Goal: Task Accomplishment & Management: Manage account settings

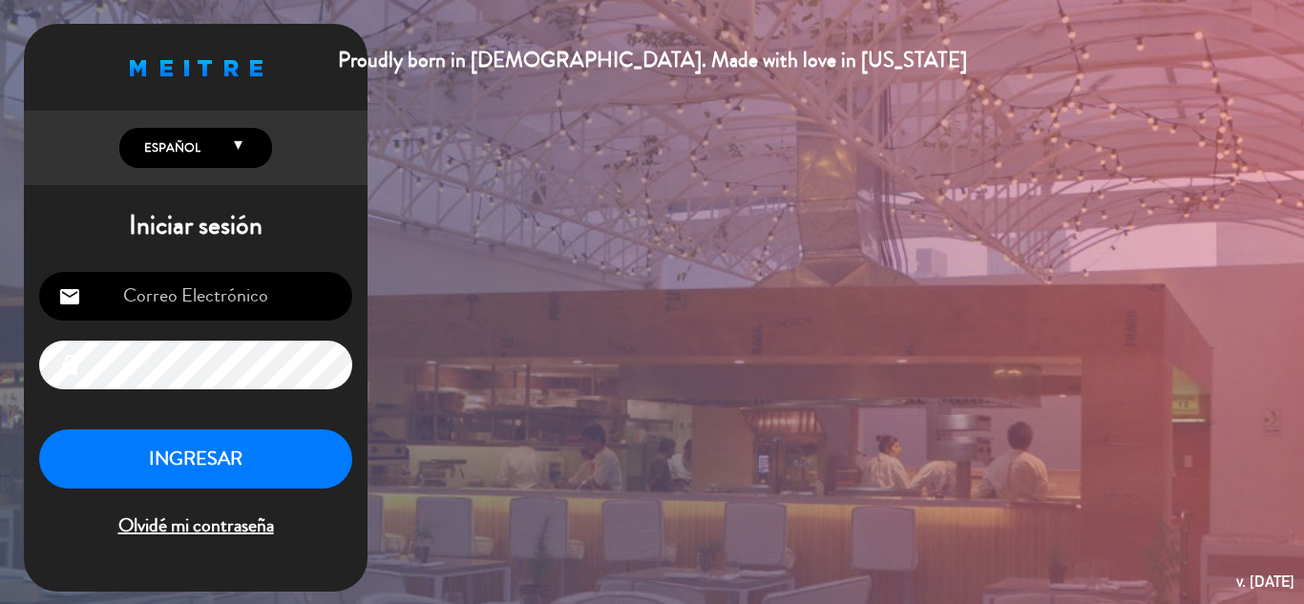
type input "[EMAIL_ADDRESS][DOMAIN_NAME]"
click at [217, 457] on button "INGRESAR" at bounding box center [195, 459] width 313 height 60
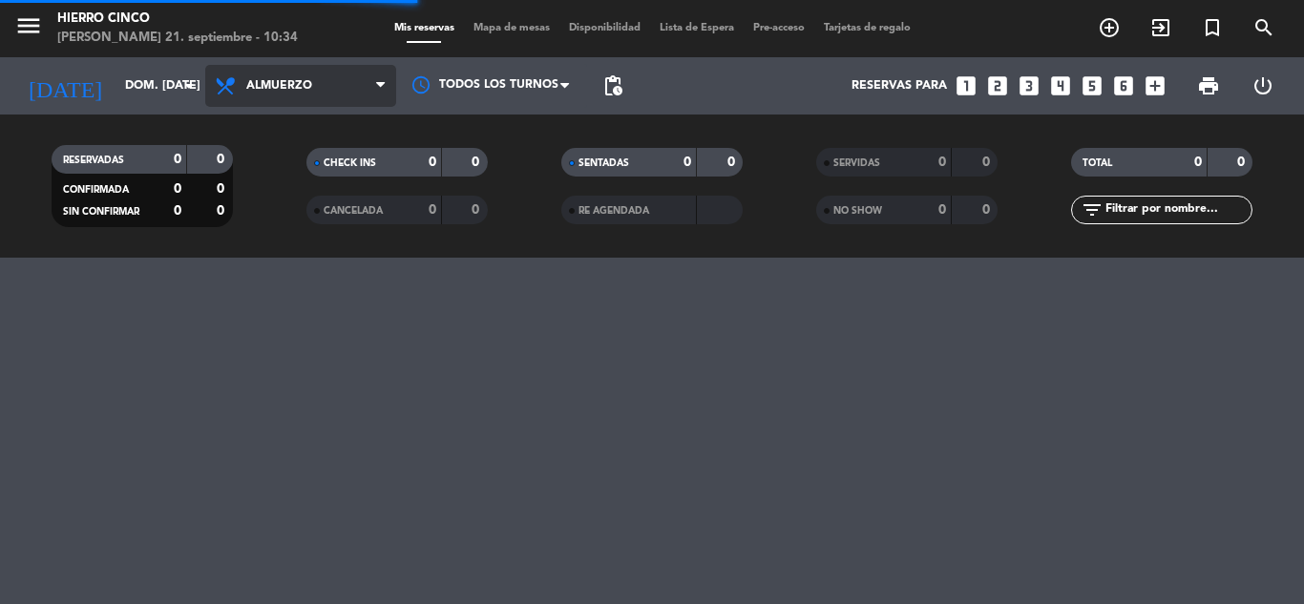
click at [356, 85] on span "Almuerzo" at bounding box center [300, 86] width 191 height 42
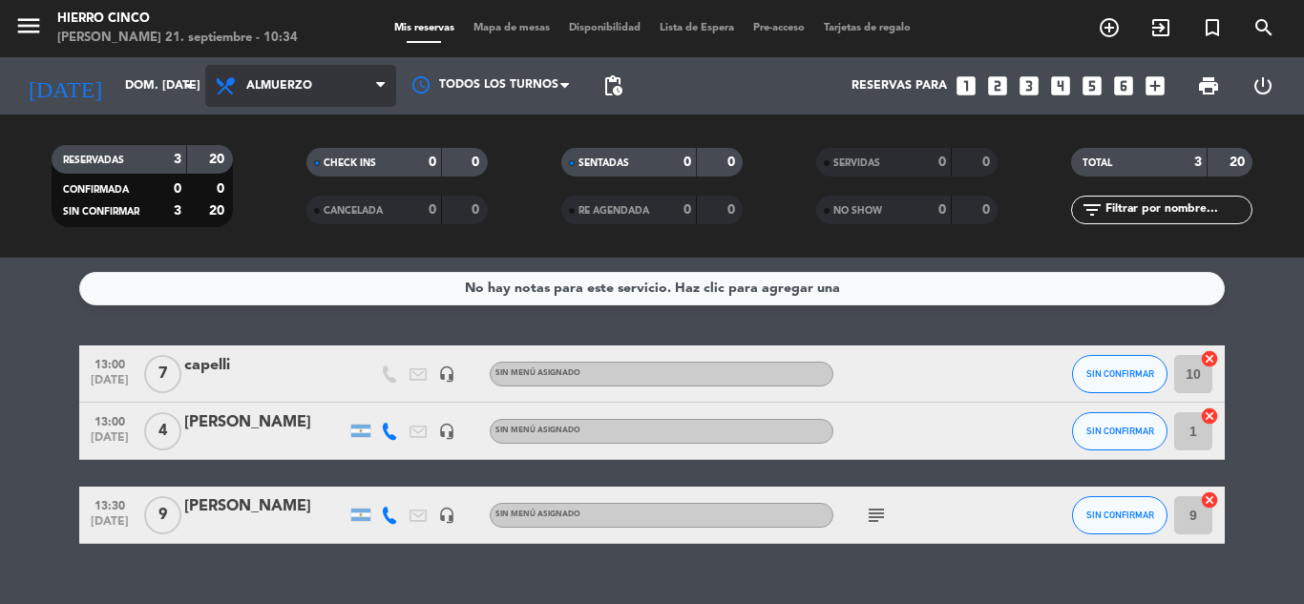
click at [344, 84] on span "Almuerzo" at bounding box center [300, 86] width 191 height 42
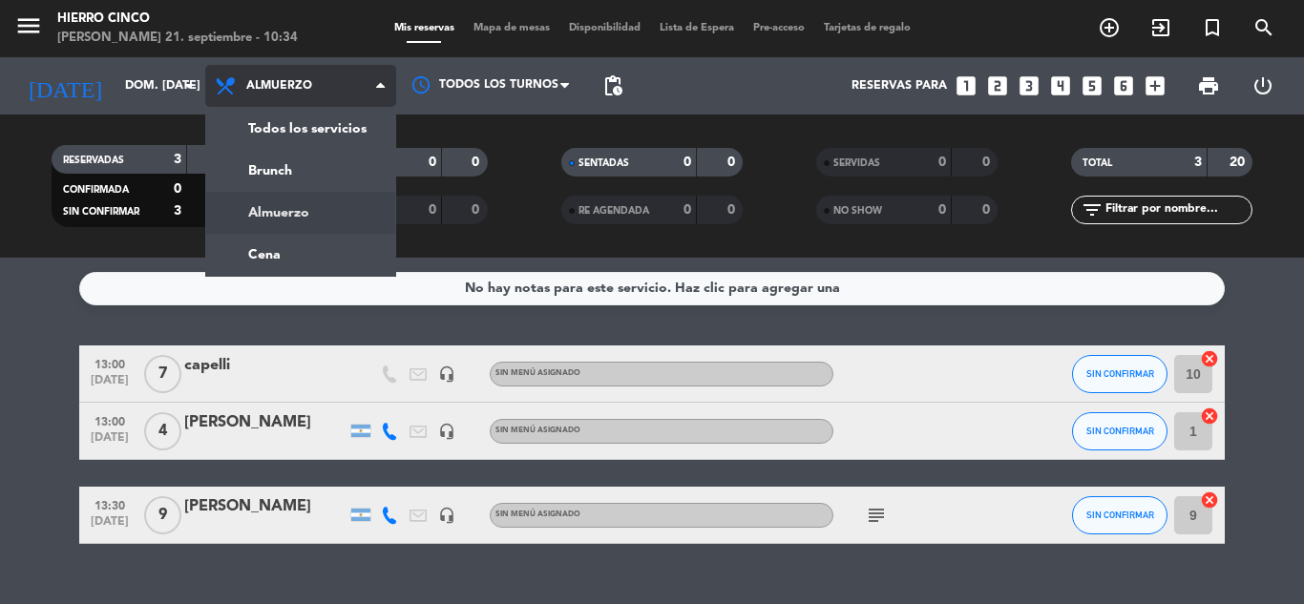
click at [285, 204] on div "menu Hierro Cinco domingo 21. septiembre - 10:34 Mis reservas Mapa de mesas Dis…" at bounding box center [652, 129] width 1304 height 258
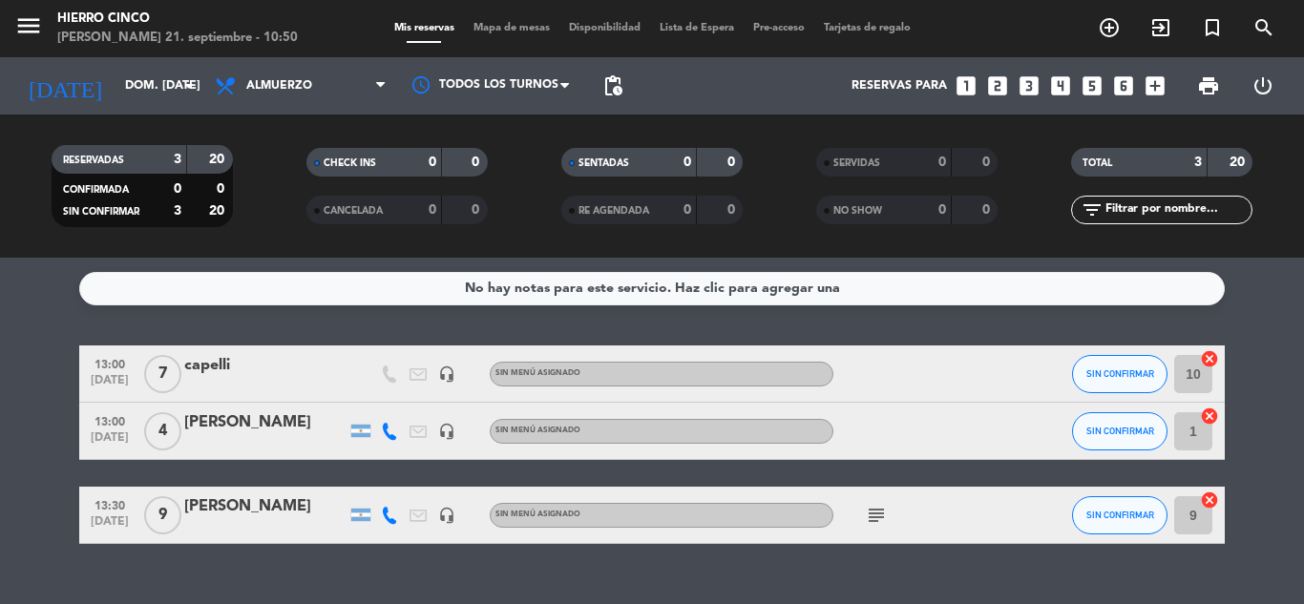
click at [3, 235] on div "RESERVADAS 3 20 CONFIRMADA 0 0 SIN CONFIRMAR 3 20 CHECK INS 0 0 CANCELADA 0 0 S…" at bounding box center [652, 186] width 1304 height 105
click at [876, 519] on icon "subject" at bounding box center [876, 515] width 23 height 23
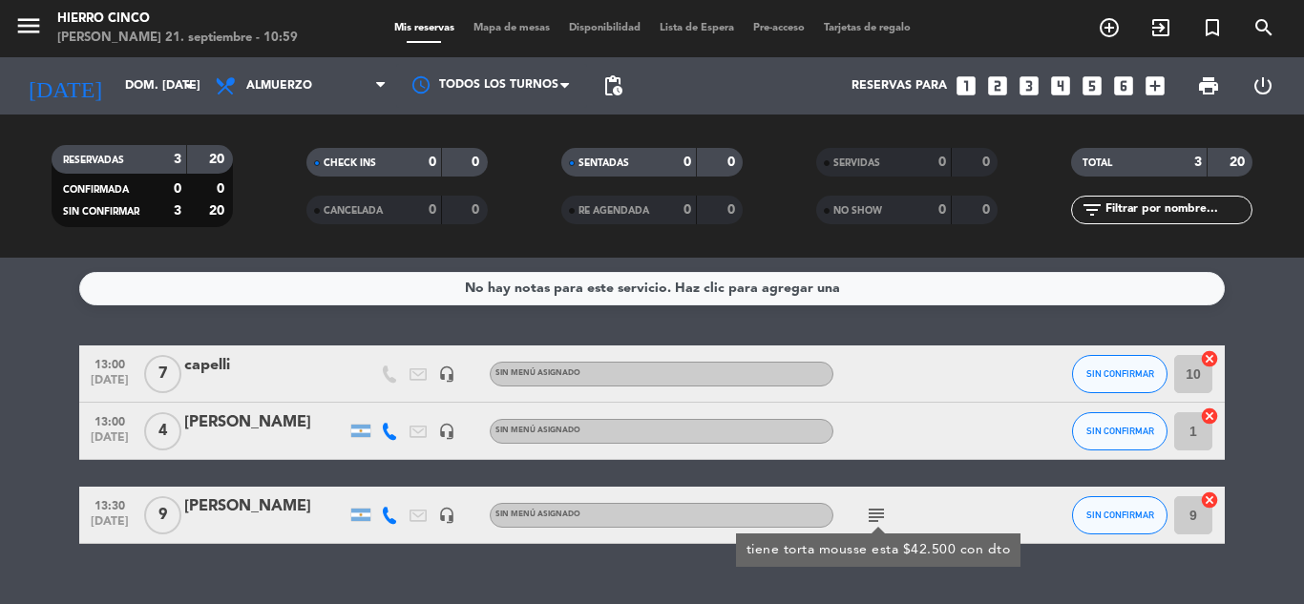
click at [876, 520] on icon "subject" at bounding box center [876, 515] width 23 height 23
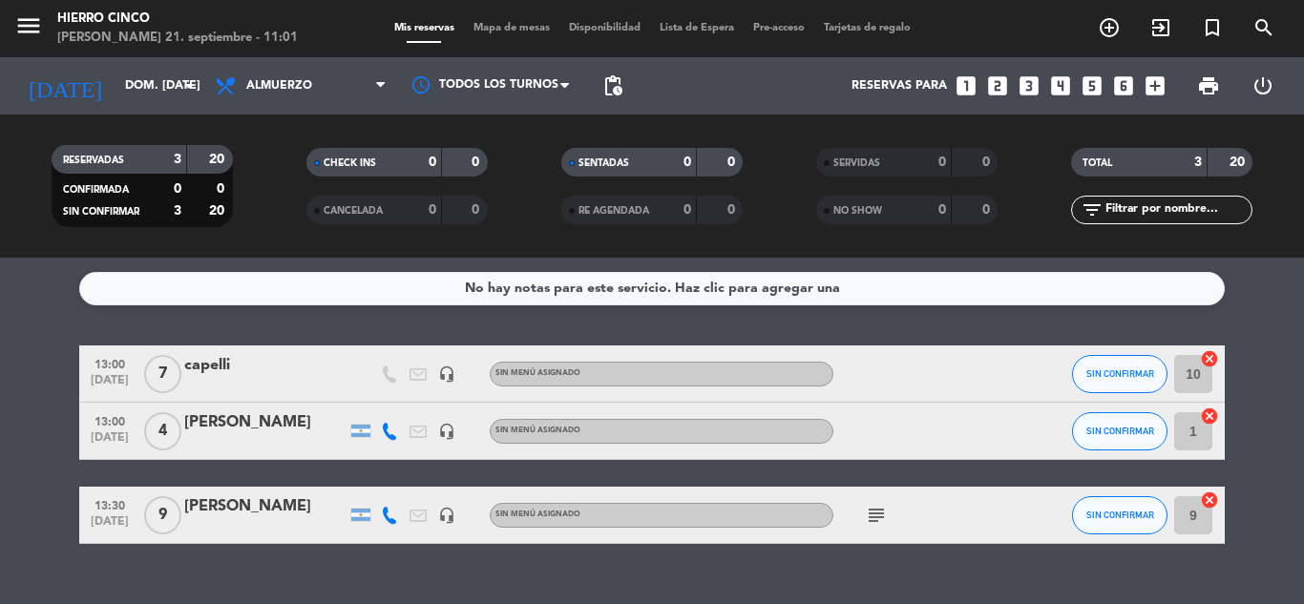
click at [876, 510] on icon "subject" at bounding box center [876, 515] width 23 height 23
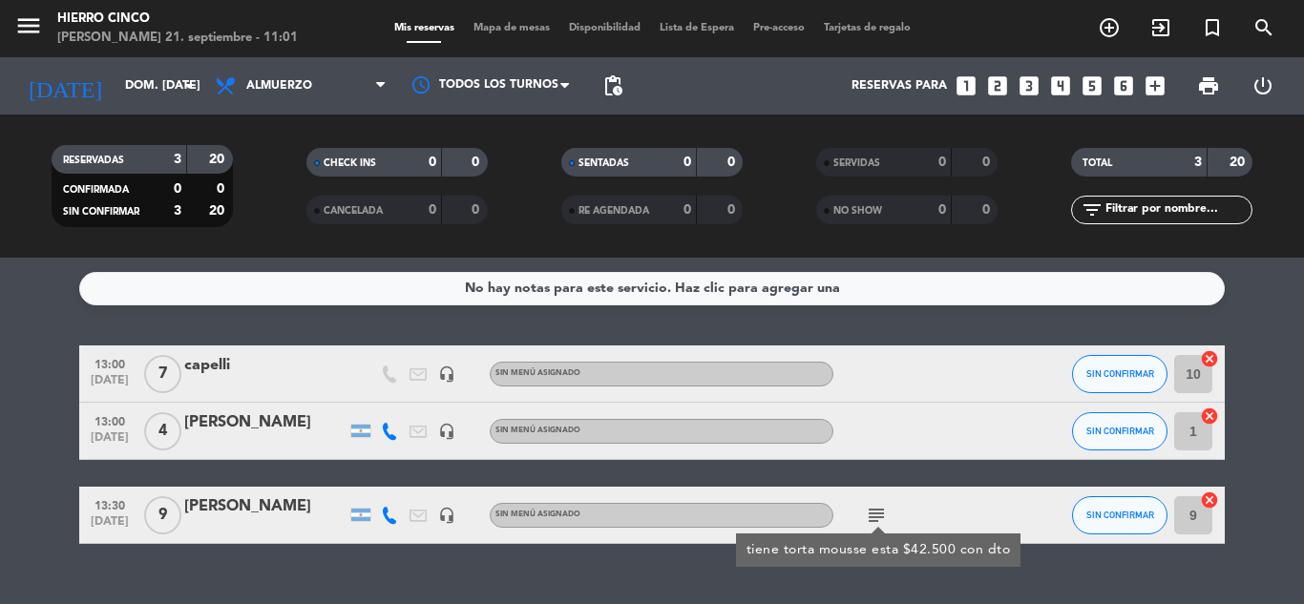
click at [876, 510] on icon "subject" at bounding box center [876, 515] width 23 height 23
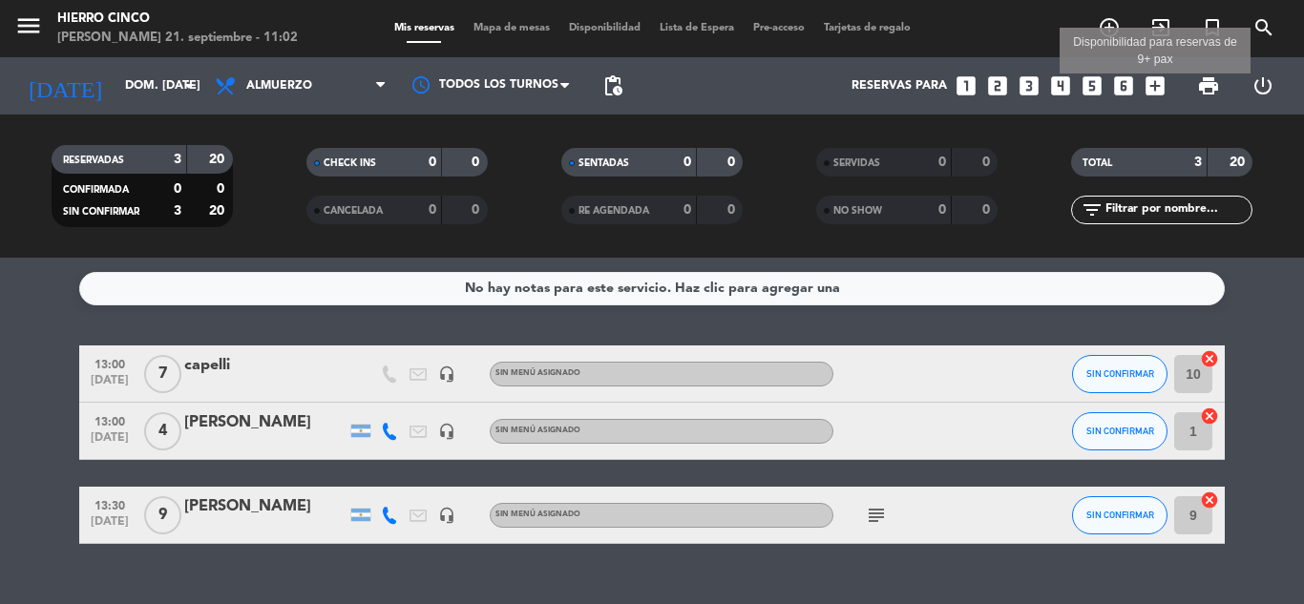
click at [1159, 91] on icon "add_box" at bounding box center [1154, 85] width 25 height 25
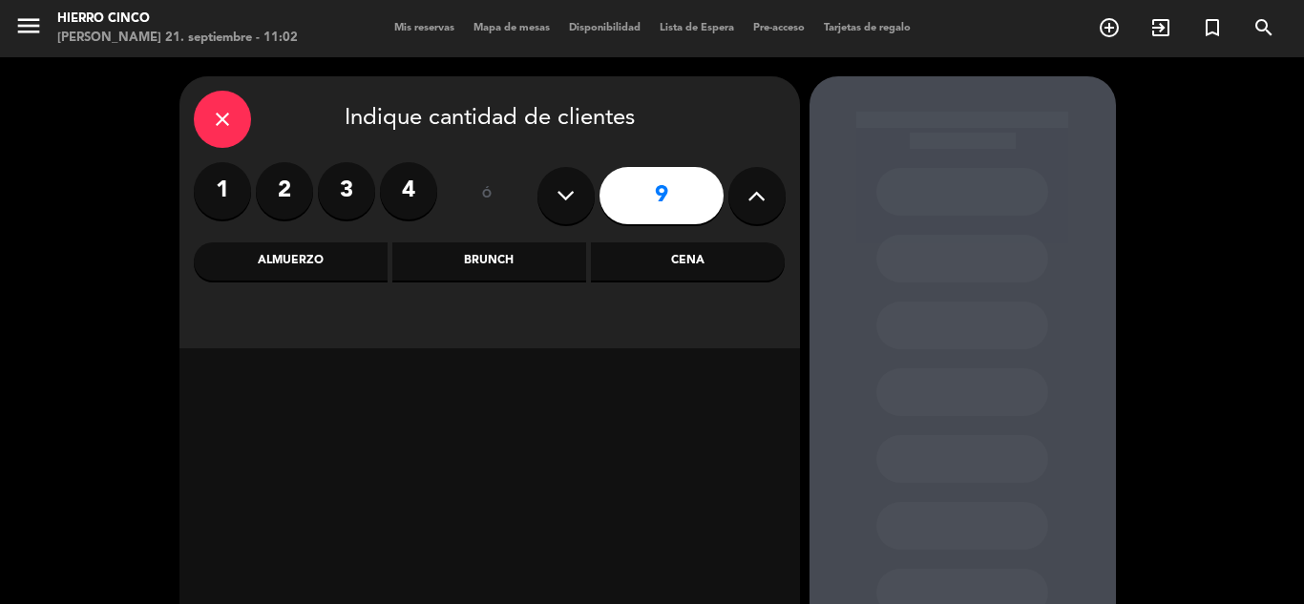
click at [748, 211] on button at bounding box center [756, 195] width 57 height 57
type input "11"
click at [346, 267] on div "Almuerzo" at bounding box center [291, 261] width 194 height 38
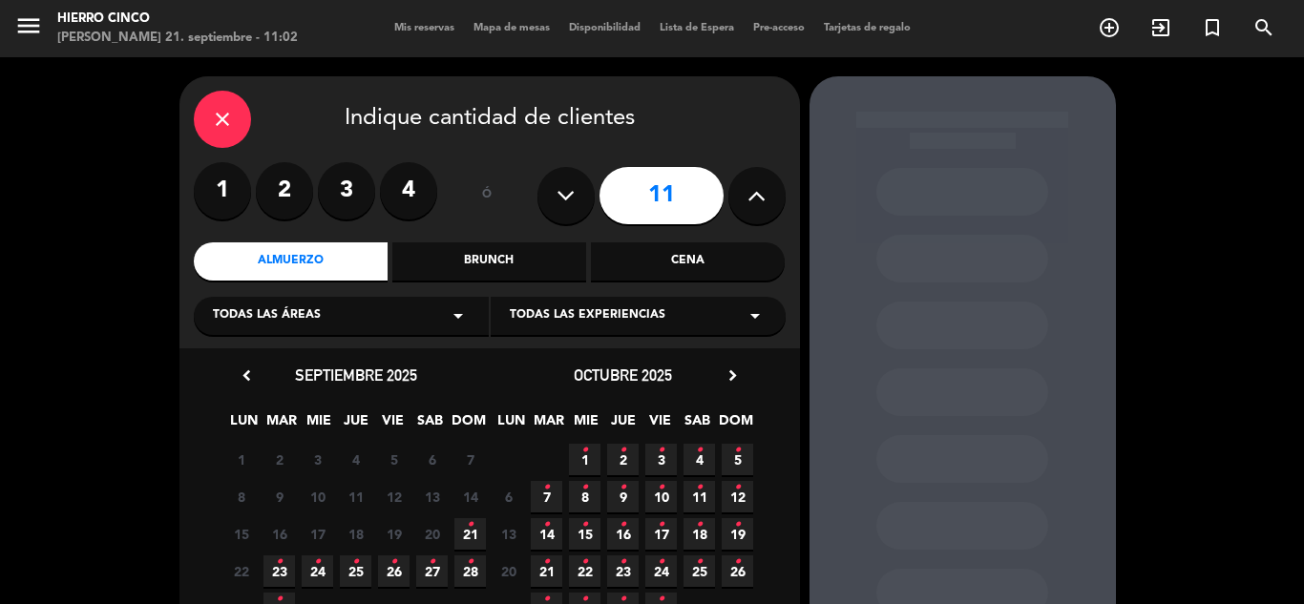
drag, startPoint x: 73, startPoint y: 513, endPoint x: 152, endPoint y: 523, distance: 79.8
click at [77, 514] on div "close Indique cantidad de clientes 1 2 3 4 ó 11 Almuerzo Brunch Cena Todas las …" at bounding box center [652, 399] width 1304 height 685
click at [465, 532] on span "21 •" at bounding box center [469, 533] width 31 height 31
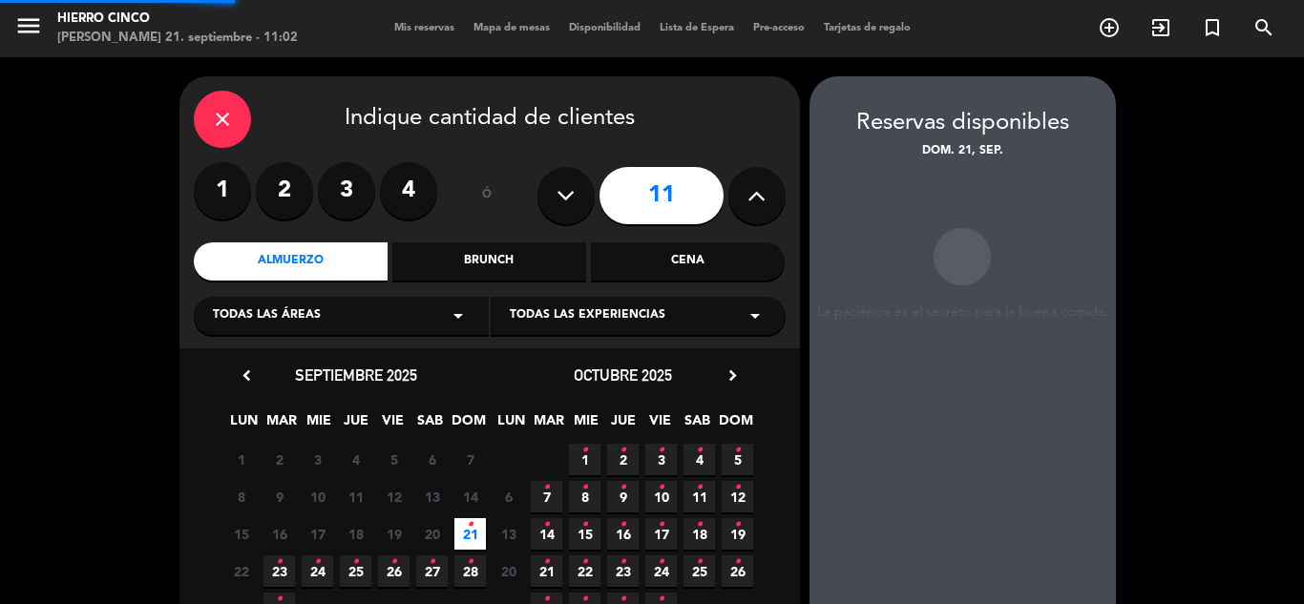
scroll to position [76, 0]
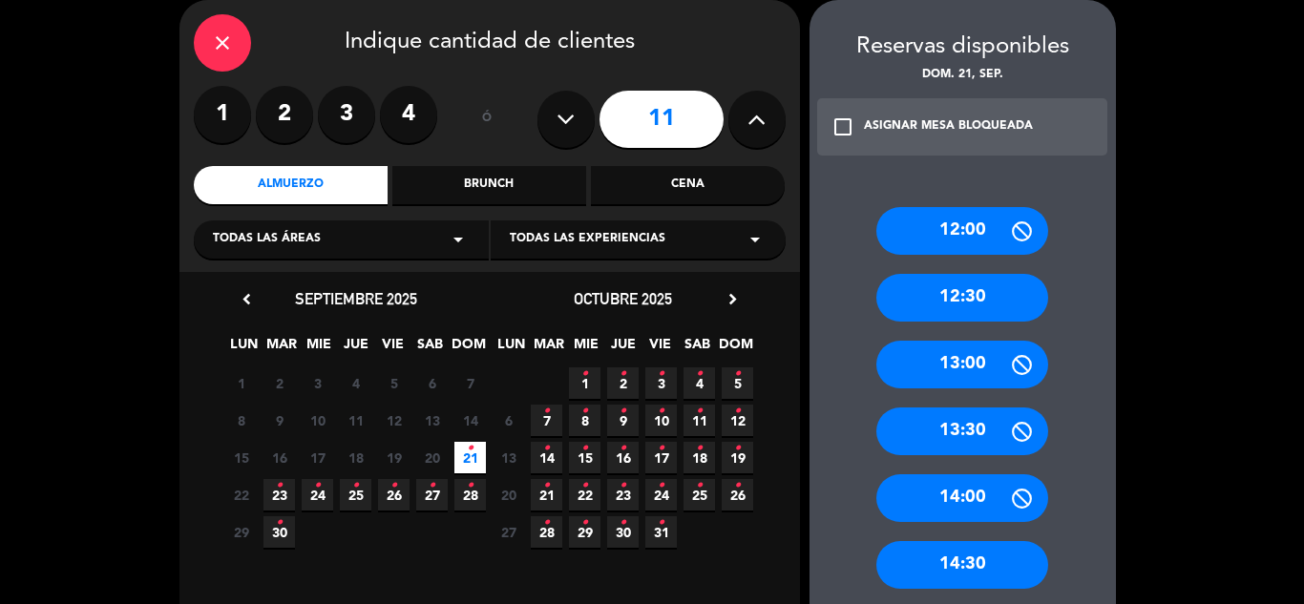
click at [948, 372] on div "13:00" at bounding box center [962, 365] width 172 height 48
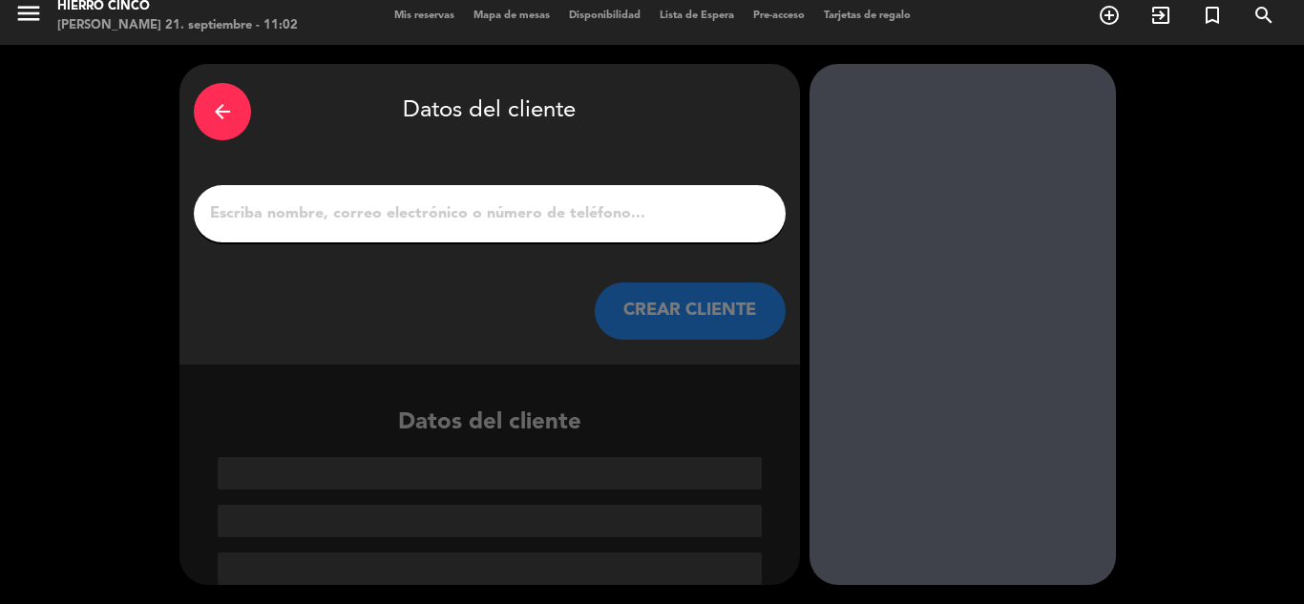
click at [526, 211] on input "1" at bounding box center [489, 213] width 563 height 27
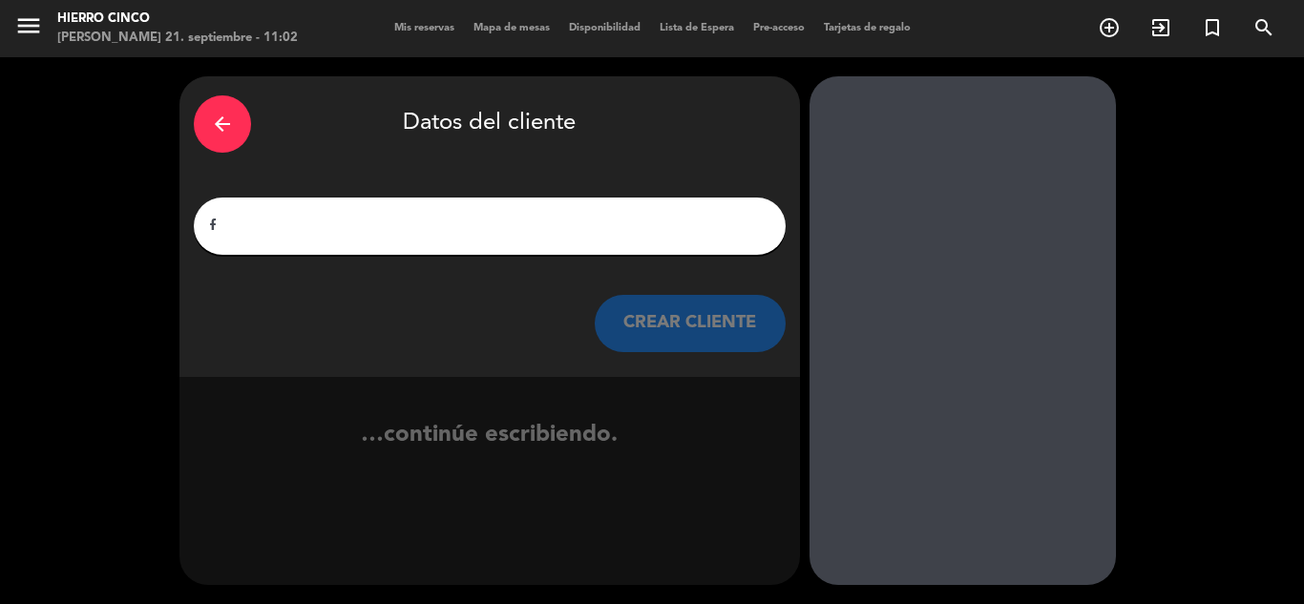
scroll to position [0, 0]
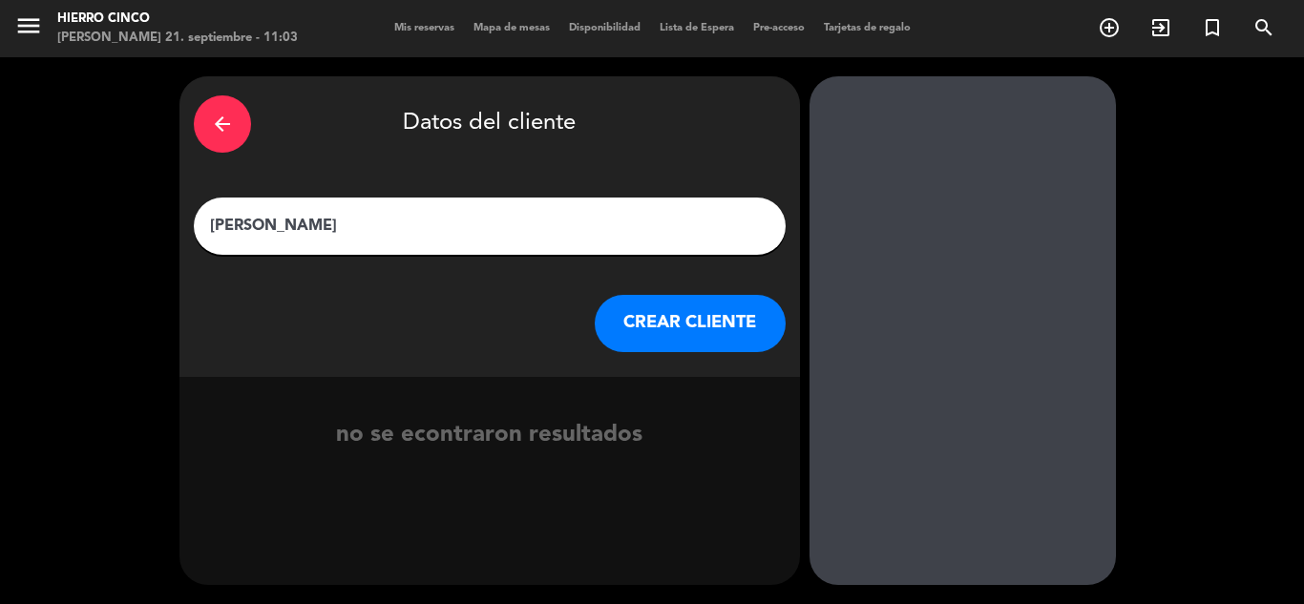
type input "[PERSON_NAME]"
click at [721, 336] on button "CREAR CLIENTE" at bounding box center [690, 323] width 191 height 57
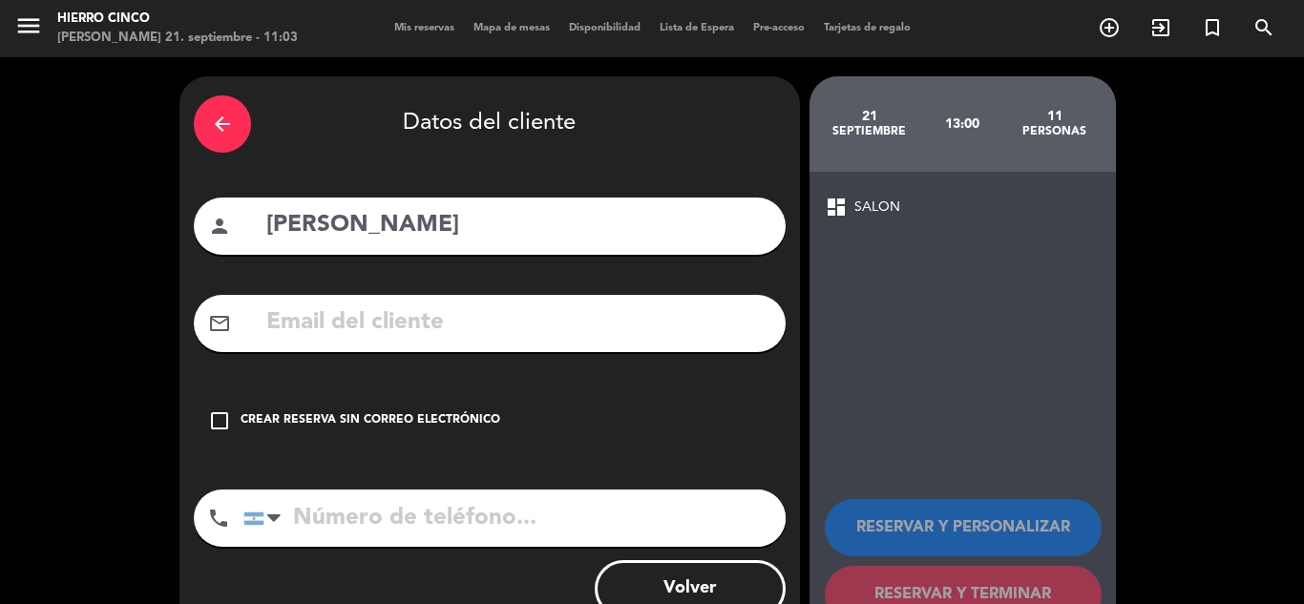
click at [312, 518] on input "tel" at bounding box center [514, 518] width 542 height 57
type input "1126724764"
click at [214, 421] on icon "check_box_outline_blank" at bounding box center [219, 420] width 23 height 23
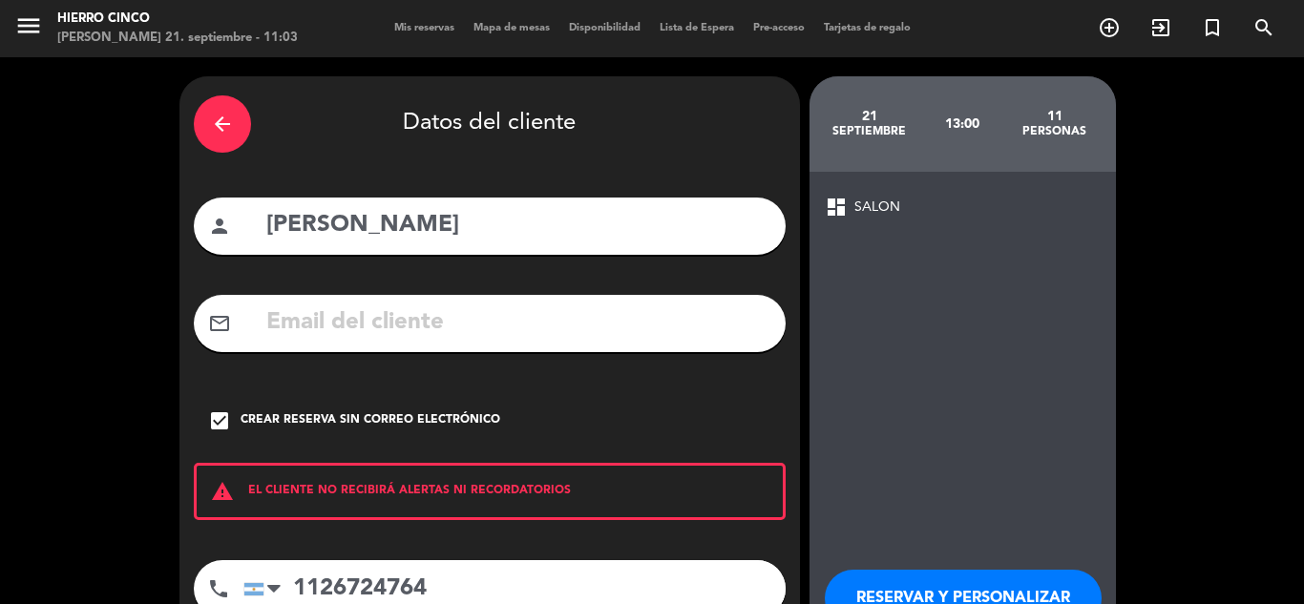
drag, startPoint x: 887, startPoint y: 441, endPoint x: 947, endPoint y: 456, distance: 62.0
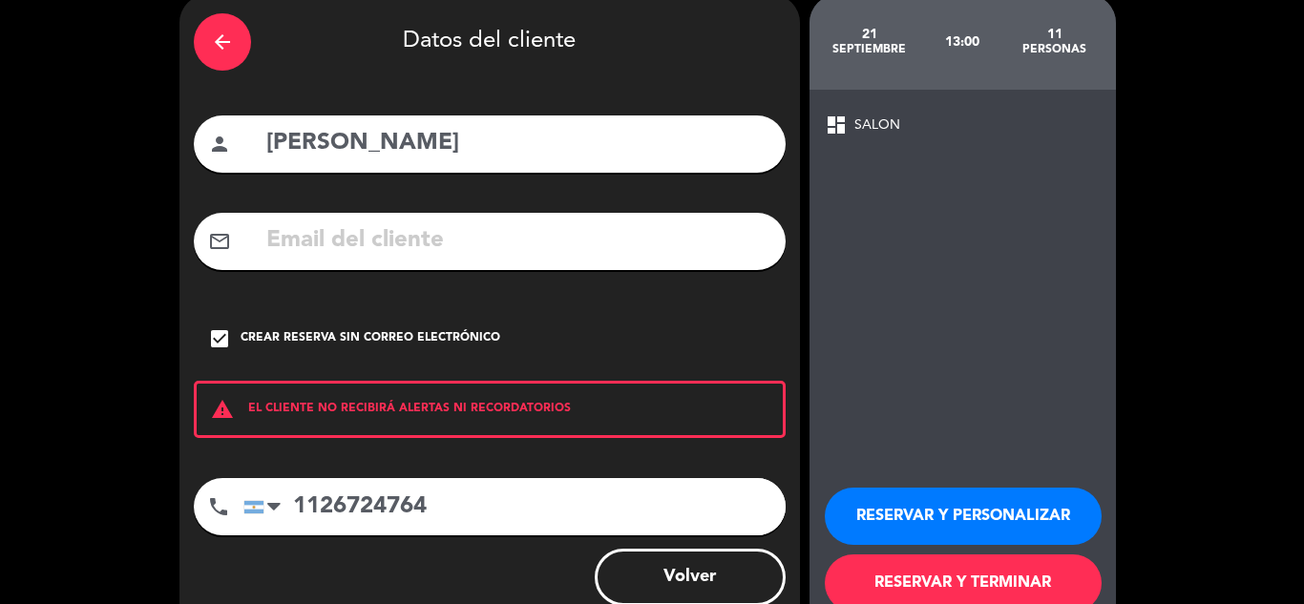
scroll to position [132, 0]
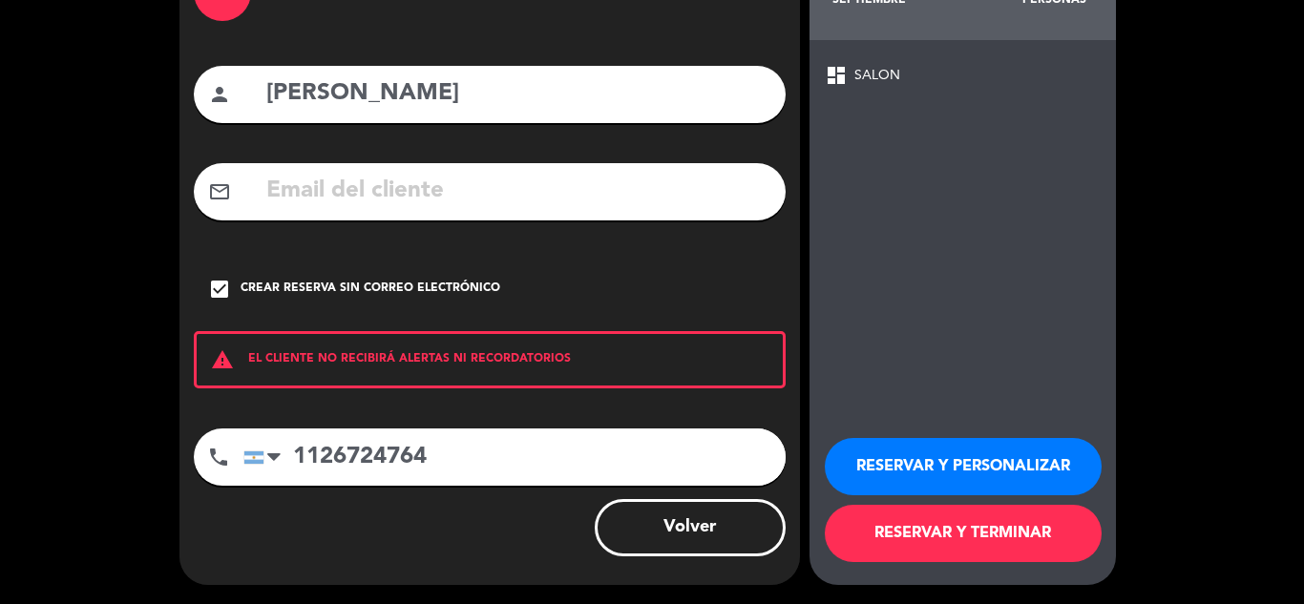
click at [1004, 536] on button "RESERVAR Y TERMINAR" at bounding box center [962, 533] width 277 height 57
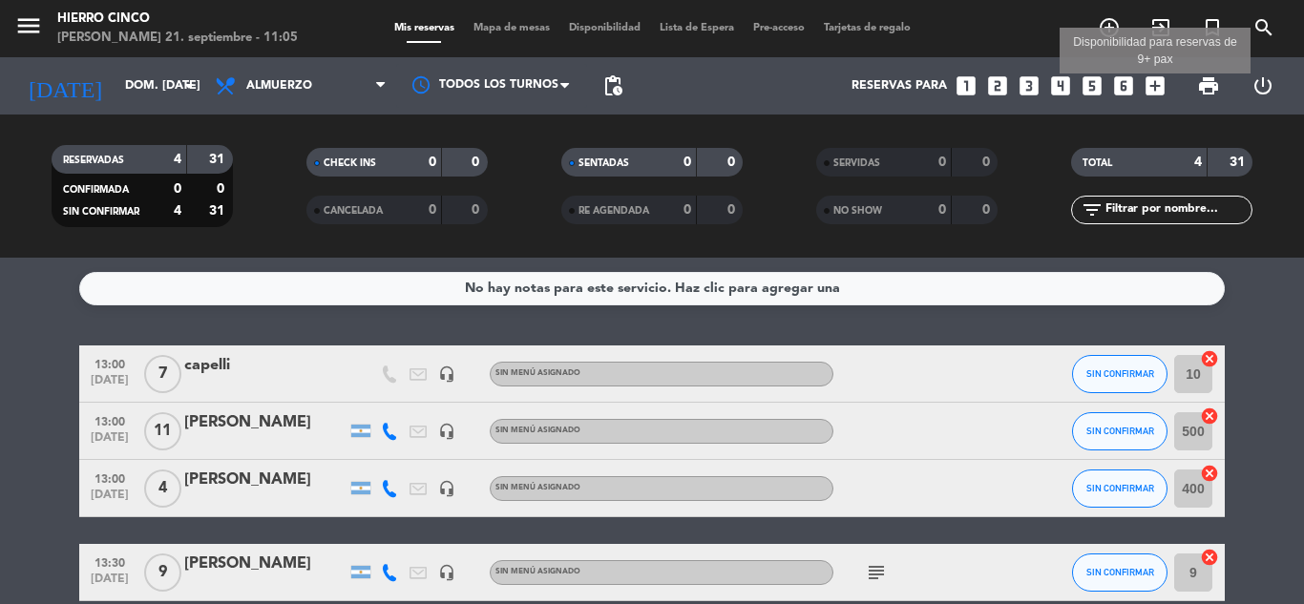
click at [1156, 90] on icon "add_box" at bounding box center [1154, 85] width 25 height 25
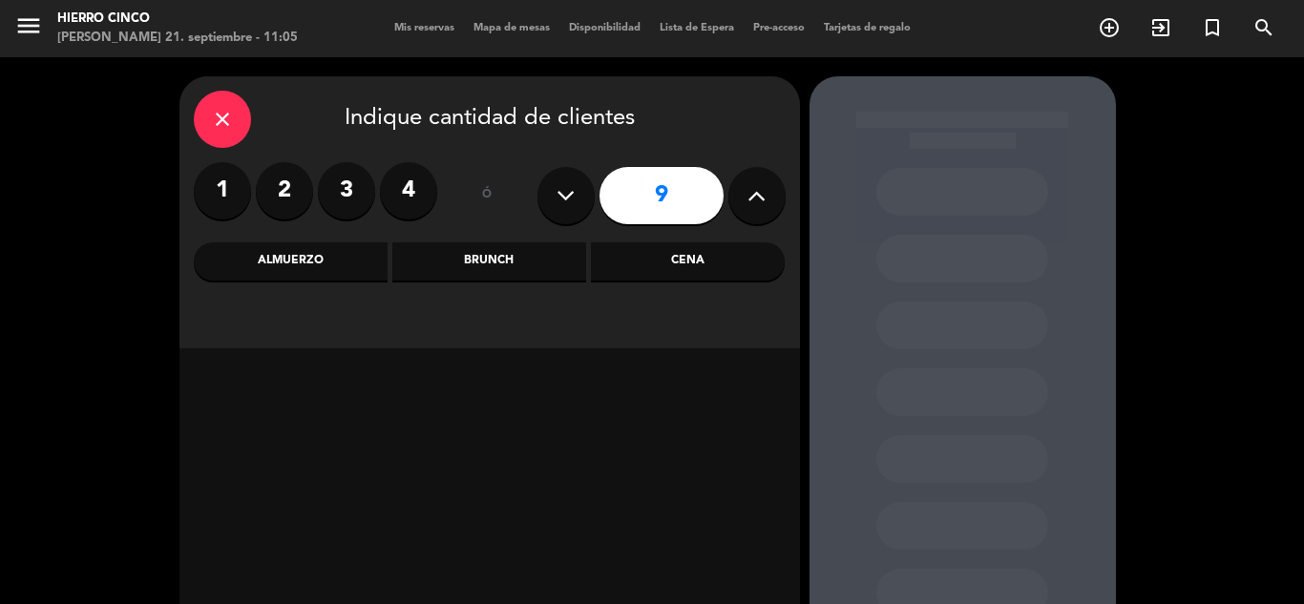
click at [747, 202] on icon at bounding box center [756, 195] width 18 height 29
click at [749, 202] on icon at bounding box center [756, 195] width 18 height 29
type input "12"
click at [316, 261] on div "Almuerzo" at bounding box center [291, 261] width 194 height 38
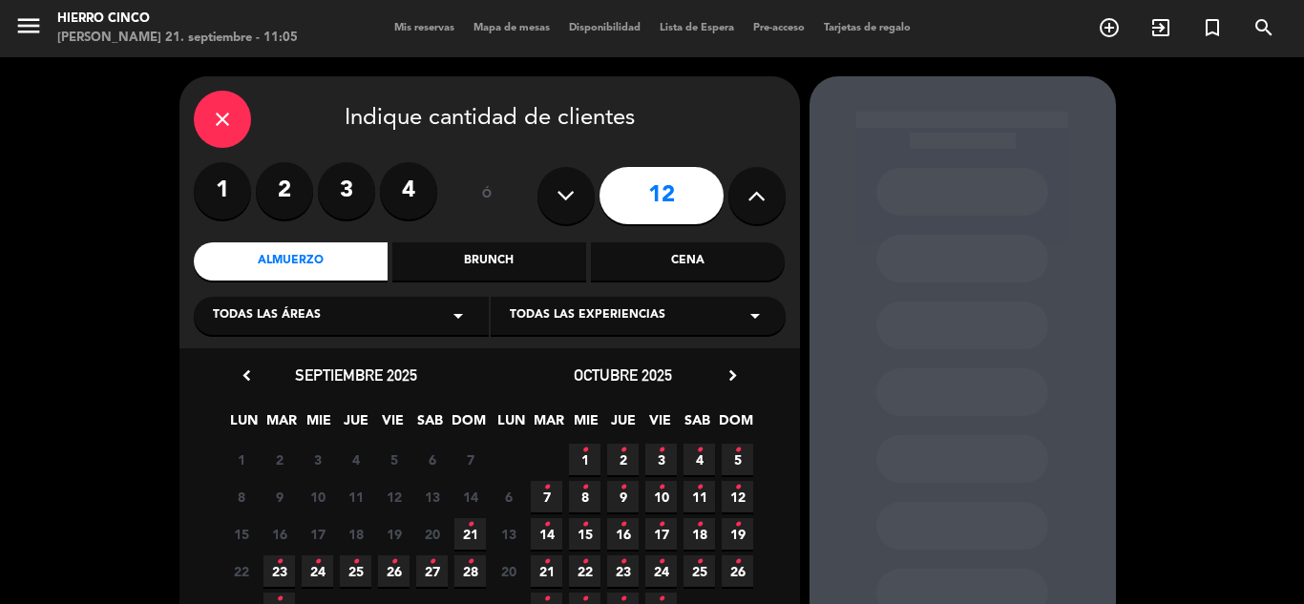
click at [469, 538] on icon "•" at bounding box center [470, 525] width 7 height 31
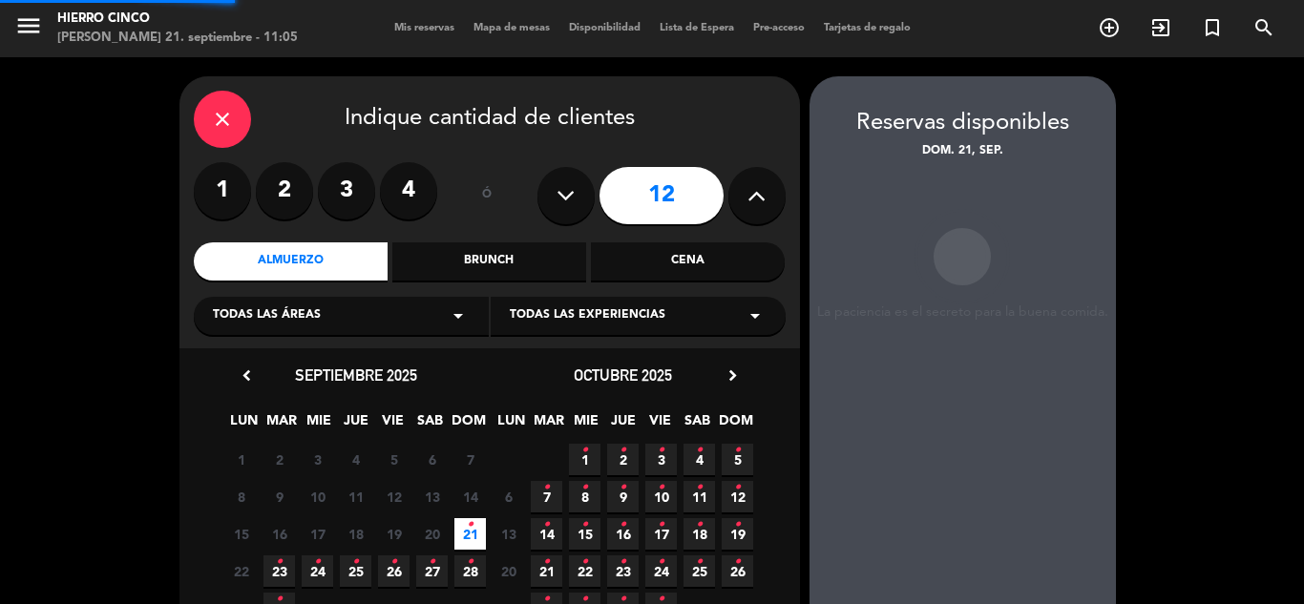
scroll to position [76, 0]
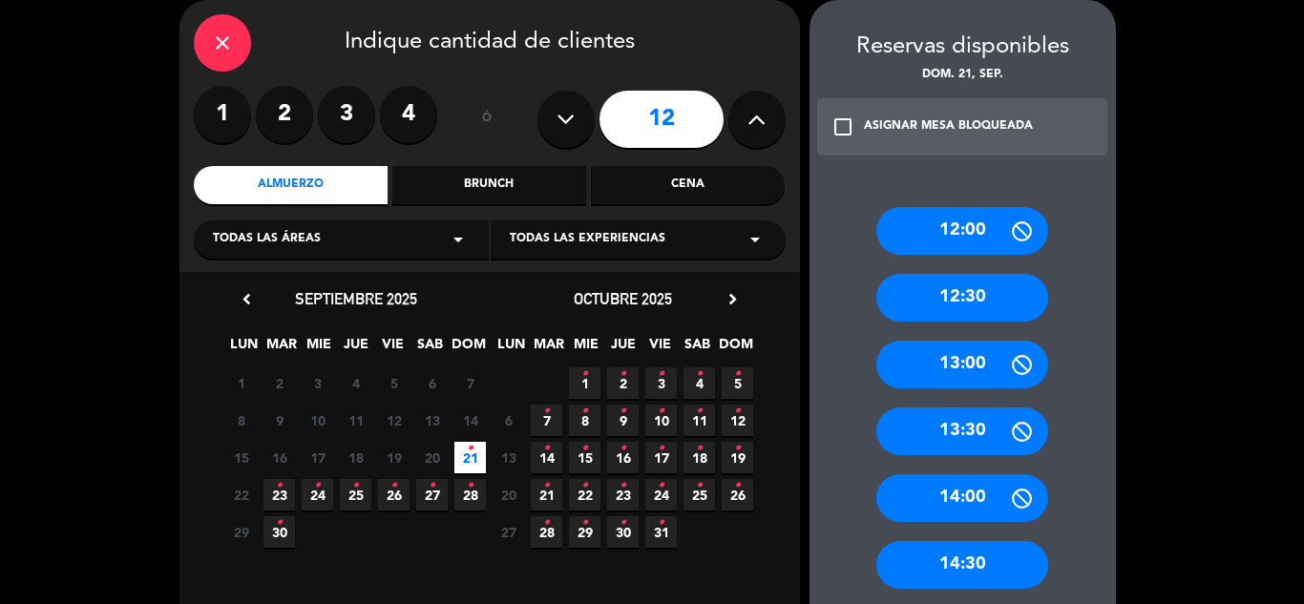
click at [949, 372] on div "13:00" at bounding box center [962, 365] width 172 height 48
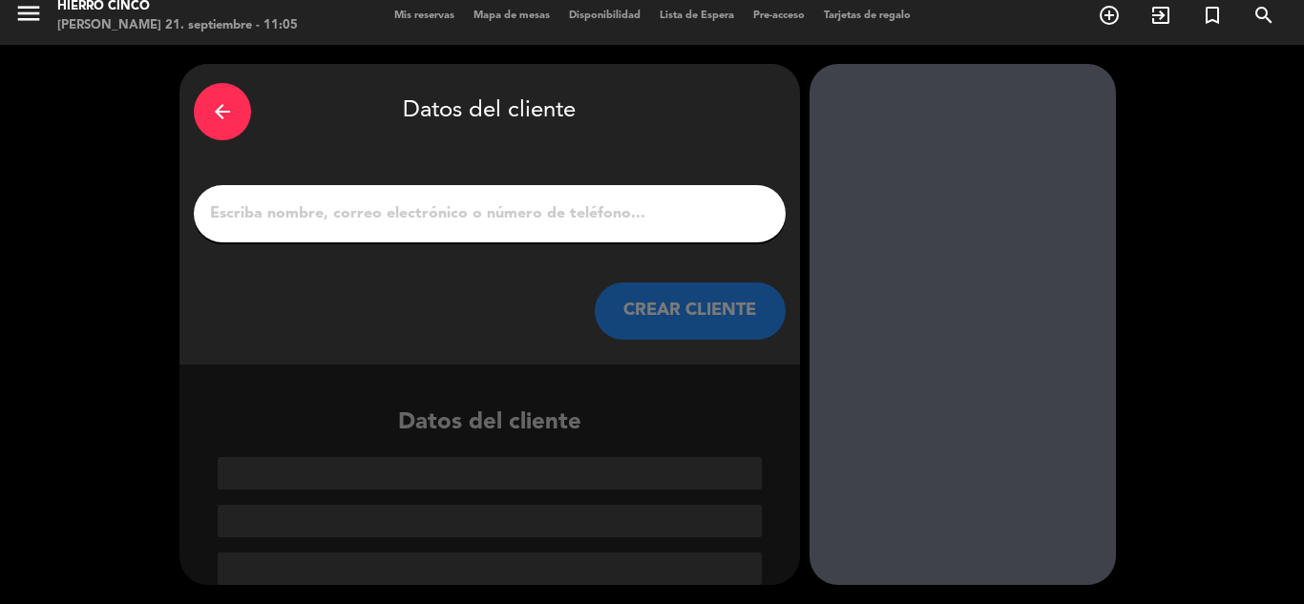
click at [263, 212] on input "1" at bounding box center [489, 213] width 563 height 27
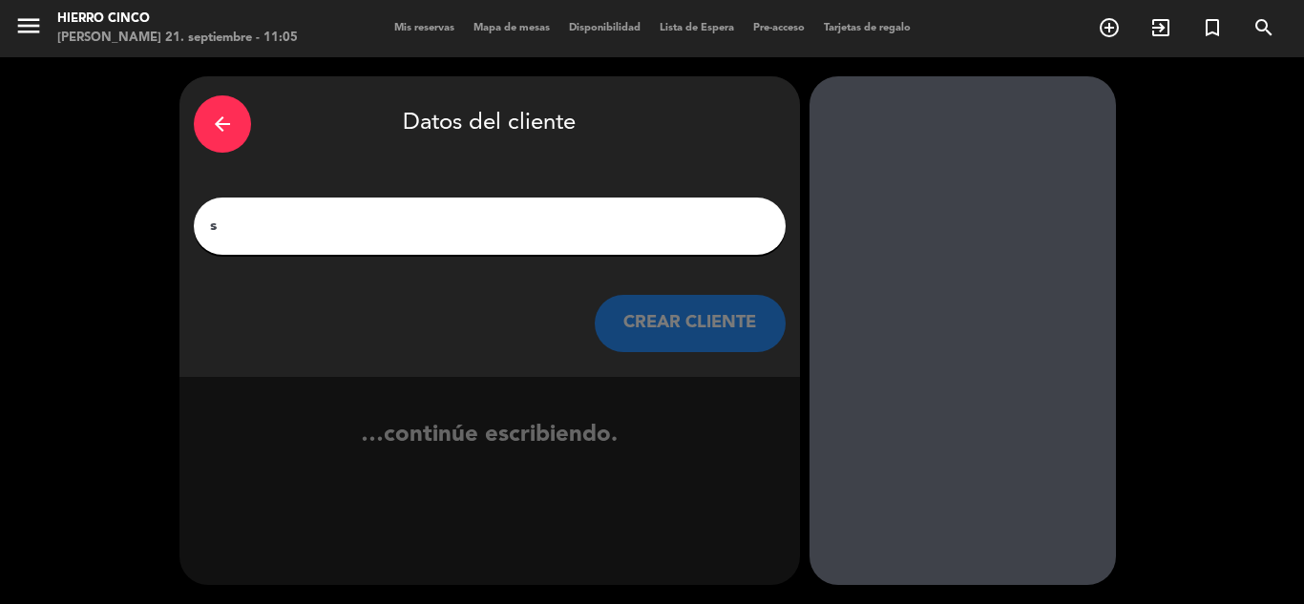
scroll to position [0, 0]
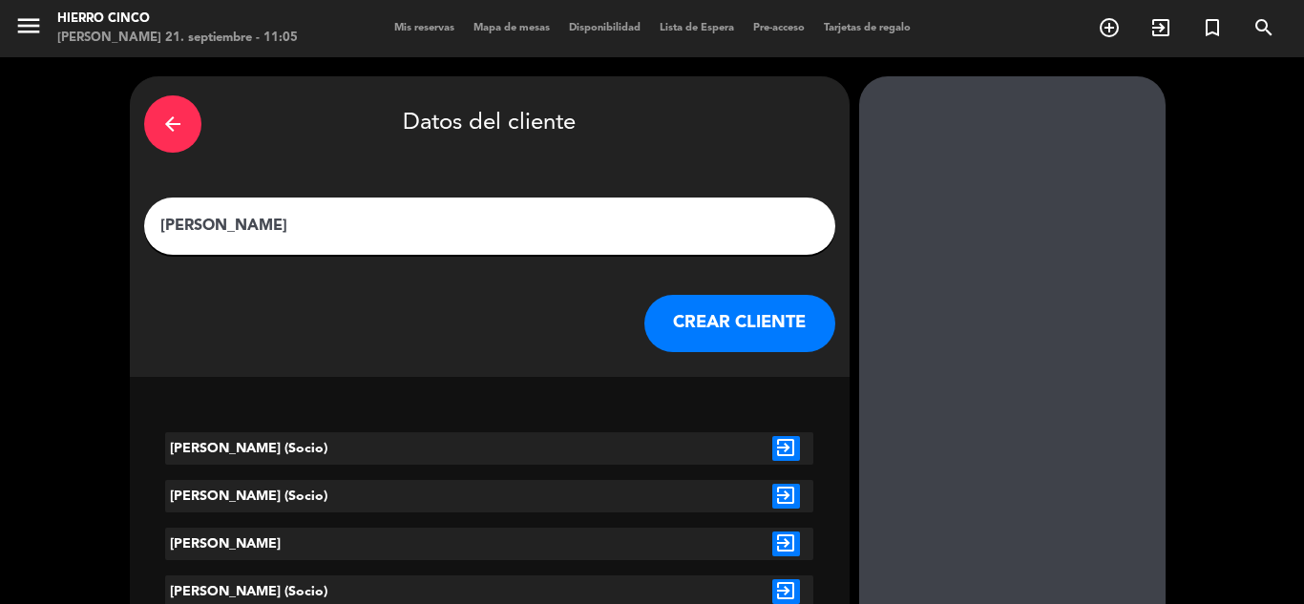
type input "[PERSON_NAME]"
click at [772, 449] on icon "exit_to_app" at bounding box center [786, 448] width 28 height 25
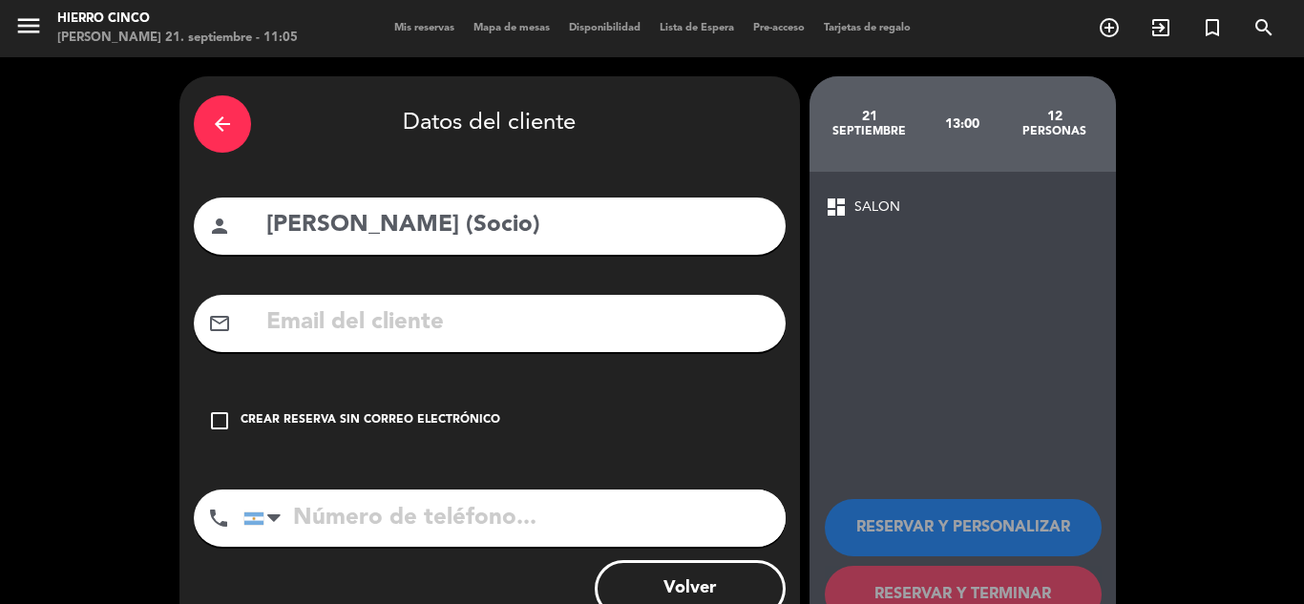
click at [214, 421] on icon "check_box_outline_blank" at bounding box center [219, 420] width 23 height 23
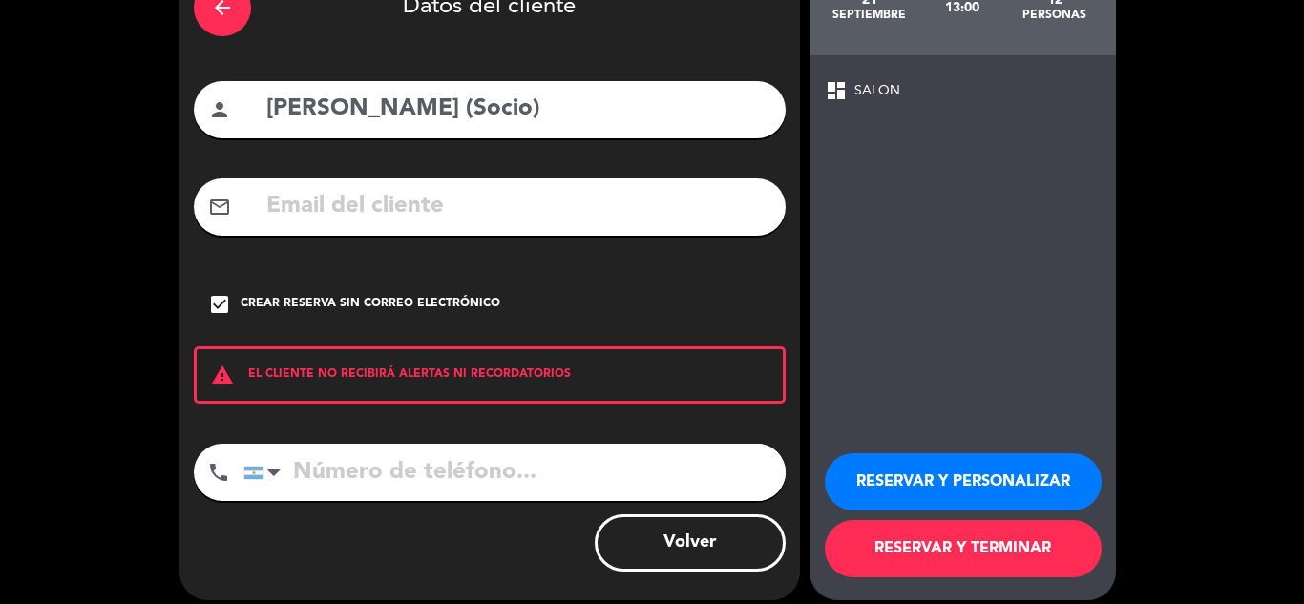
scroll to position [132, 0]
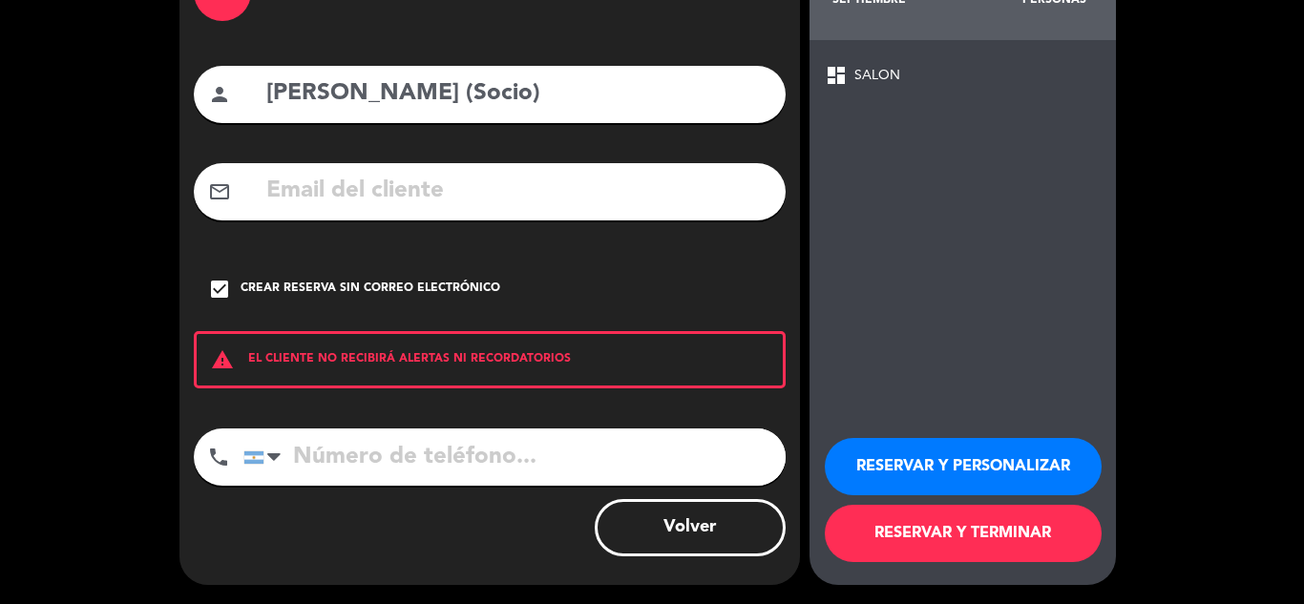
click at [928, 548] on button "RESERVAR Y TERMINAR" at bounding box center [962, 533] width 277 height 57
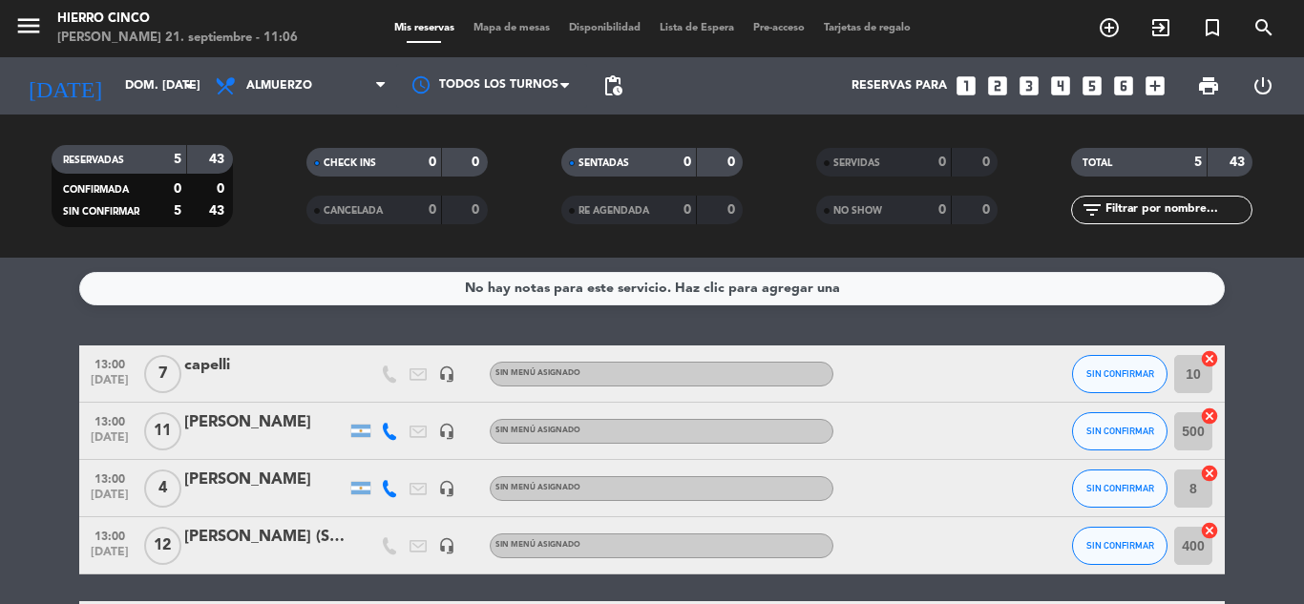
click at [233, 532] on div "[PERSON_NAME] (Socio)" at bounding box center [265, 537] width 162 height 25
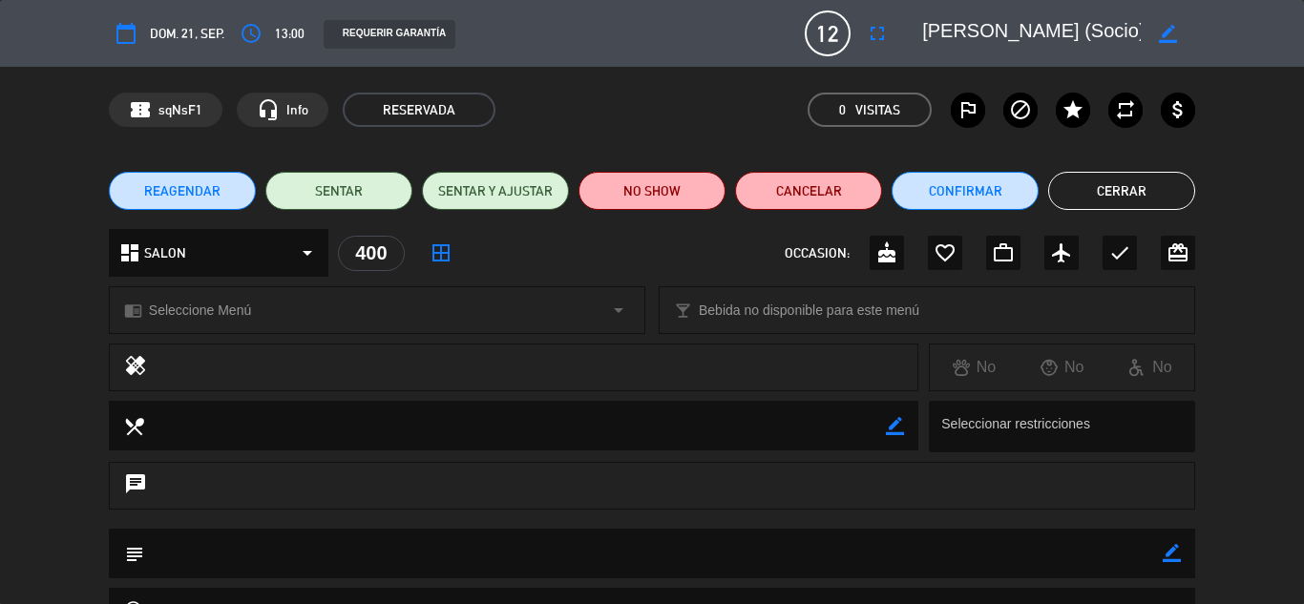
drag, startPoint x: 282, startPoint y: 553, endPoint x: 343, endPoint y: 553, distance: 61.1
click at [291, 553] on textarea at bounding box center [653, 553] width 1018 height 49
click at [1180, 554] on icon "border_color" at bounding box center [1171, 553] width 18 height 18
click at [570, 550] on textarea at bounding box center [653, 553] width 1018 height 49
type textarea "mesa 1 y 2"
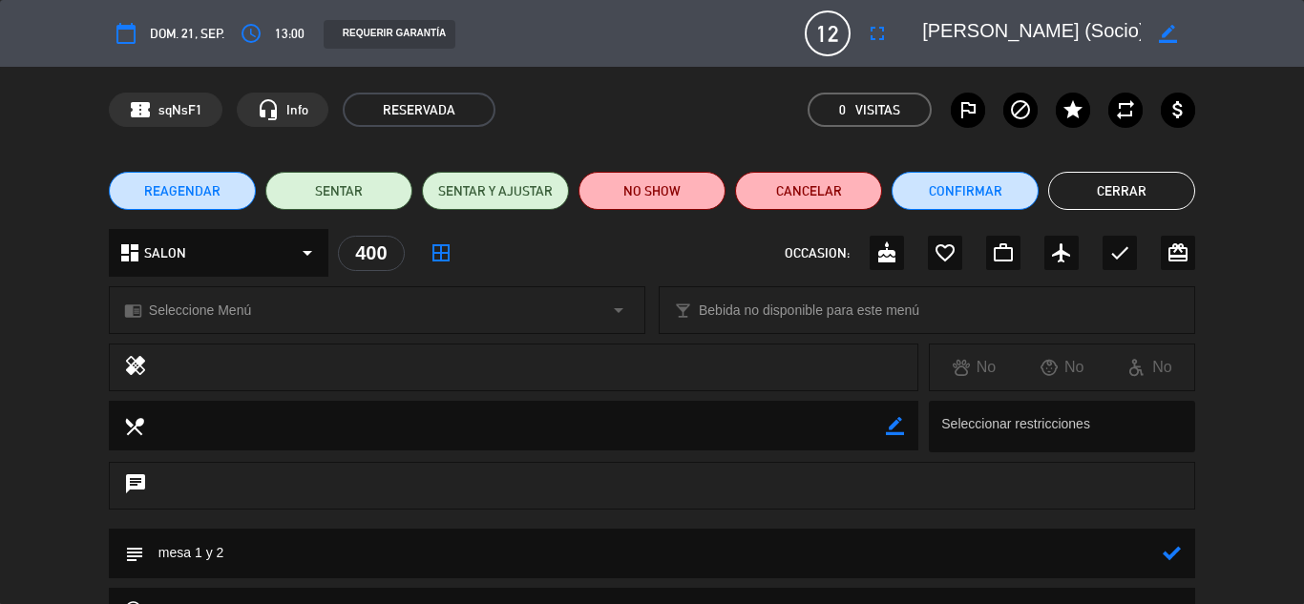
click at [1174, 555] on icon at bounding box center [1171, 553] width 18 height 18
click at [1114, 192] on button "Cerrar" at bounding box center [1121, 191] width 147 height 38
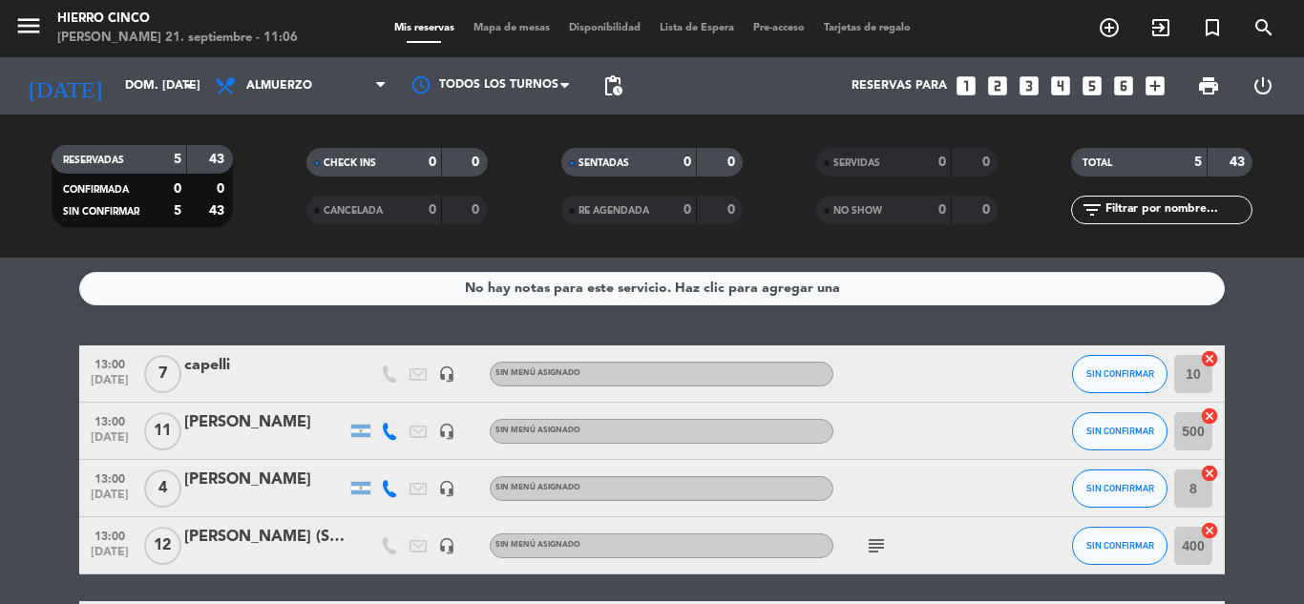
click at [508, 26] on span "Mapa de mesas" at bounding box center [511, 28] width 95 height 10
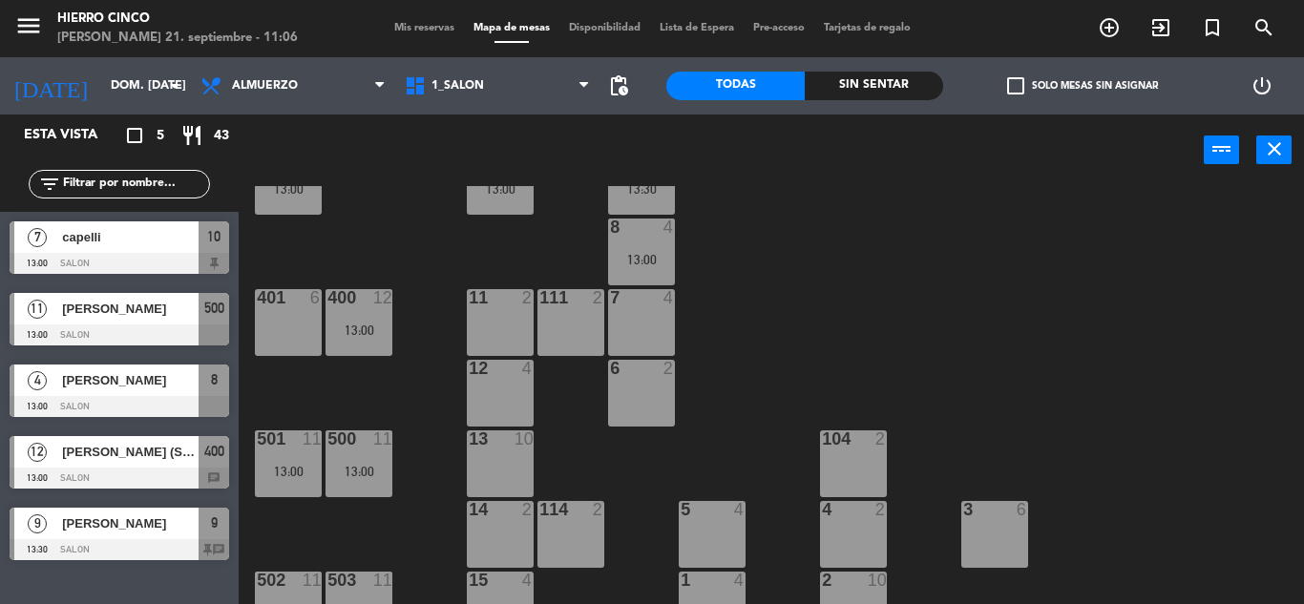
scroll to position [106, 0]
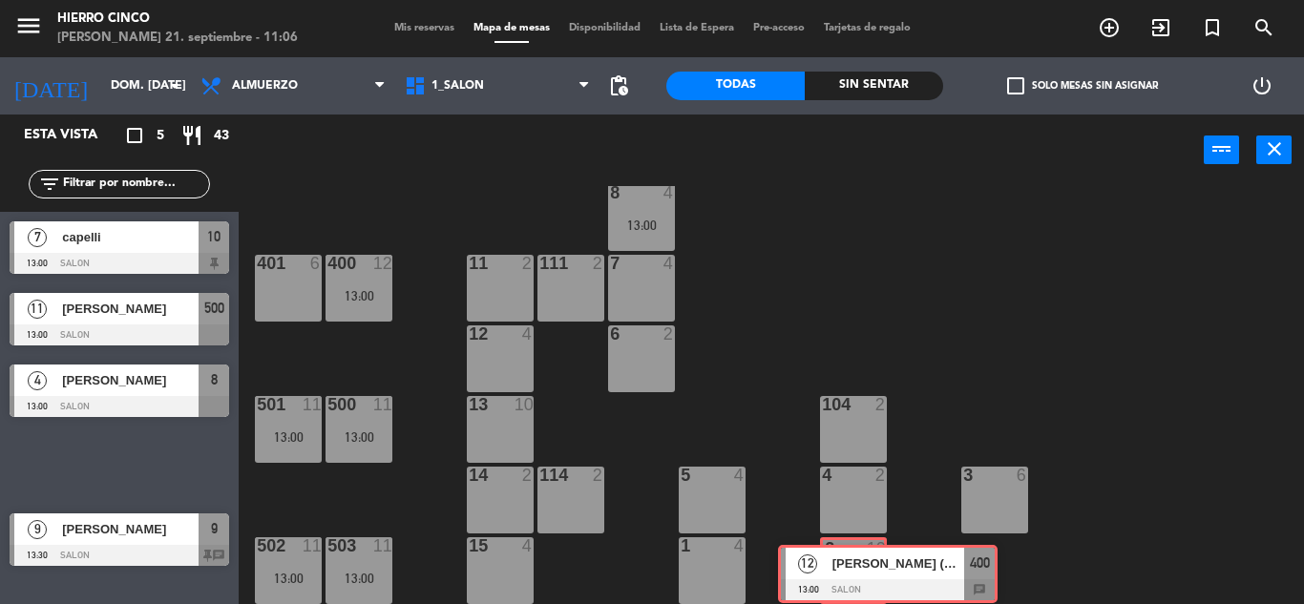
drag, startPoint x: 94, startPoint y: 468, endPoint x: 854, endPoint y: 576, distance: 767.3
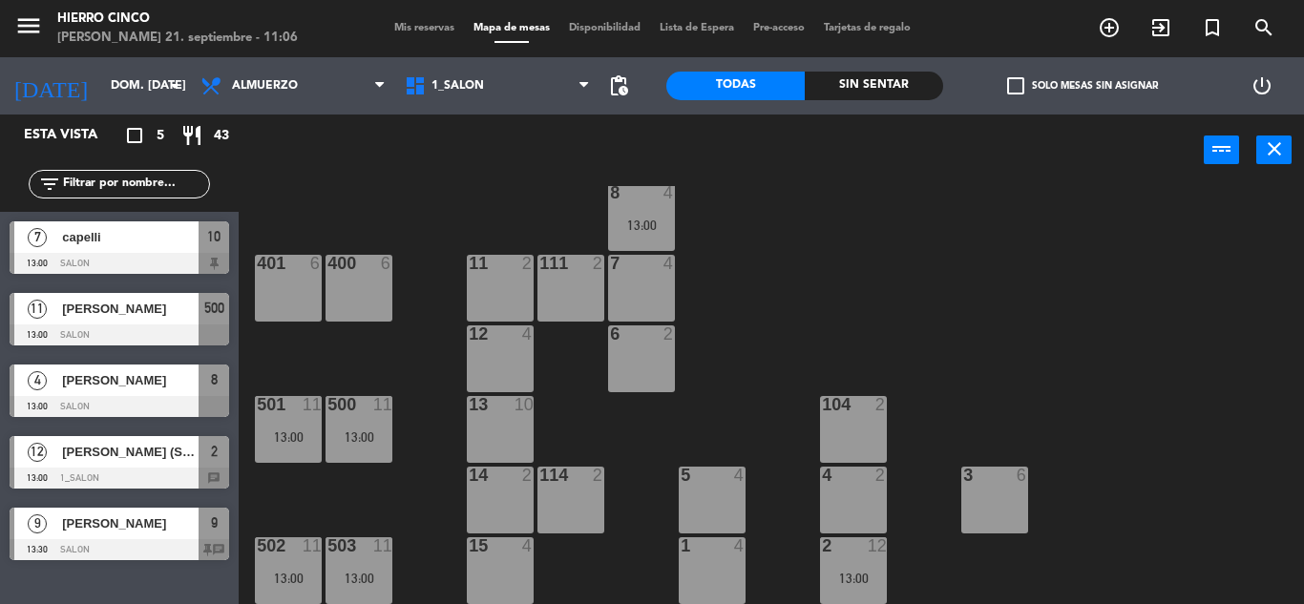
click at [698, 580] on div "1 4" at bounding box center [711, 570] width 67 height 67
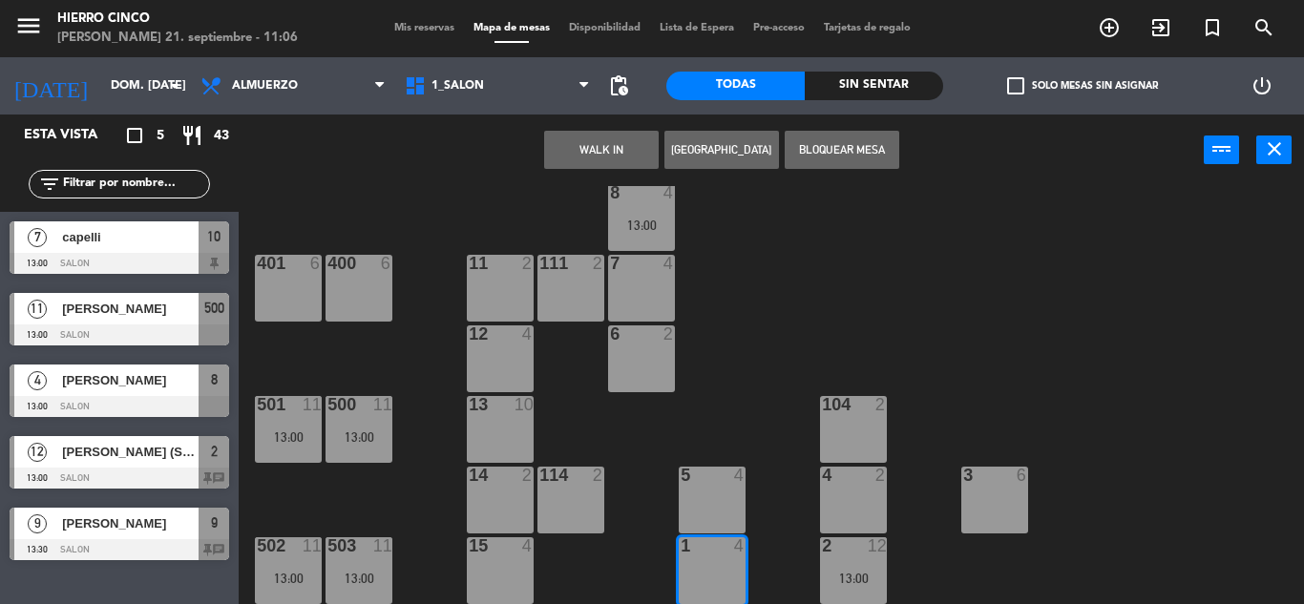
click at [815, 144] on button "Bloquear Mesa" at bounding box center [841, 150] width 115 height 38
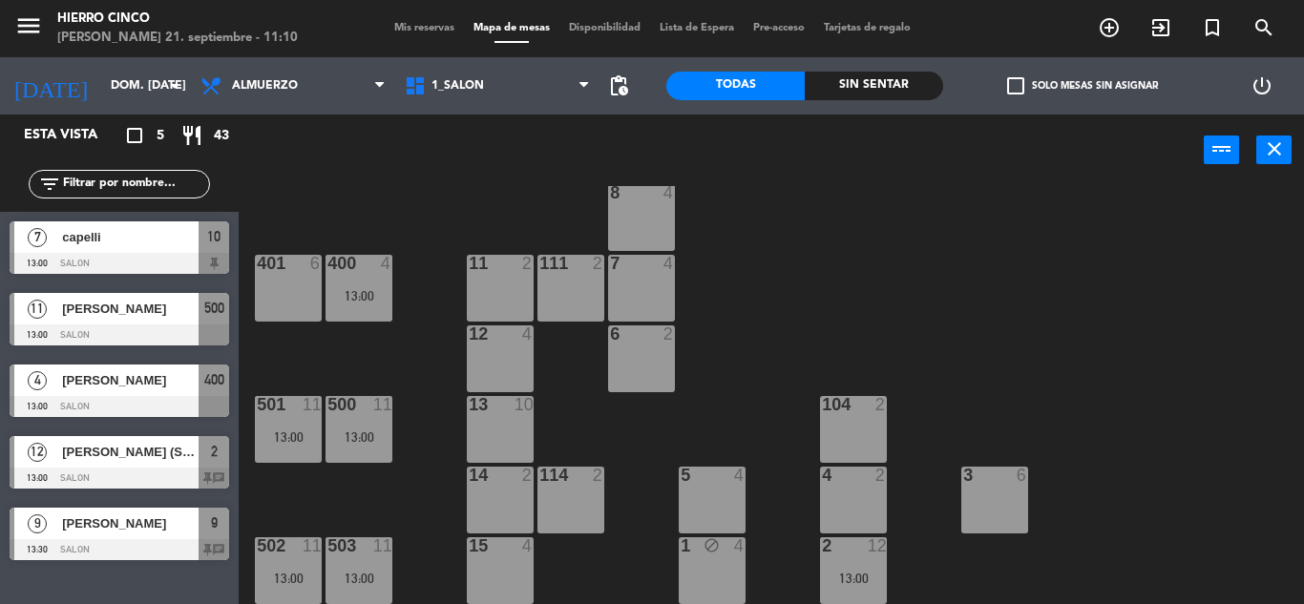
click at [58, 338] on div at bounding box center [119, 334] width 219 height 21
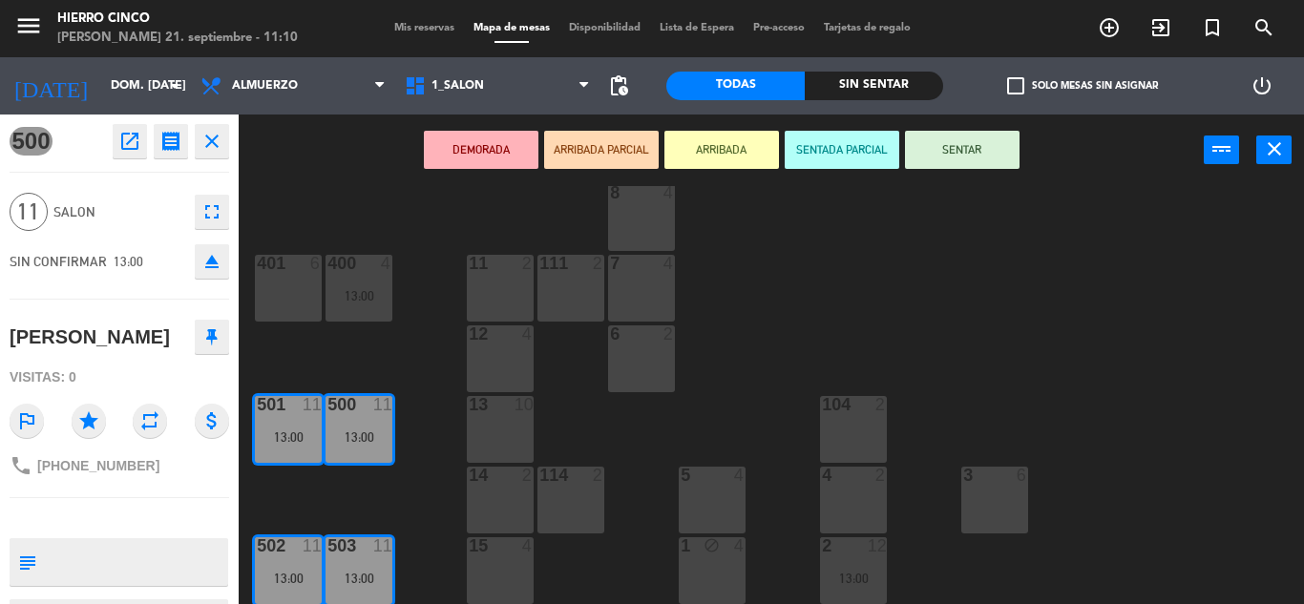
click at [220, 337] on button at bounding box center [212, 337] width 34 height 34
click at [215, 147] on icon "close" at bounding box center [211, 141] width 23 height 23
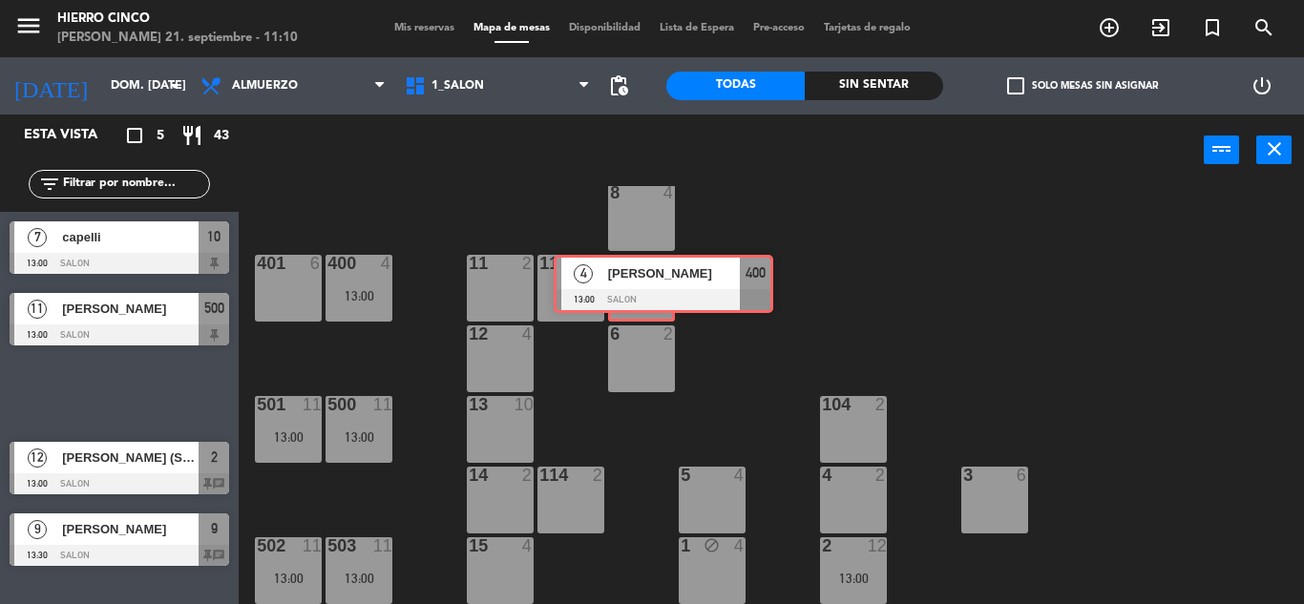
drag, startPoint x: 99, startPoint y: 398, endPoint x: 643, endPoint y: 288, distance: 554.9
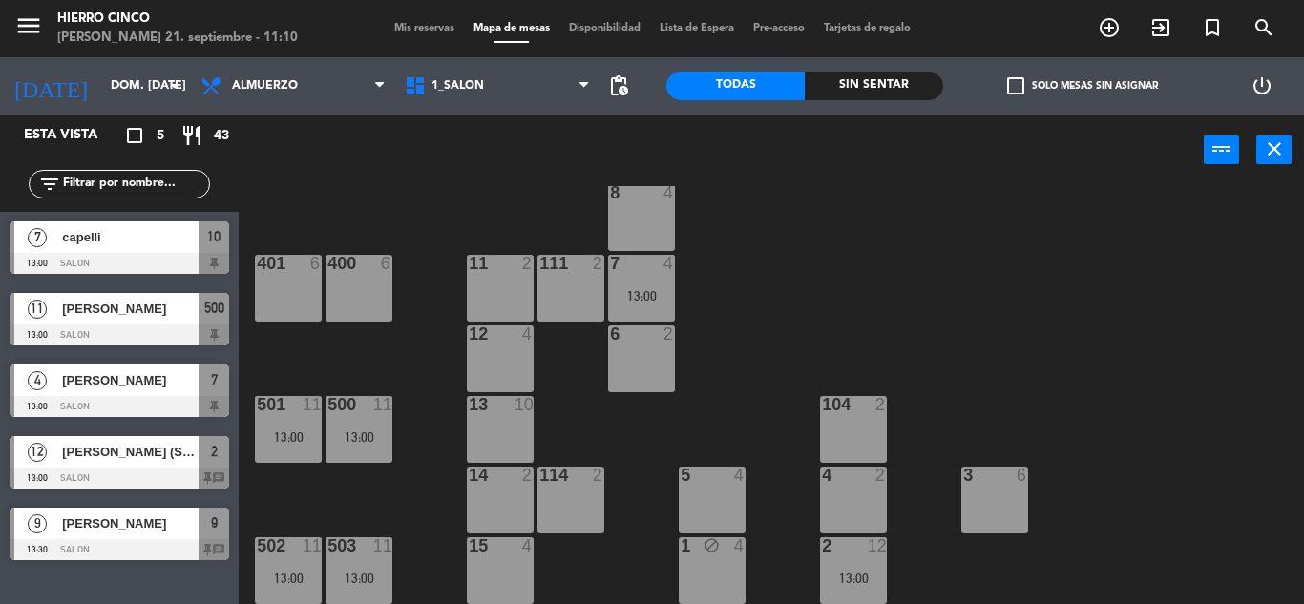
drag, startPoint x: 50, startPoint y: 508, endPoint x: 52, endPoint y: 483, distance: 25.0
click at [177, 451] on span "[PERSON_NAME] (Socio)" at bounding box center [130, 452] width 136 height 20
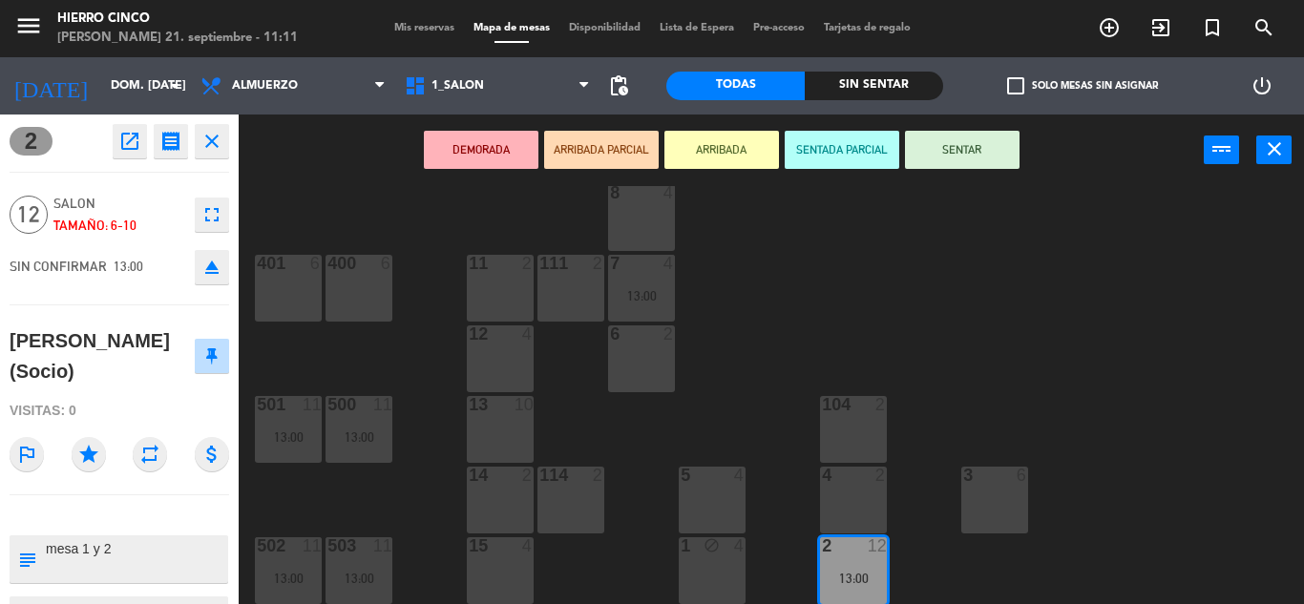
click at [218, 150] on icon "close" at bounding box center [211, 141] width 23 height 23
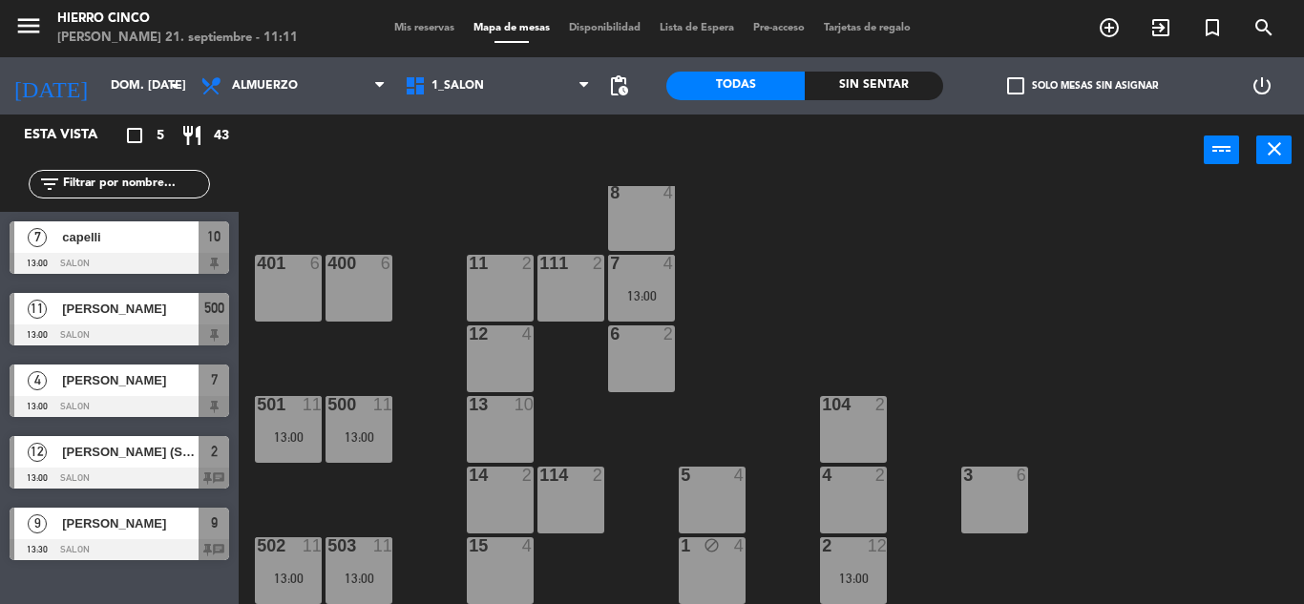
click at [424, 25] on span "Mis reservas" at bounding box center [424, 28] width 79 height 10
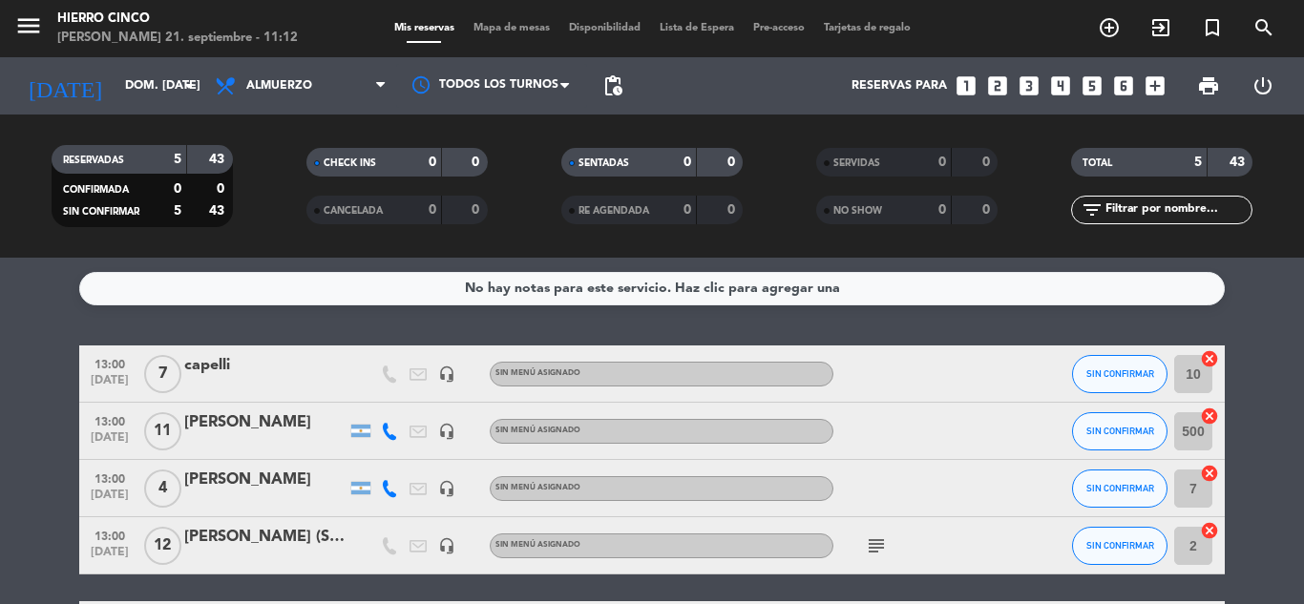
click at [875, 543] on icon "subject" at bounding box center [876, 545] width 23 height 23
click at [1116, 91] on icon "looks_6" at bounding box center [1123, 85] width 25 height 25
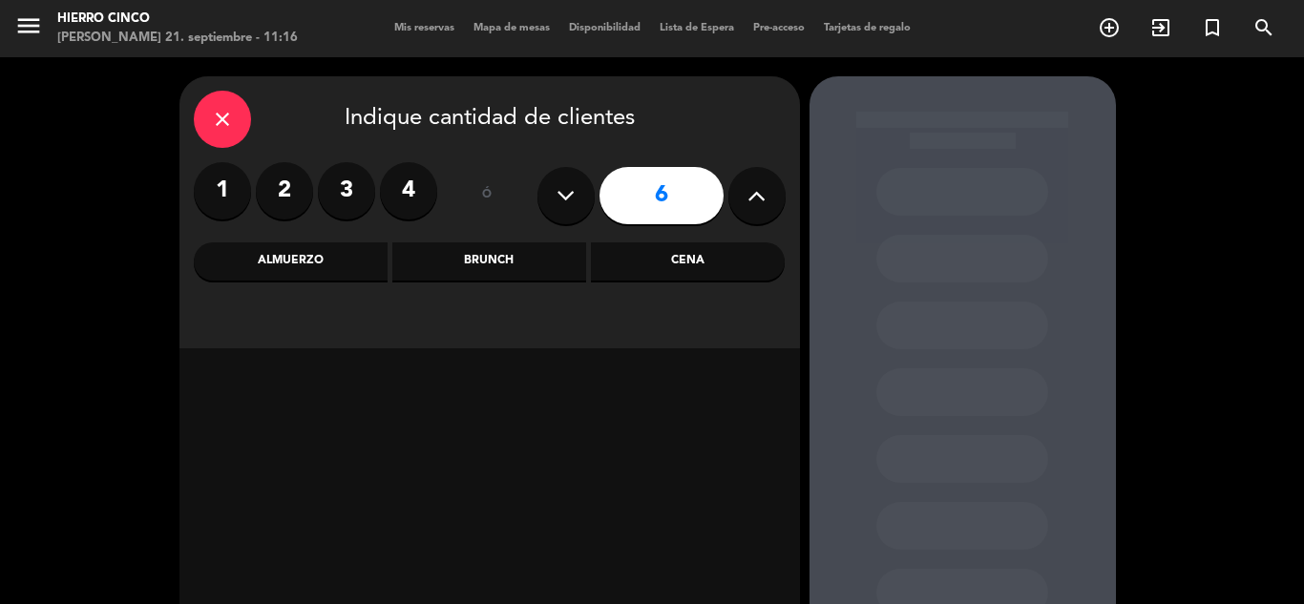
click at [308, 259] on div "Almuerzo" at bounding box center [291, 261] width 194 height 38
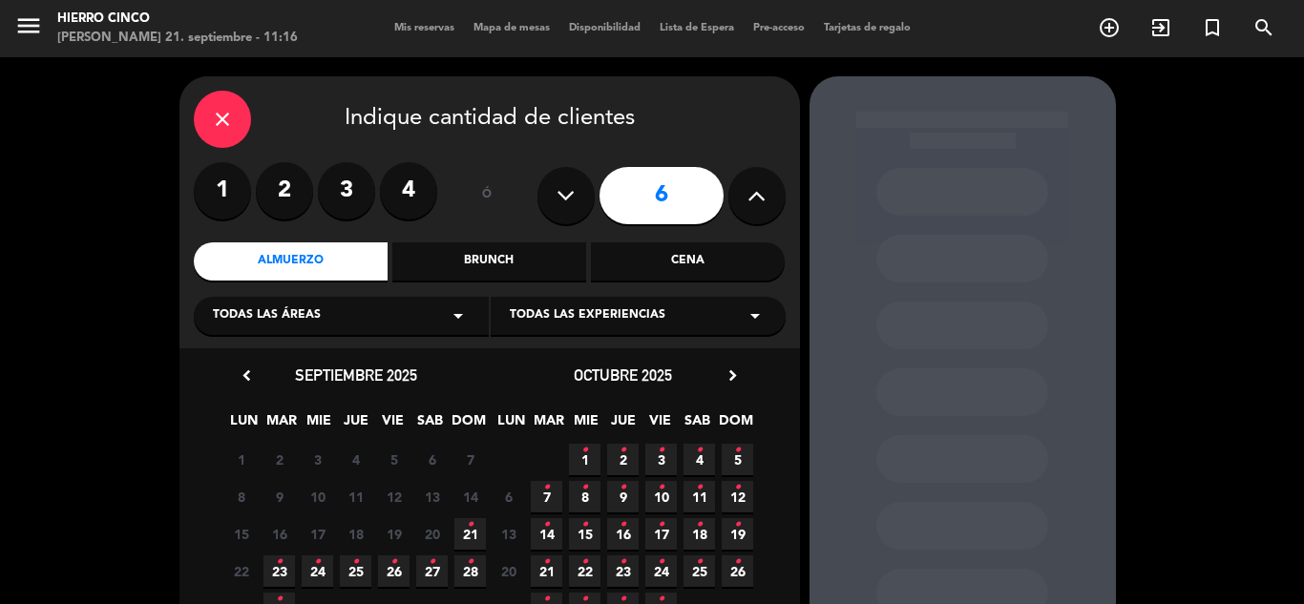
click at [476, 532] on span "21 •" at bounding box center [469, 533] width 31 height 31
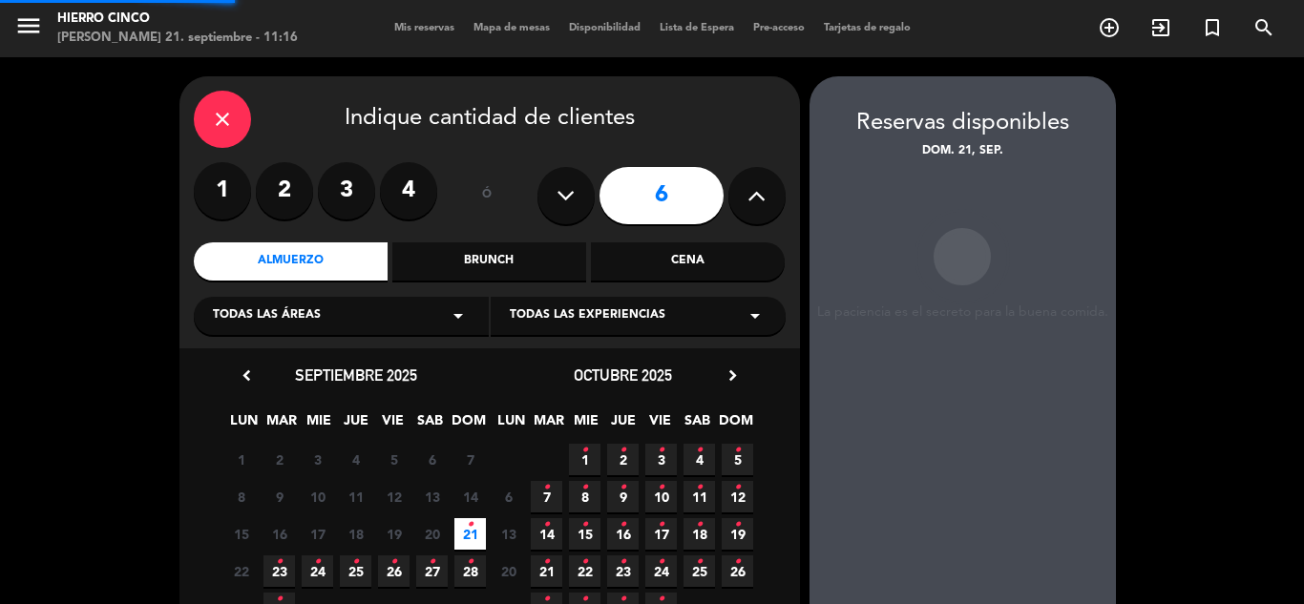
scroll to position [76, 0]
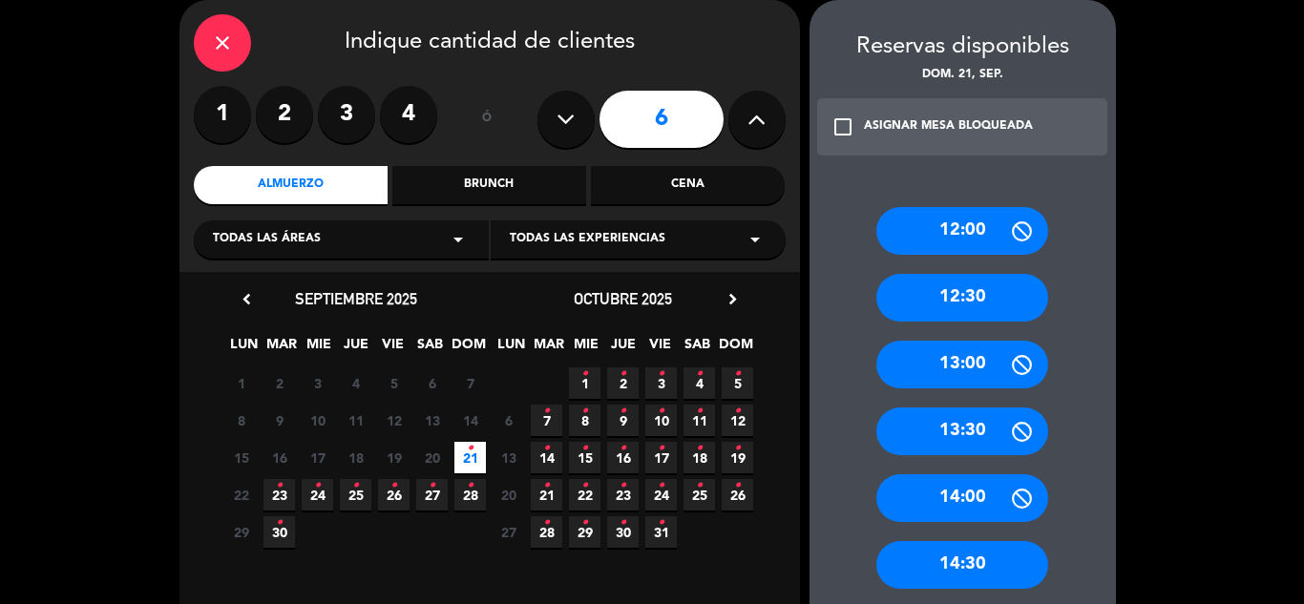
click at [966, 425] on div "13:30" at bounding box center [962, 431] width 172 height 48
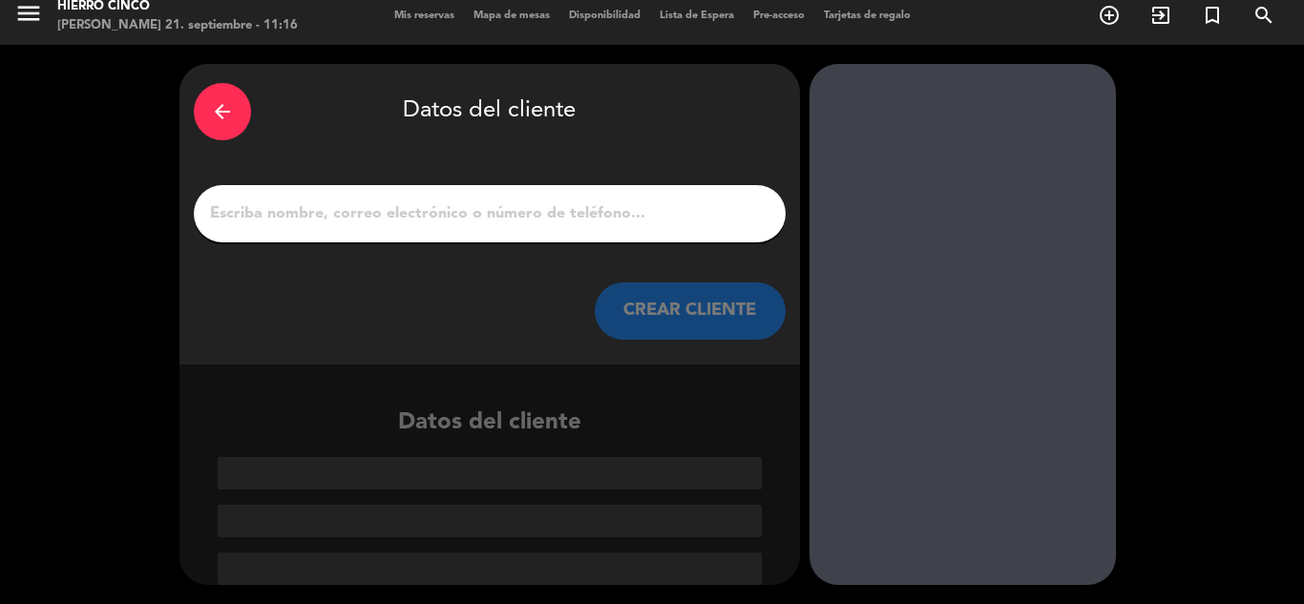
click at [314, 210] on input "1" at bounding box center [489, 213] width 563 height 27
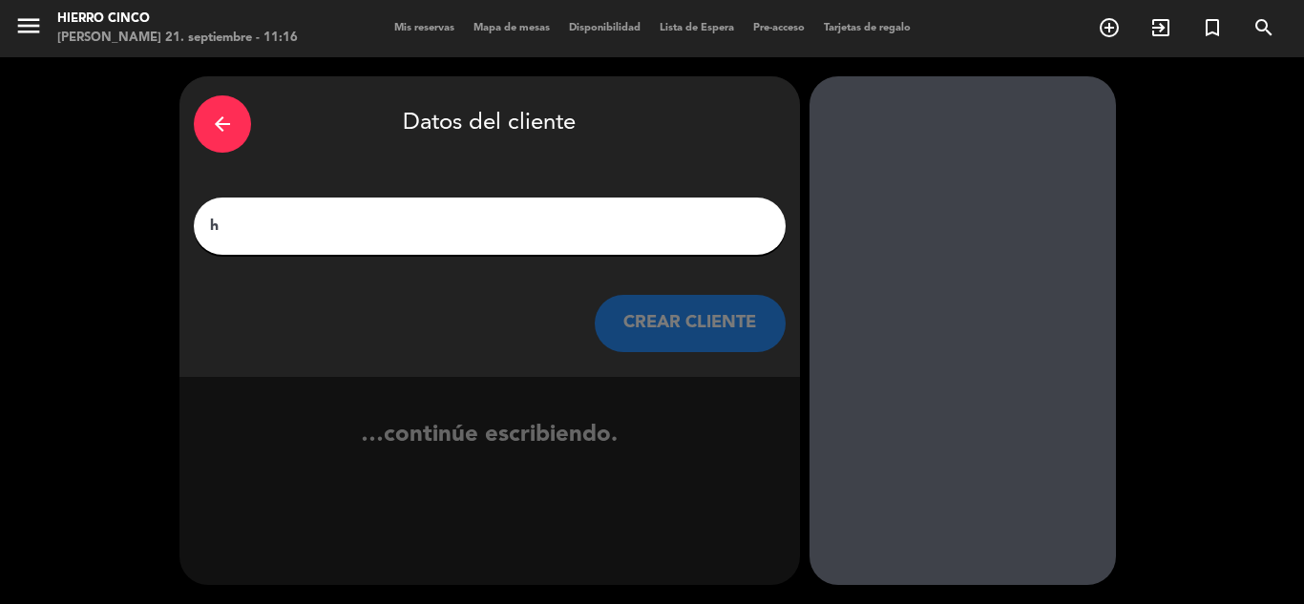
scroll to position [0, 0]
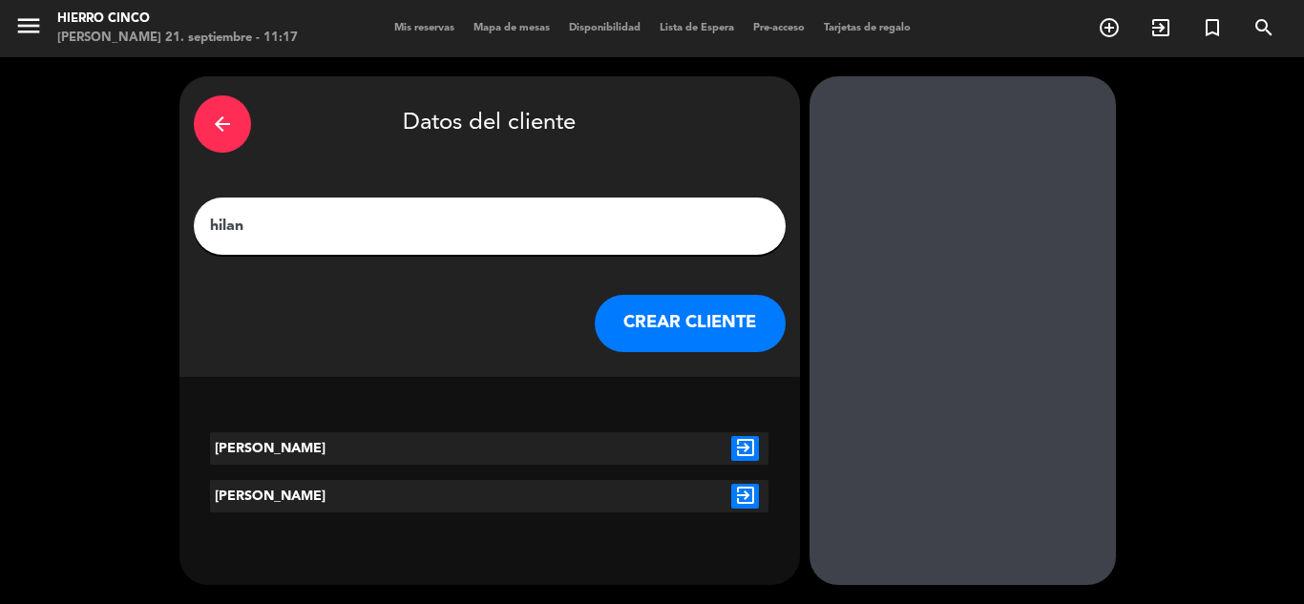
type input "hilan"
click at [746, 507] on icon "exit_to_app" at bounding box center [745, 496] width 28 height 25
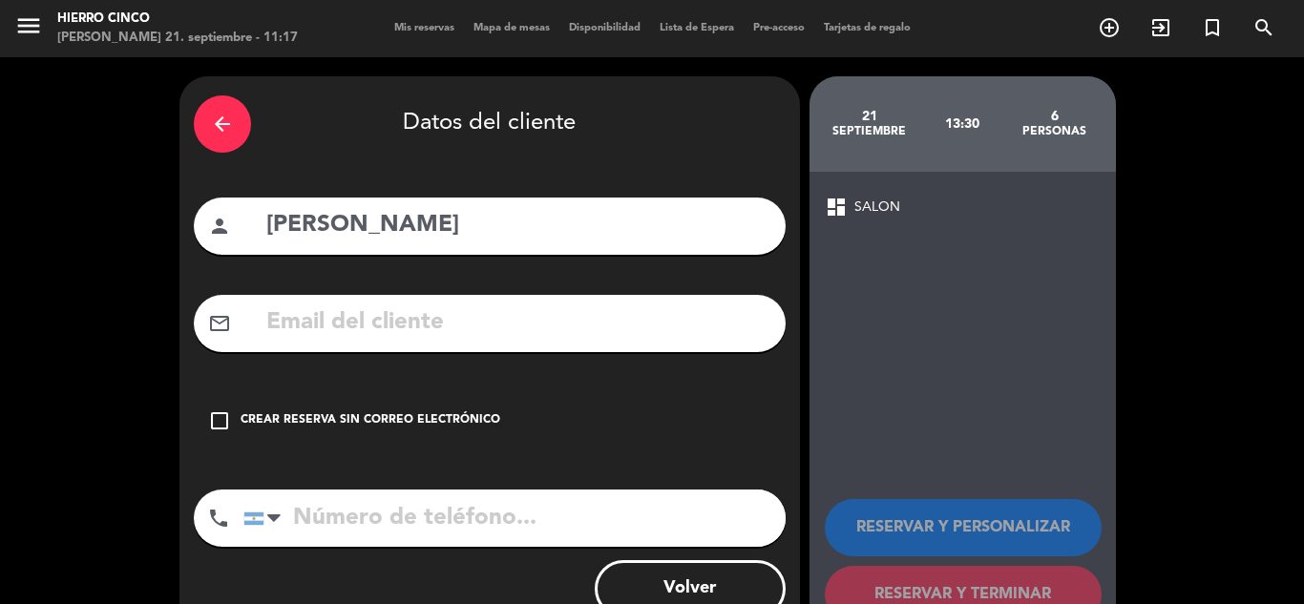
click at [218, 415] on icon "check_box_outline_blank" at bounding box center [219, 420] width 23 height 23
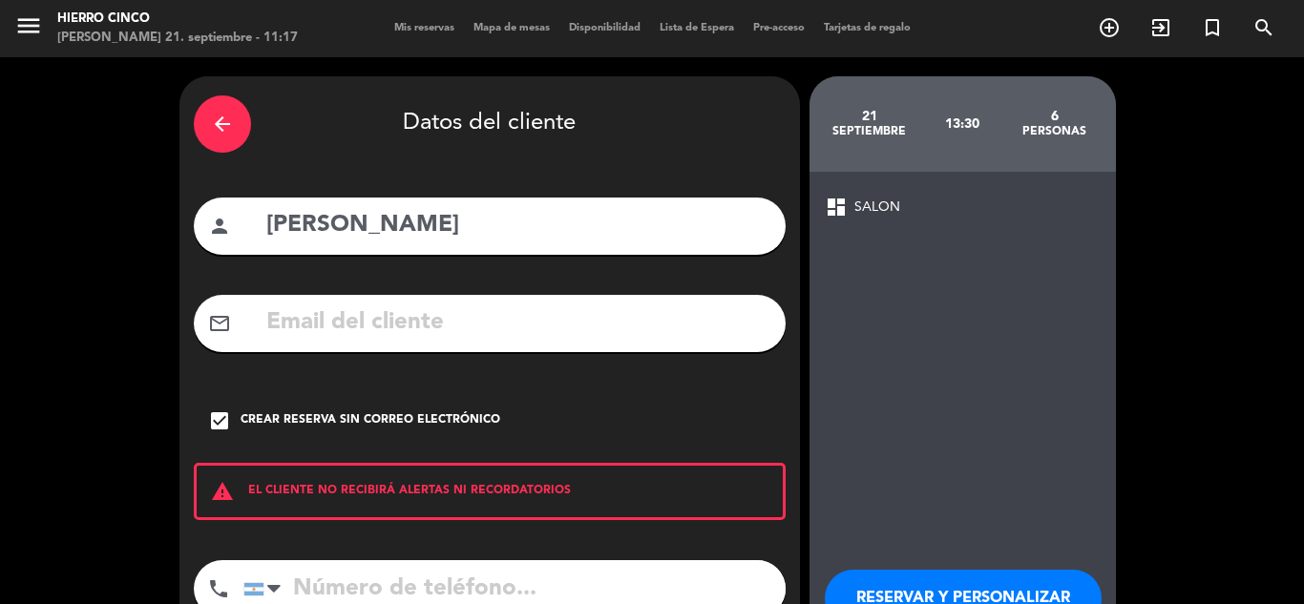
click at [909, 599] on button "RESERVAR Y PERSONALIZAR" at bounding box center [962, 598] width 277 height 57
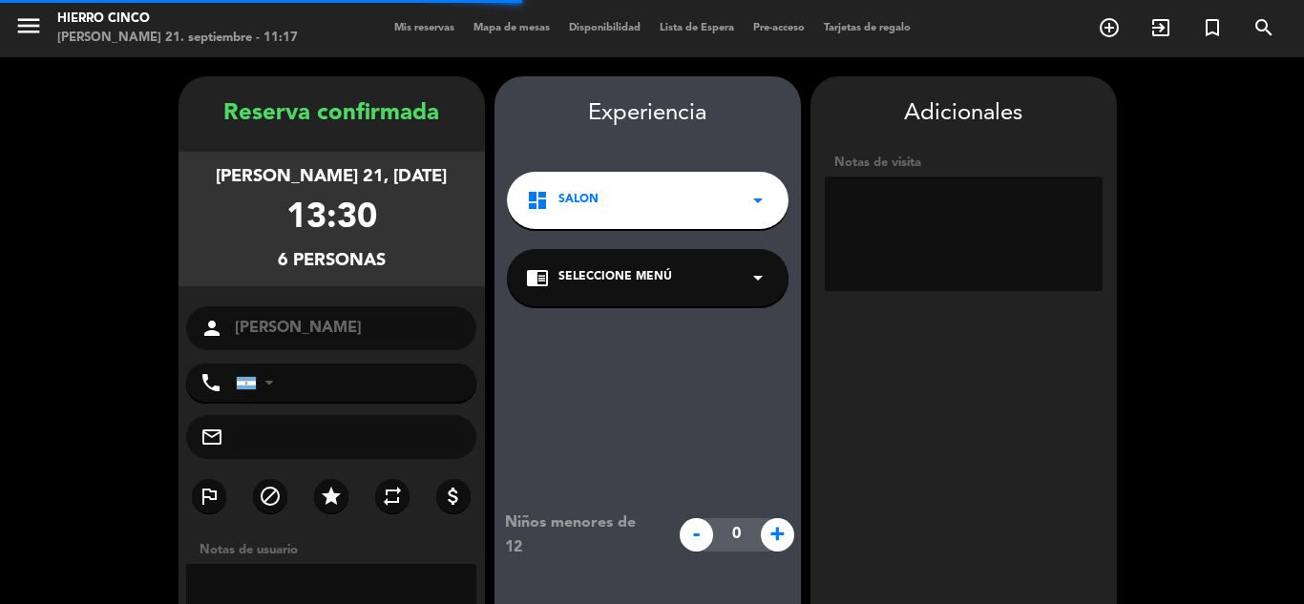
scroll to position [76, 0]
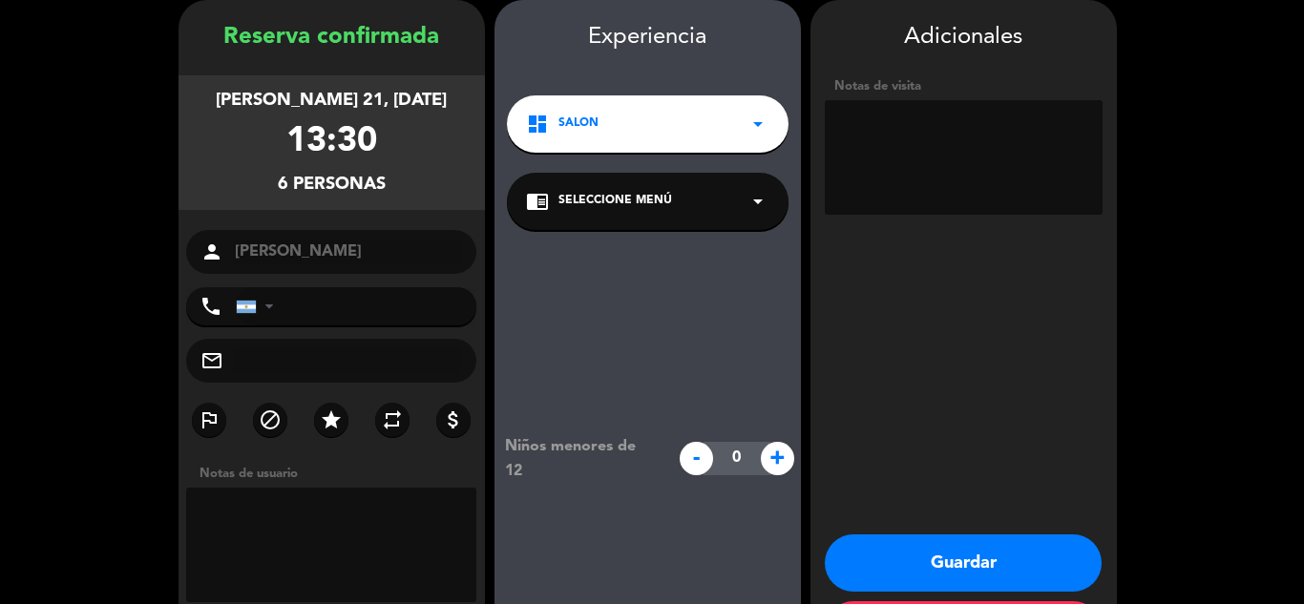
click at [906, 549] on button "Guardar" at bounding box center [962, 562] width 277 height 57
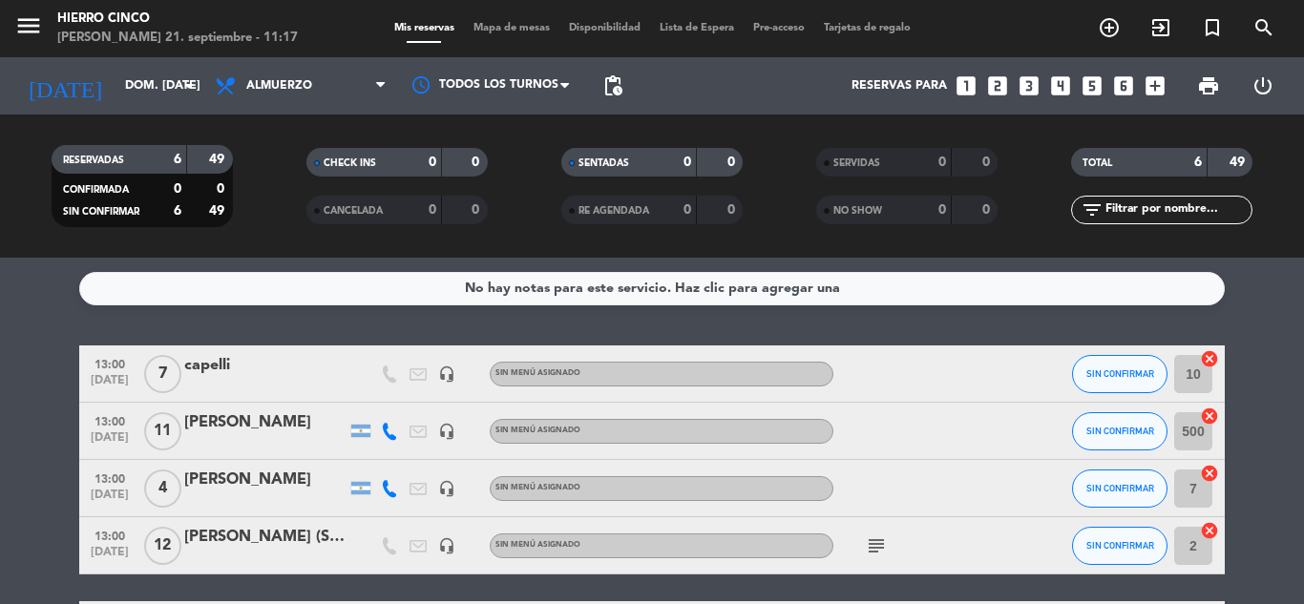
click at [1052, 83] on icon "looks_4" at bounding box center [1060, 85] width 25 height 25
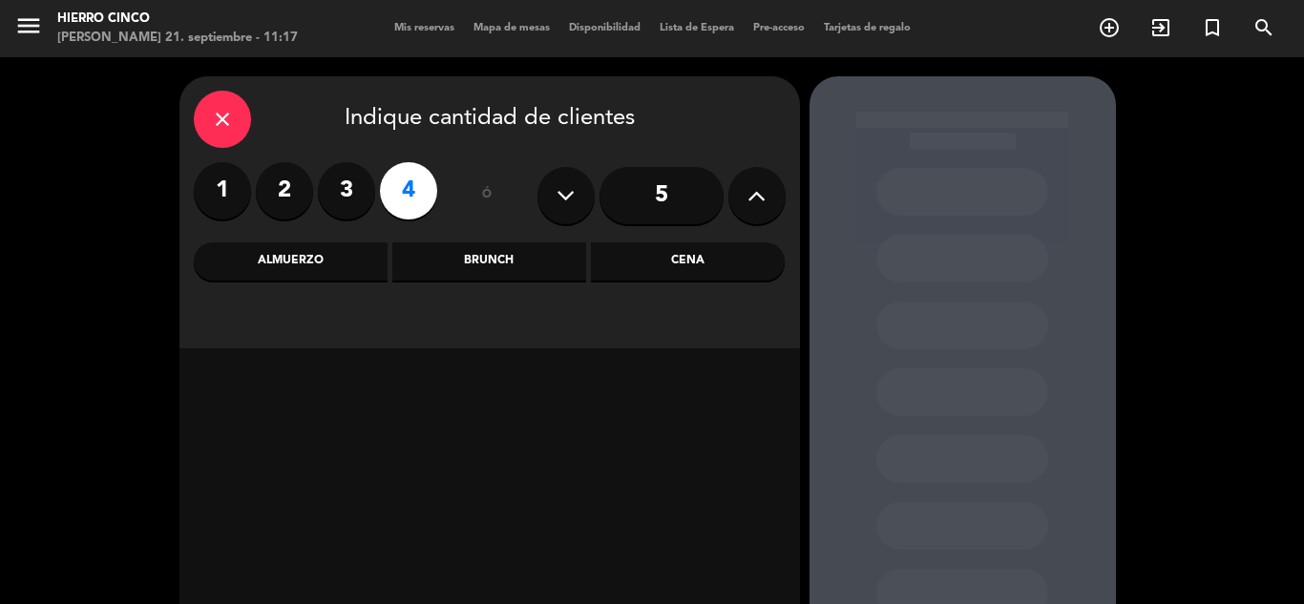
click at [283, 265] on div "Almuerzo" at bounding box center [291, 261] width 194 height 38
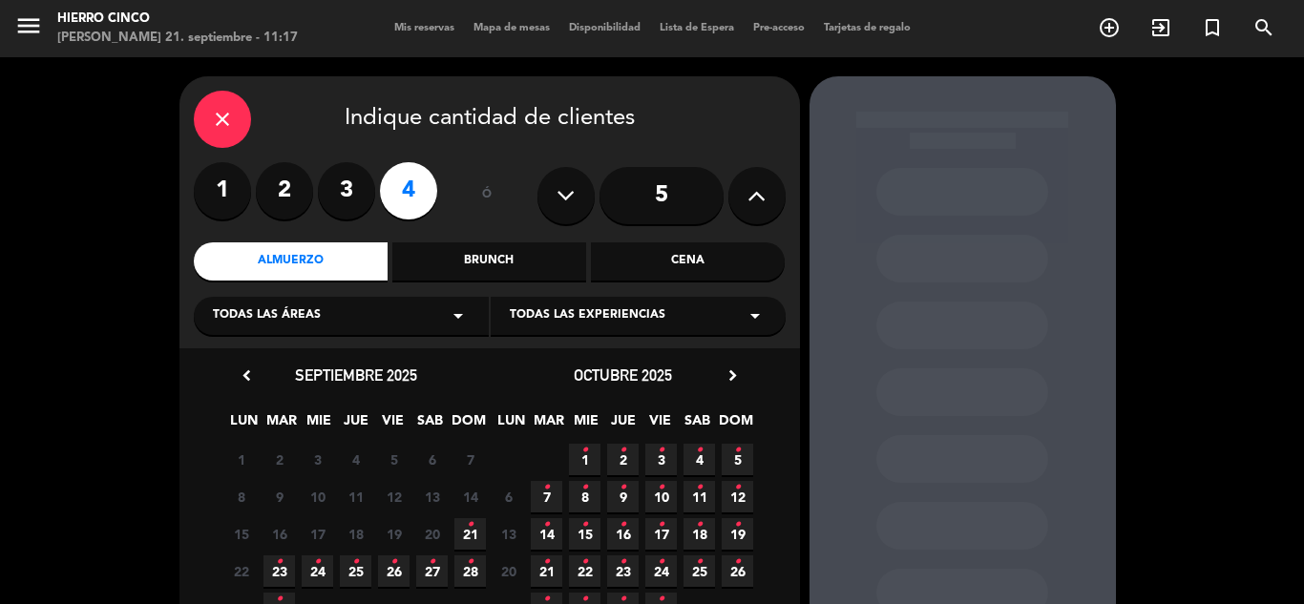
click at [469, 538] on icon "•" at bounding box center [470, 525] width 7 height 31
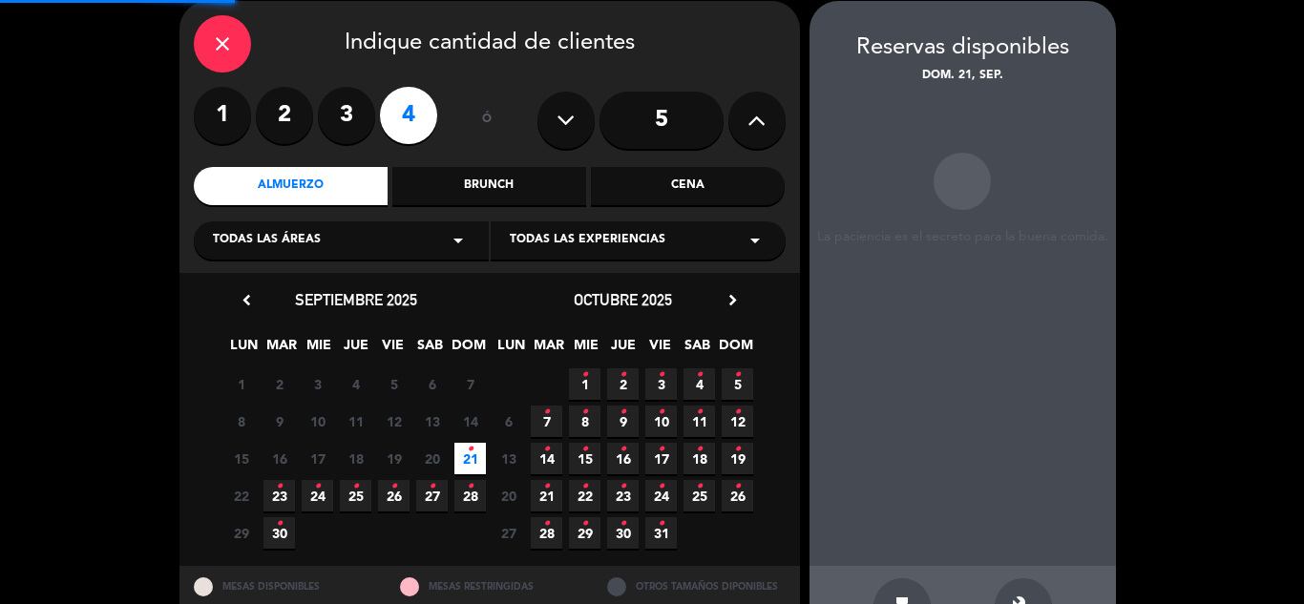
scroll to position [76, 0]
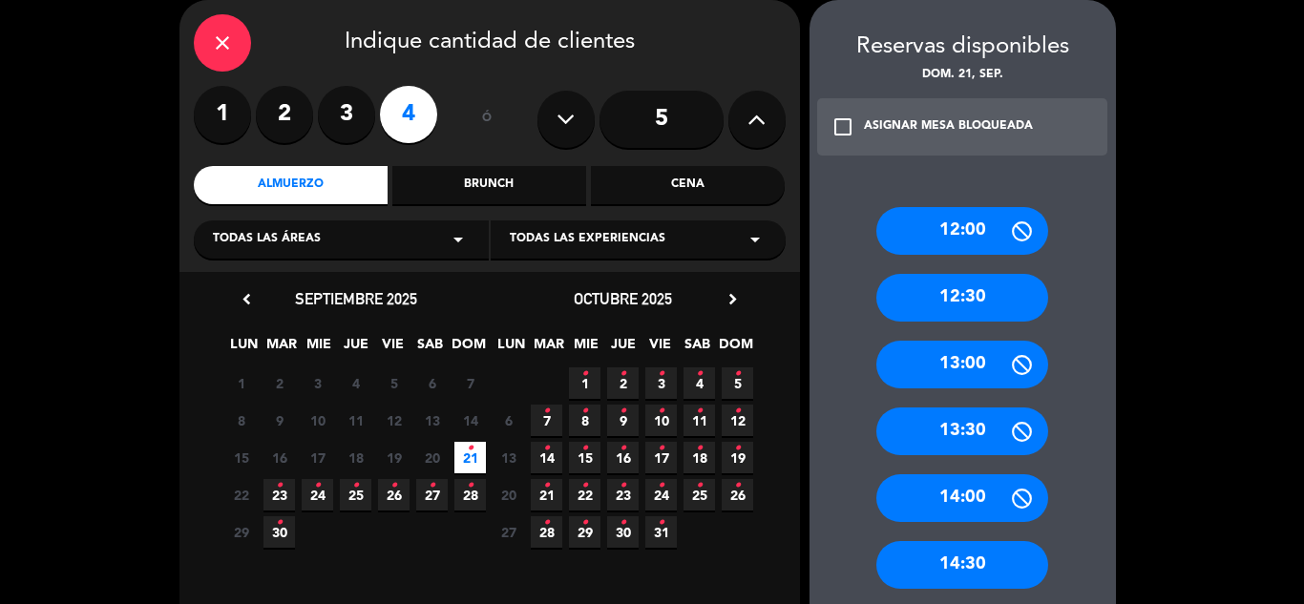
click at [956, 373] on div "13:00" at bounding box center [962, 365] width 172 height 48
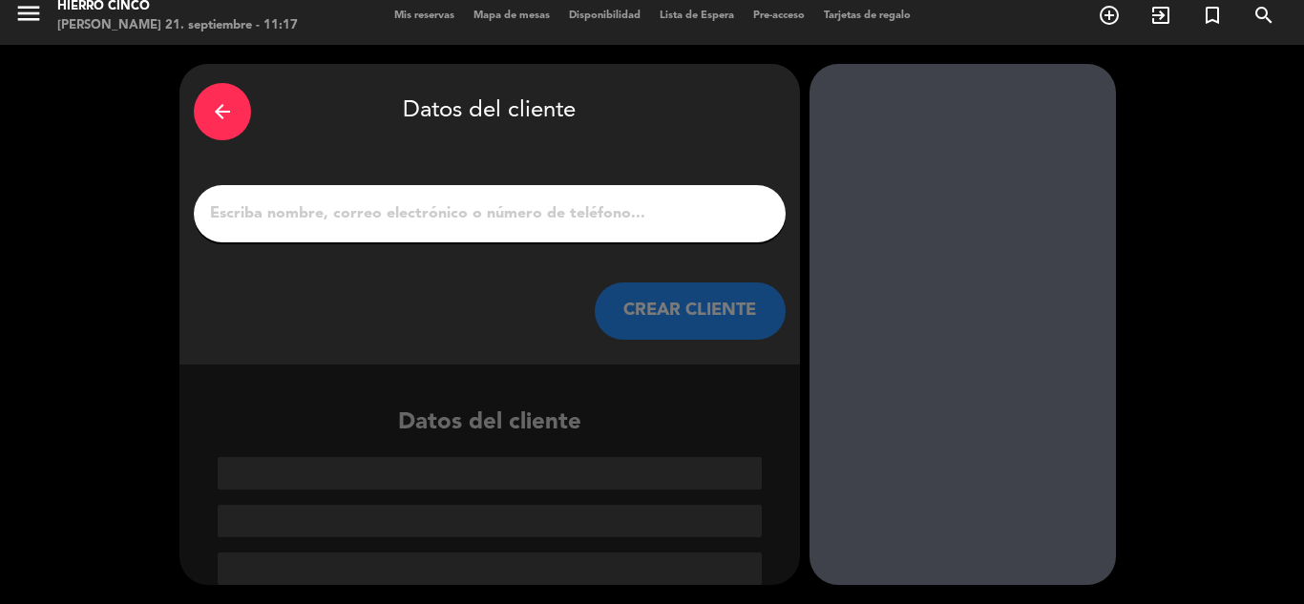
click at [420, 216] on input "1" at bounding box center [489, 213] width 563 height 27
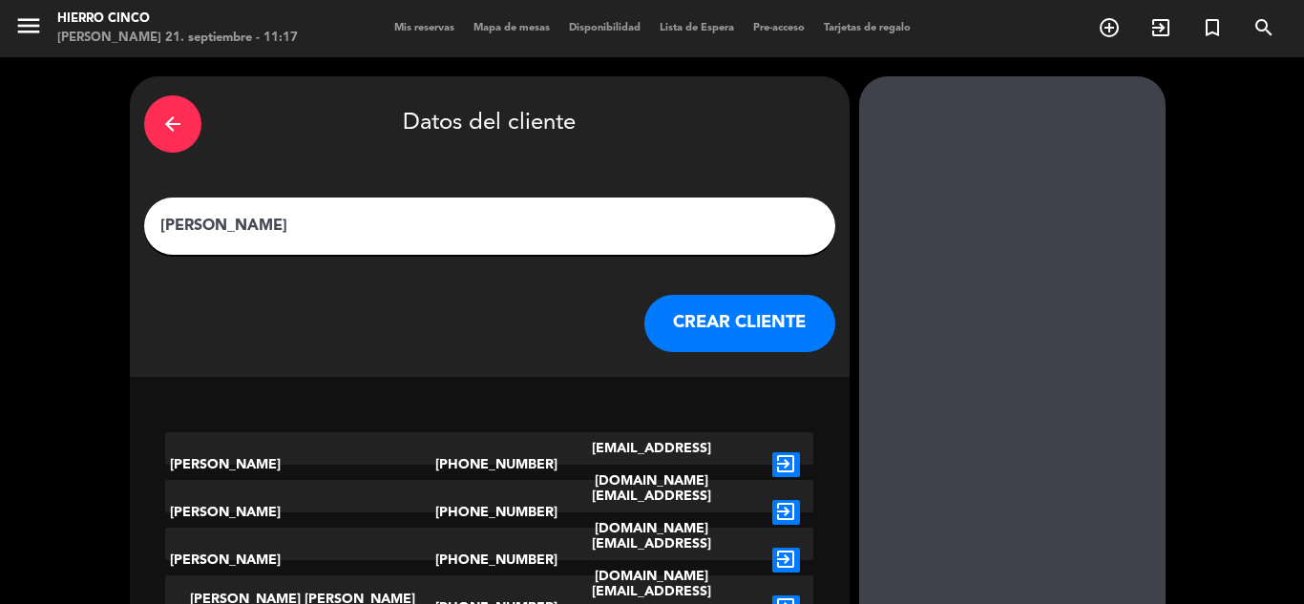
type input "[PERSON_NAME]"
click at [689, 324] on button "CREAR CLIENTE" at bounding box center [739, 323] width 191 height 57
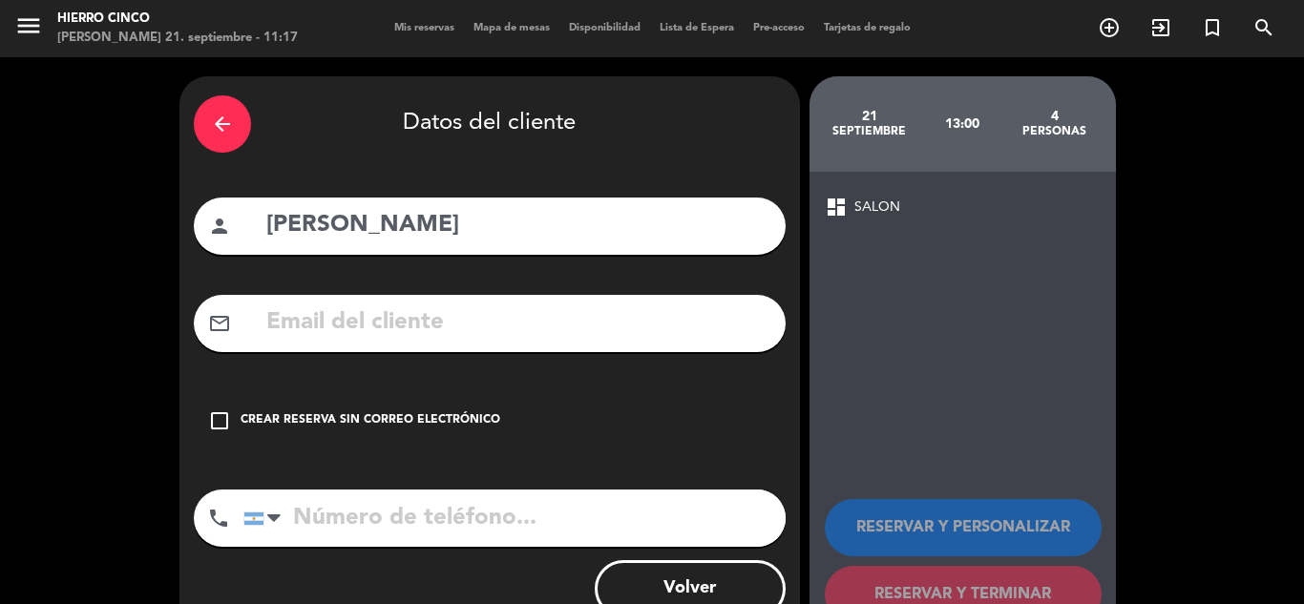
click at [225, 418] on icon "check_box_outline_blank" at bounding box center [219, 420] width 23 height 23
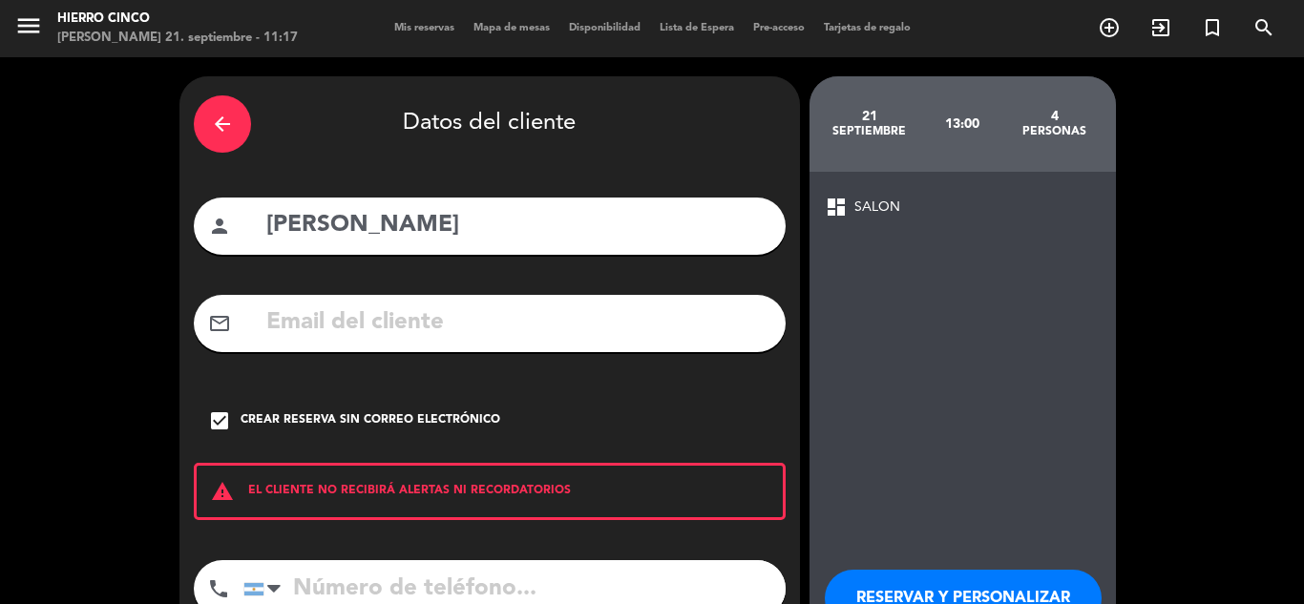
click at [949, 585] on button "RESERVAR Y PERSONALIZAR" at bounding box center [962, 598] width 277 height 57
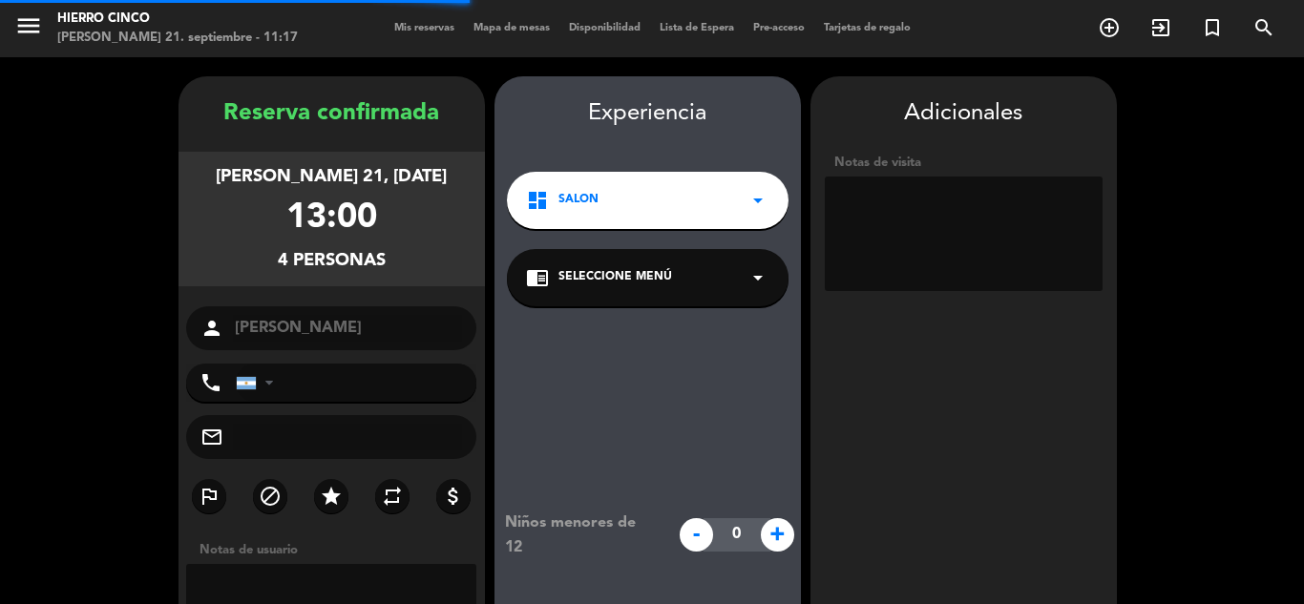
scroll to position [76, 0]
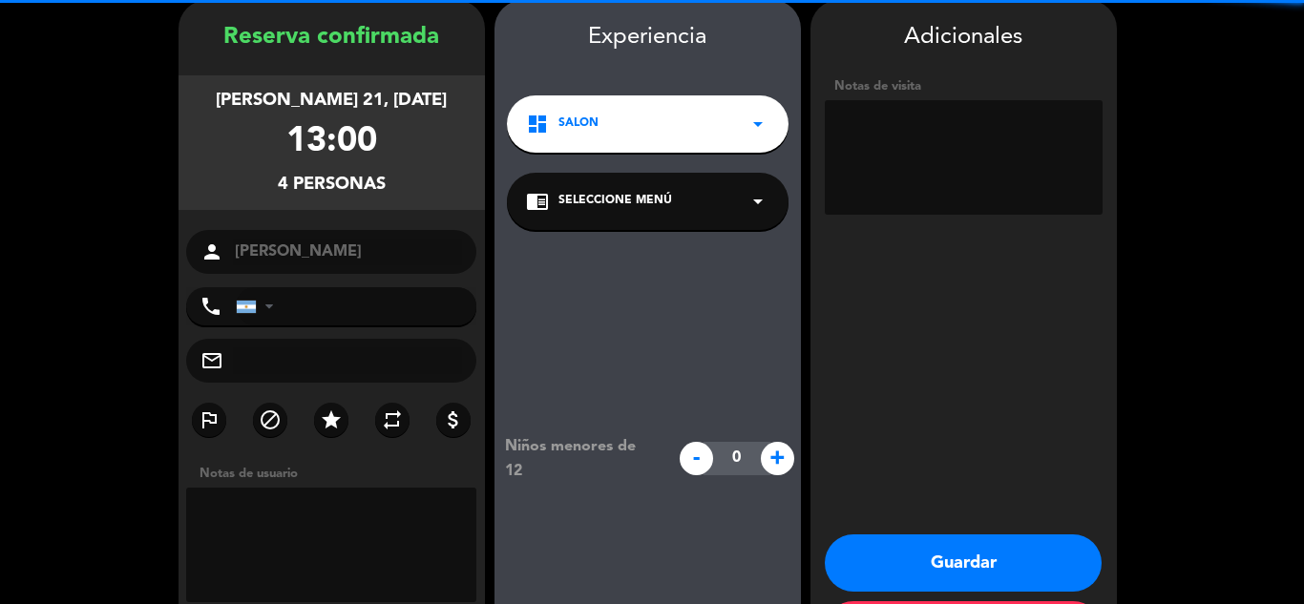
click at [973, 583] on button "Guardar" at bounding box center [962, 562] width 277 height 57
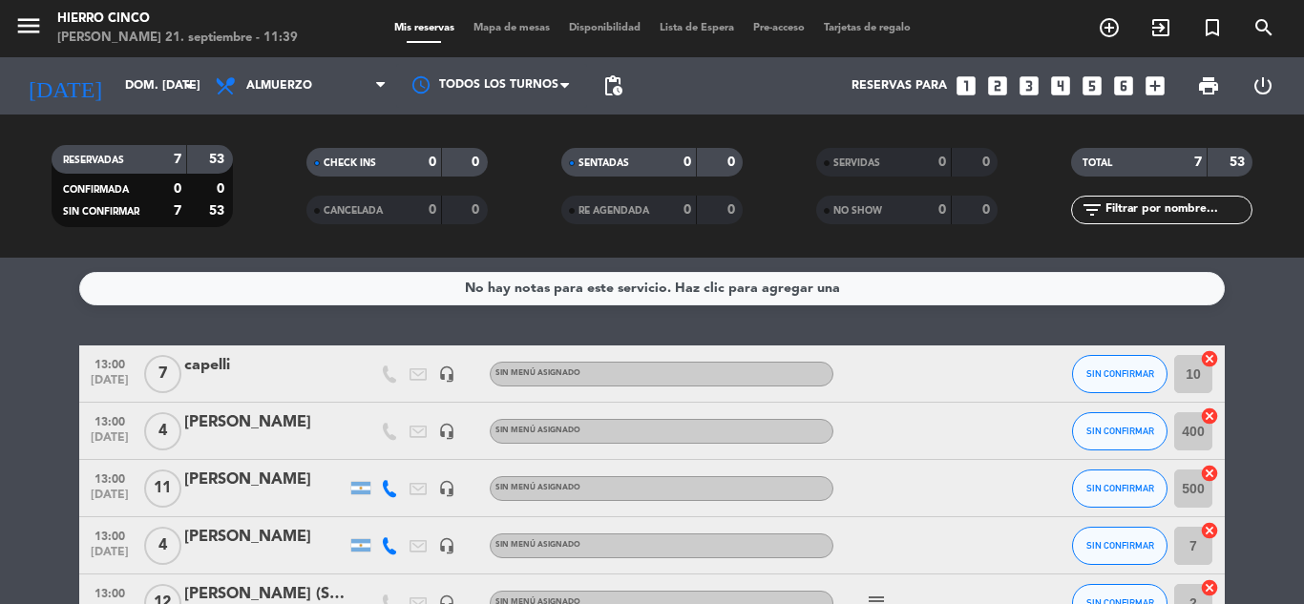
click at [1063, 89] on icon "looks_4" at bounding box center [1060, 85] width 25 height 25
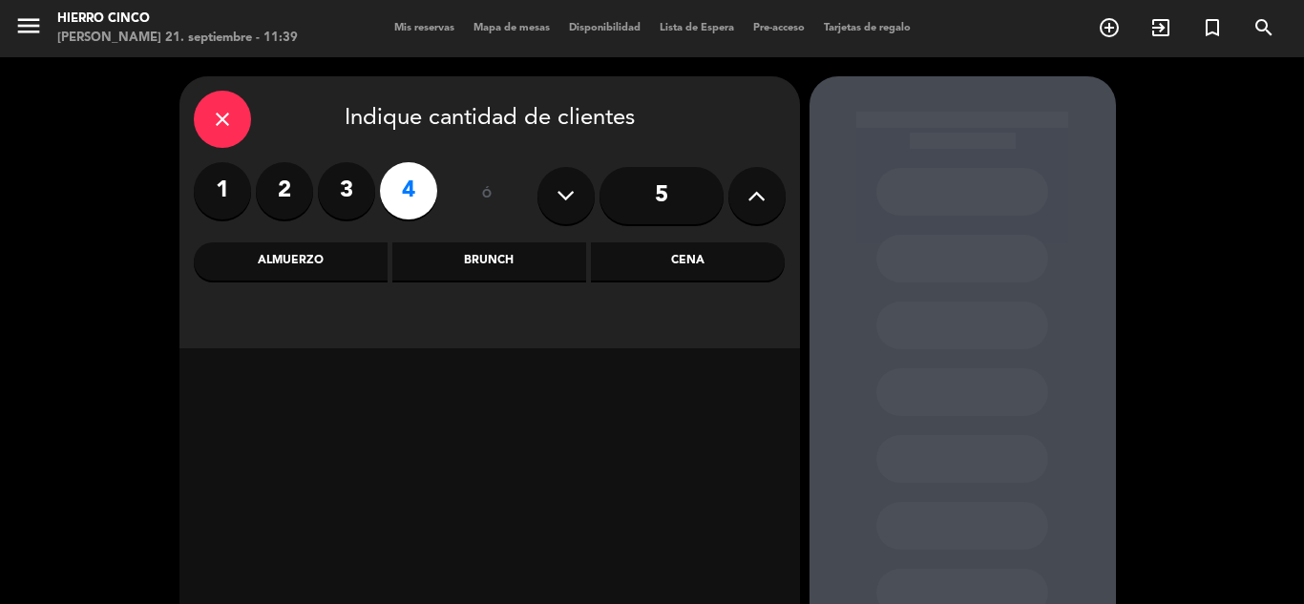
click at [406, 184] on label "4" at bounding box center [408, 190] width 57 height 57
click at [350, 253] on div "Almuerzo" at bounding box center [291, 261] width 194 height 38
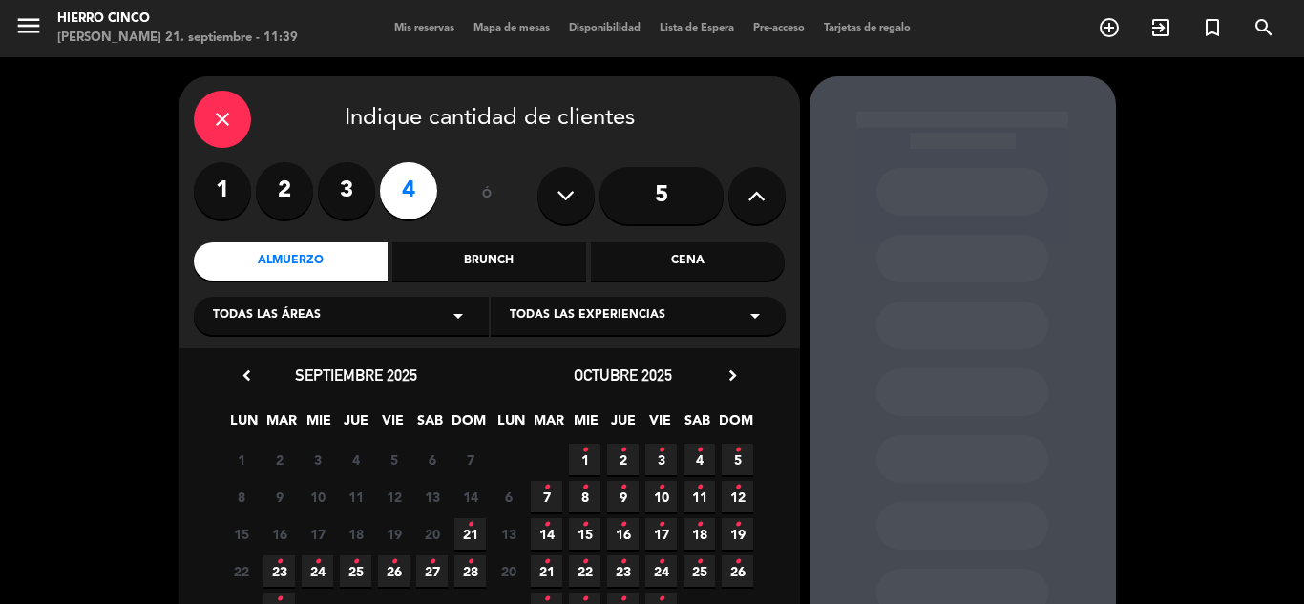
click at [465, 524] on span "21 •" at bounding box center [469, 533] width 31 height 31
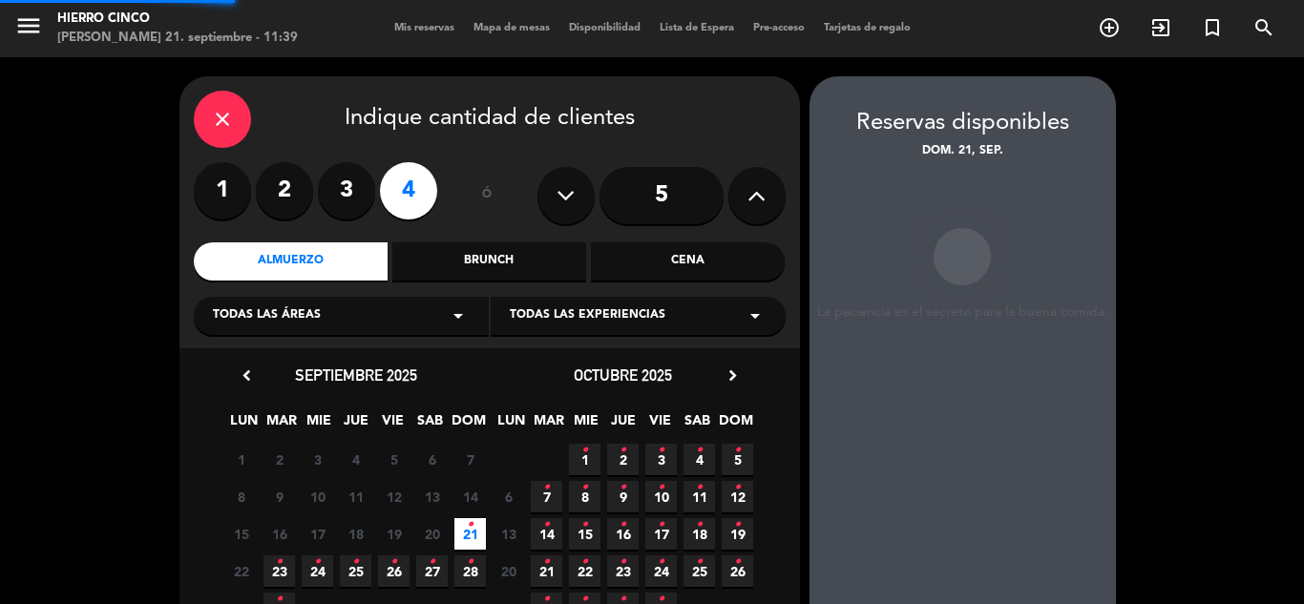
scroll to position [76, 0]
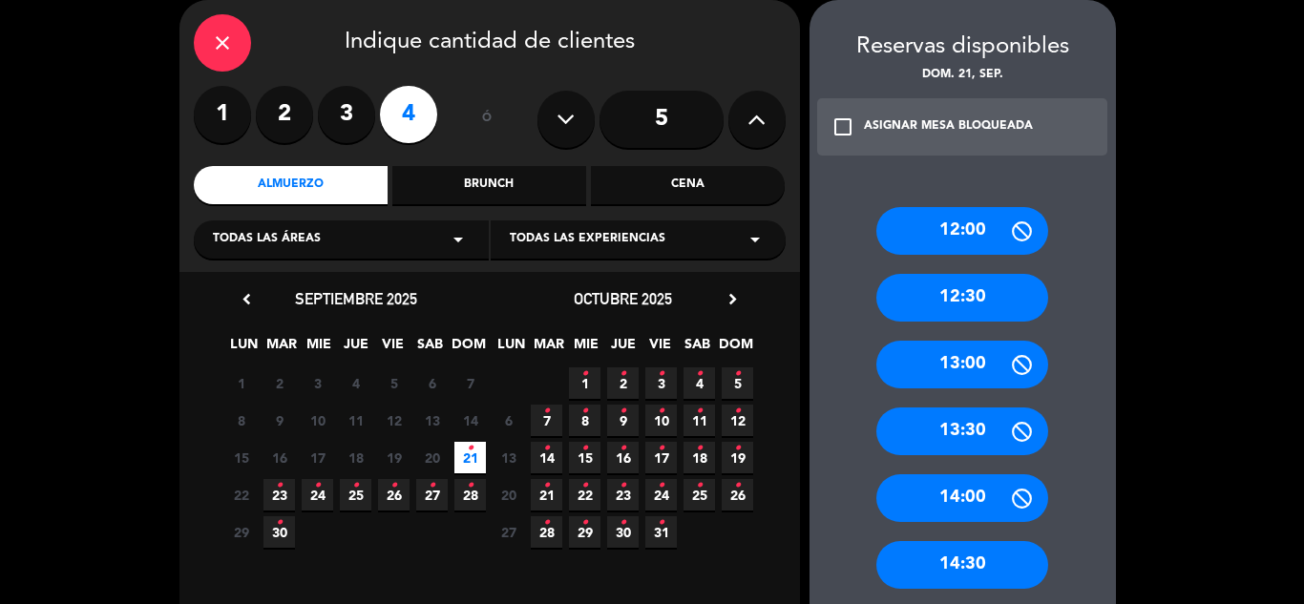
click at [943, 334] on div "12:00 12:30 13:00 13:30 14:00 14:30 15:00" at bounding box center [962, 422] width 306 height 506
click at [937, 347] on div "13:00" at bounding box center [962, 365] width 172 height 48
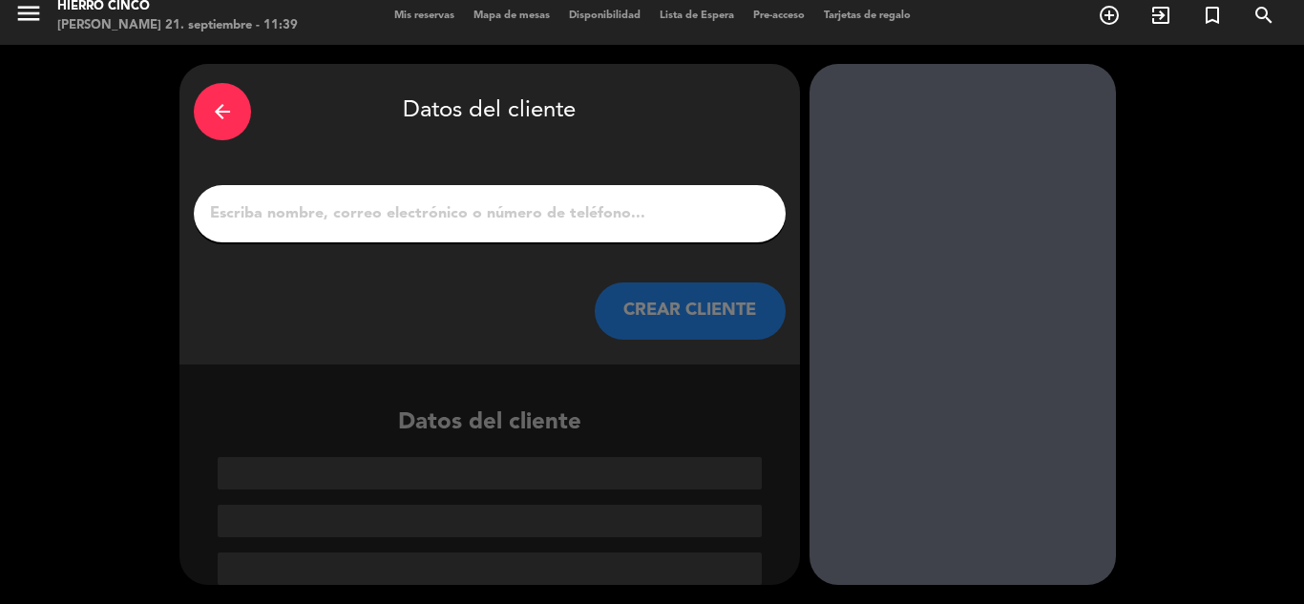
click at [413, 220] on input "1" at bounding box center [489, 213] width 563 height 27
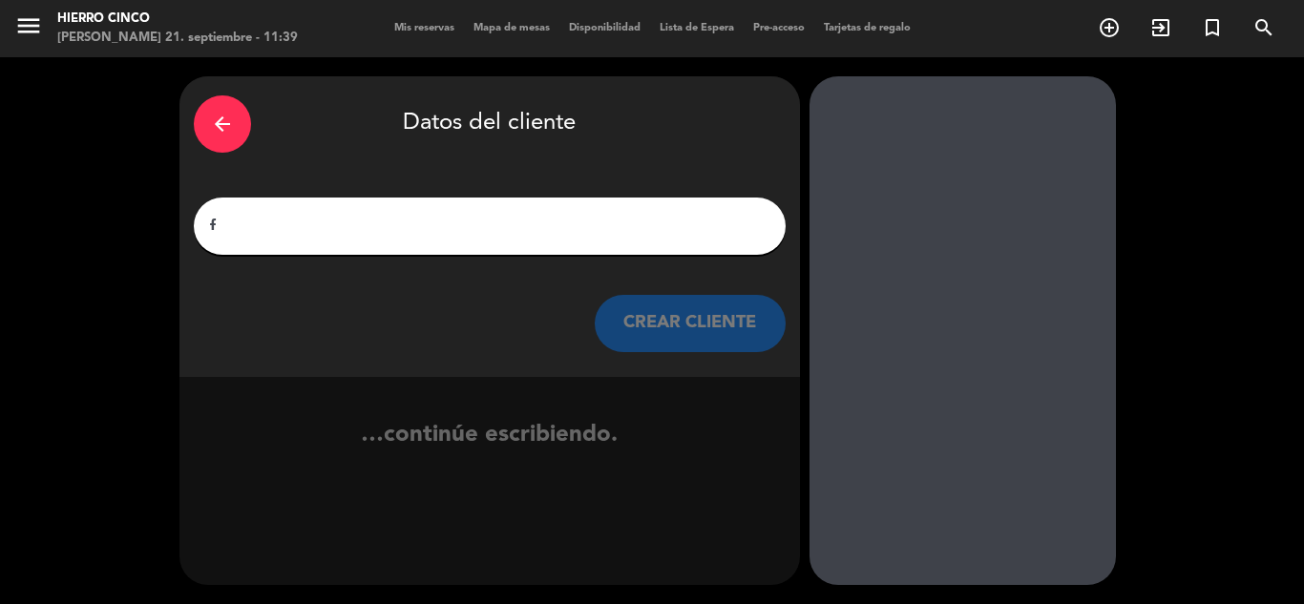
scroll to position [0, 0]
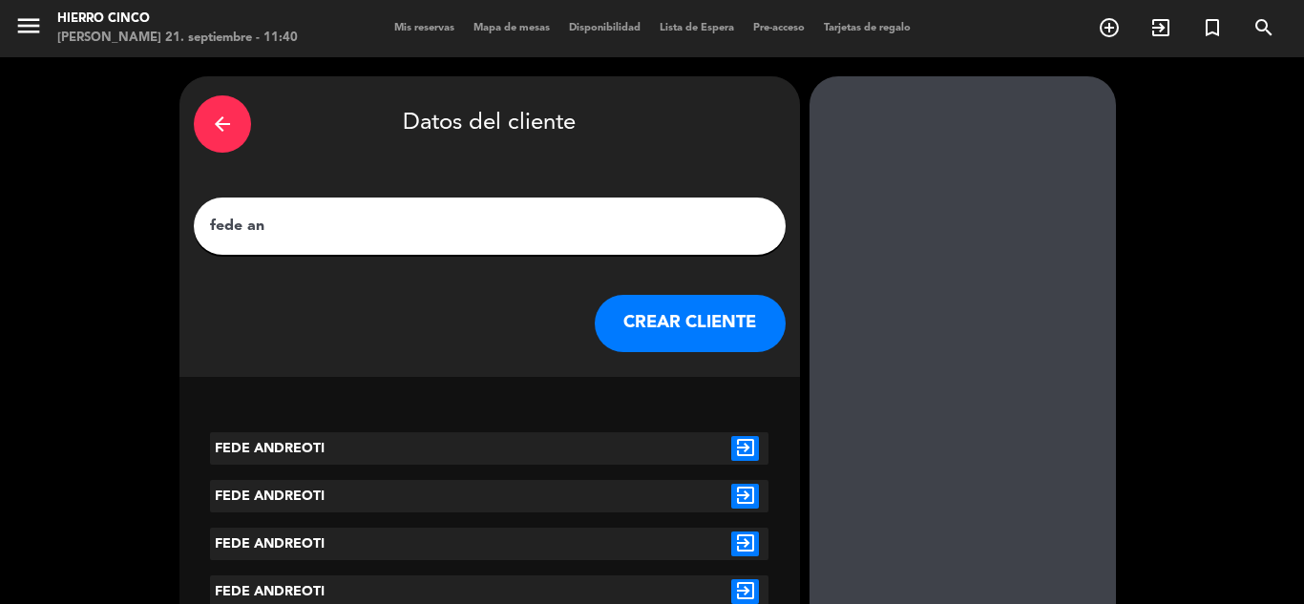
type input "fede an"
click at [749, 440] on icon "exit_to_app" at bounding box center [745, 448] width 28 height 25
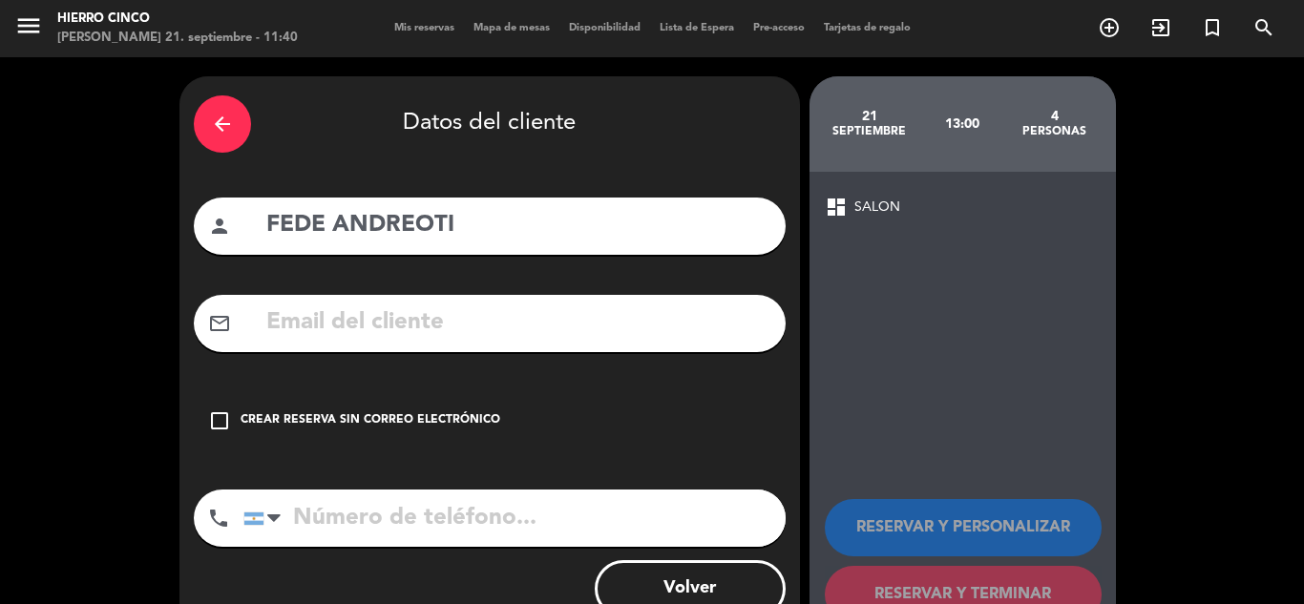
click at [213, 415] on icon "check_box_outline_blank" at bounding box center [219, 420] width 23 height 23
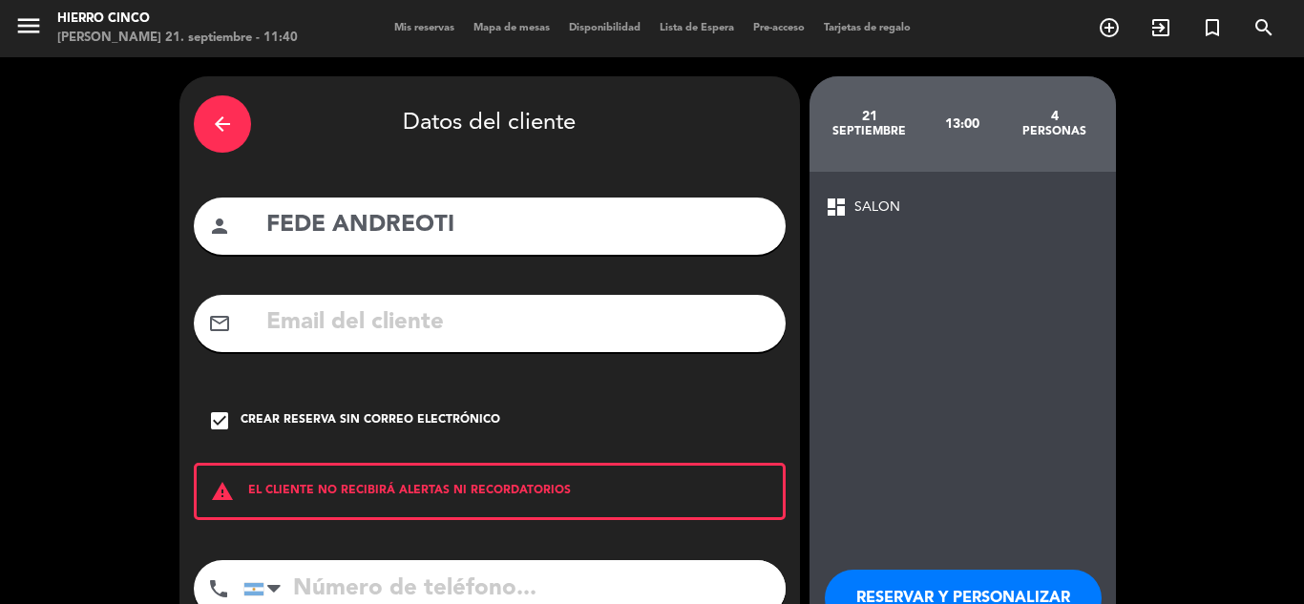
click at [954, 586] on button "RESERVAR Y PERSONALIZAR" at bounding box center [962, 598] width 277 height 57
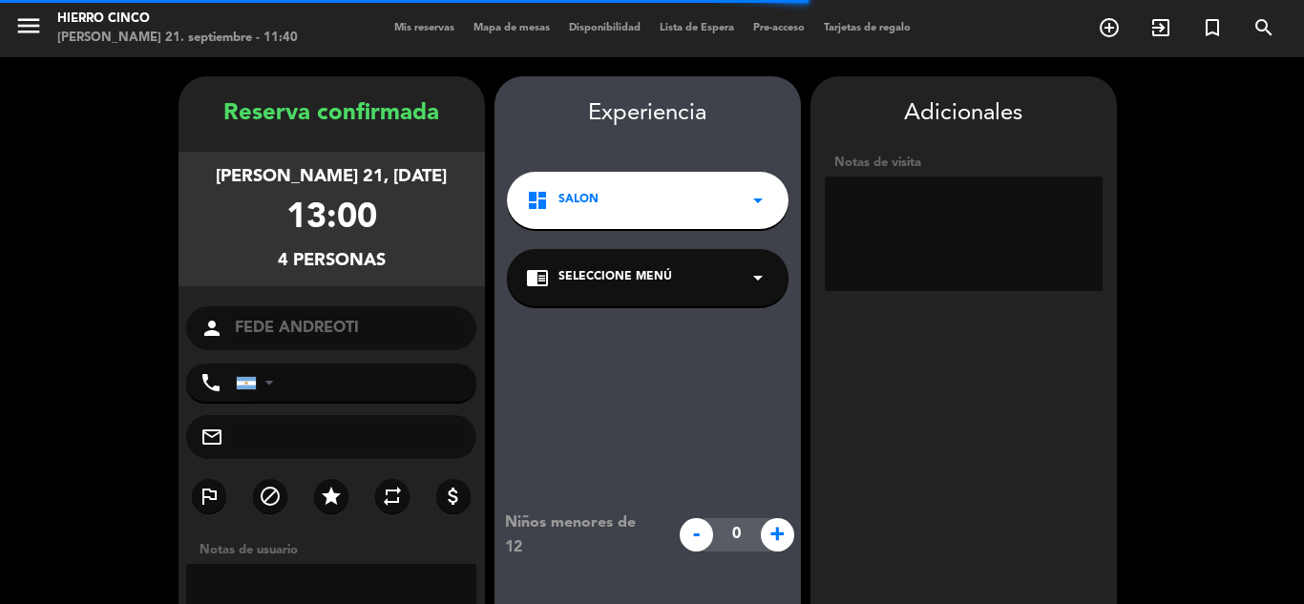
scroll to position [76, 0]
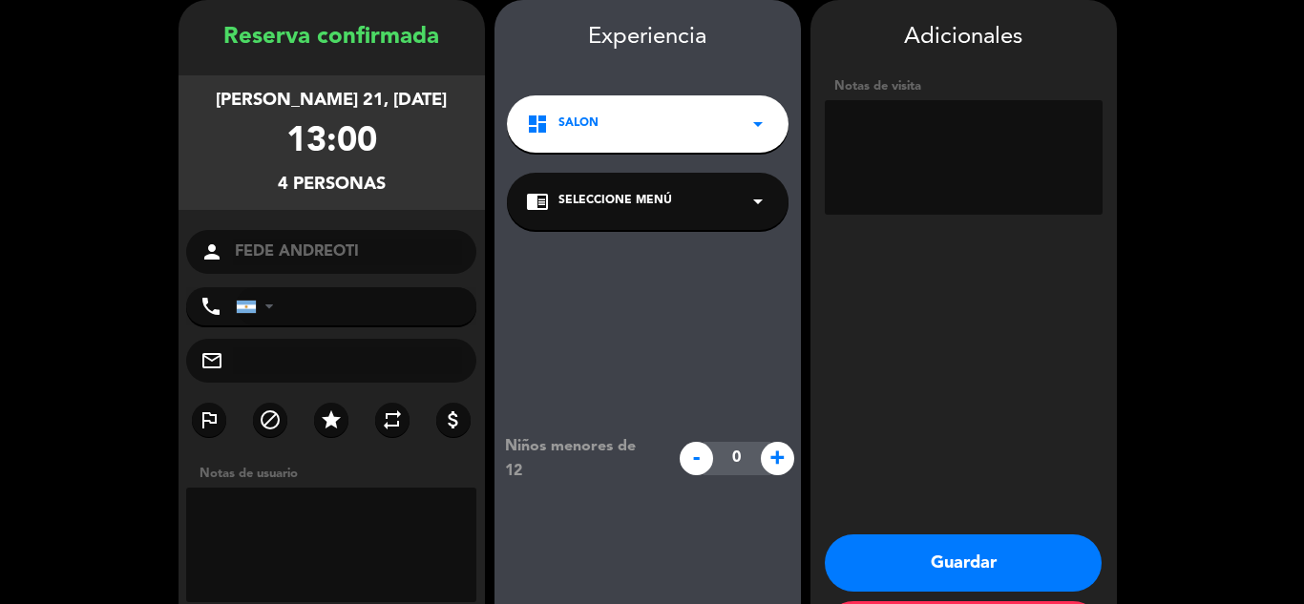
click at [1011, 553] on button "Guardar" at bounding box center [962, 562] width 277 height 57
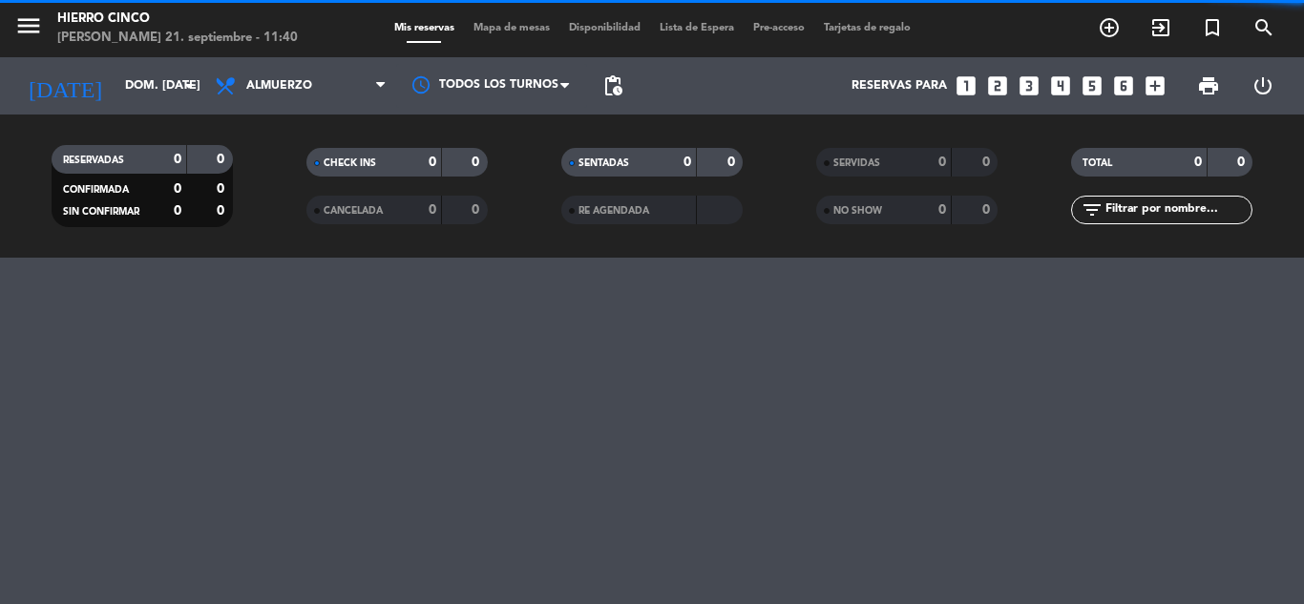
click at [513, 23] on span "Mapa de mesas" at bounding box center [511, 28] width 95 height 10
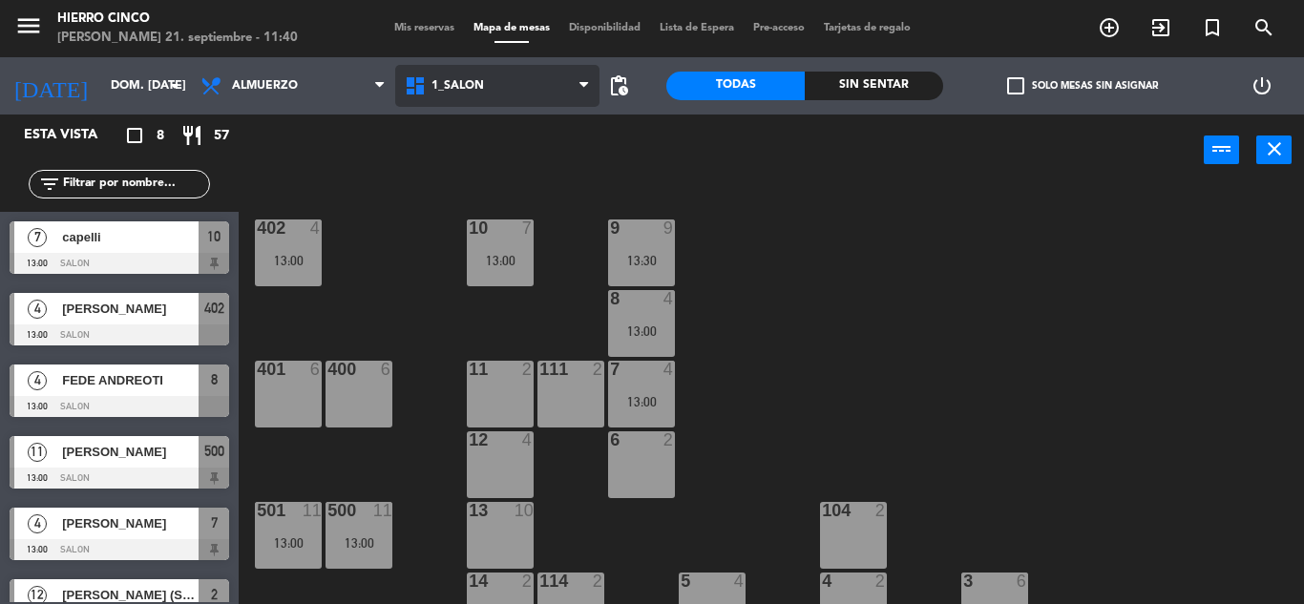
click at [524, 85] on span "1_SALON" at bounding box center [497, 86] width 204 height 42
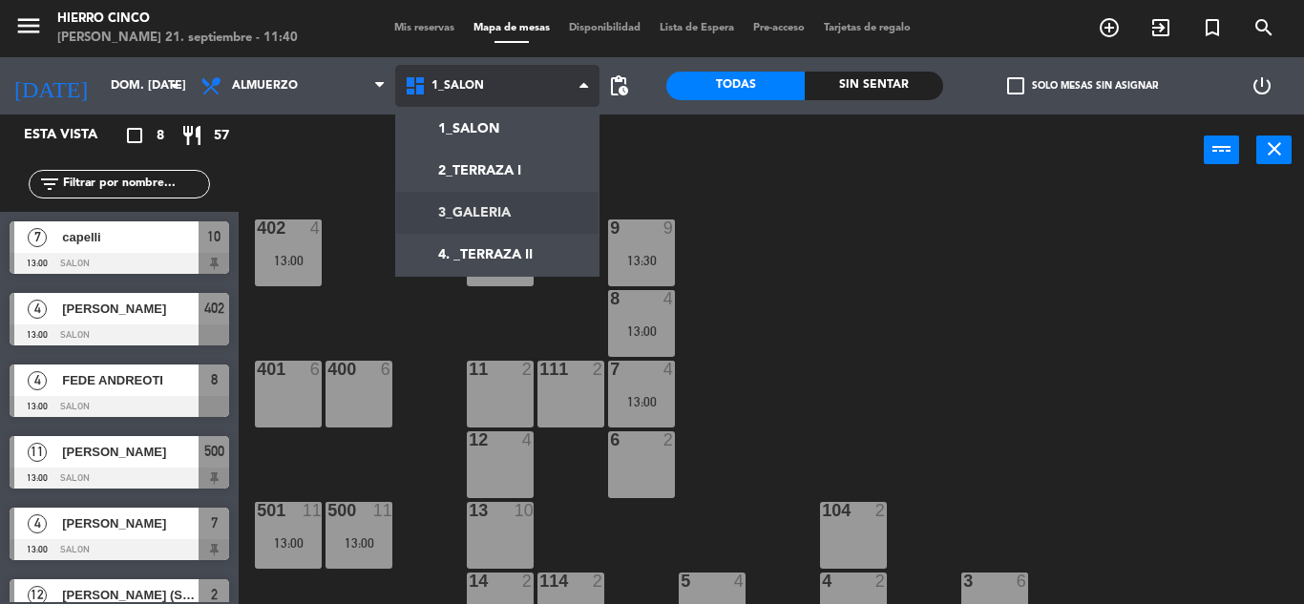
click at [489, 216] on ng-component "menu Hierro Cinco domingo 21. septiembre - 11:40 Mis reservas Mapa de mesas Dis…" at bounding box center [652, 302] width 1304 height 604
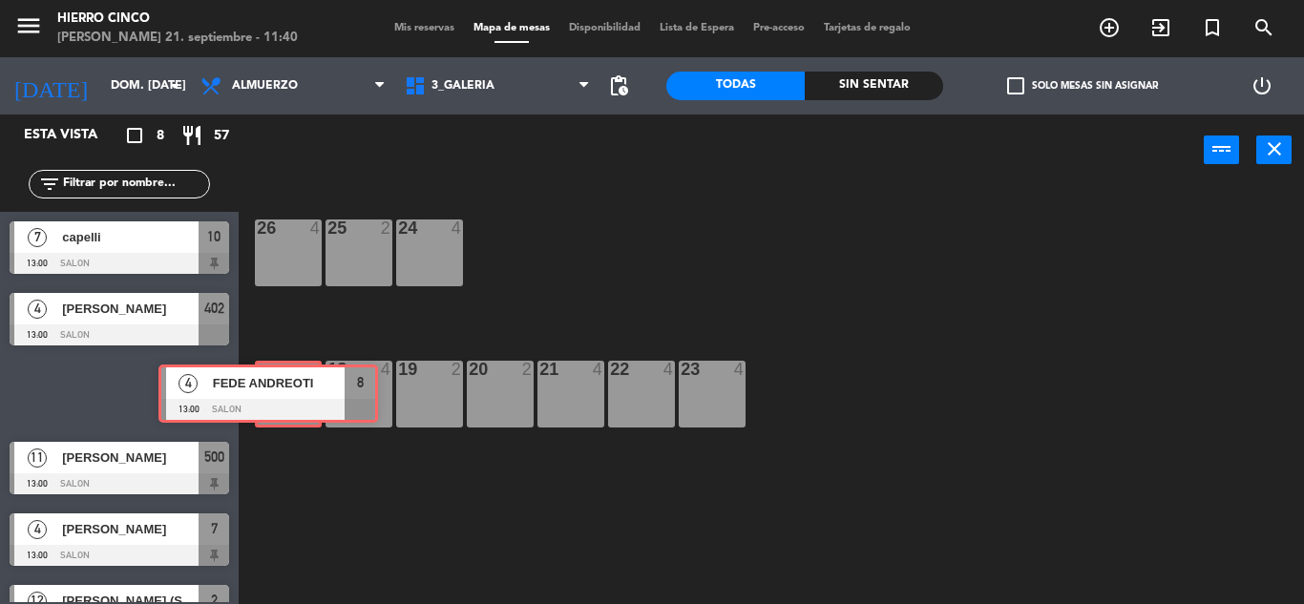
drag, startPoint x: 178, startPoint y: 389, endPoint x: 301, endPoint y: 389, distance: 122.1
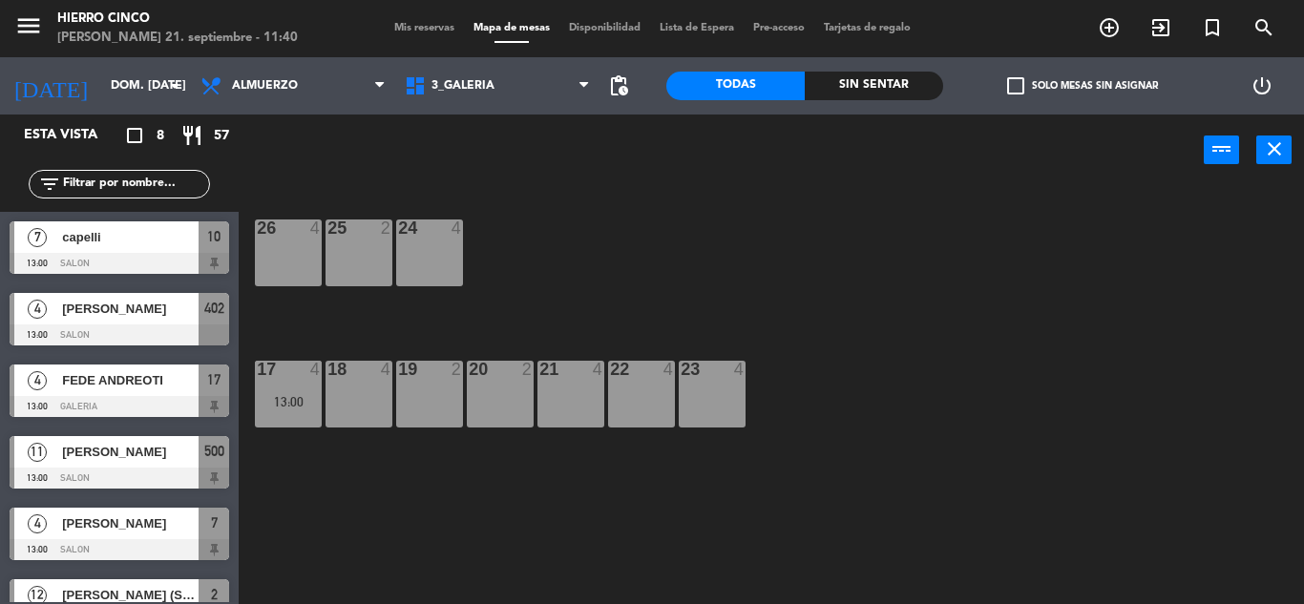
drag, startPoint x: 651, startPoint y: 220, endPoint x: 647, endPoint y: 240, distance: 19.5
drag, startPoint x: 644, startPoint y: 246, endPoint x: 640, endPoint y: 263, distance: 17.6
click at [471, 95] on span "3_GALERIA" at bounding box center [497, 86] width 204 height 42
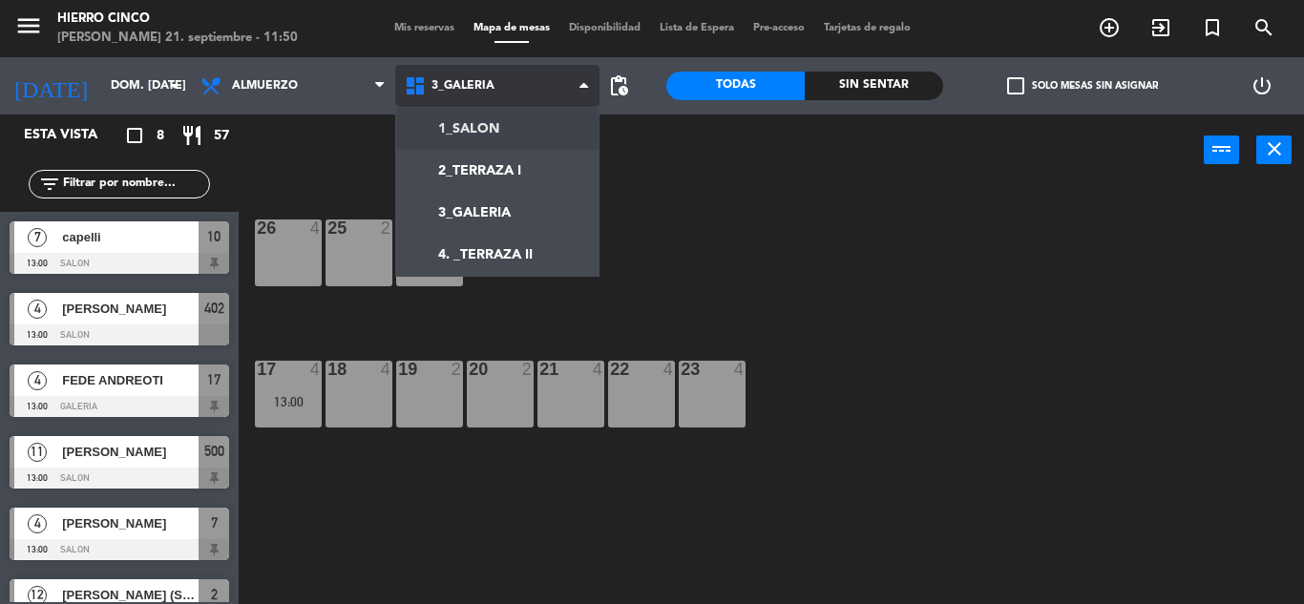
click at [532, 123] on ng-component "menu Hierro Cinco domingo 21. septiembre - 11:50 Mis reservas Mapa de mesas Dis…" at bounding box center [652, 302] width 1304 height 604
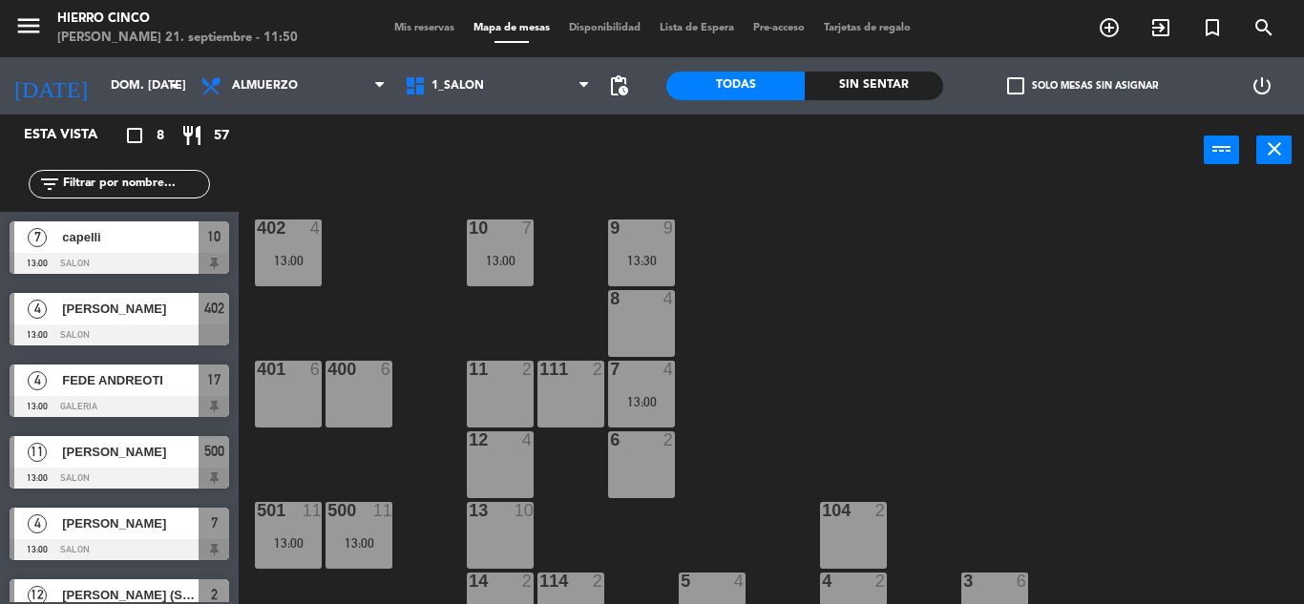
scroll to position [12, 0]
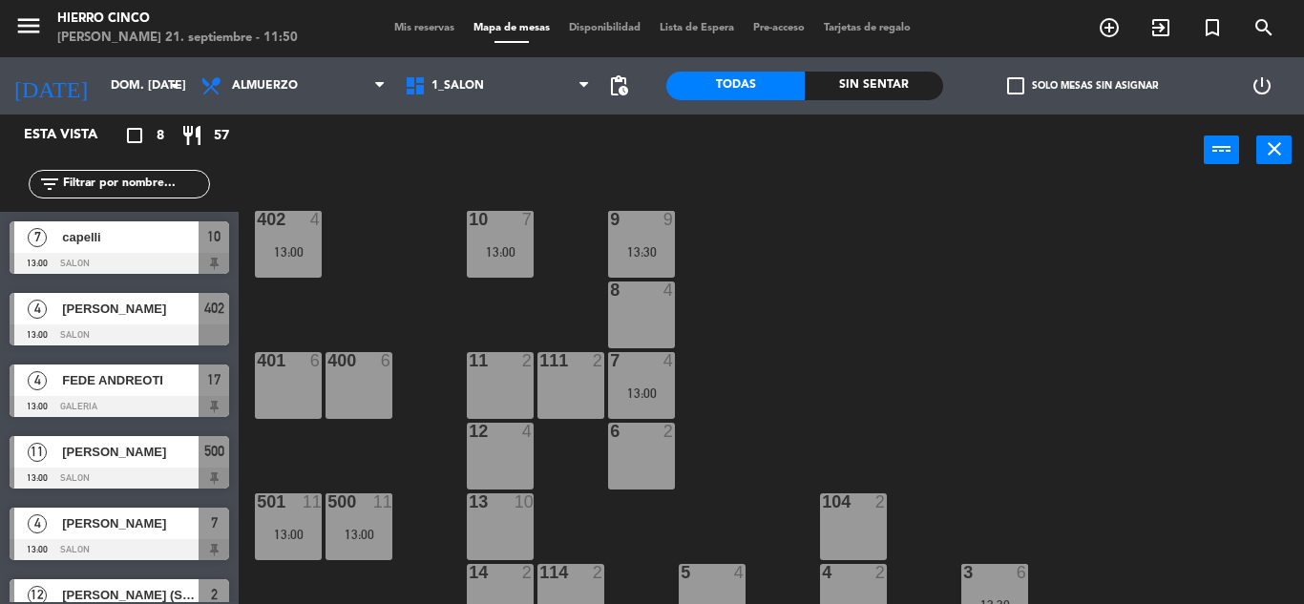
drag, startPoint x: 935, startPoint y: 390, endPoint x: 974, endPoint y: 432, distance: 57.4
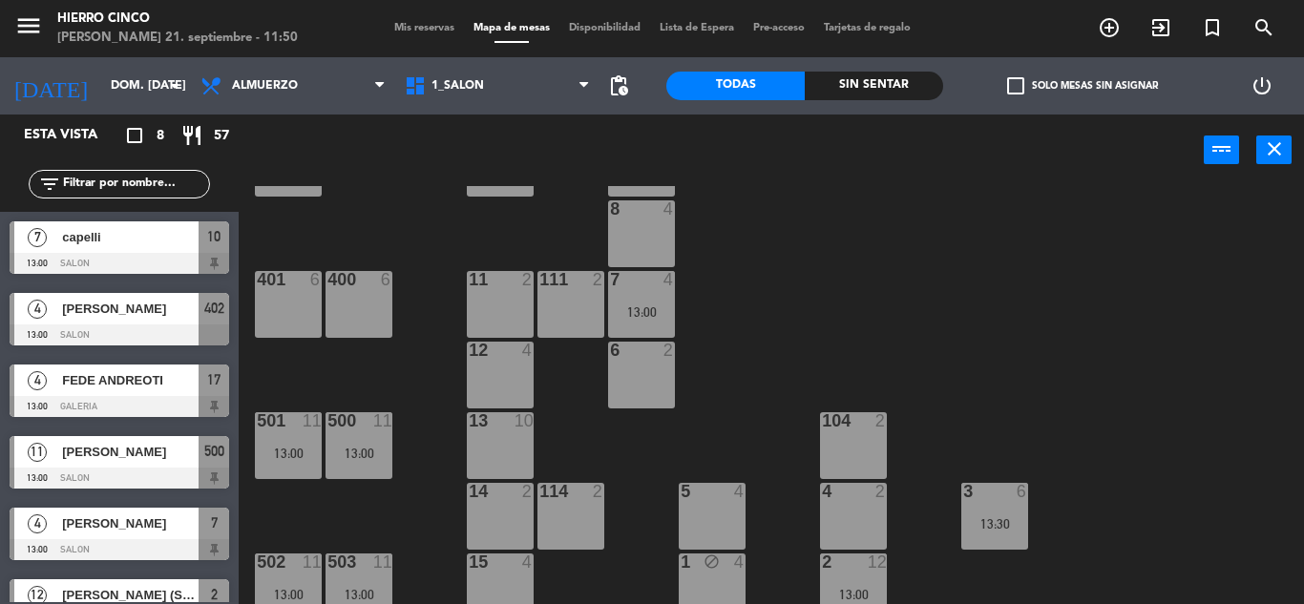
scroll to position [106, 0]
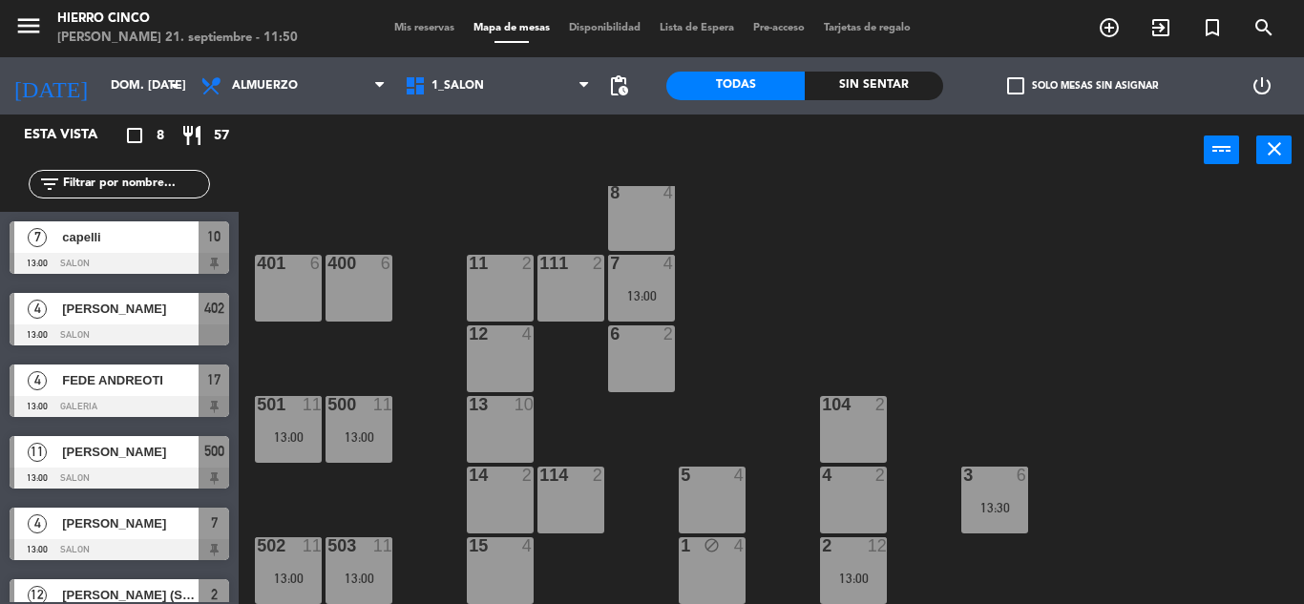
drag, startPoint x: 636, startPoint y: 384, endPoint x: 636, endPoint y: 396, distance: 12.4
click at [636, 396] on div "402 4 13:00 9 9 13:30 10 7 13:00 8 4 401 6 400 6 7 4 13:00 11 2 111 2 6 2 12 4 …" at bounding box center [778, 395] width 1052 height 418
click at [636, 395] on div "402 4 13:00 9 9 13:30 10 7 13:00 8 4 401 6 400 6 7 4 13:00 11 2 111 2 6 2 12 4 …" at bounding box center [778, 395] width 1052 height 418
click at [636, 375] on div "6 2" at bounding box center [641, 358] width 67 height 67
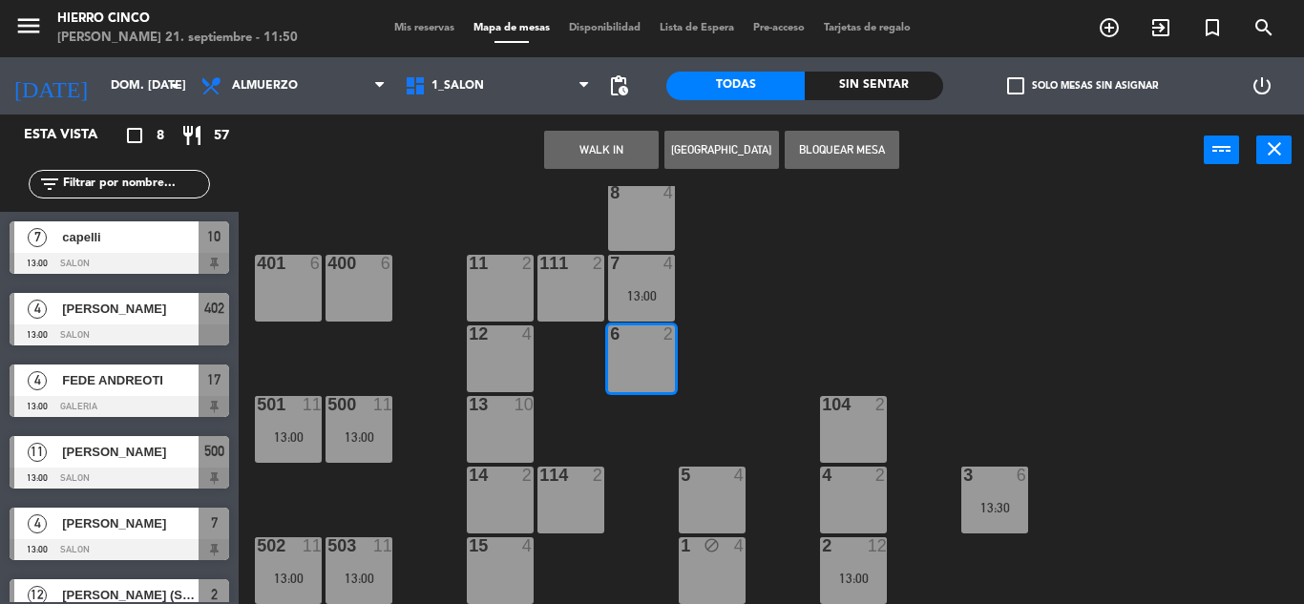
click at [636, 375] on div "6 2" at bounding box center [641, 358] width 67 height 67
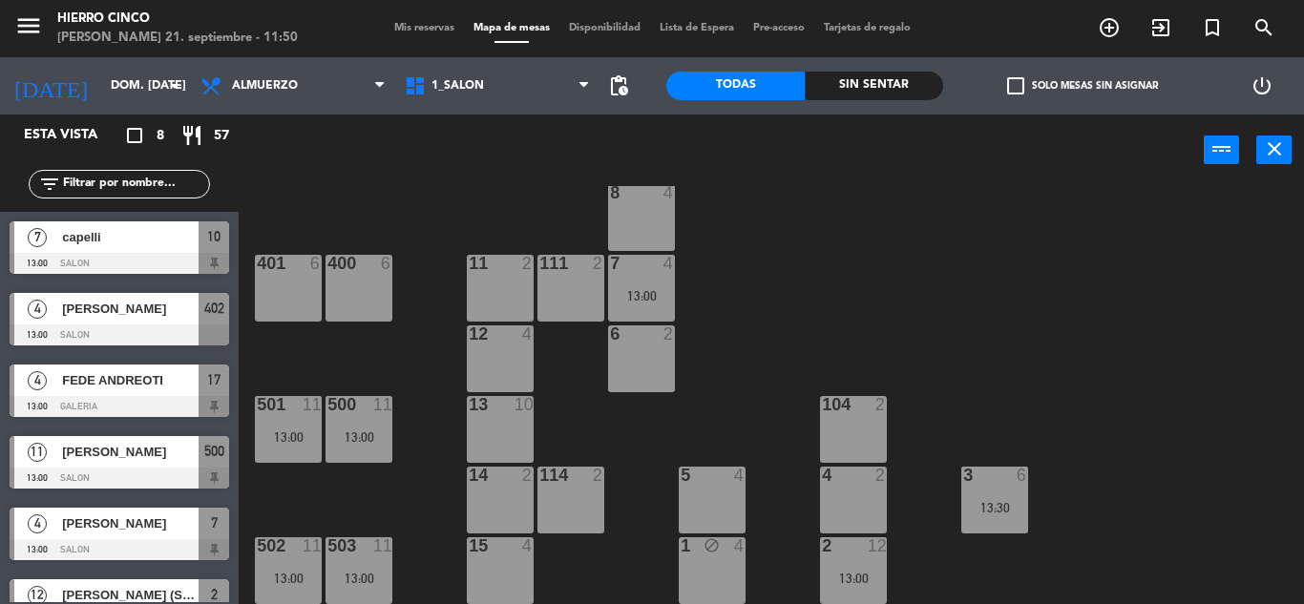
click at [638, 384] on div "6 2" at bounding box center [641, 358] width 67 height 67
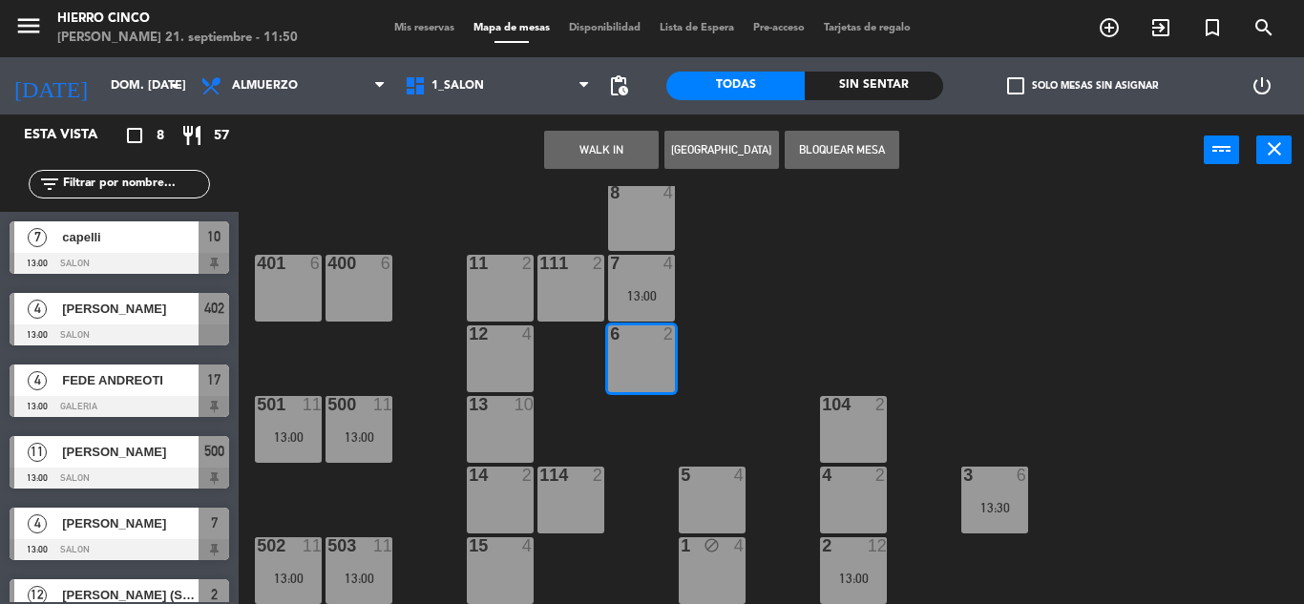
click at [720, 149] on button "[GEOGRAPHIC_DATA]" at bounding box center [721, 150] width 115 height 38
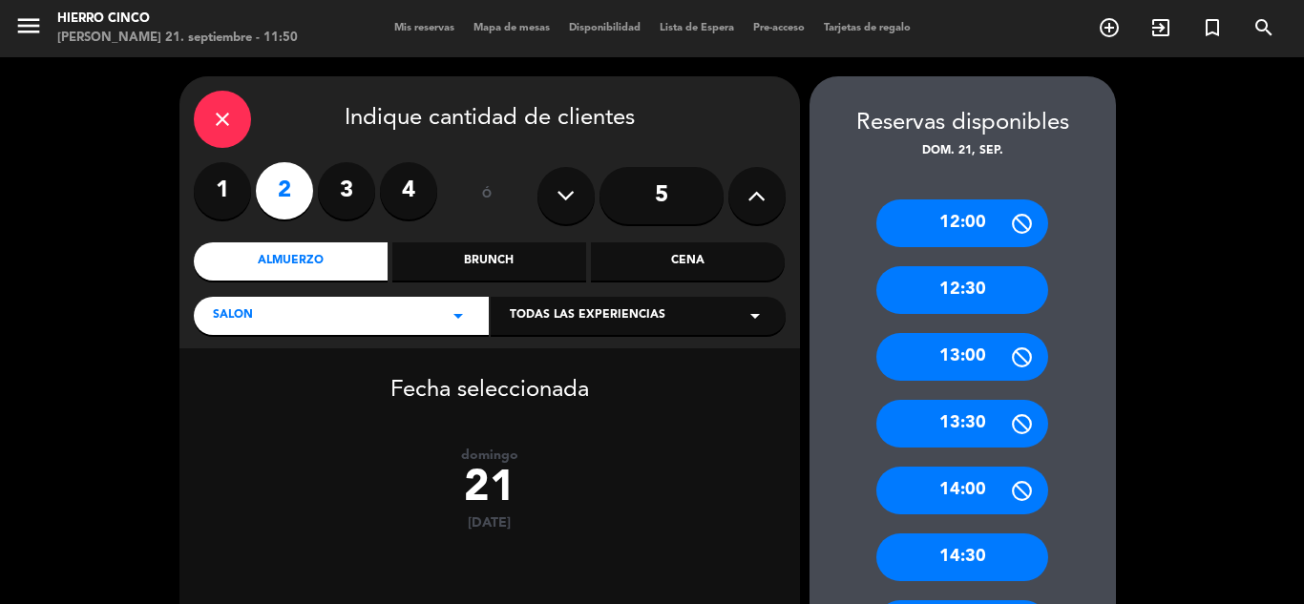
click at [989, 355] on div "13:00" at bounding box center [962, 357] width 172 height 48
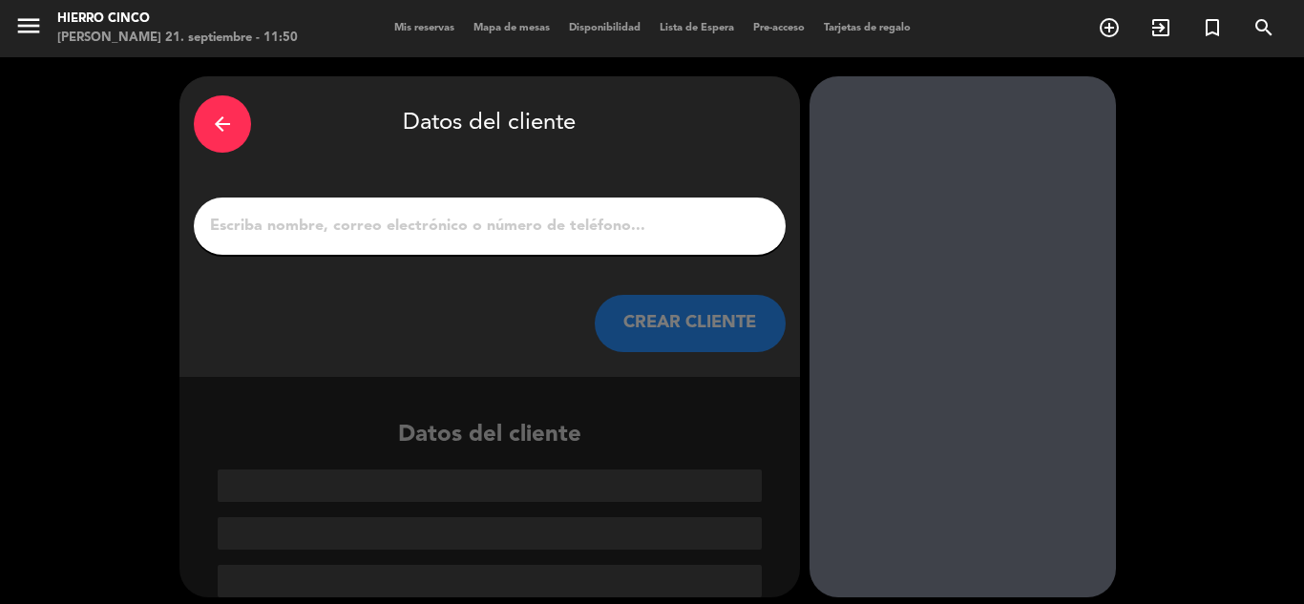
click at [323, 240] on input "1" at bounding box center [489, 226] width 563 height 27
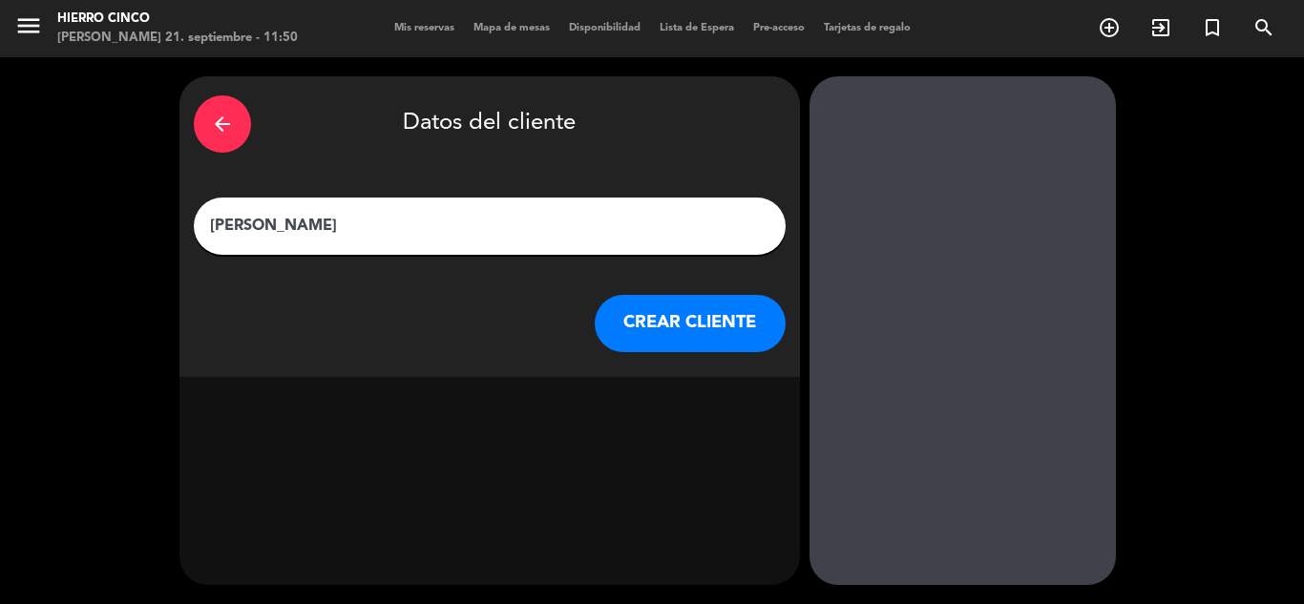
type input "[PERSON_NAME]"
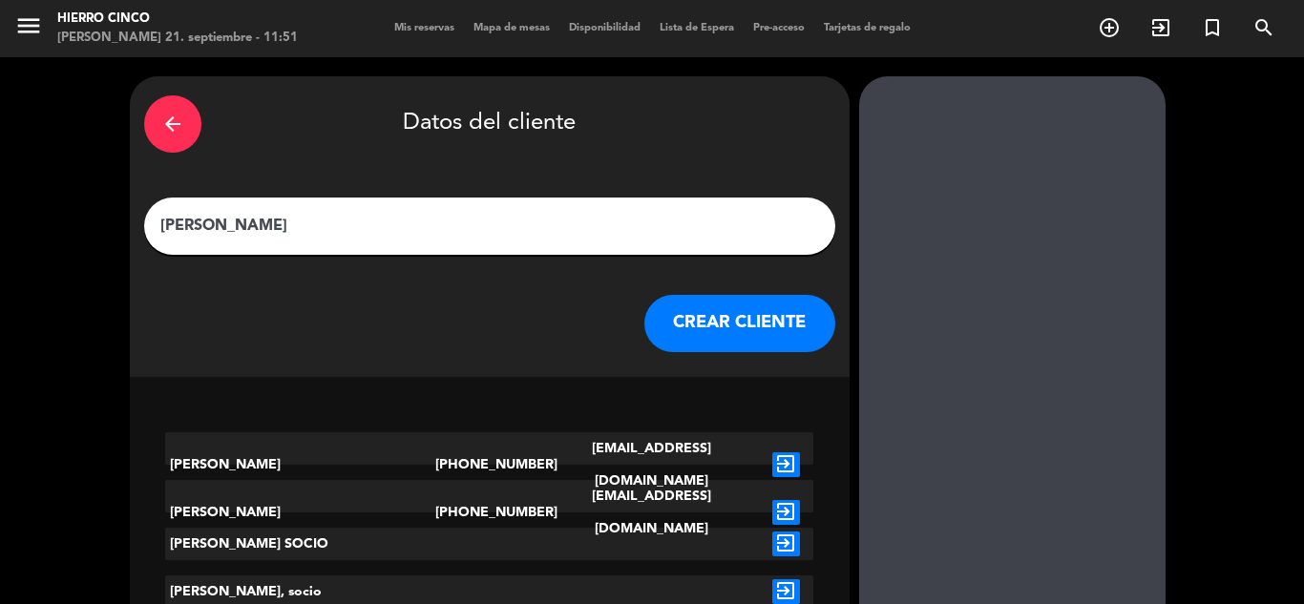
click at [772, 500] on icon "exit_to_app" at bounding box center [786, 512] width 28 height 25
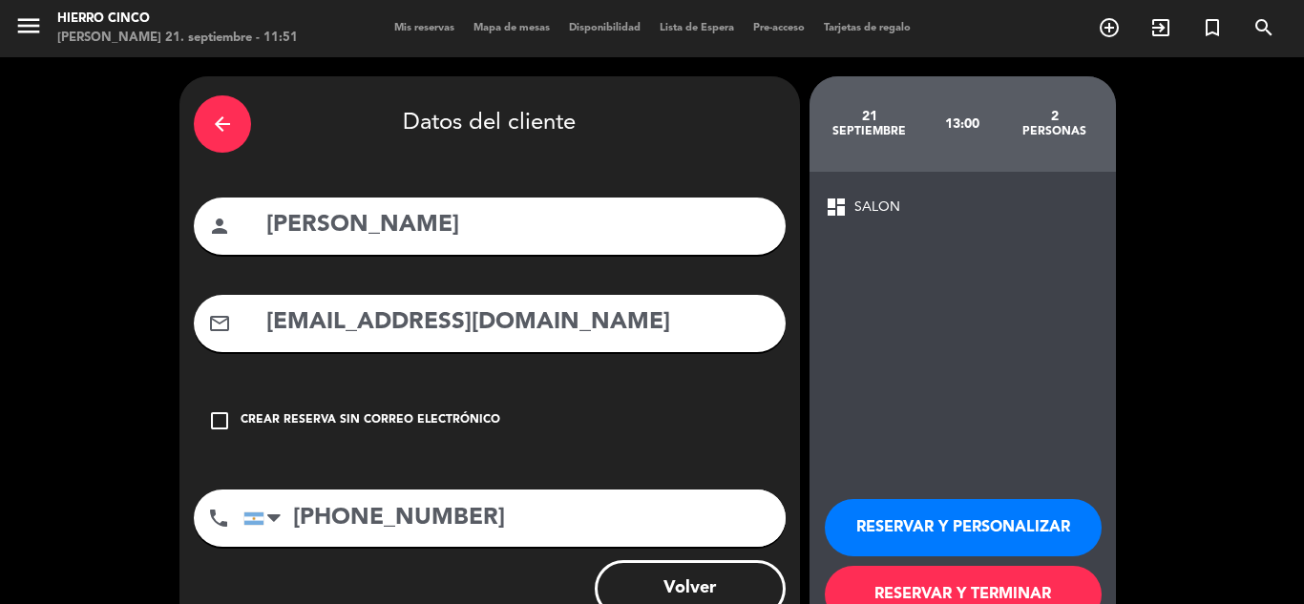
click at [219, 414] on icon "check_box_outline_blank" at bounding box center [219, 420] width 23 height 23
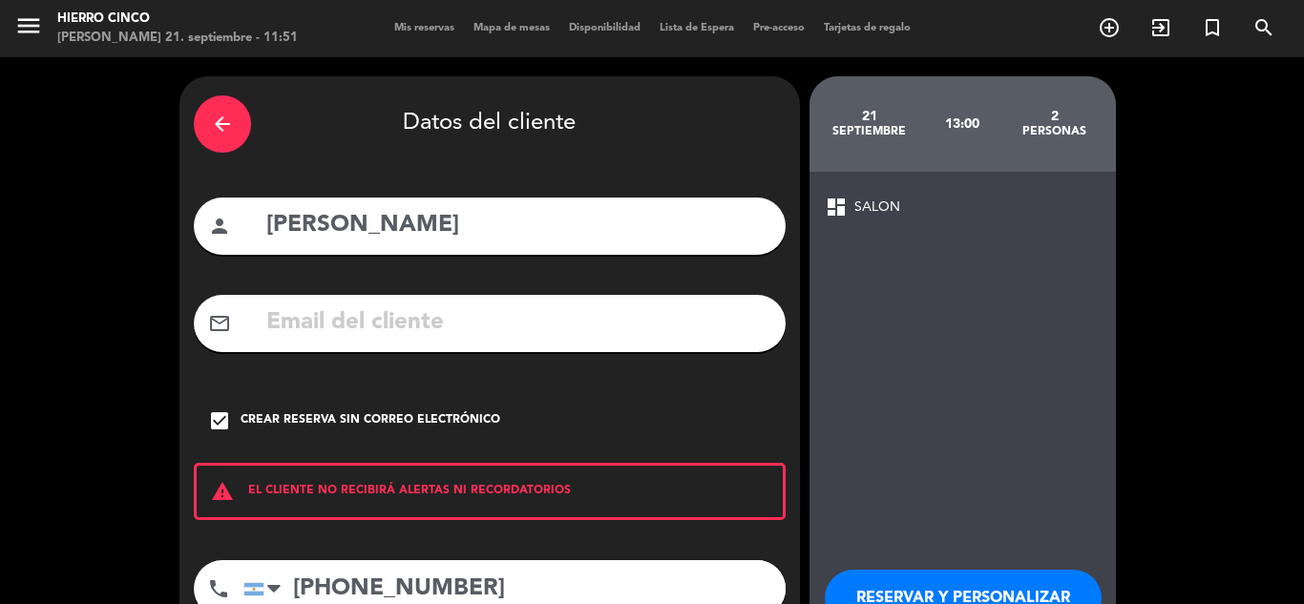
click at [886, 583] on button "RESERVAR Y PERSONALIZAR" at bounding box center [962, 598] width 277 height 57
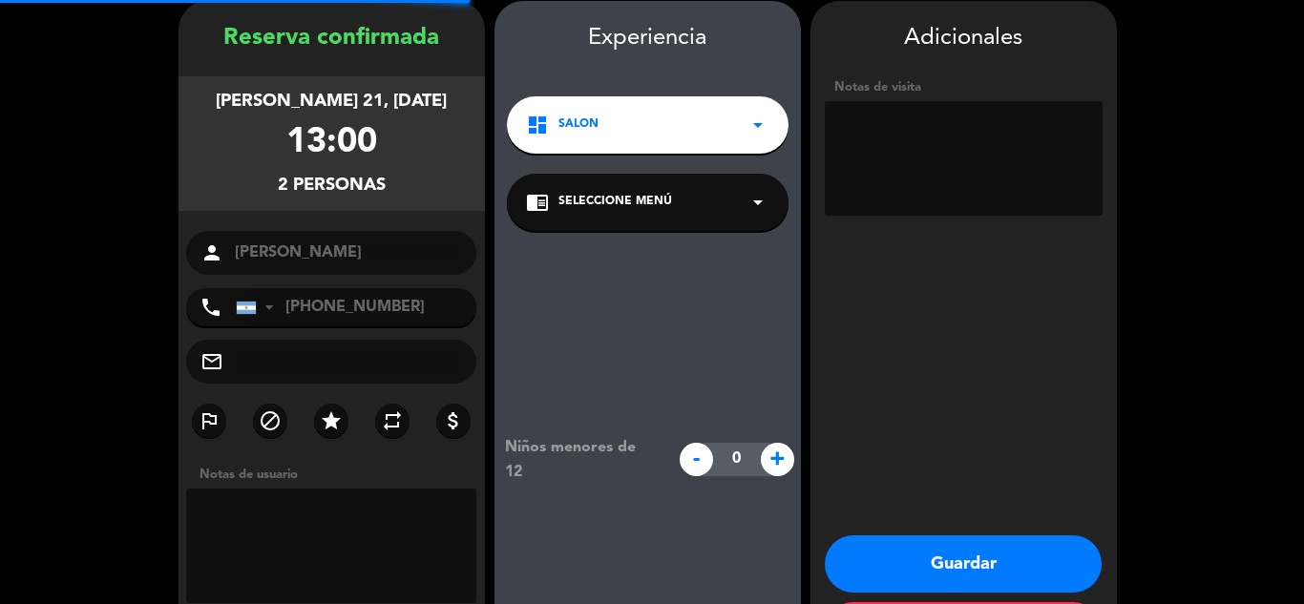
scroll to position [76, 0]
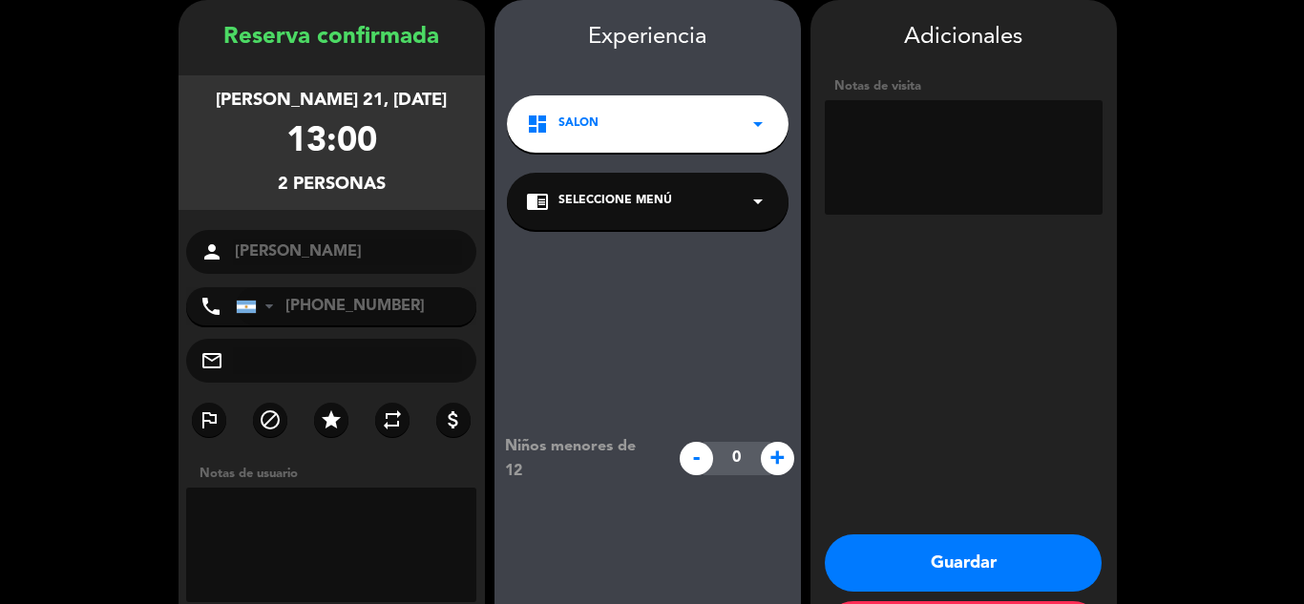
click at [1026, 554] on button "Guardar" at bounding box center [962, 562] width 277 height 57
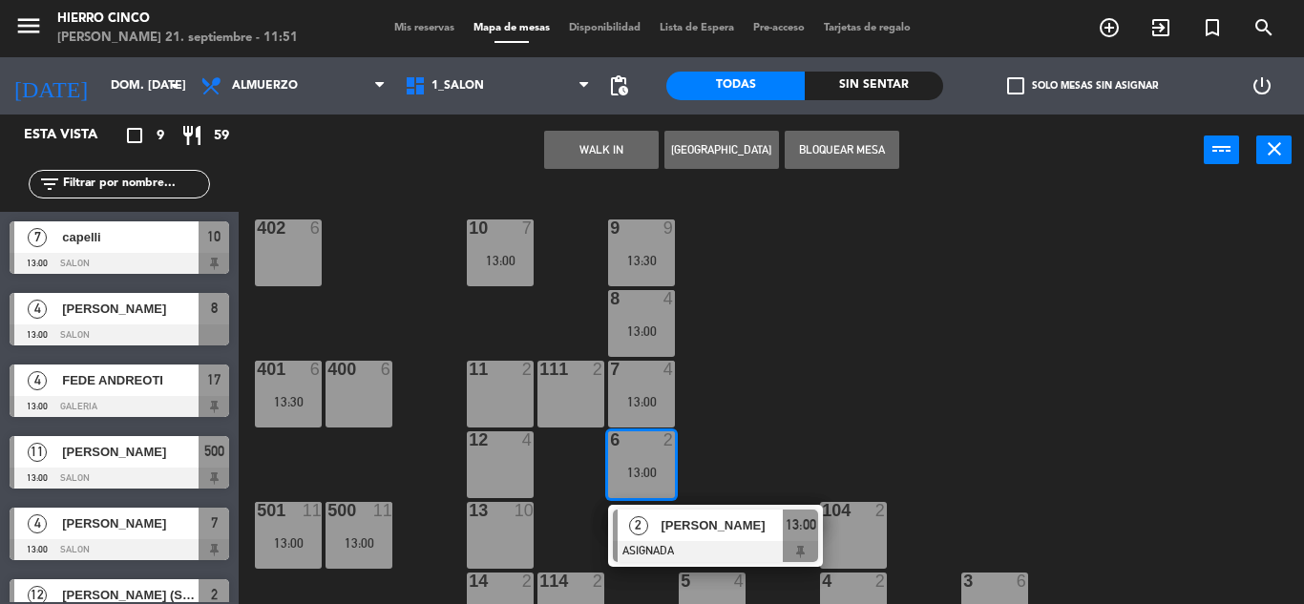
click at [366, 312] on div "402 6 9 9 13:30 10 7 13:00 8 4 13:00 401 6 13:30 400 6 7 4 13:00 11 2 111 2 6 2…" at bounding box center [778, 395] width 1052 height 418
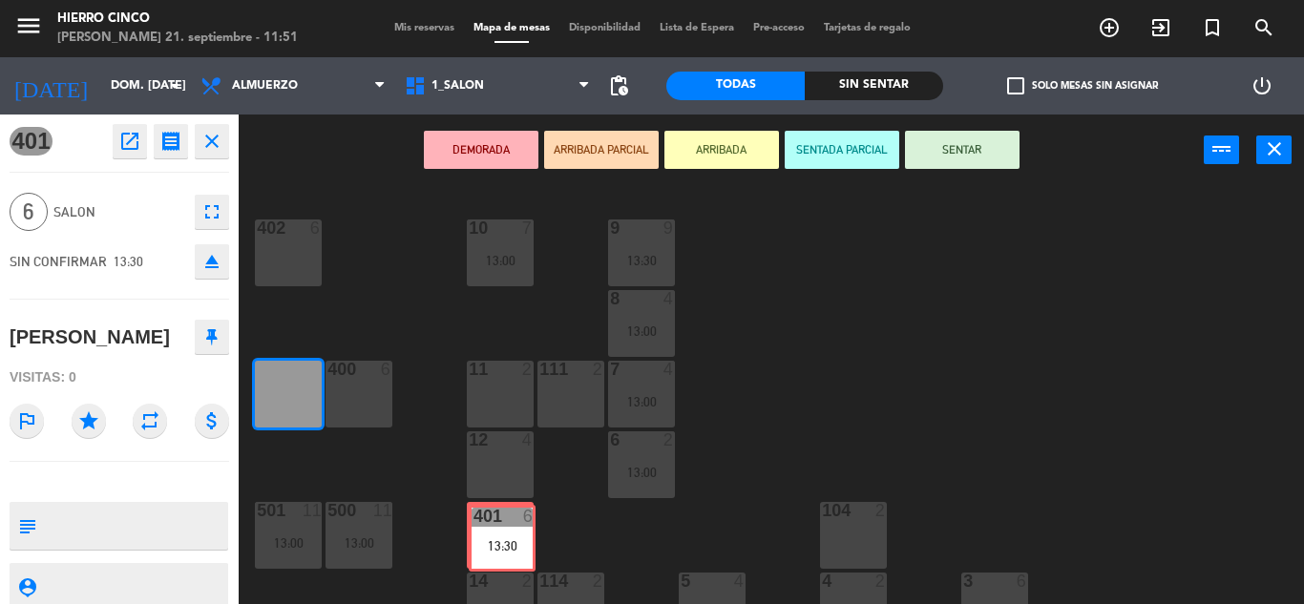
drag, startPoint x: 275, startPoint y: 388, endPoint x: 489, endPoint y: 532, distance: 257.8
click at [489, 532] on div "402 6 9 9 13:30 10 7 13:00 8 4 13:00 401 6 13:30 401 6 13:30 400 6 7 4 13:00 11…" at bounding box center [778, 395] width 1052 height 418
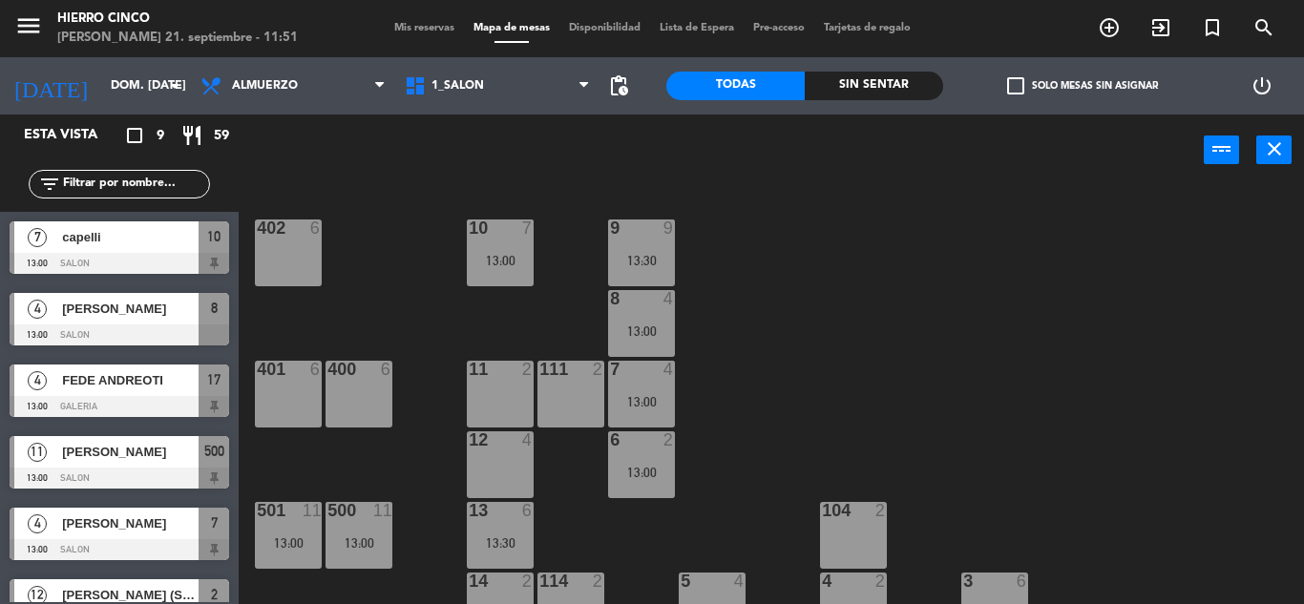
scroll to position [91, 0]
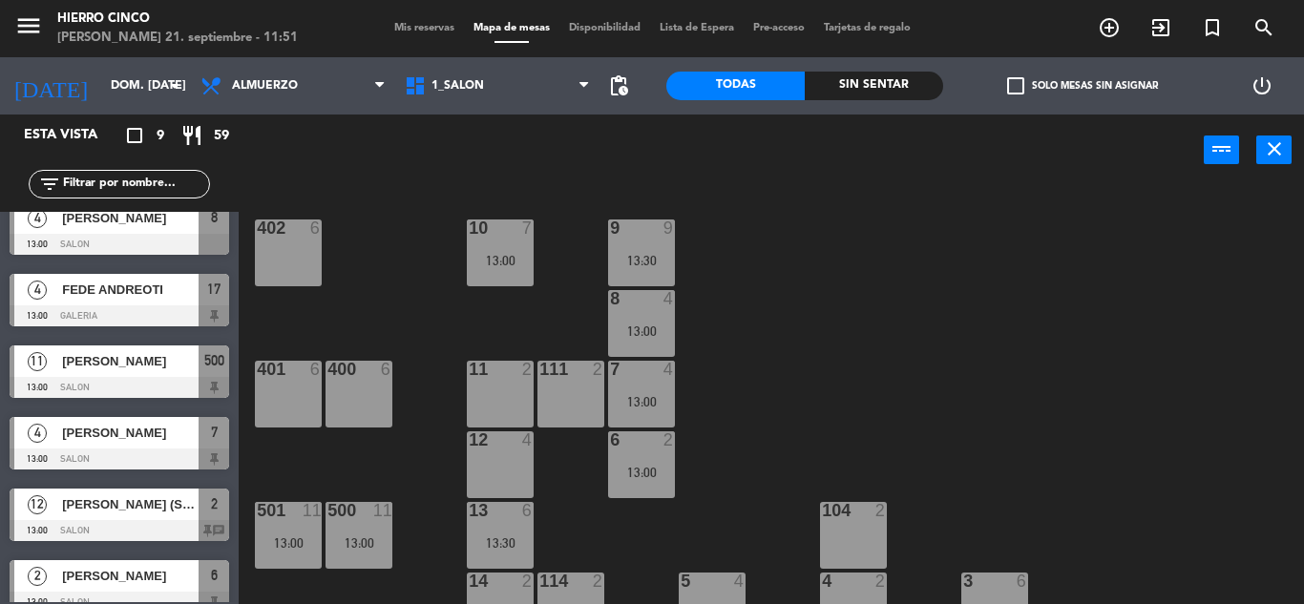
click at [94, 240] on div at bounding box center [119, 244] width 219 height 21
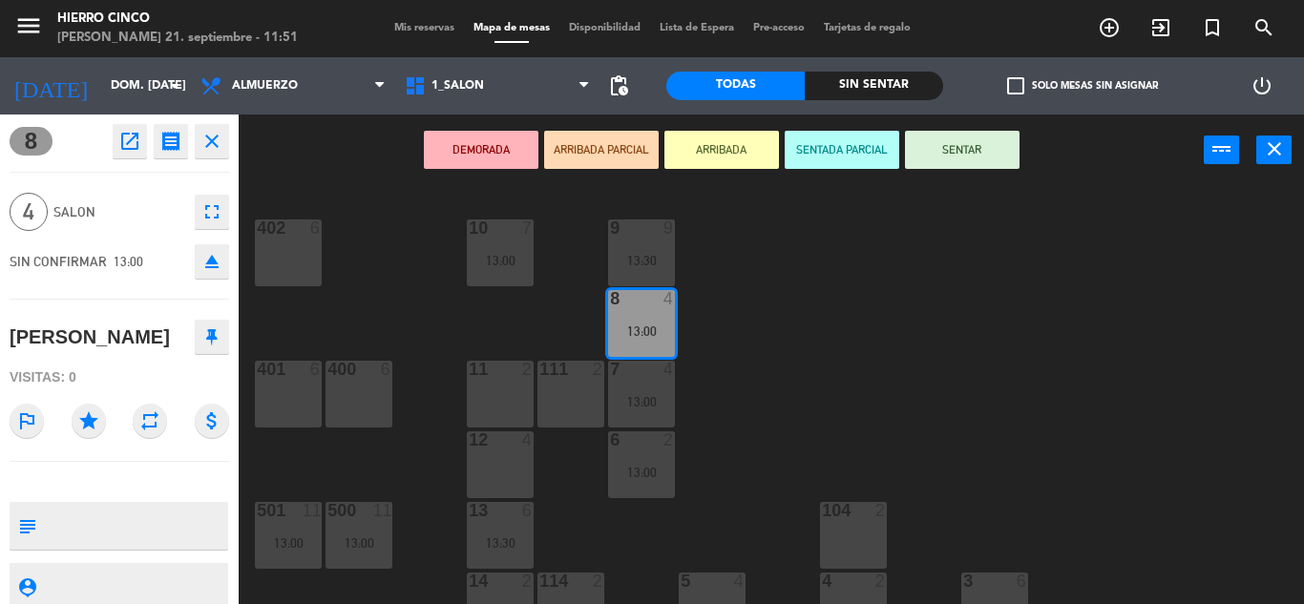
click at [214, 342] on icon at bounding box center [211, 336] width 11 height 17
click at [204, 146] on icon "close" at bounding box center [211, 141] width 23 height 23
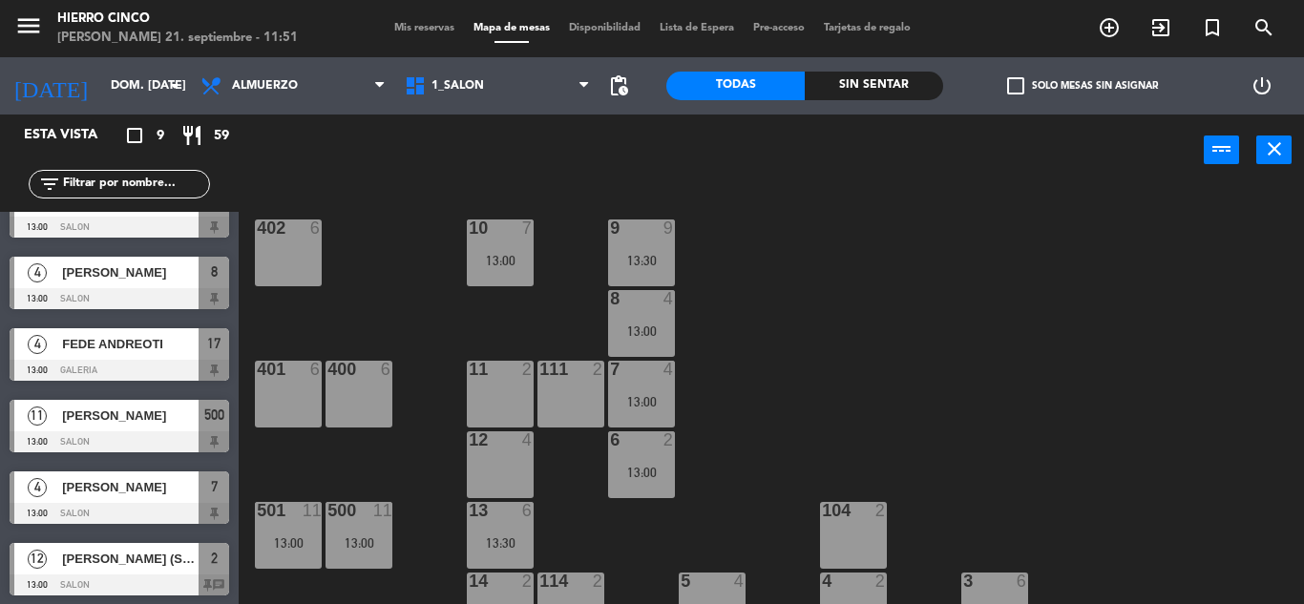
scroll to position [0, 0]
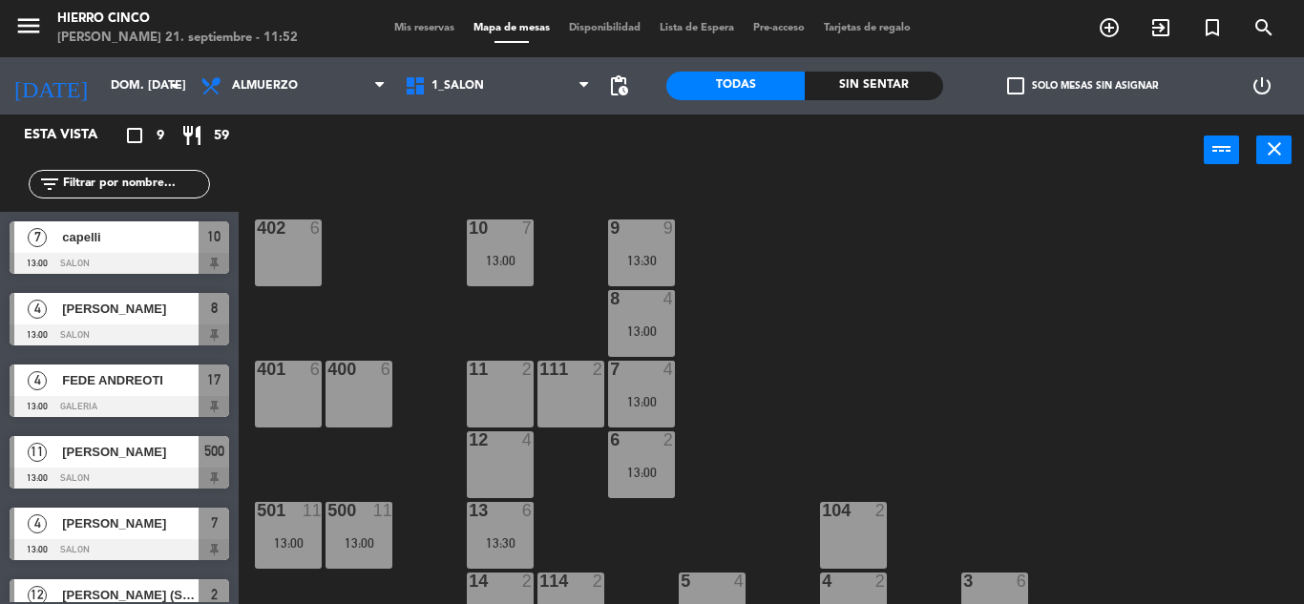
click at [419, 31] on span "Mis reservas" at bounding box center [424, 28] width 79 height 10
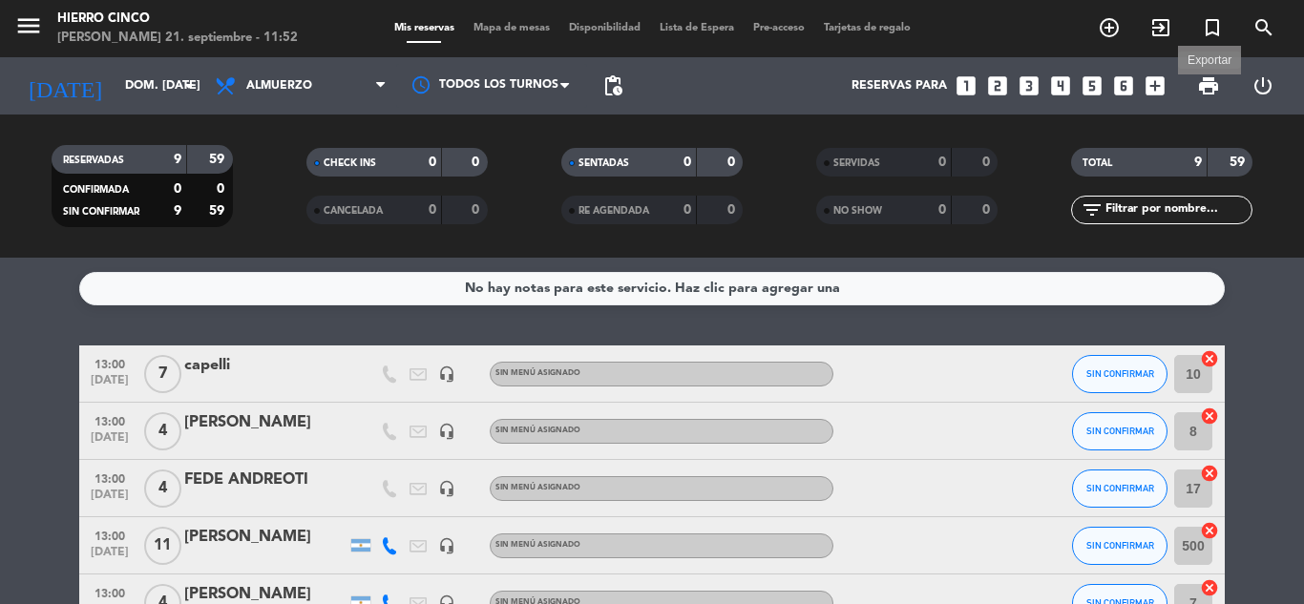
click at [1210, 83] on span "print" at bounding box center [1208, 85] width 23 height 23
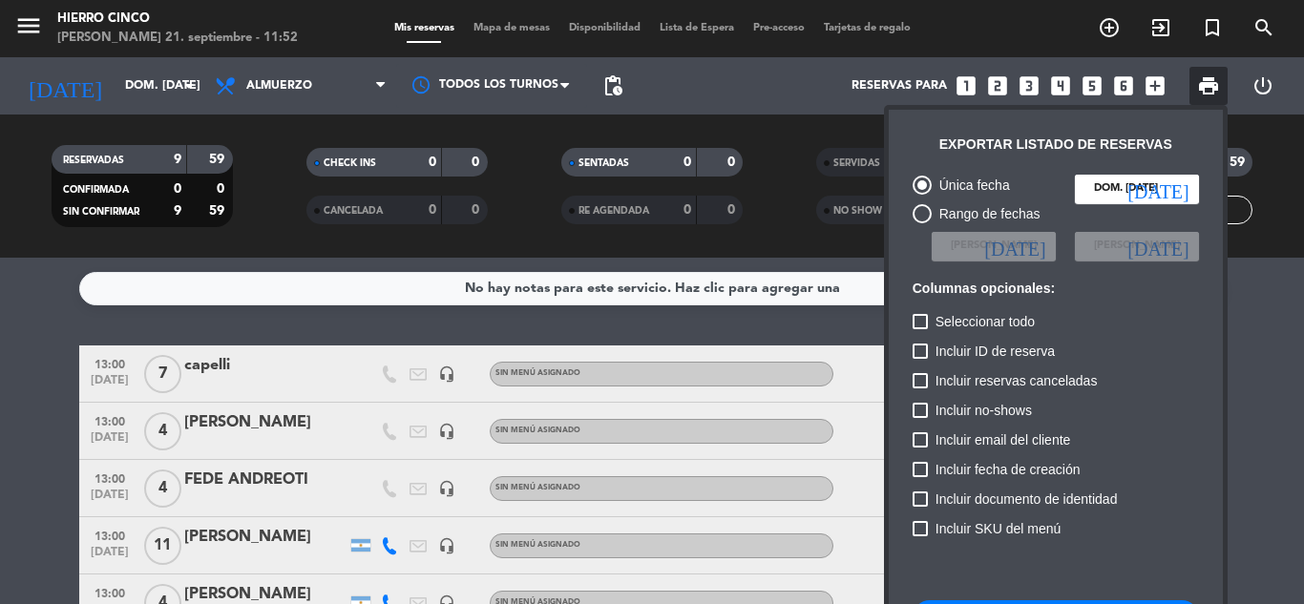
click at [1119, 180] on input "dom. [DATE]" at bounding box center [1137, 189] width 124 height 29
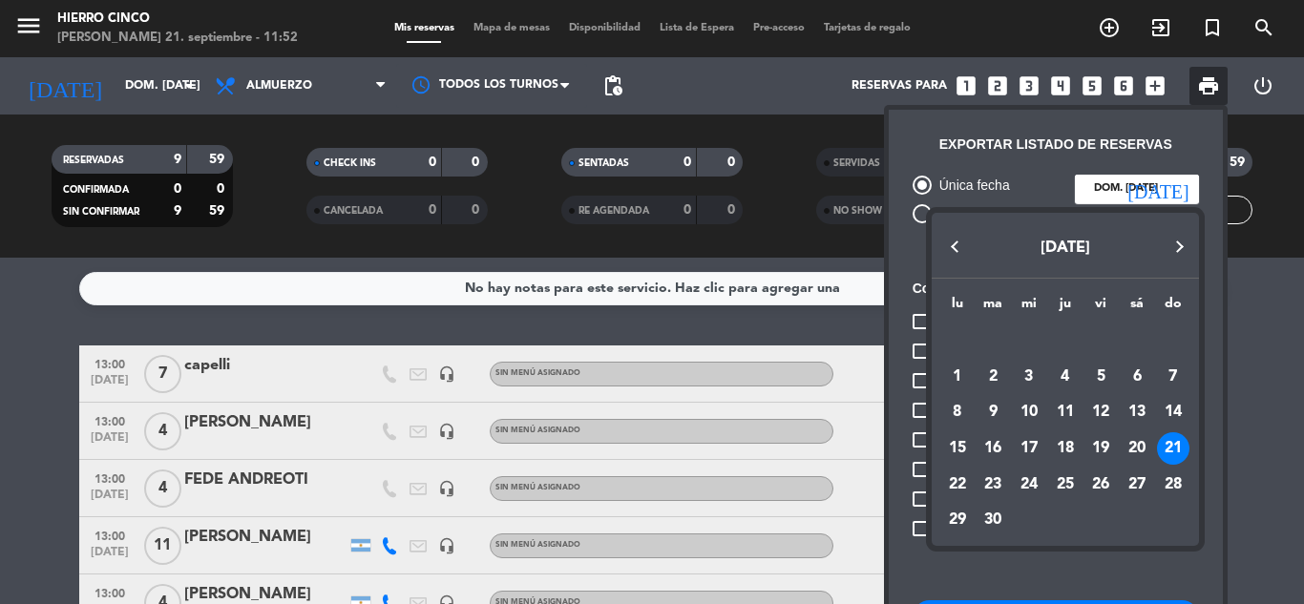
click at [1121, 177] on div at bounding box center [652, 302] width 1304 height 604
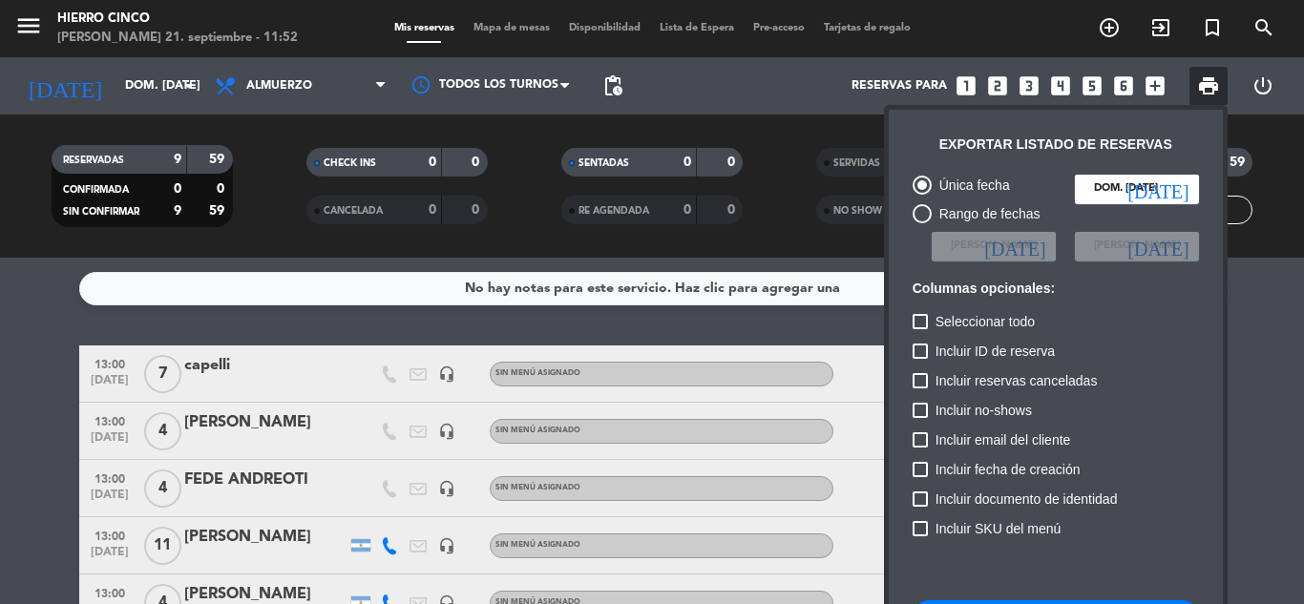
drag, startPoint x: 1157, startPoint y: 410, endPoint x: 1048, endPoint y: 456, distance: 118.0
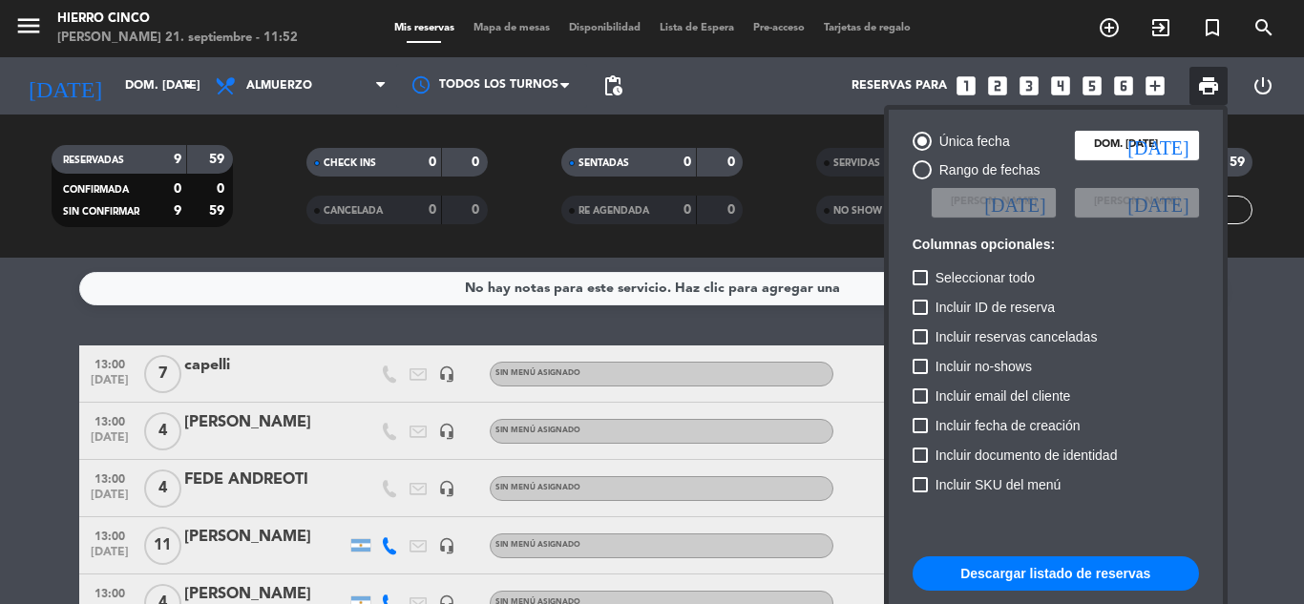
scroll to position [116, 0]
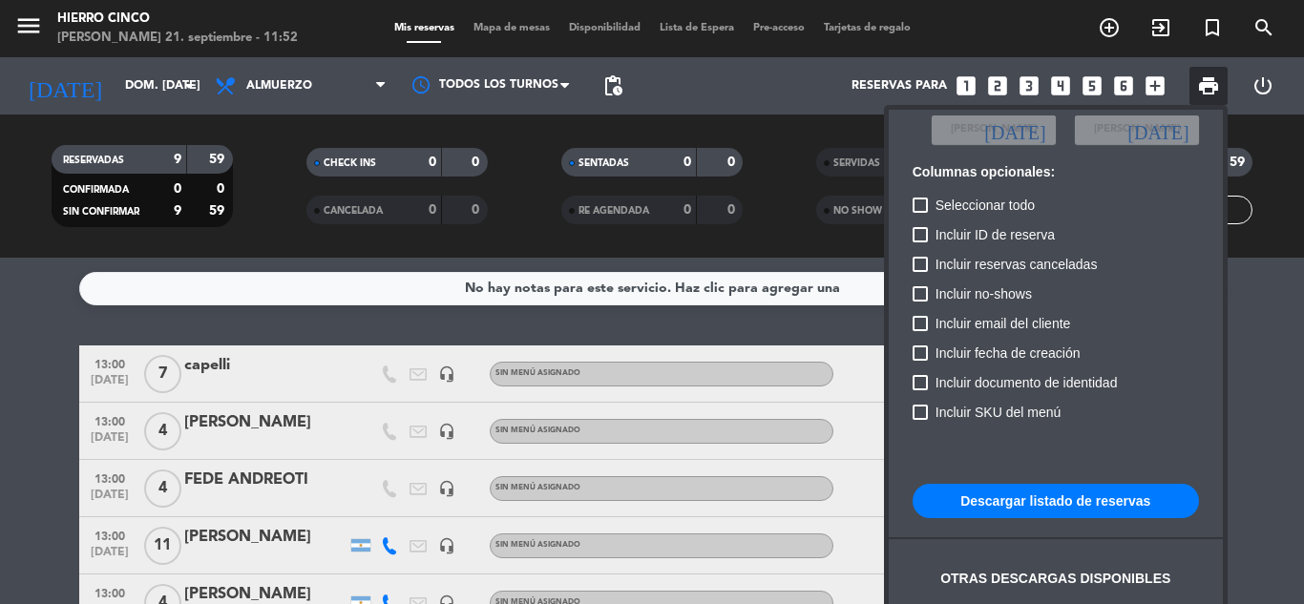
click at [1033, 496] on button "Descargar listado de reservas" at bounding box center [1055, 501] width 286 height 34
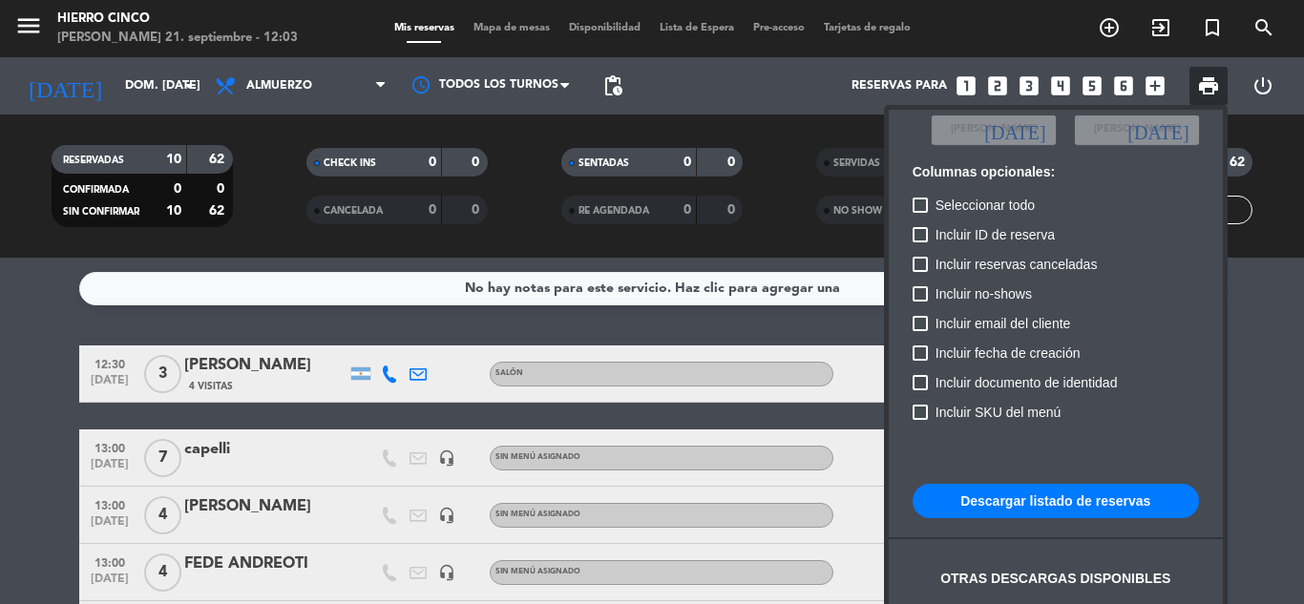
click at [1303, 351] on div at bounding box center [652, 302] width 1304 height 604
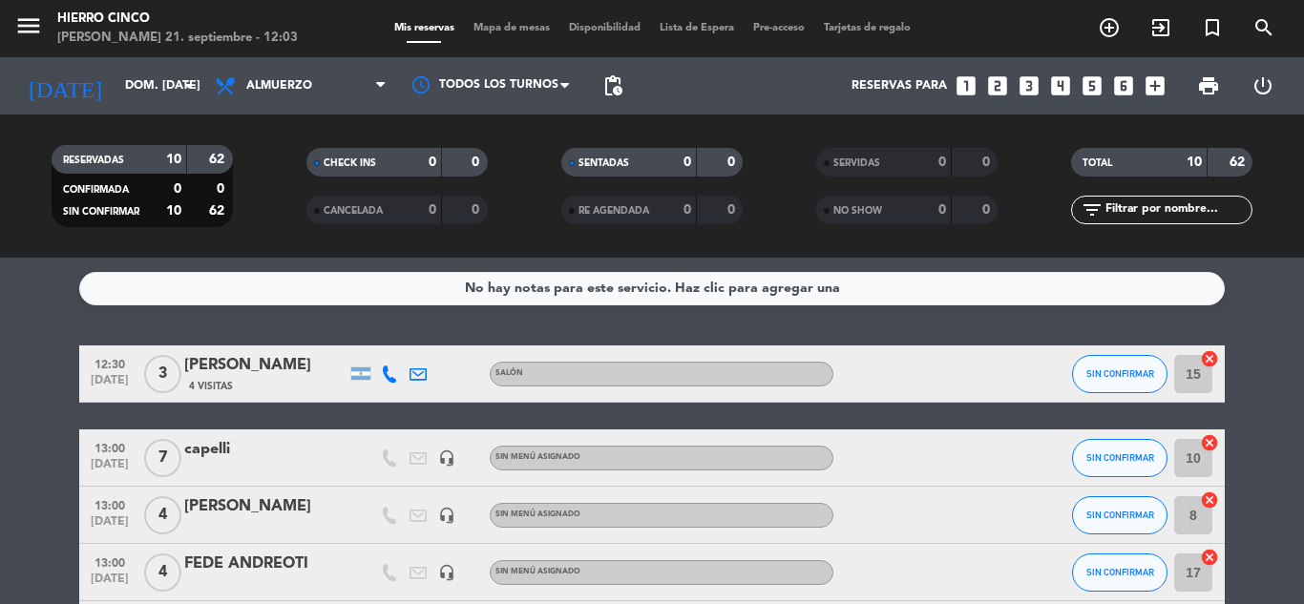
click at [231, 372] on div "[PERSON_NAME]" at bounding box center [265, 365] width 162 height 25
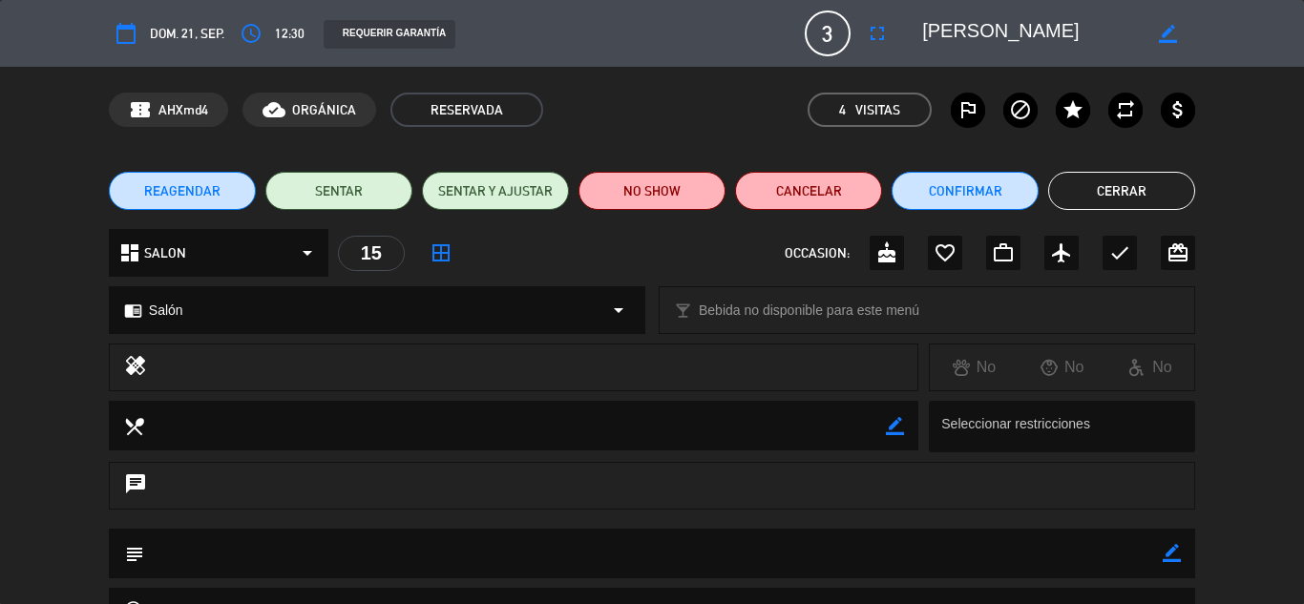
click at [371, 250] on div "15" at bounding box center [371, 253] width 67 height 35
click at [438, 250] on icon "border_all" at bounding box center [440, 252] width 23 height 23
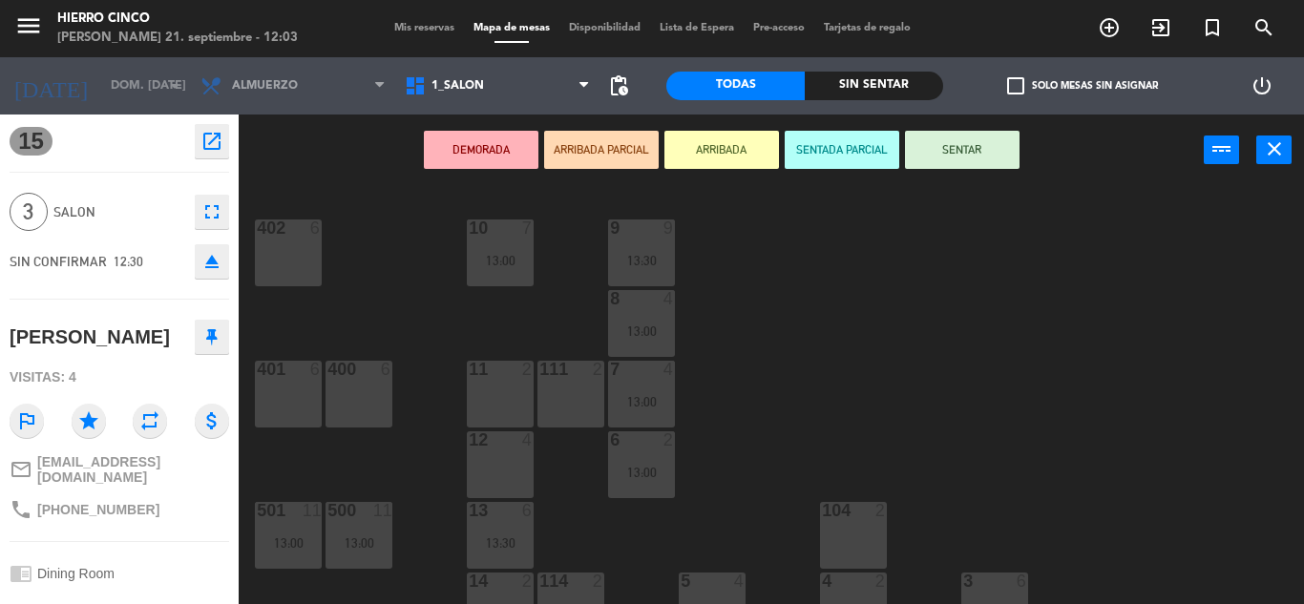
click at [399, 20] on div "Mis reservas Mapa de mesas Disponibilidad Lista de Espera Pre-acceso Tarjetas d…" at bounding box center [652, 28] width 535 height 17
click at [428, 31] on span "Mis reservas" at bounding box center [424, 28] width 79 height 10
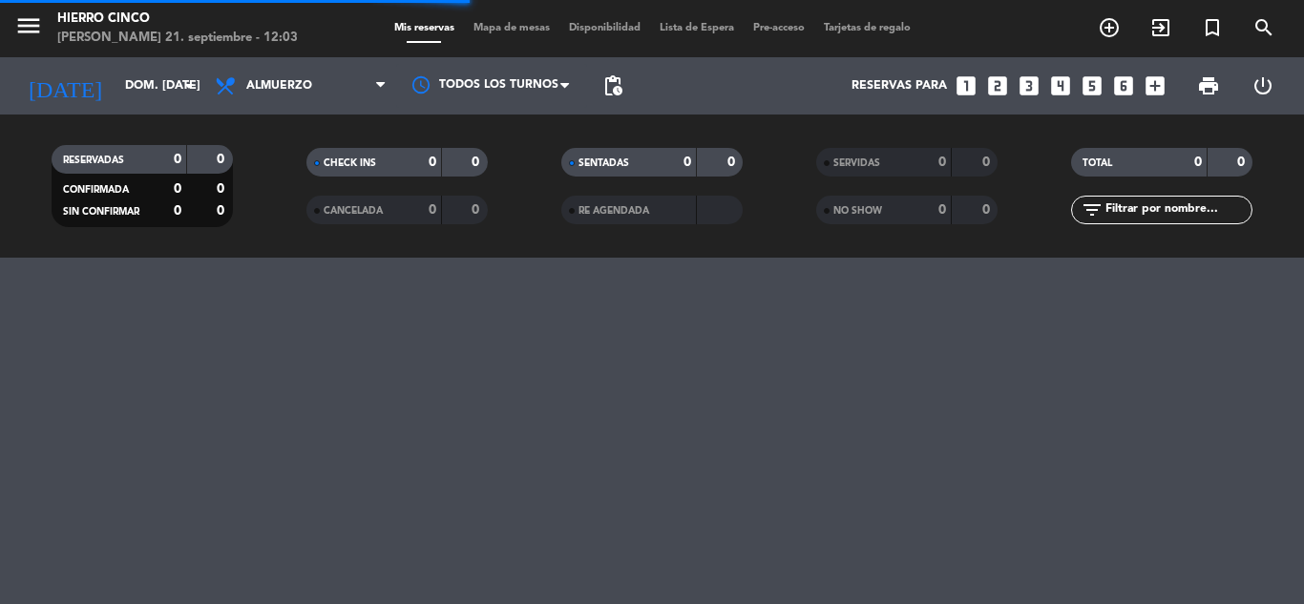
click at [504, 33] on div "Mis reservas Mapa de mesas Disponibilidad Lista de Espera Pre-acceso Tarjetas d…" at bounding box center [652, 28] width 535 height 17
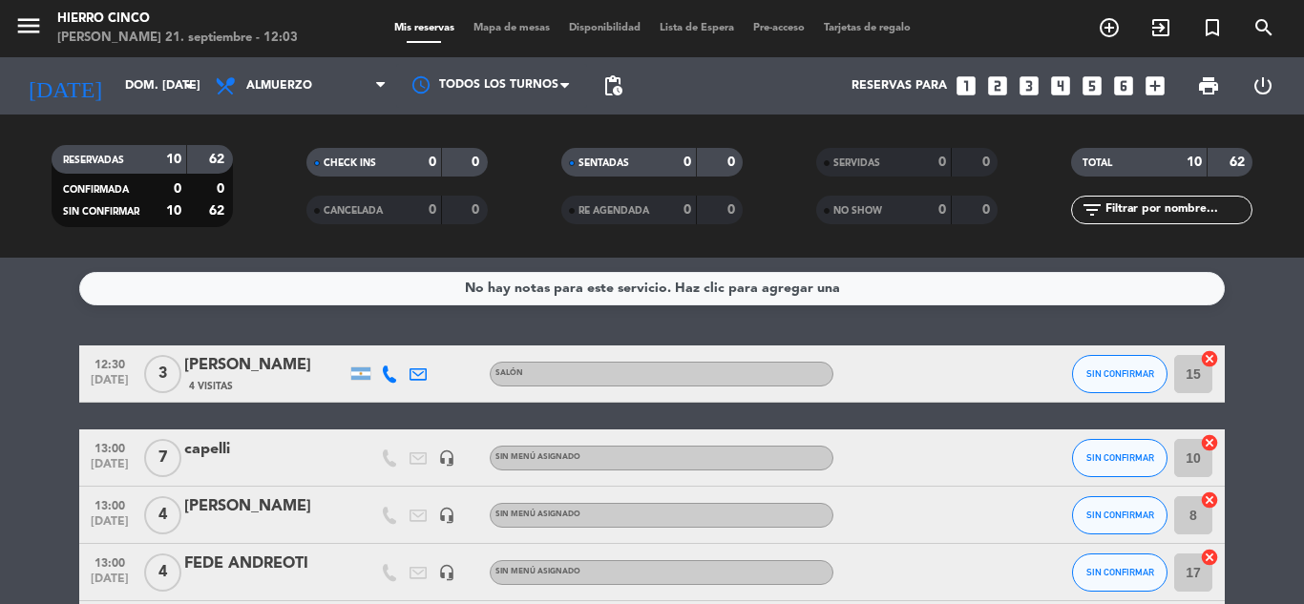
click at [510, 26] on span "Mapa de mesas" at bounding box center [511, 28] width 95 height 10
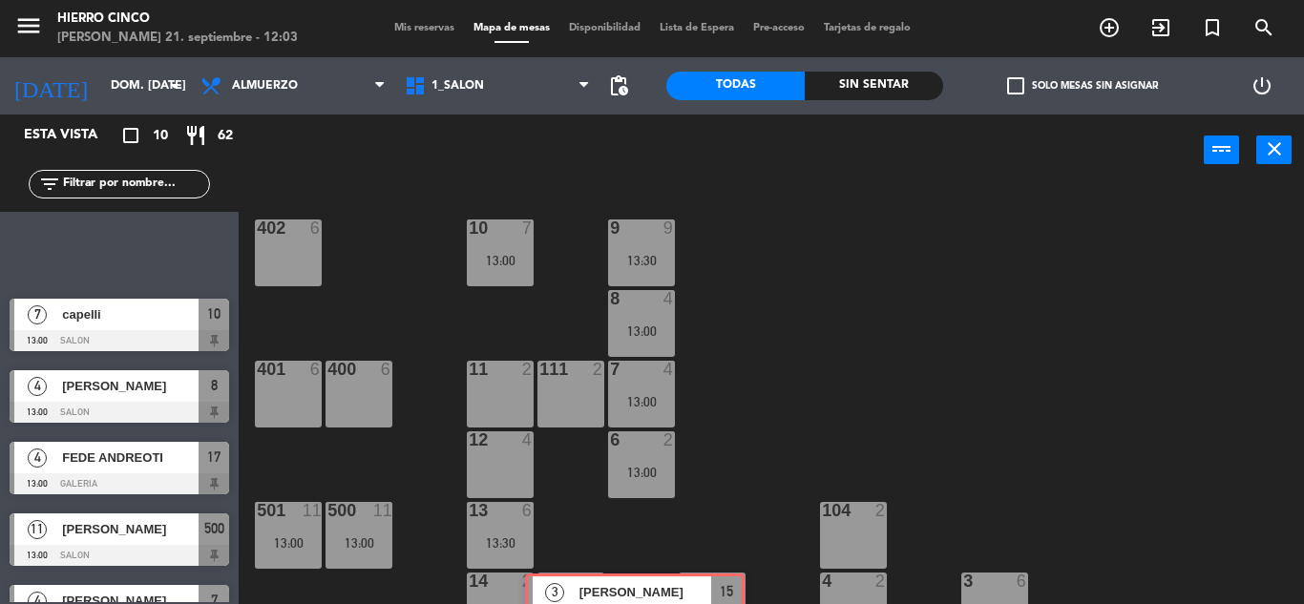
drag, startPoint x: 191, startPoint y: 274, endPoint x: 665, endPoint y: 593, distance: 571.4
click at [665, 593] on div "Esta vista crop_square 10 restaurant 62 filter_list 3 [PERSON_NAME] 12:30 SALON…" at bounding box center [652, 360] width 1304 height 490
drag, startPoint x: 209, startPoint y: 243, endPoint x: 725, endPoint y: 576, distance: 614.4
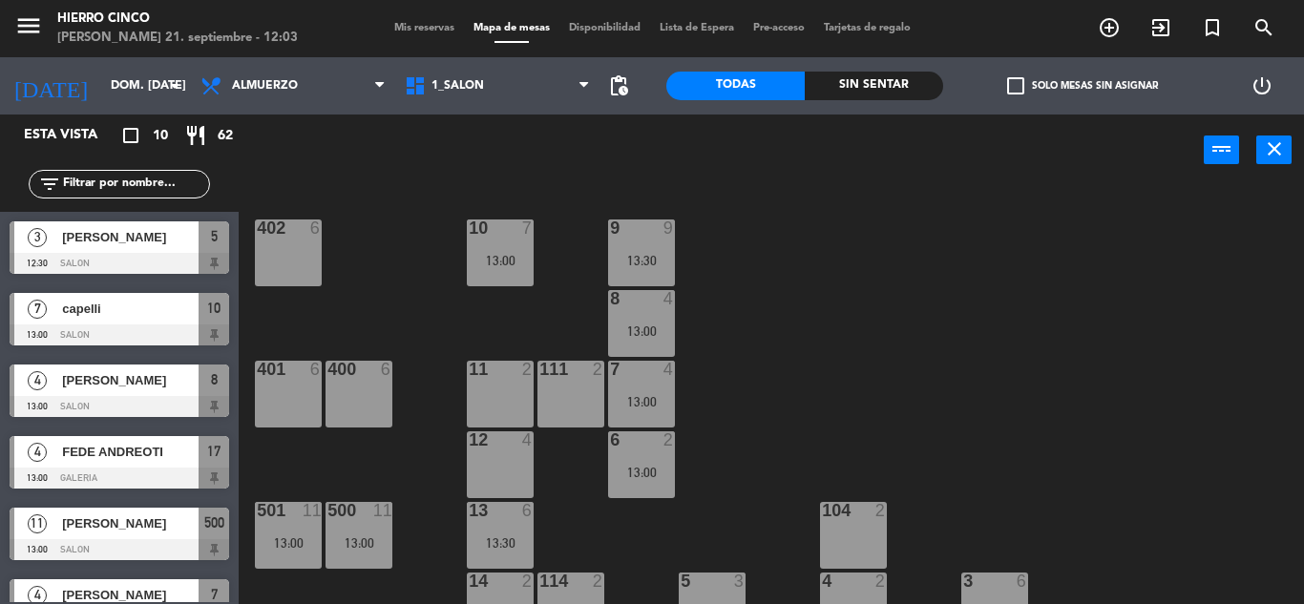
drag, startPoint x: 1223, startPoint y: 221, endPoint x: 1216, endPoint y: 252, distance: 31.5
drag, startPoint x: 1210, startPoint y: 256, endPoint x: 821, endPoint y: 278, distance: 390.0
click at [814, 278] on div "402 6 9 9 13:30 10 7 13:00 8 4 13:00 401 6 400 6 7 4 13:00 11 2 111 2 6 2 13:00…" at bounding box center [778, 395] width 1052 height 418
drag, startPoint x: 1253, startPoint y: 302, endPoint x: 1245, endPoint y: 309, distance: 10.8
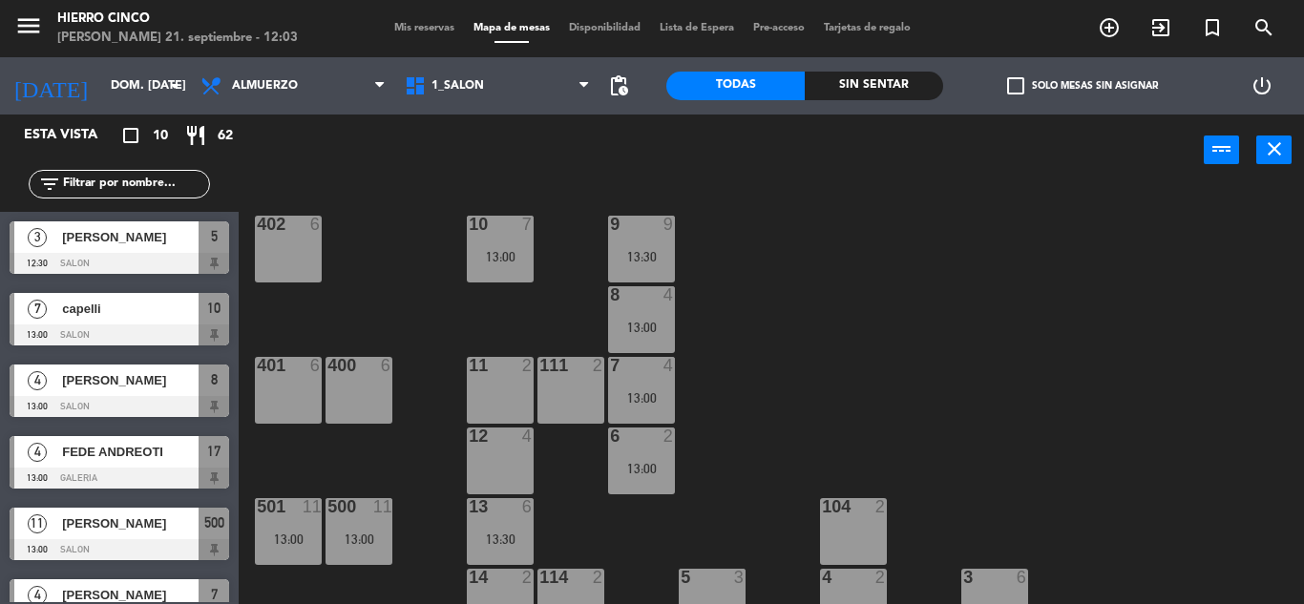
scroll to position [5, 0]
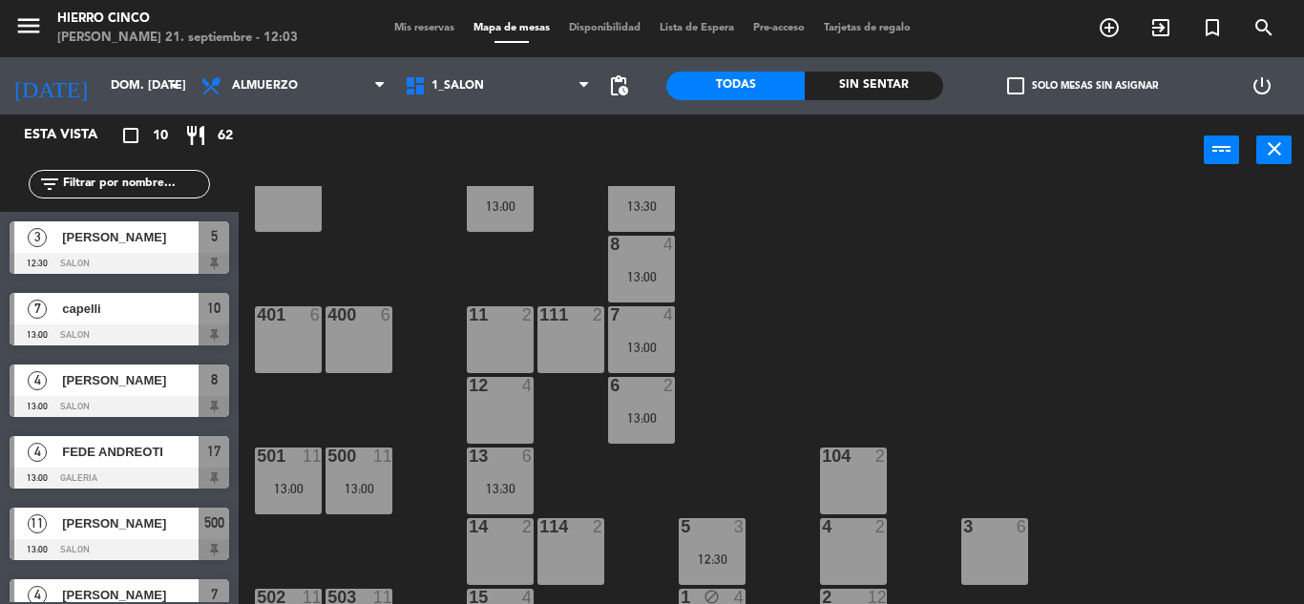
drag, startPoint x: 1221, startPoint y: 365, endPoint x: 1221, endPoint y: 431, distance: 65.8
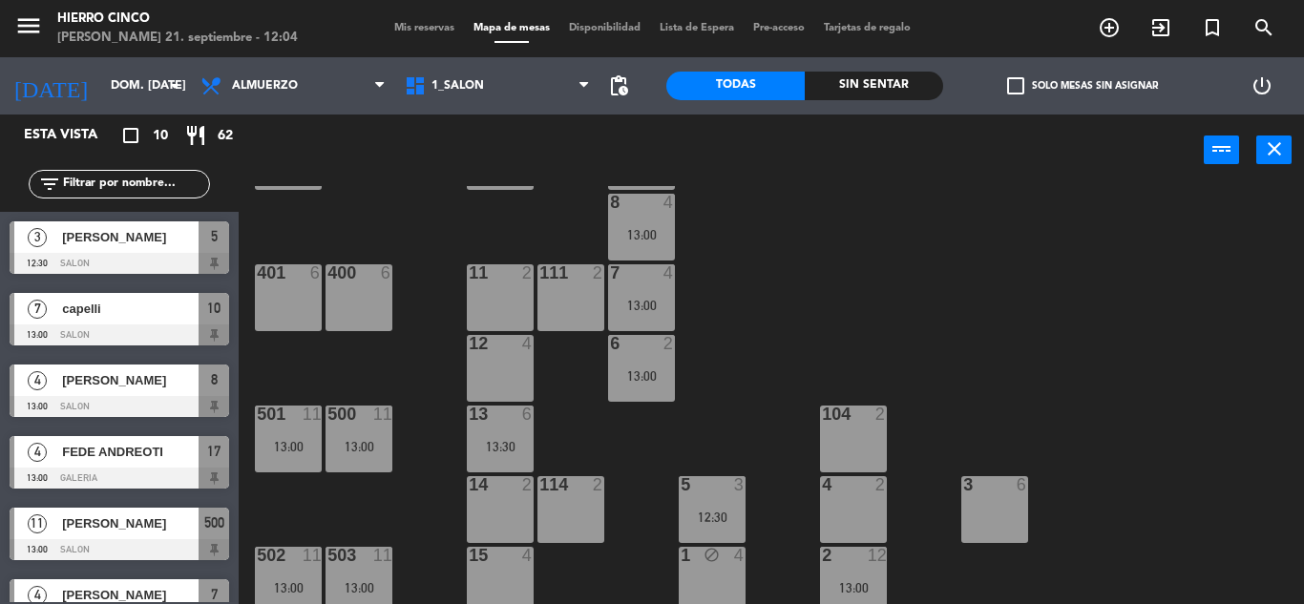
scroll to position [106, 0]
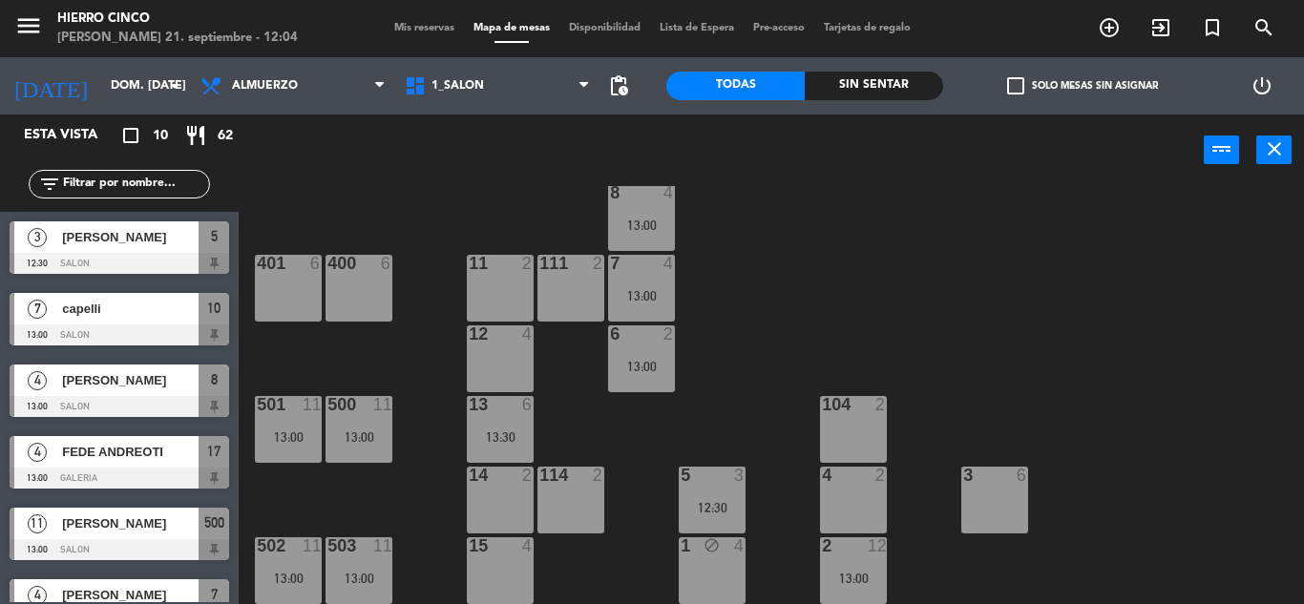
drag, startPoint x: 1045, startPoint y: 240, endPoint x: 1046, endPoint y: 298, distance: 58.2
drag, startPoint x: 1051, startPoint y: 261, endPoint x: 1120, endPoint y: 380, distance: 137.3
drag, startPoint x: 1142, startPoint y: 354, endPoint x: 1138, endPoint y: 430, distance: 76.4
drag, startPoint x: 1157, startPoint y: 357, endPoint x: 1169, endPoint y: 452, distance: 96.2
drag, startPoint x: 991, startPoint y: 231, endPoint x: 981, endPoint y: 365, distance: 134.0
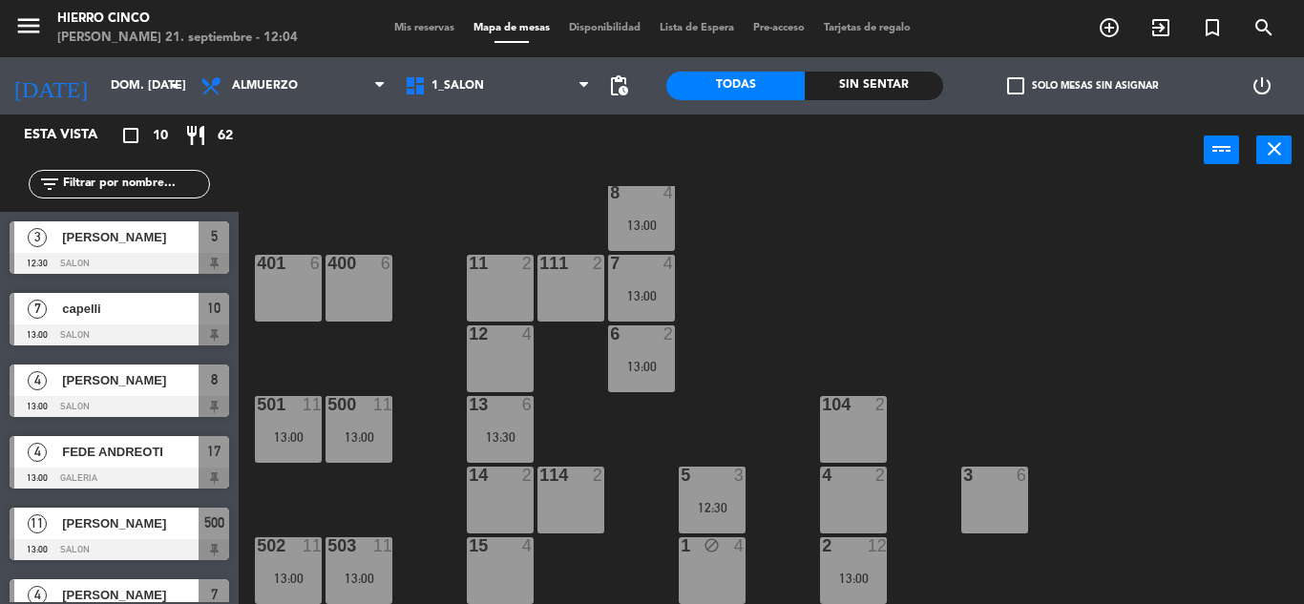
click at [651, 367] on div "13:00" at bounding box center [641, 366] width 67 height 13
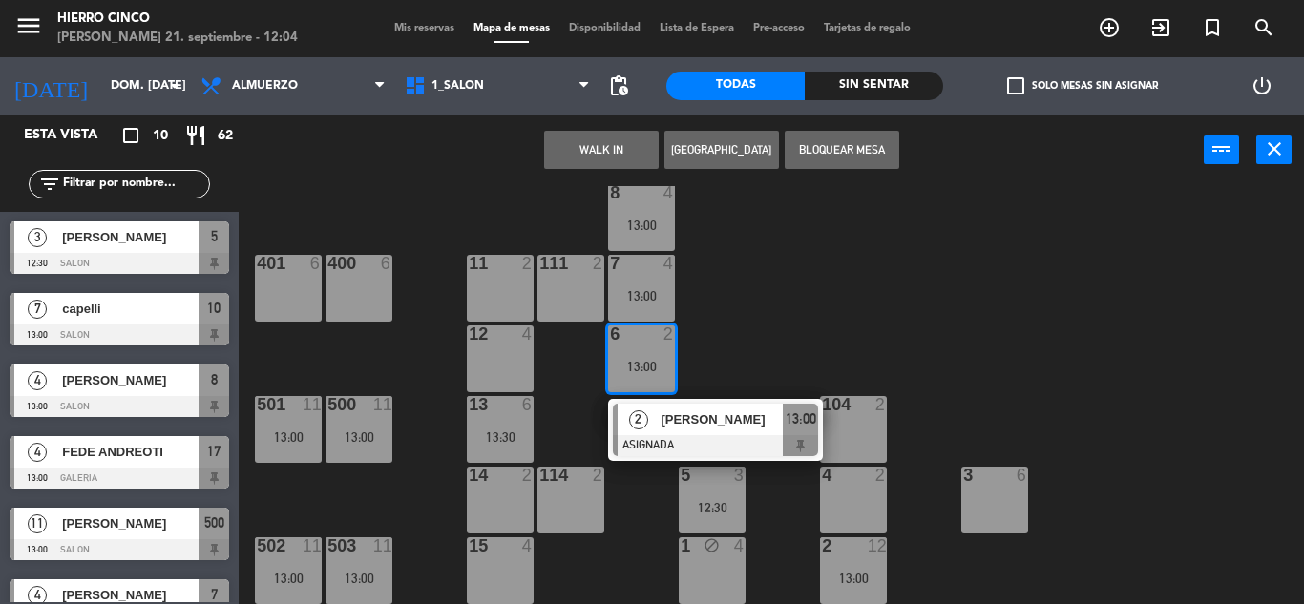
click at [907, 233] on div "402 6 9 9 13:30 10 7 13:00 8 4 13:00 401 6 400 6 7 4 13:00 11 2 111 2 6 2 13:00…" at bounding box center [778, 395] width 1052 height 418
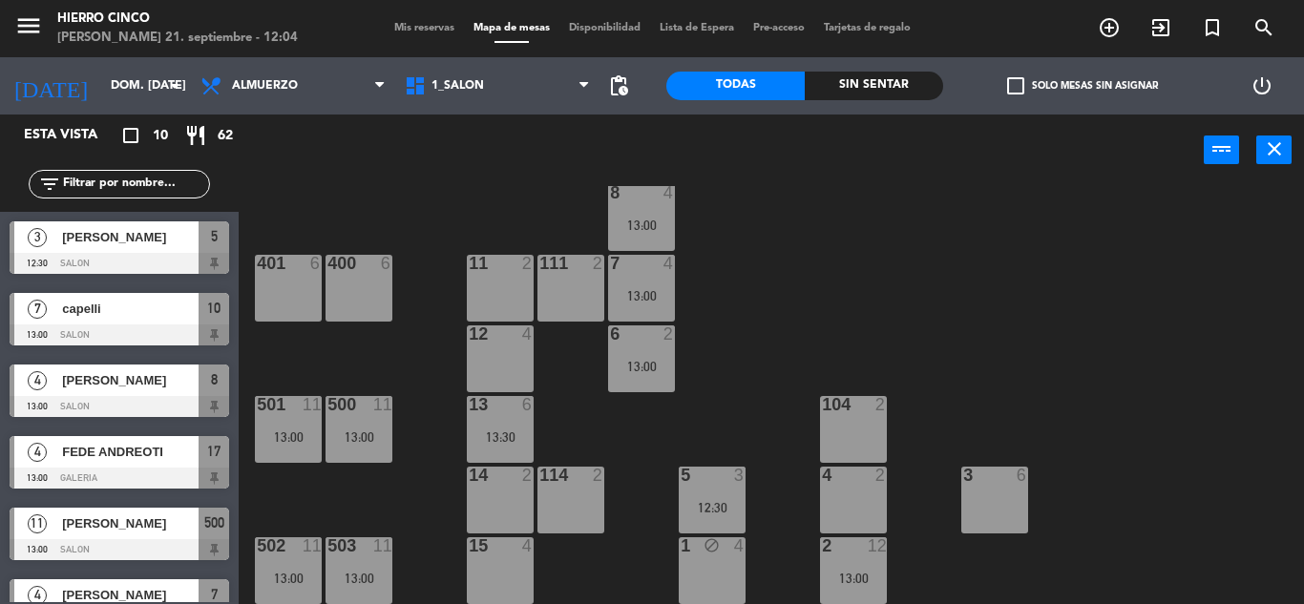
drag, startPoint x: 955, startPoint y: 241, endPoint x: 955, endPoint y: 257, distance: 15.3
drag, startPoint x: 951, startPoint y: 184, endPoint x: 959, endPoint y: 240, distance: 56.8
drag, startPoint x: 961, startPoint y: 207, endPoint x: 889, endPoint y: 357, distance: 166.0
click at [509, 424] on div "13 6 13:30" at bounding box center [500, 429] width 67 height 67
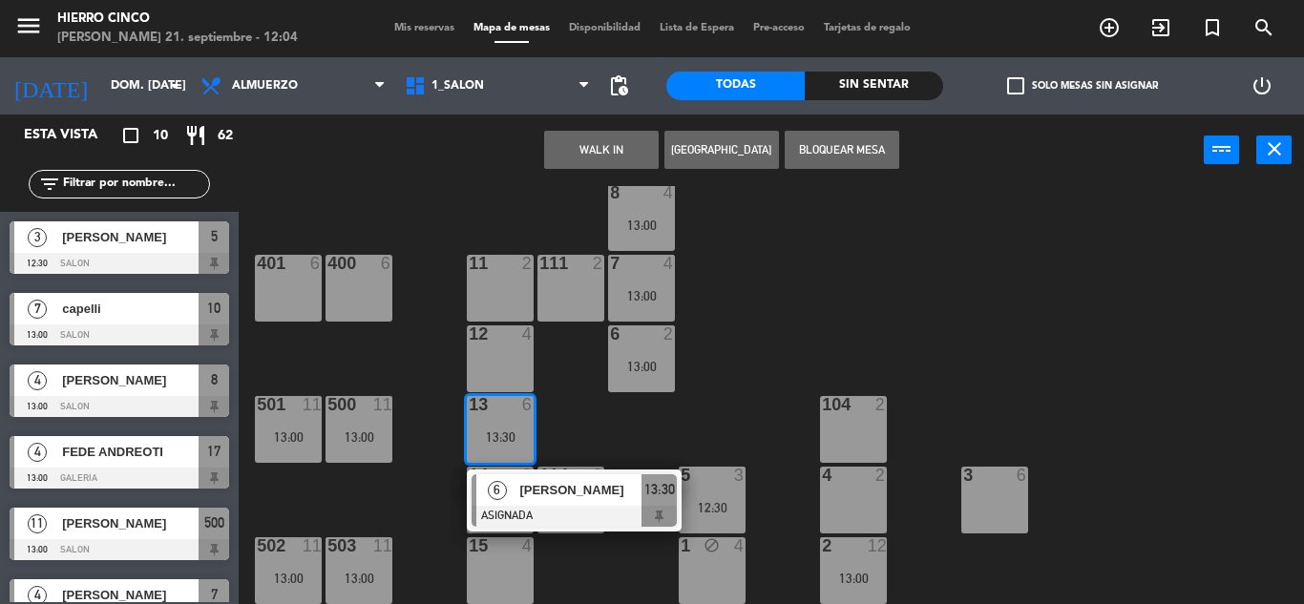
click at [863, 293] on div "402 6 9 9 13:30 10 7 13:00 8 4 13:00 401 6 400 6 7 4 13:00 11 2 111 2 6 2 13:00…" at bounding box center [778, 395] width 1052 height 418
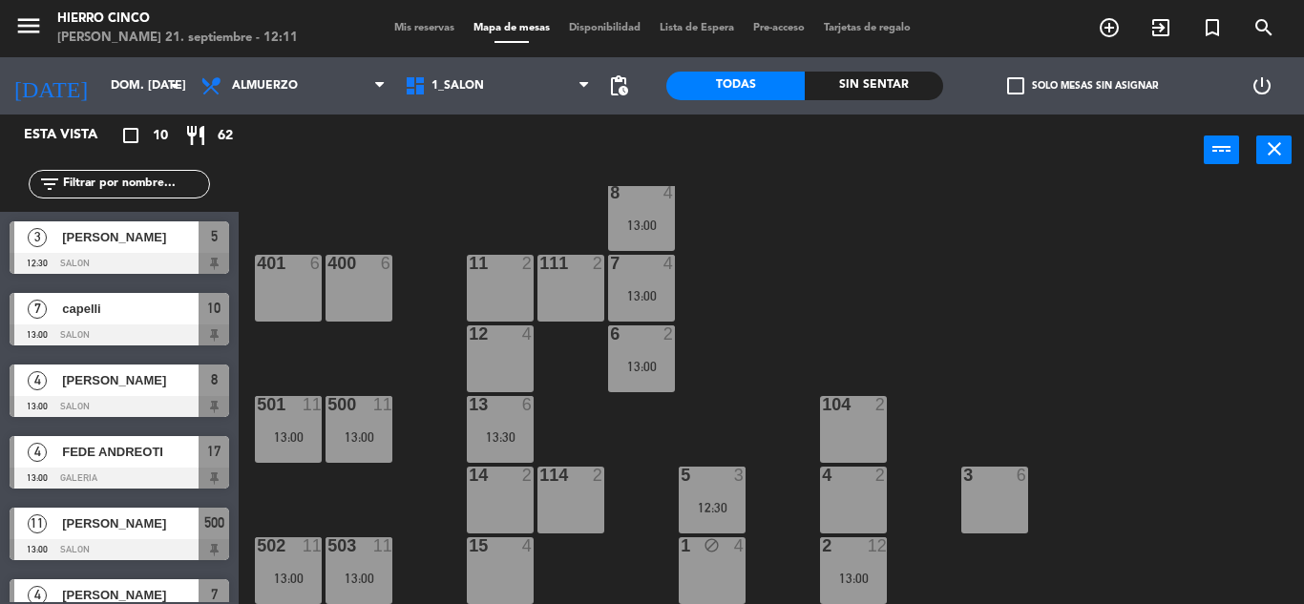
drag, startPoint x: 242, startPoint y: 351, endPoint x: 240, endPoint y: 484, distance: 132.7
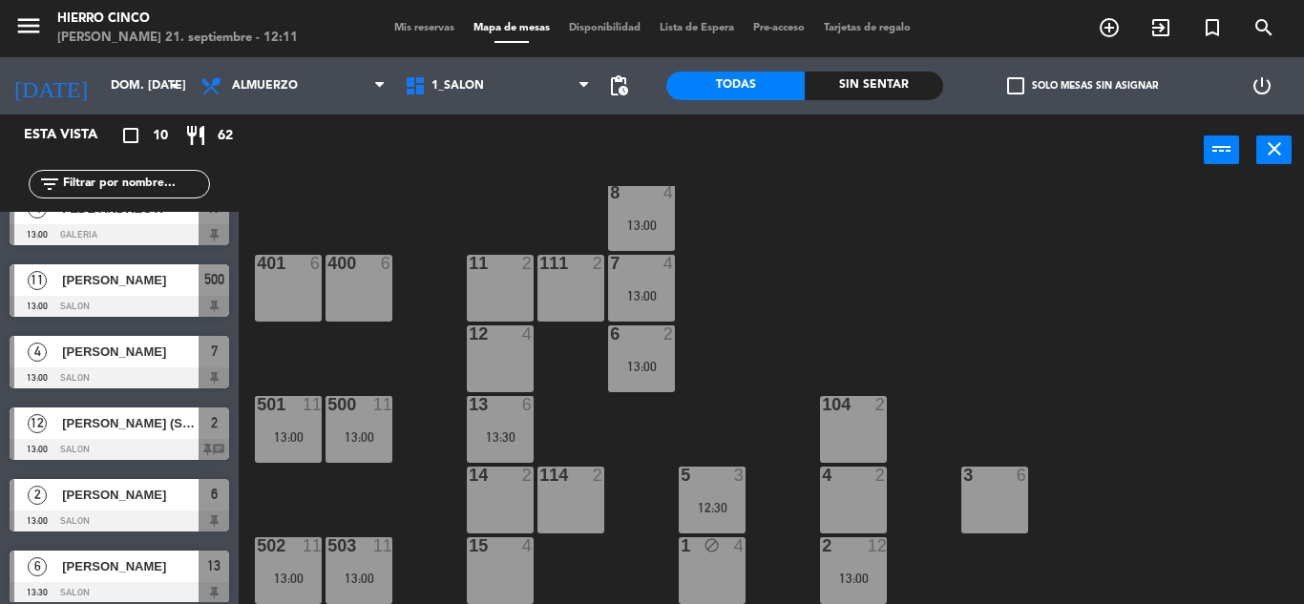
scroll to position [325, 0]
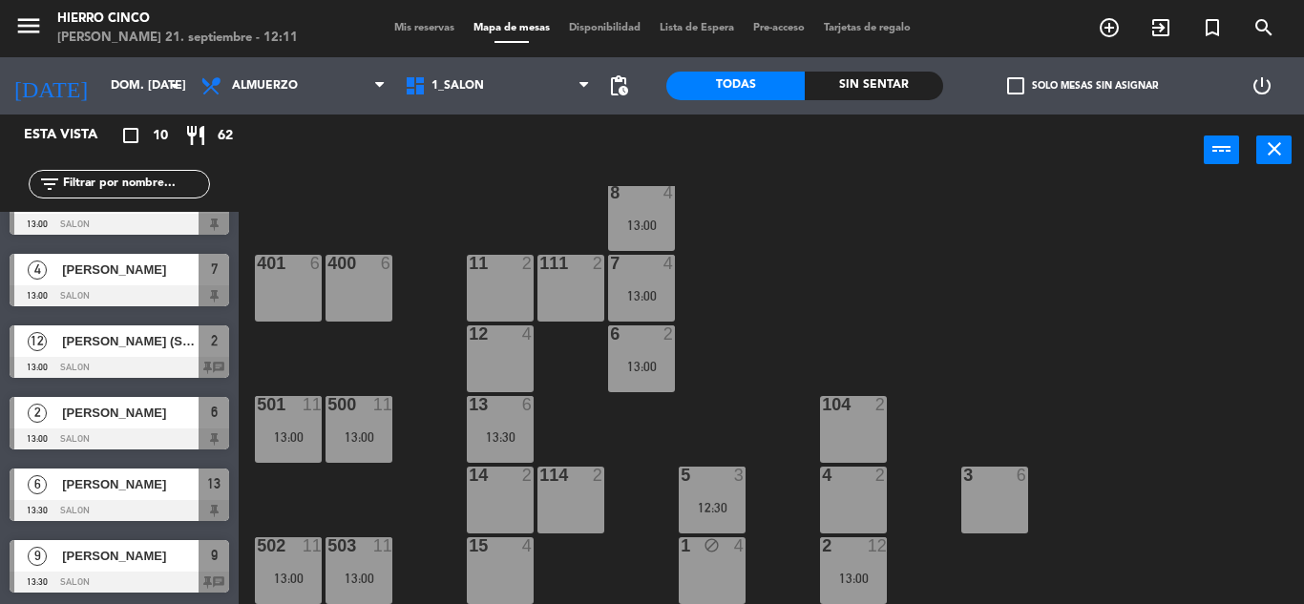
drag, startPoint x: 212, startPoint y: 494, endPoint x: 168, endPoint y: 570, distance: 87.2
click at [408, 30] on span "Mis reservas" at bounding box center [424, 28] width 79 height 10
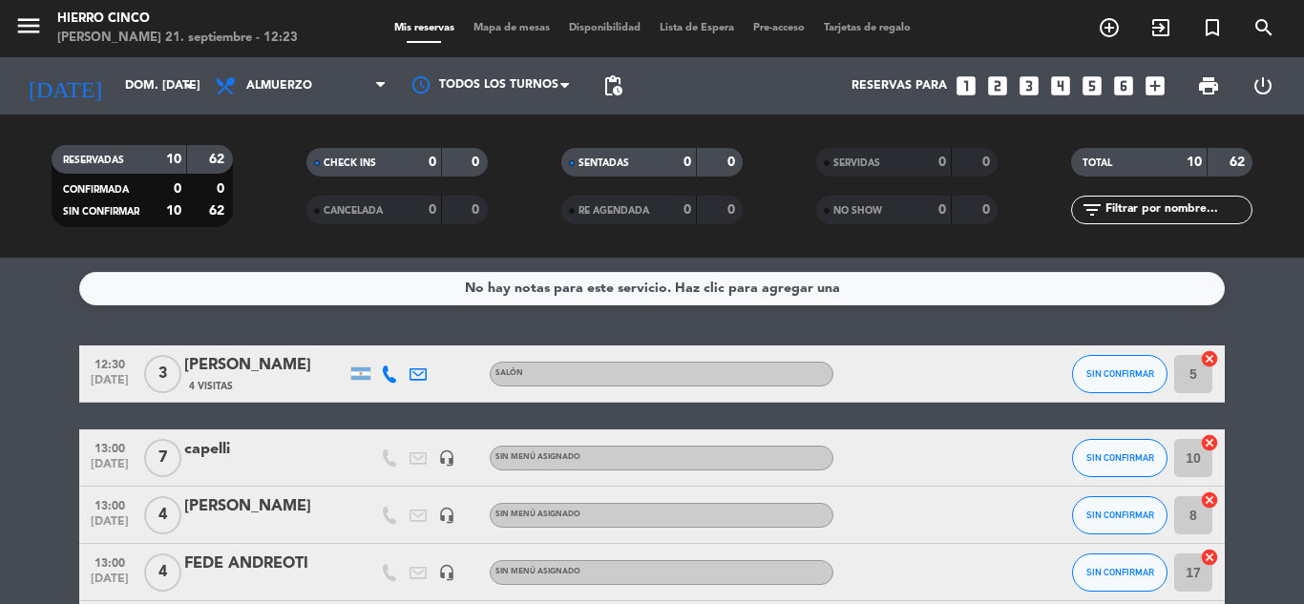
click at [1002, 89] on icon "looks_two" at bounding box center [997, 85] width 25 height 25
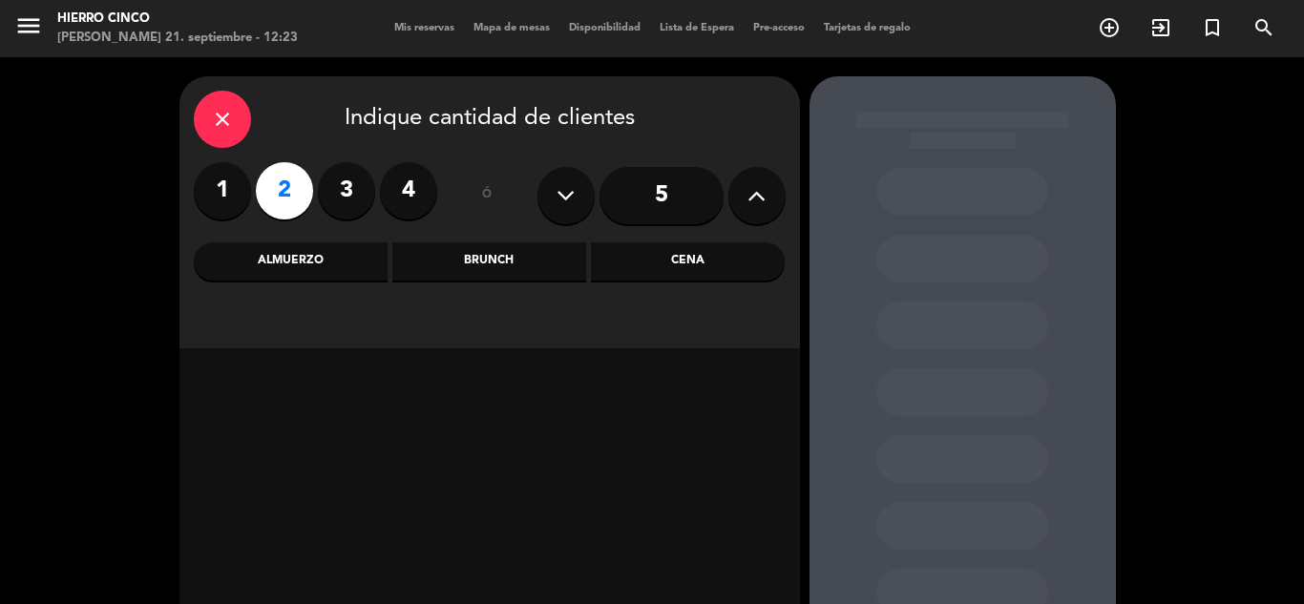
click at [309, 268] on div "Almuerzo" at bounding box center [291, 261] width 194 height 38
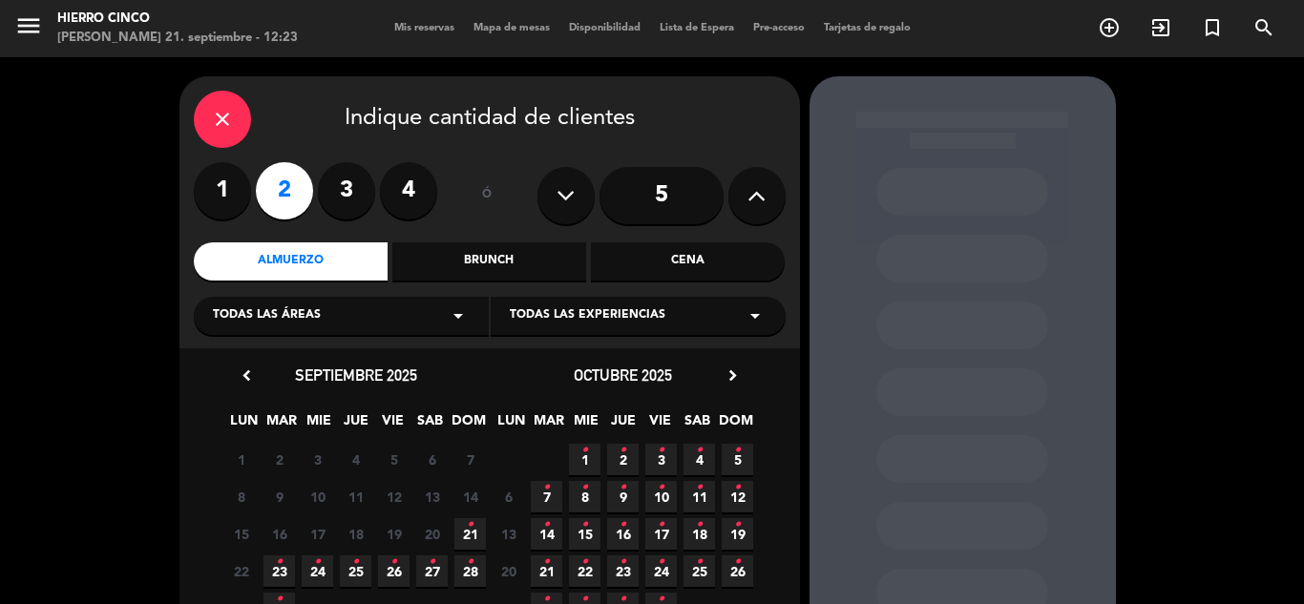
click at [473, 534] on span "21 •" at bounding box center [469, 533] width 31 height 31
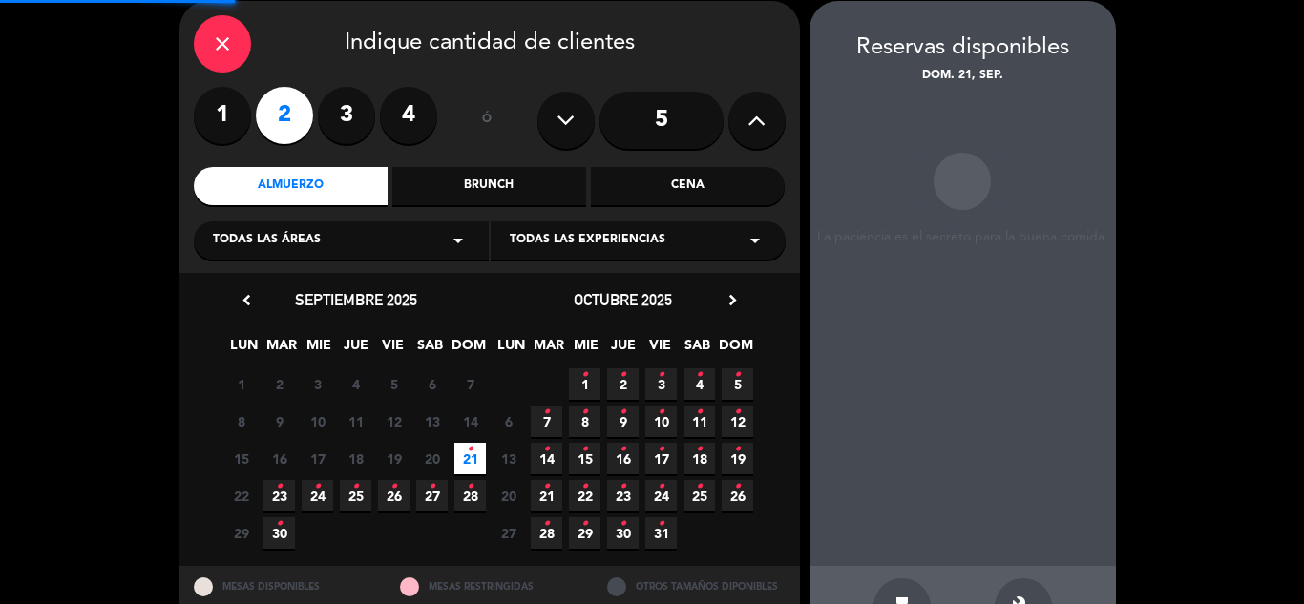
scroll to position [76, 0]
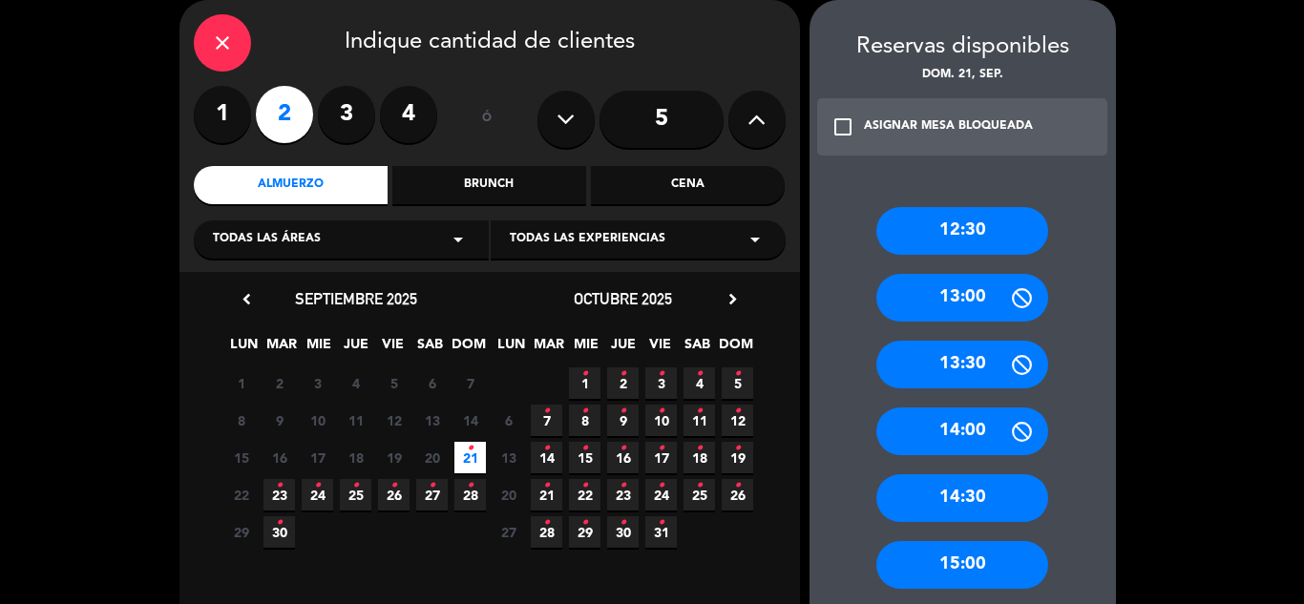
click at [946, 369] on div "13:30" at bounding box center [962, 365] width 172 height 48
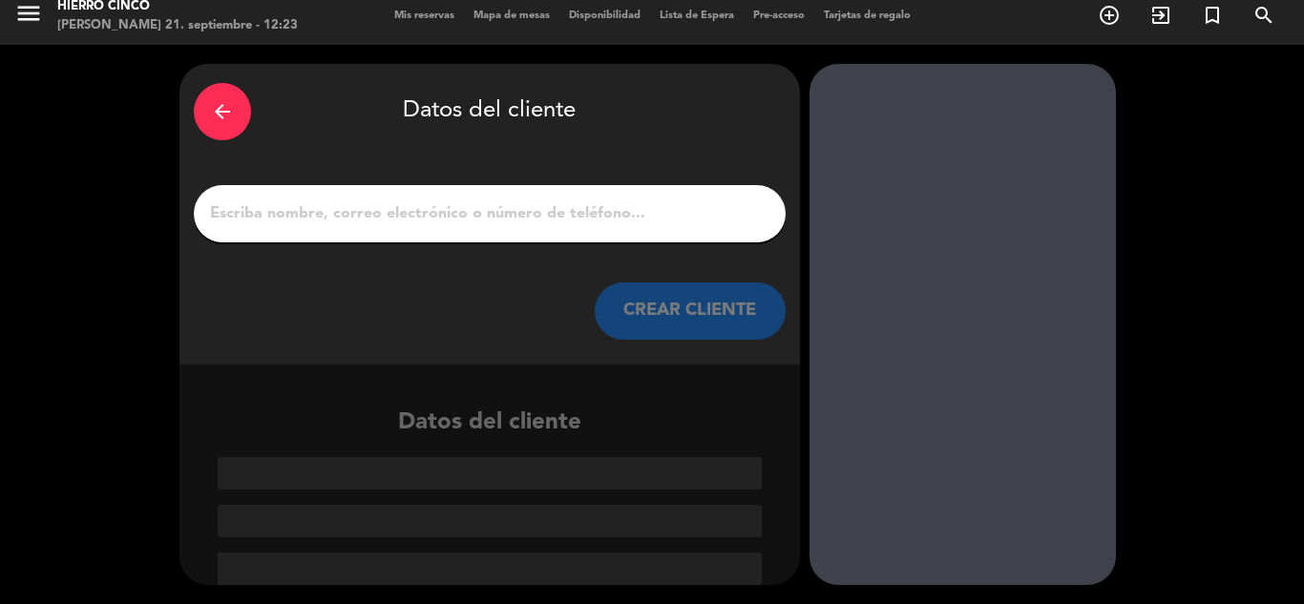
click at [431, 214] on input "1" at bounding box center [489, 213] width 563 height 27
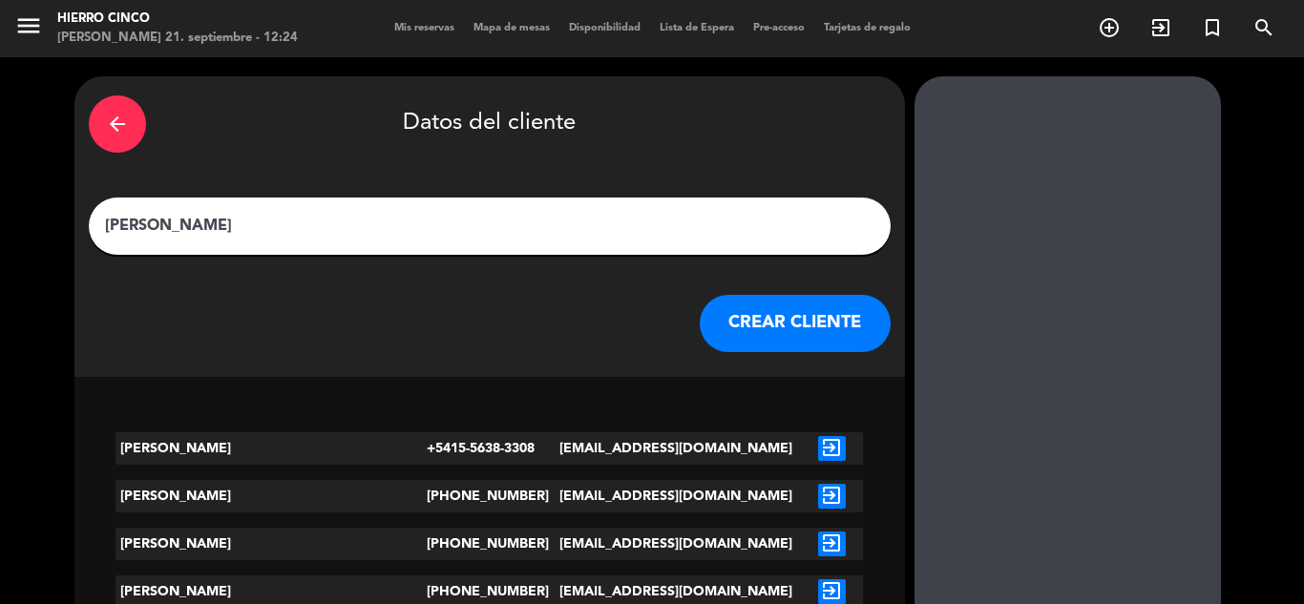
type input "[PERSON_NAME]"
click at [699, 333] on button "CREAR CLIENTE" at bounding box center [794, 323] width 191 height 57
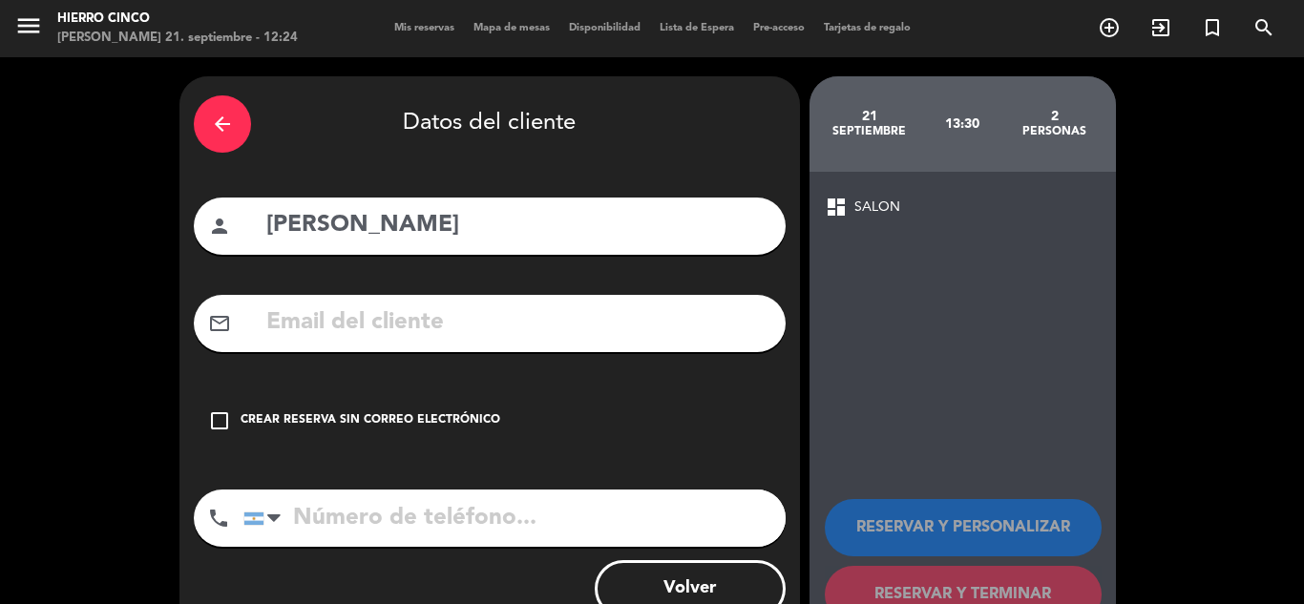
click at [316, 520] on input "tel" at bounding box center [514, 518] width 542 height 57
type input "1141449460"
click at [217, 416] on icon "check_box_outline_blank" at bounding box center [219, 420] width 23 height 23
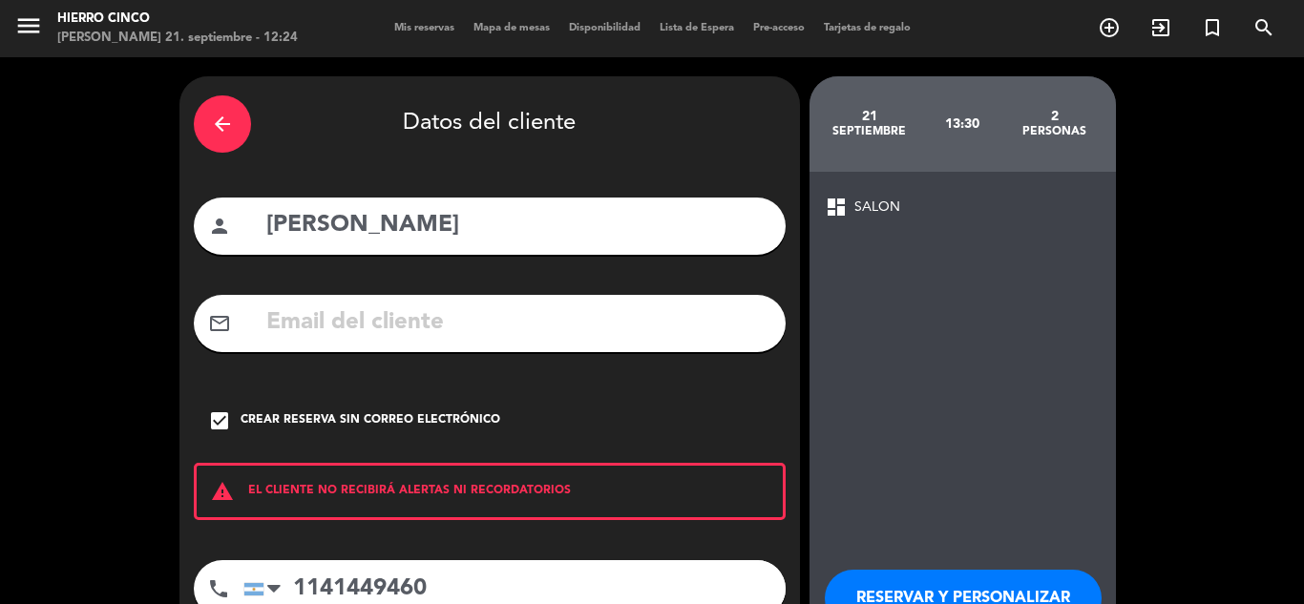
drag, startPoint x: 989, startPoint y: 518, endPoint x: 1024, endPoint y: 513, distance: 35.6
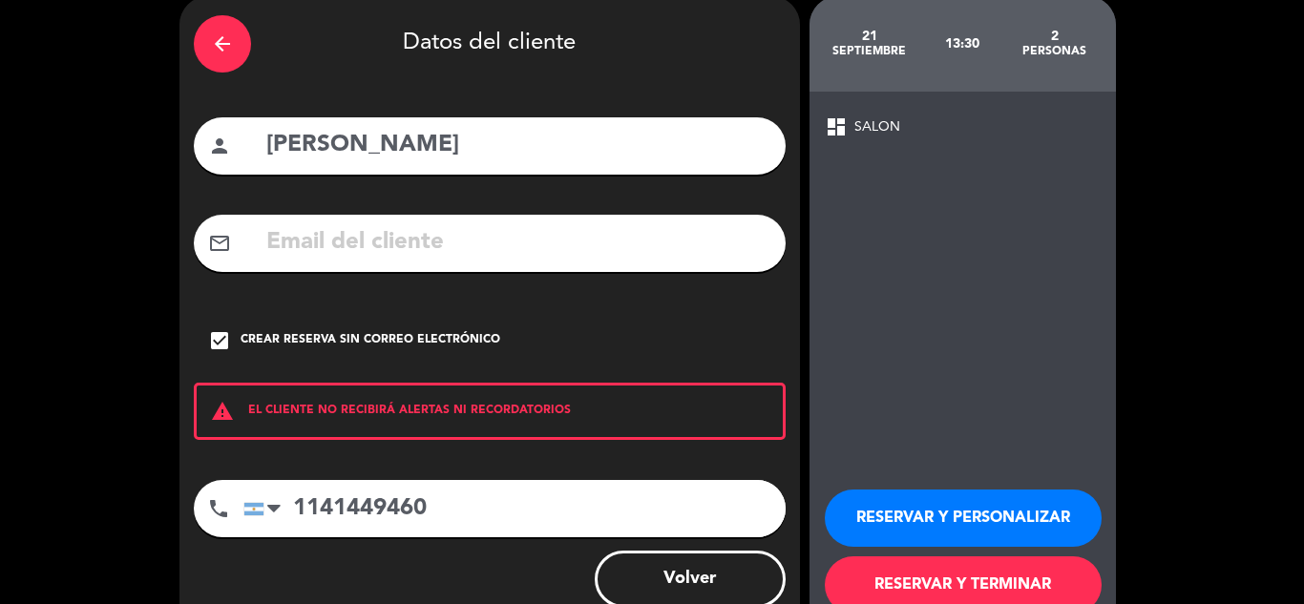
scroll to position [132, 0]
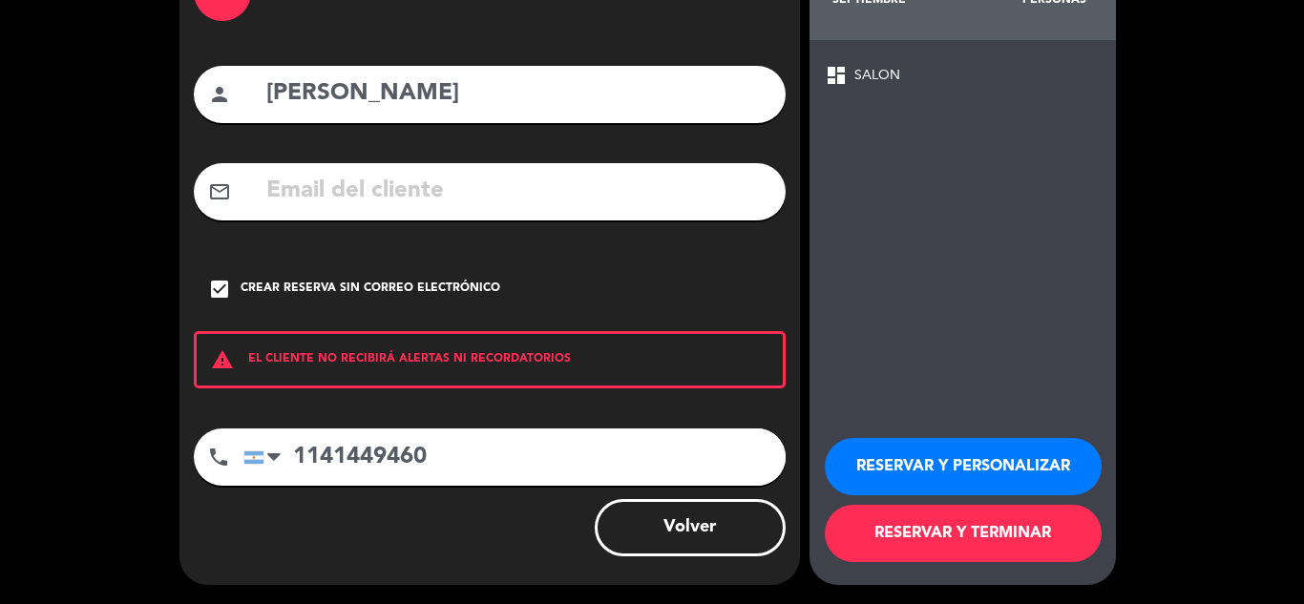
click at [1020, 544] on button "RESERVAR Y TERMINAR" at bounding box center [962, 533] width 277 height 57
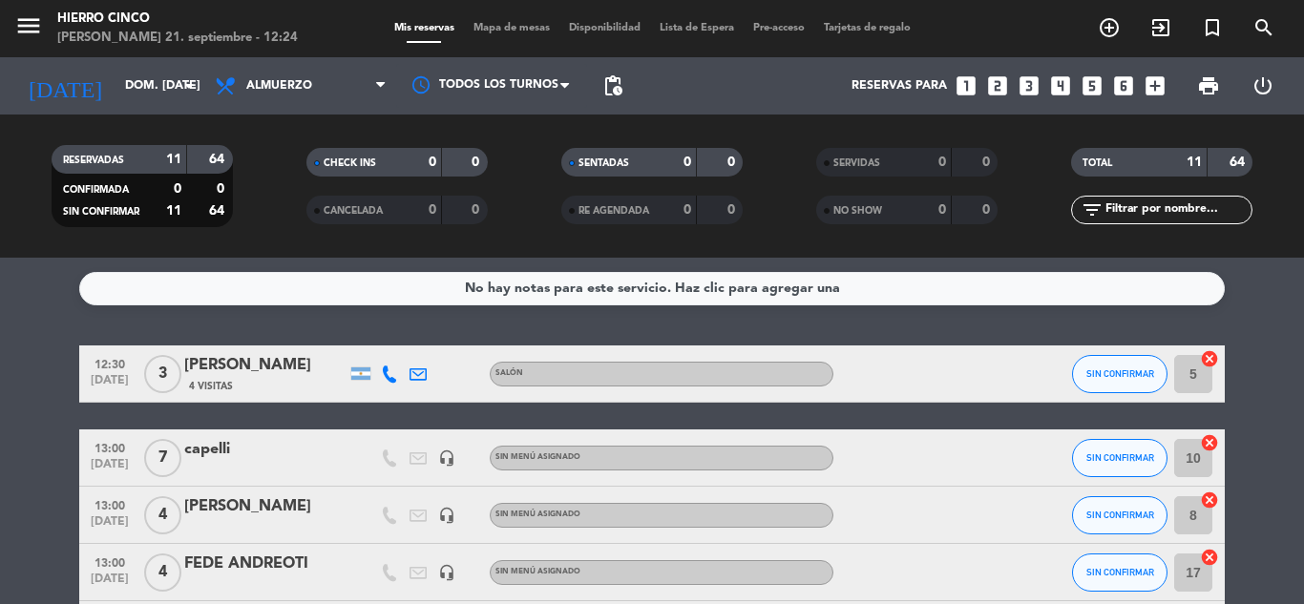
click at [515, 33] on span "Mapa de mesas" at bounding box center [511, 28] width 95 height 10
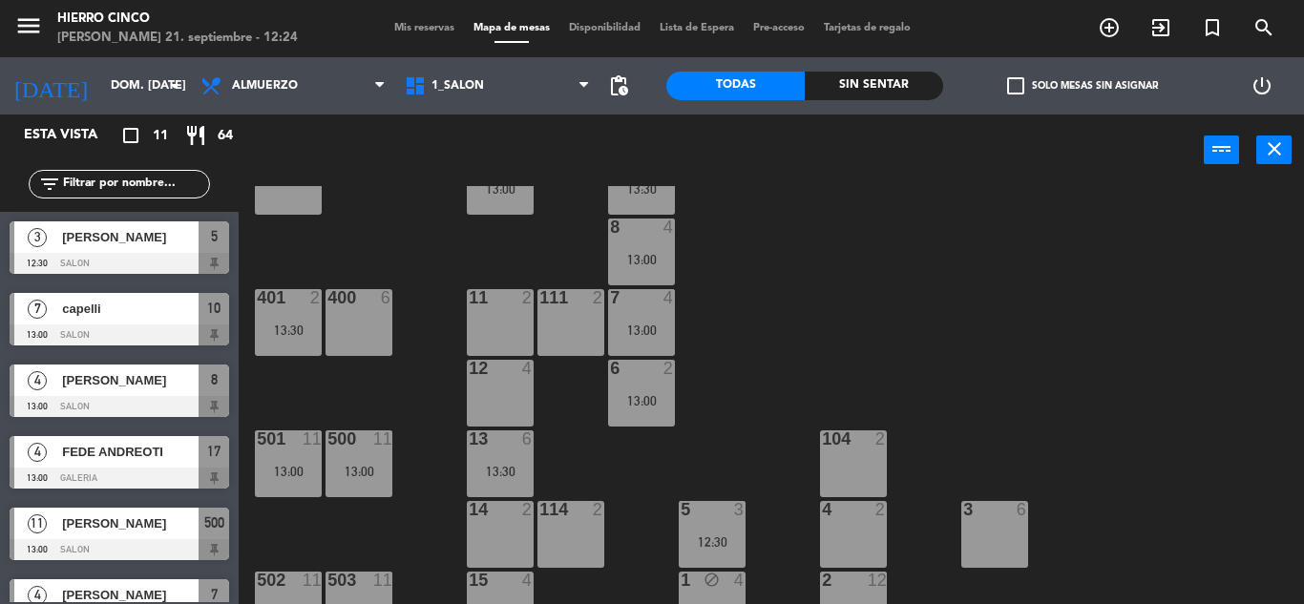
scroll to position [106, 0]
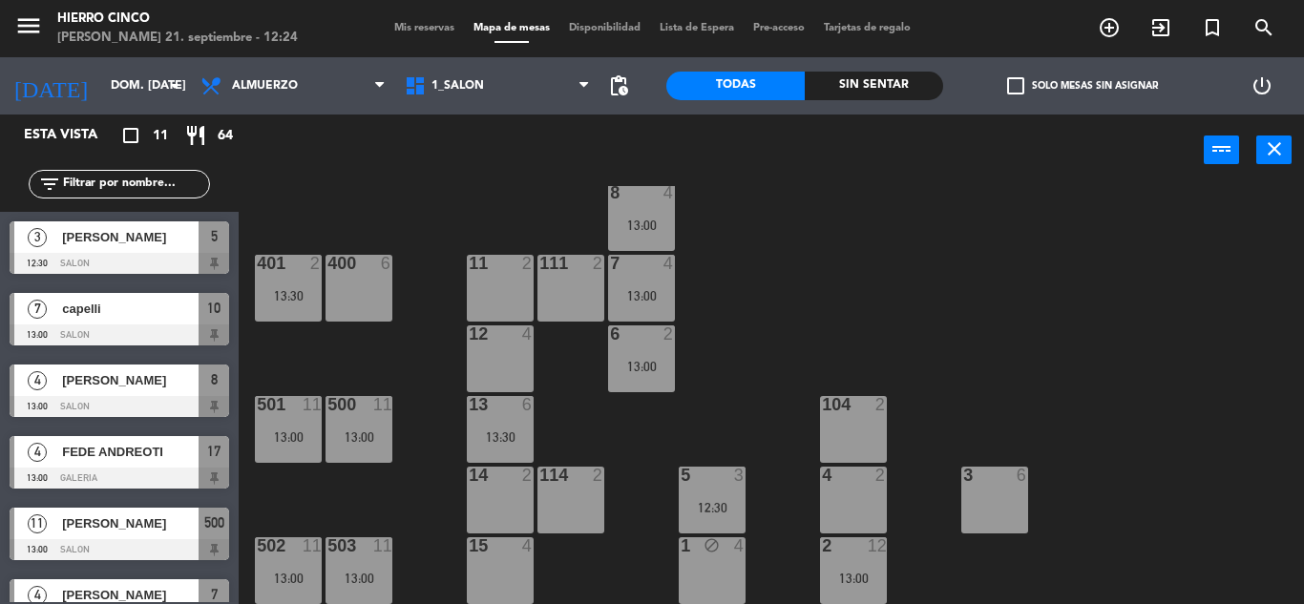
click at [1114, 323] on div "402 6 9 9 13:30 10 7 13:00 8 4 13:00 401 2 13:30 400 6 7 4 13:00 11 2 111 2 6 2…" at bounding box center [778, 395] width 1052 height 418
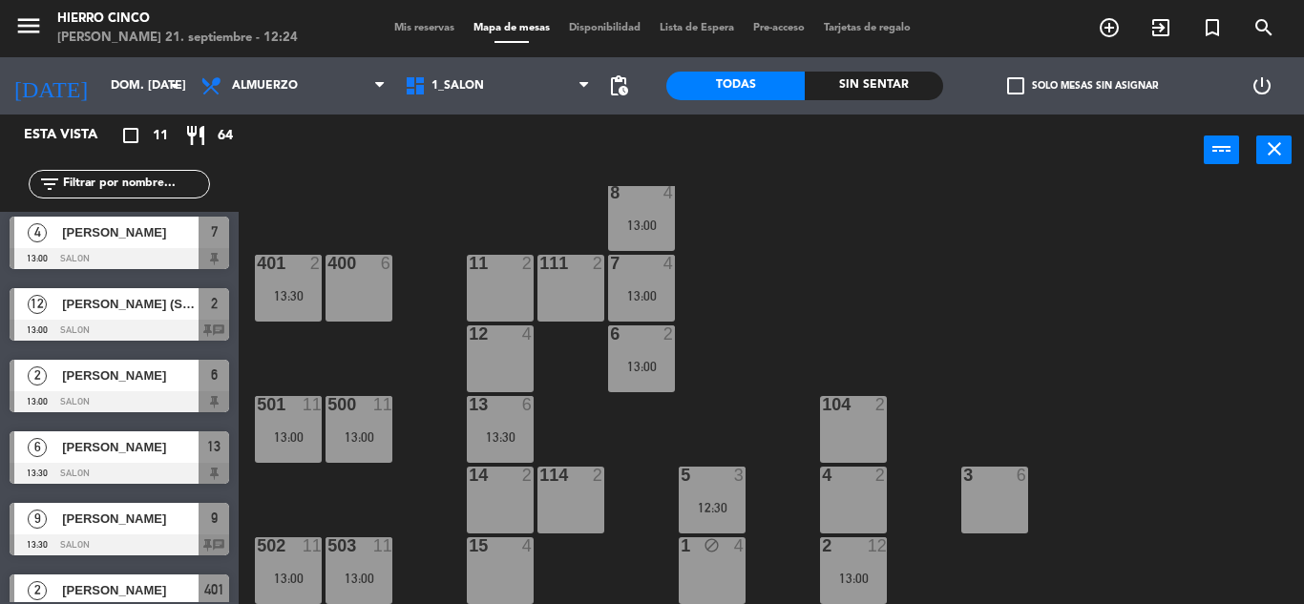
scroll to position [397, 0]
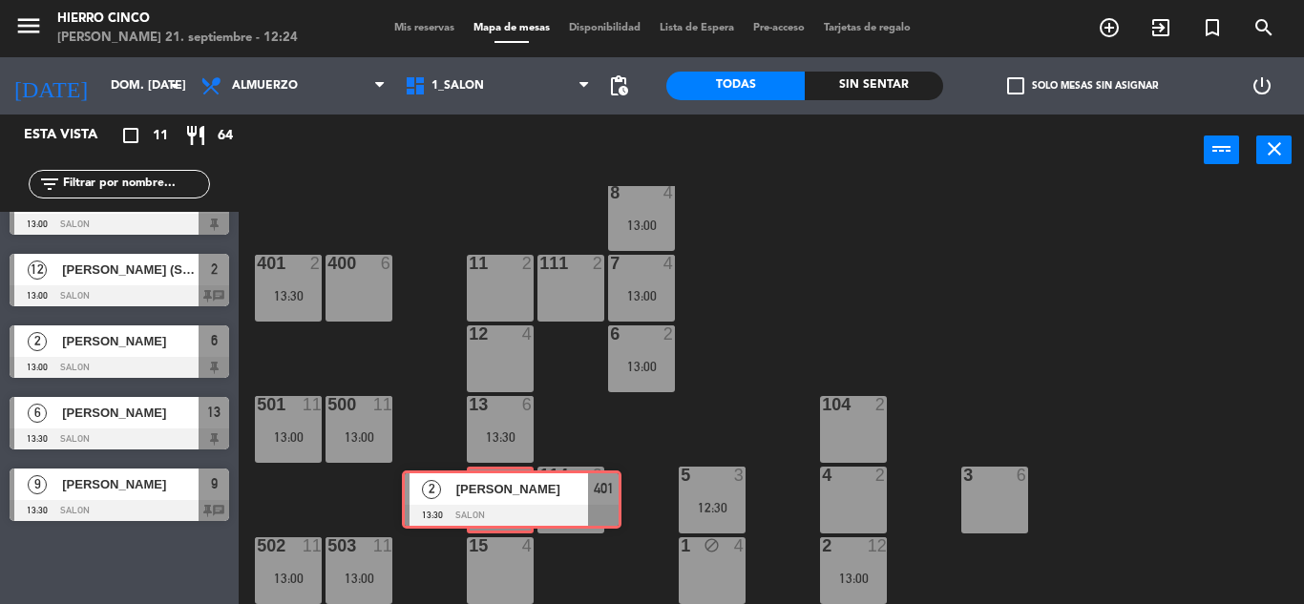
drag, startPoint x: 114, startPoint y: 574, endPoint x: 506, endPoint y: 504, distance: 398.3
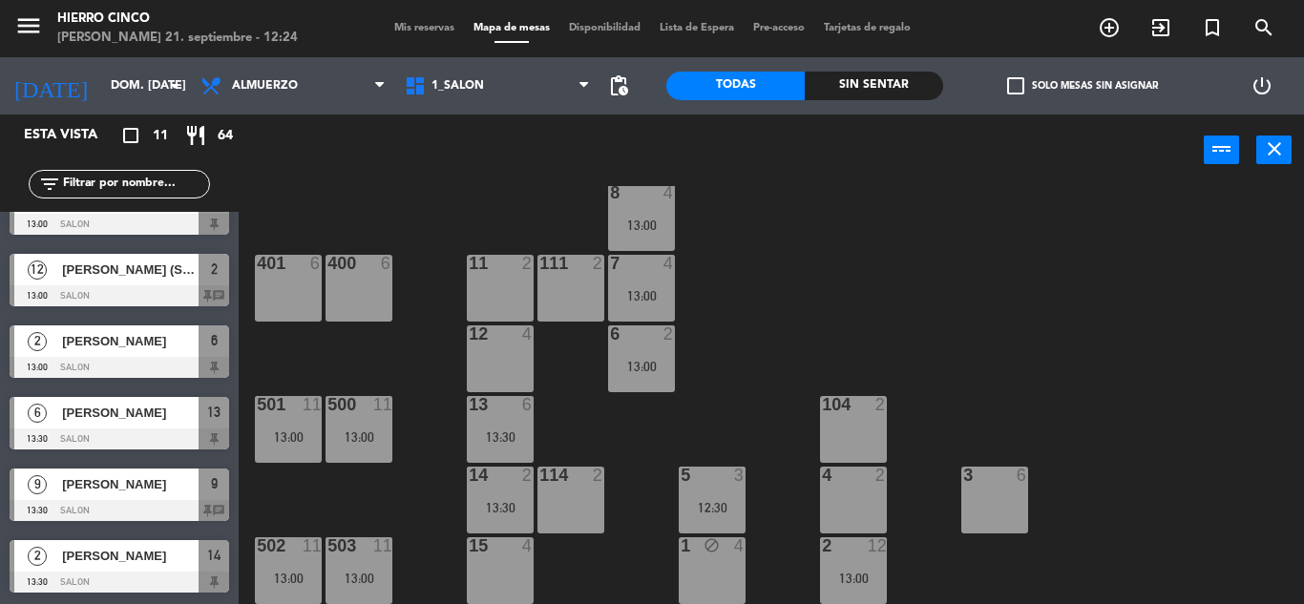
click at [425, 24] on span "Mis reservas" at bounding box center [424, 28] width 79 height 10
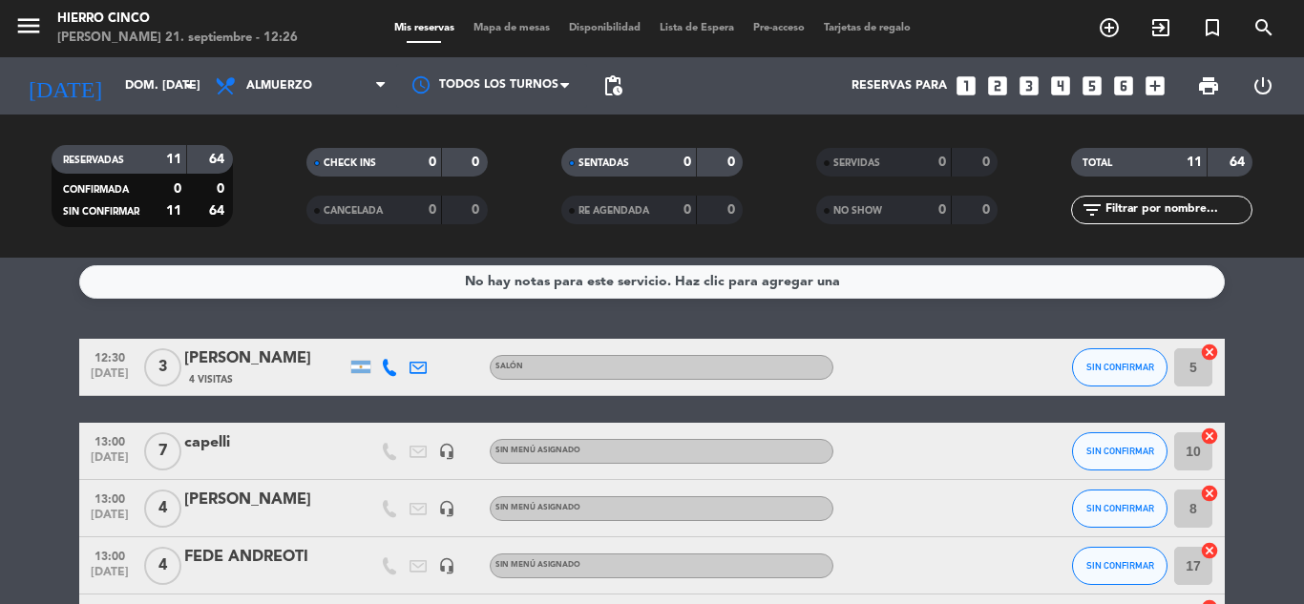
drag, startPoint x: 23, startPoint y: 484, endPoint x: 35, endPoint y: 495, distance: 16.9
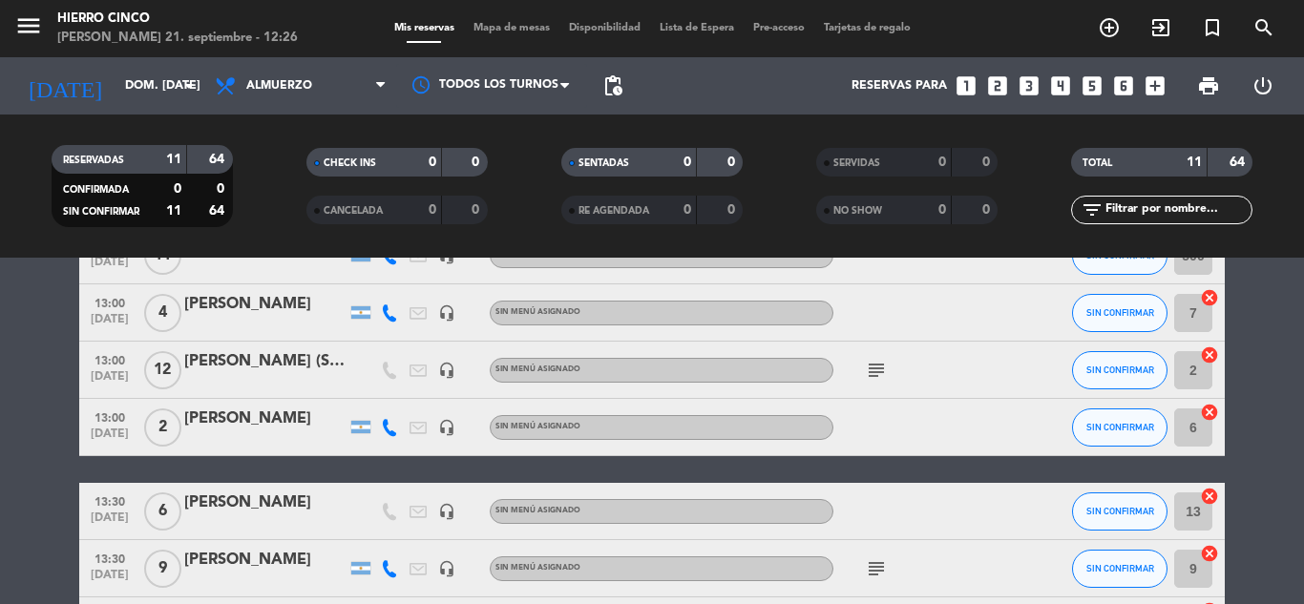
scroll to position [520, 0]
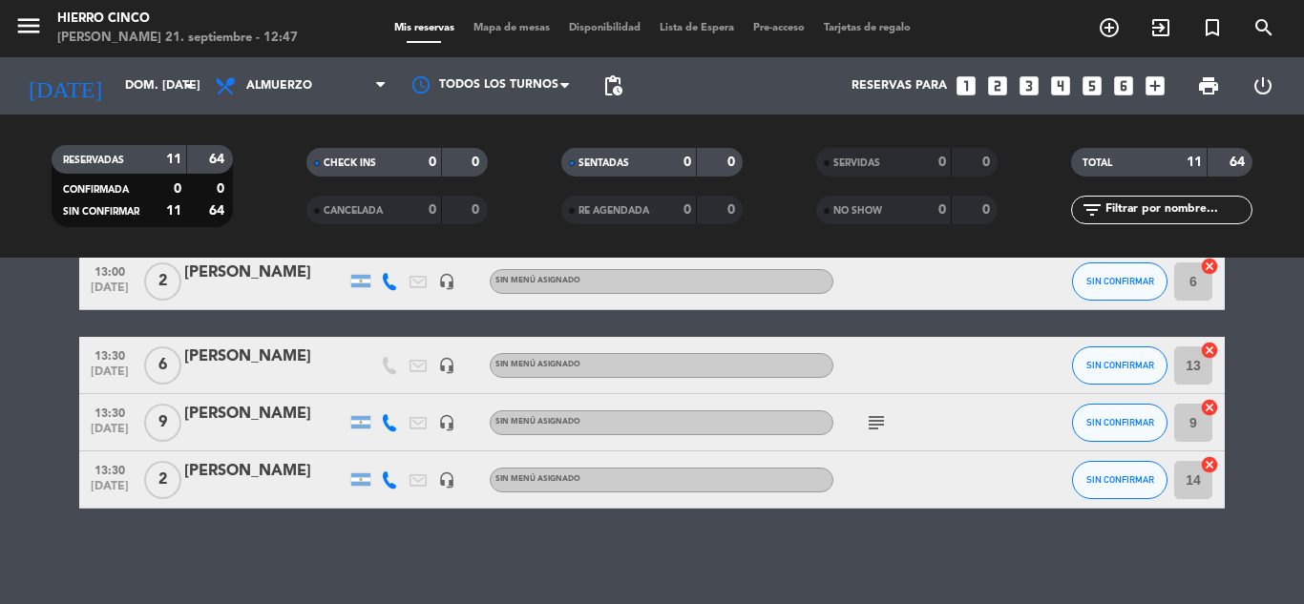
click at [1058, 80] on icon "looks_4" at bounding box center [1060, 85] width 25 height 25
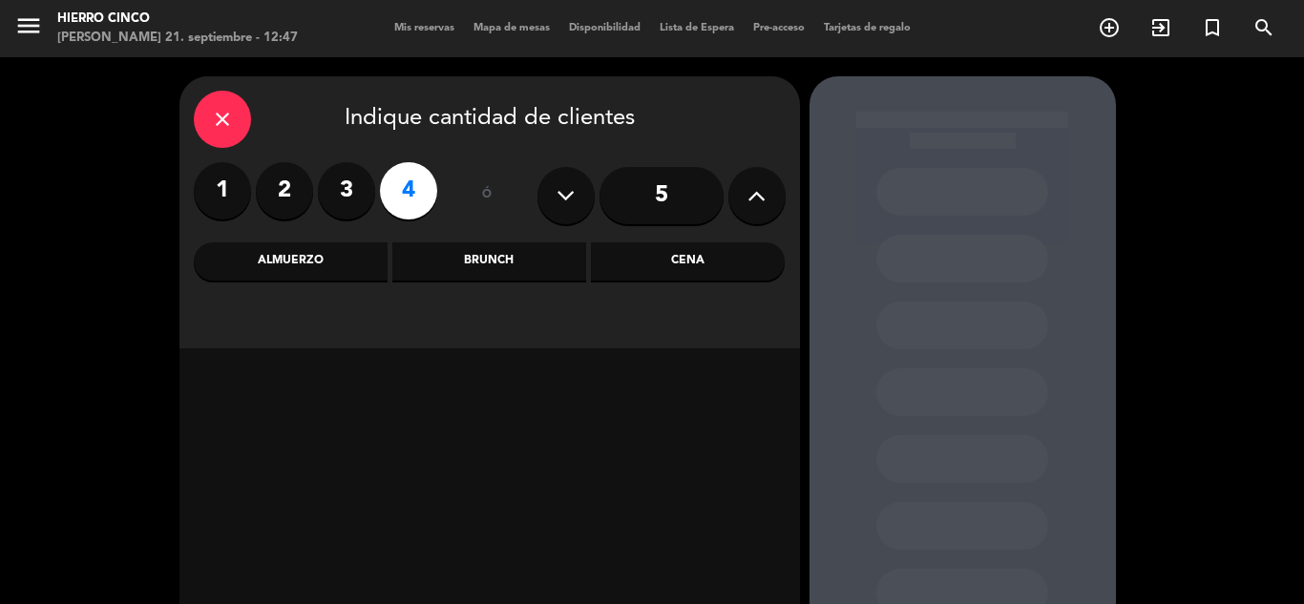
click at [250, 253] on div "Almuerzo" at bounding box center [291, 261] width 194 height 38
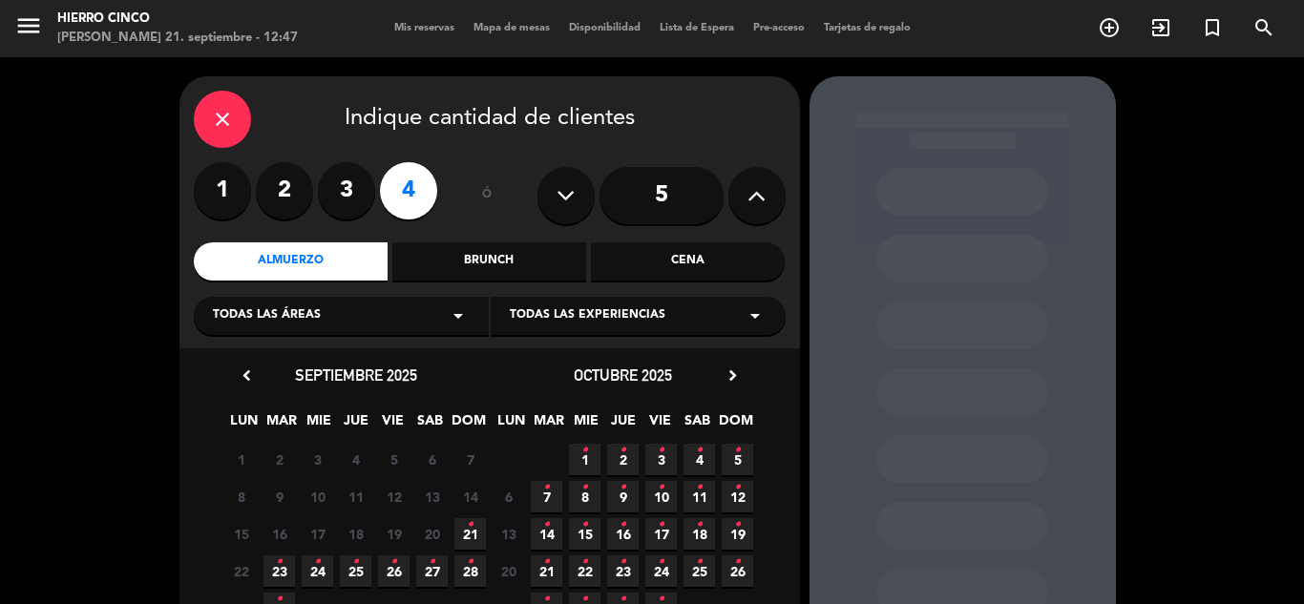
click at [480, 528] on span "21 •" at bounding box center [469, 533] width 31 height 31
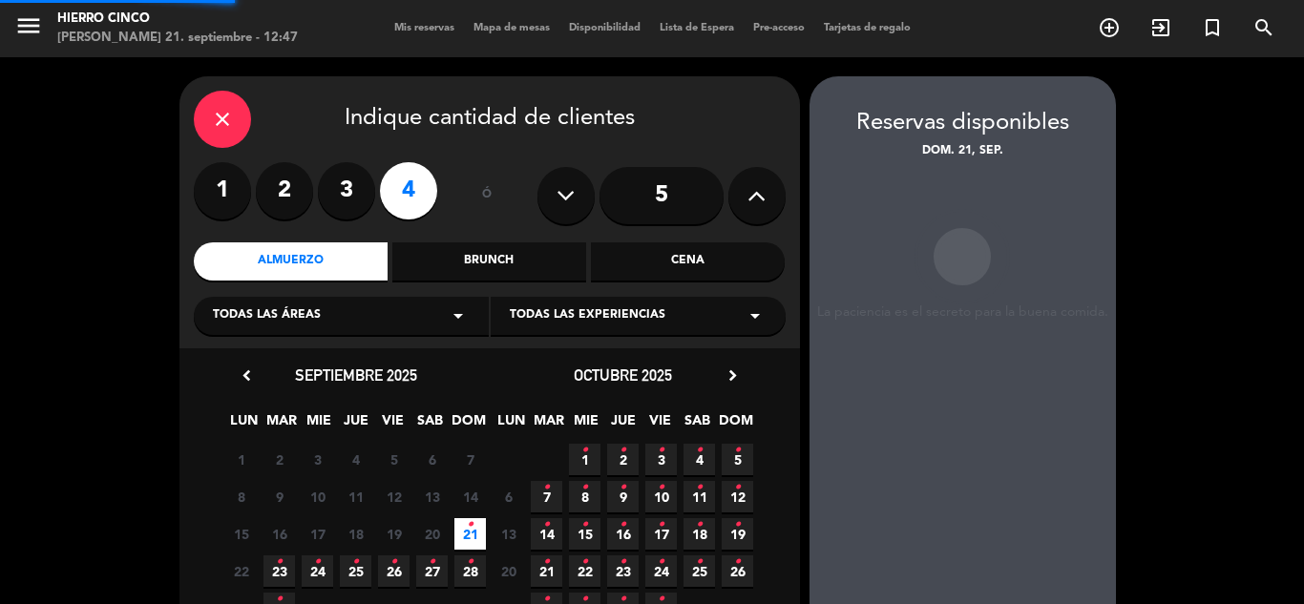
scroll to position [76, 0]
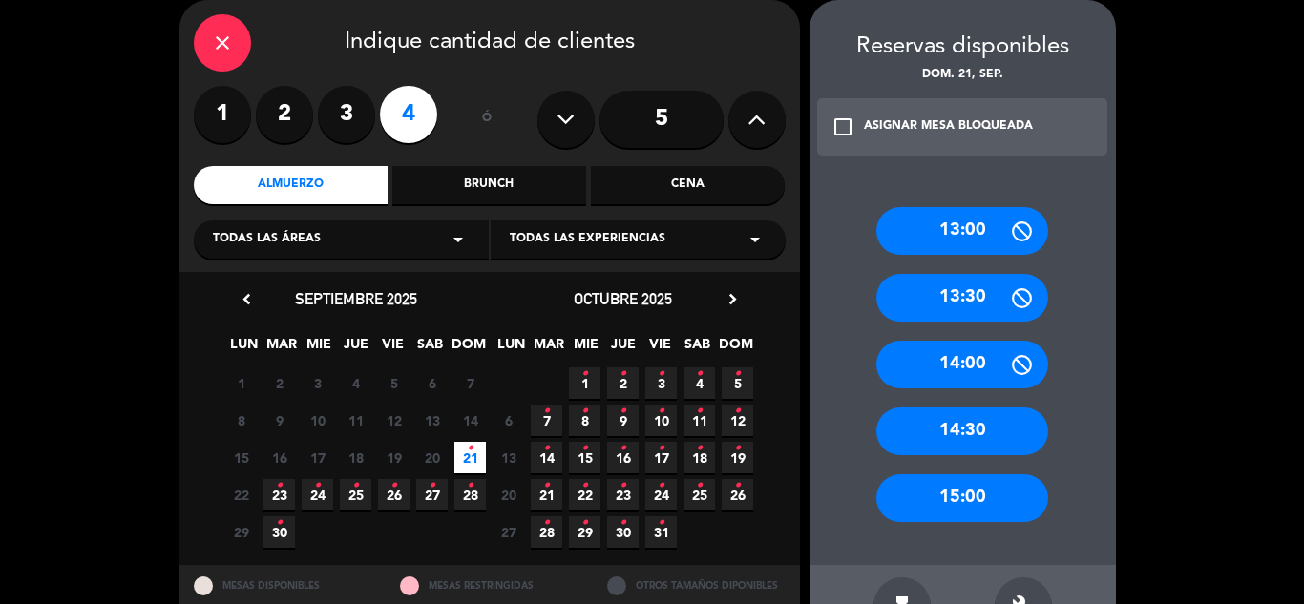
click at [971, 309] on div "13:30" at bounding box center [962, 298] width 172 height 48
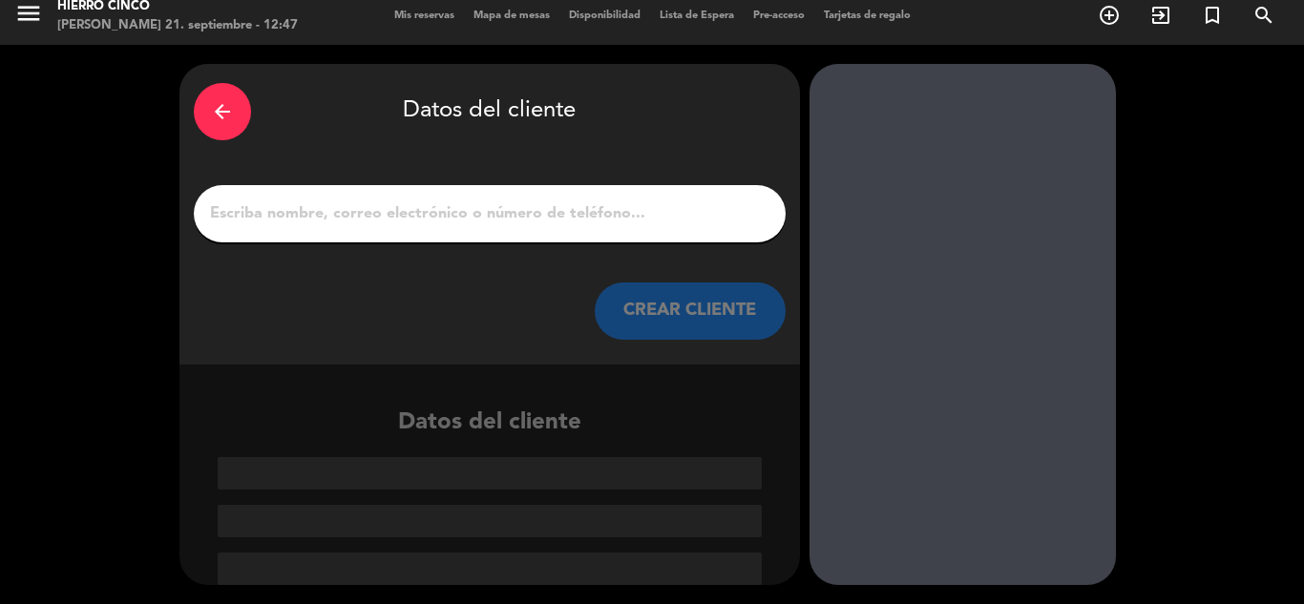
click at [377, 213] on input "1" at bounding box center [489, 213] width 563 height 27
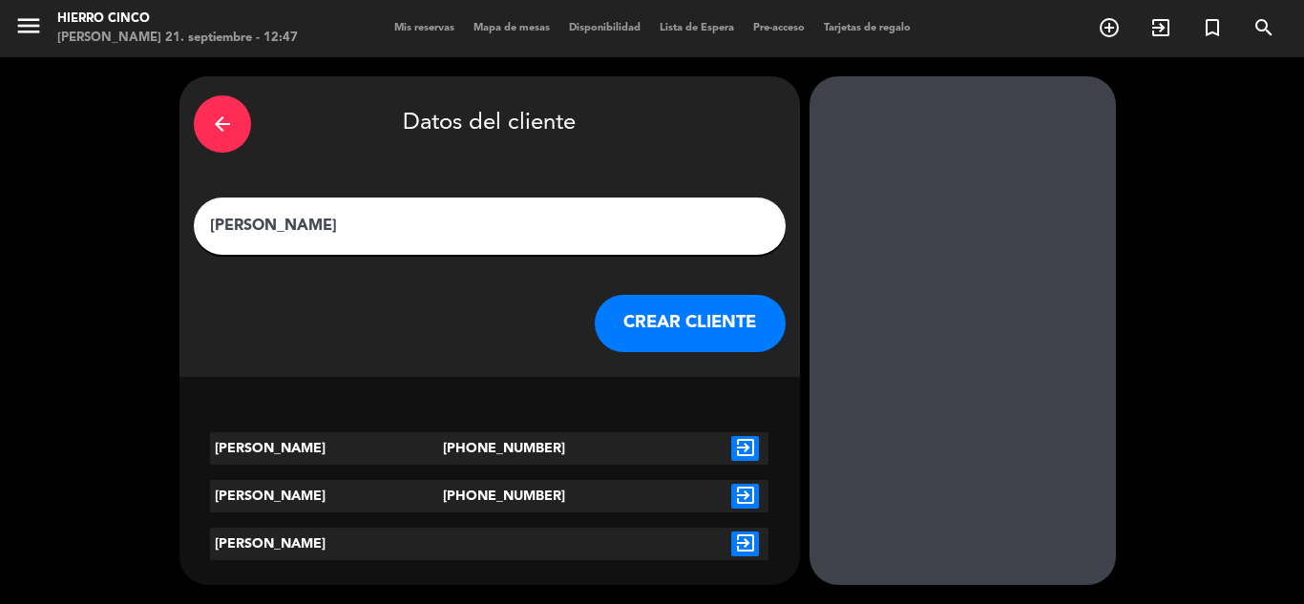
type input "[PERSON_NAME]"
click at [740, 451] on icon "exit_to_app" at bounding box center [745, 448] width 28 height 25
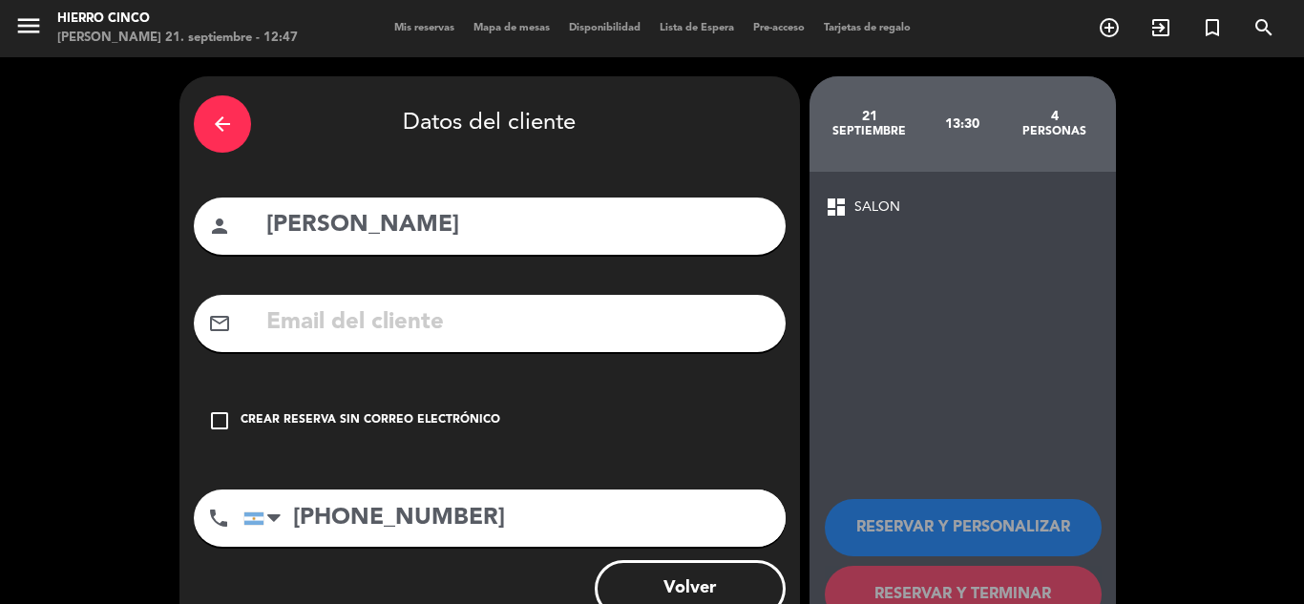
click at [218, 416] on icon "check_box_outline_blank" at bounding box center [219, 420] width 23 height 23
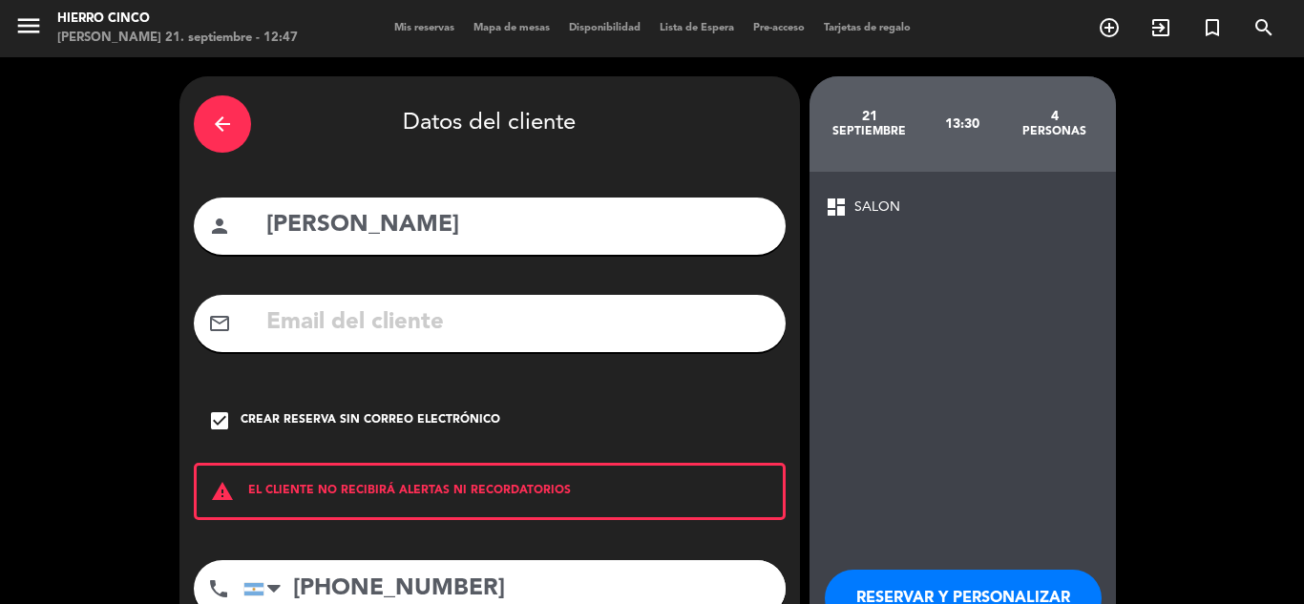
click at [882, 595] on button "RESERVAR Y PERSONALIZAR" at bounding box center [962, 598] width 277 height 57
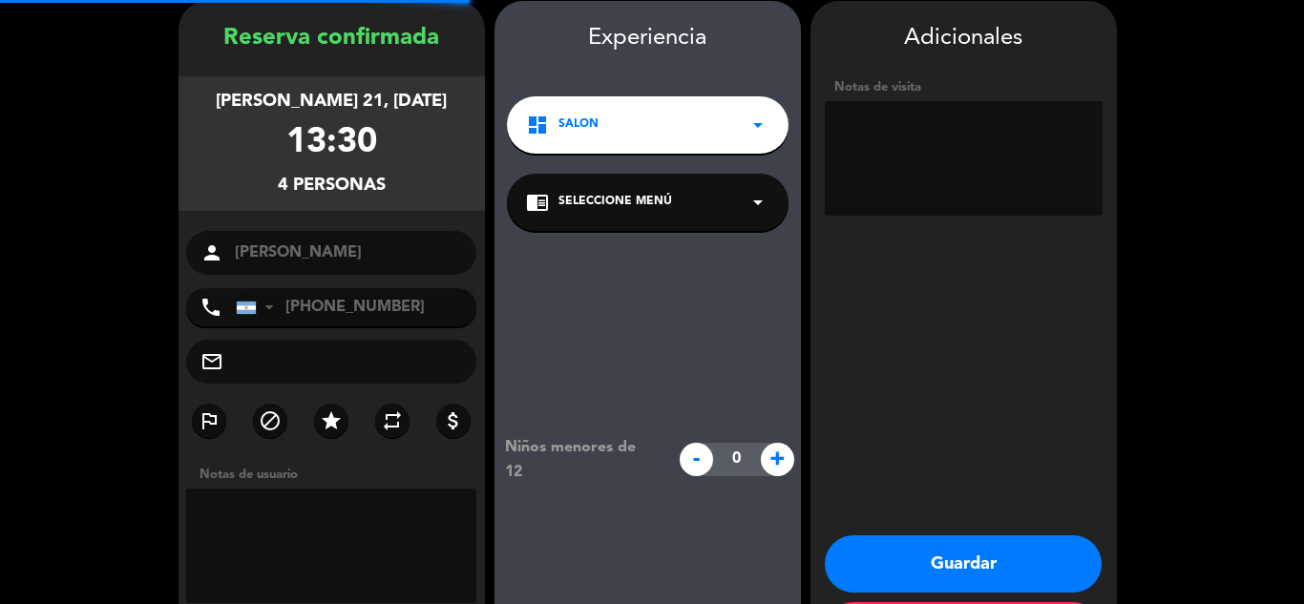
scroll to position [76, 0]
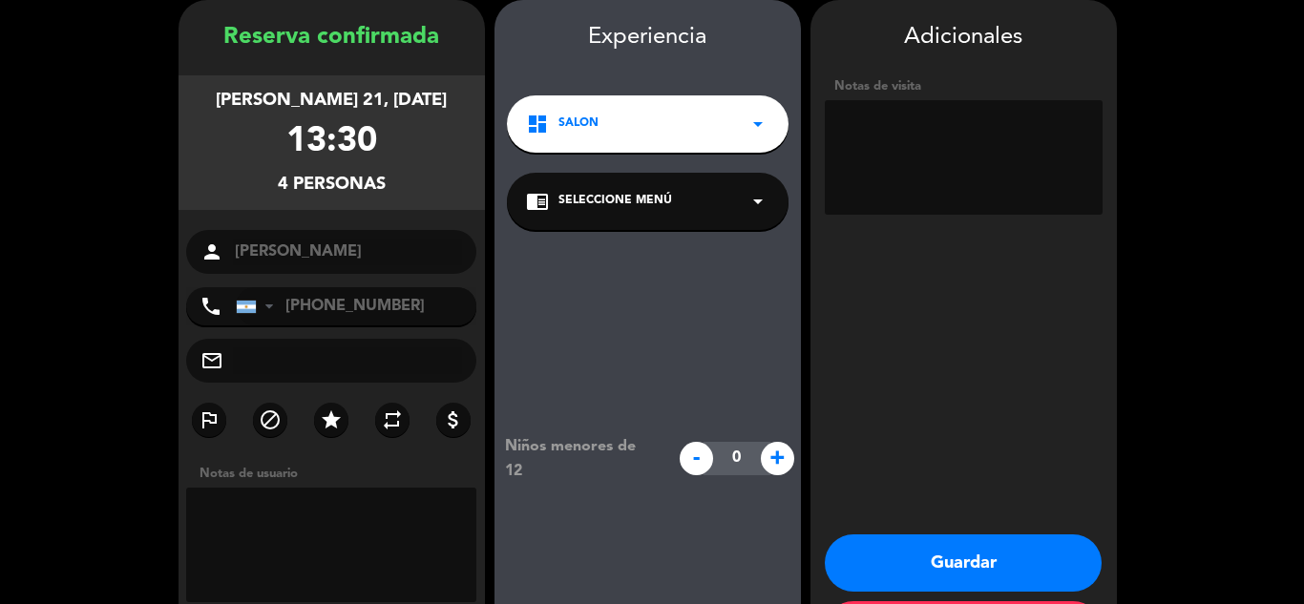
click at [970, 562] on button "Guardar" at bounding box center [962, 562] width 277 height 57
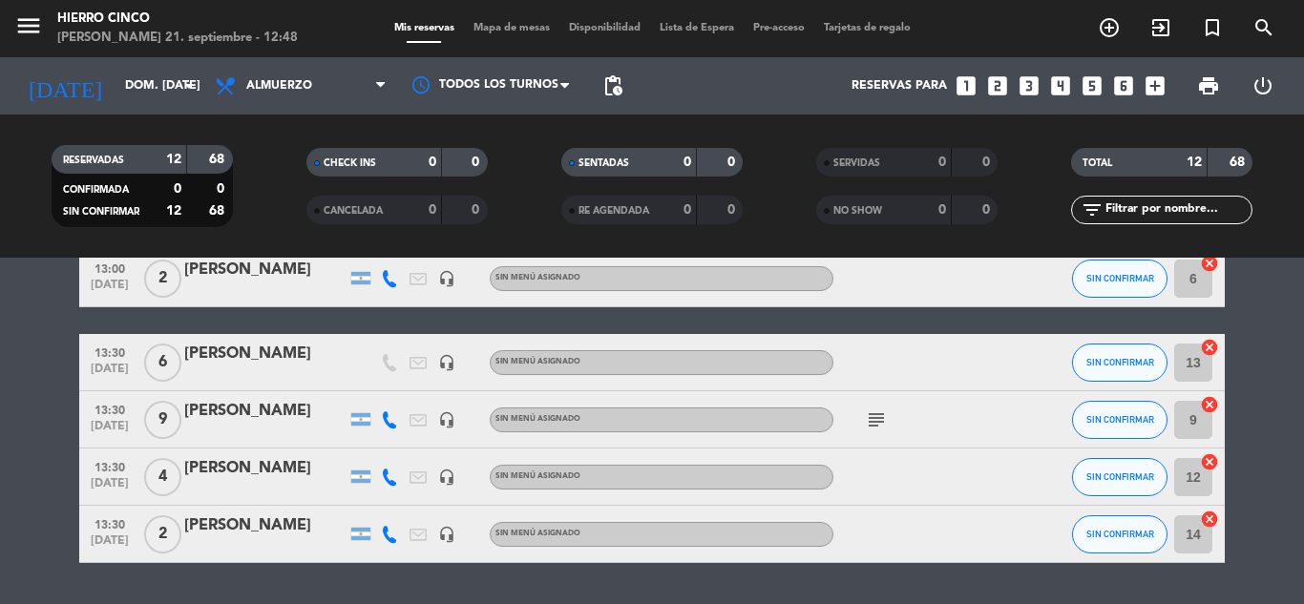
scroll to position [521, 0]
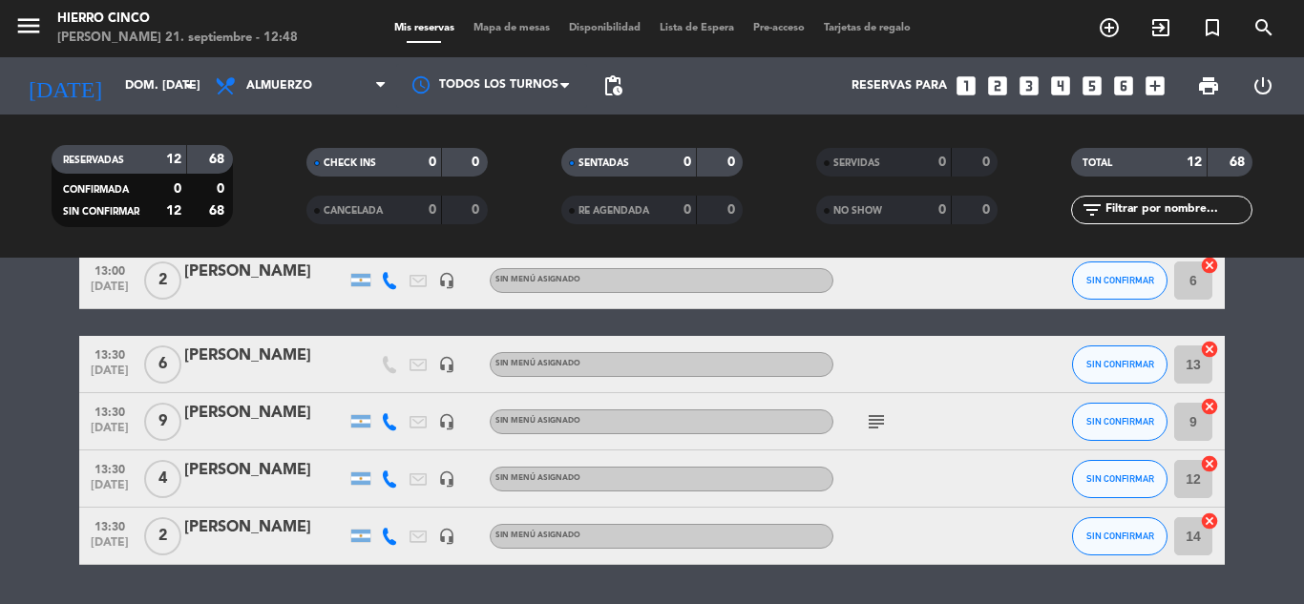
click at [487, 27] on span "Mapa de mesas" at bounding box center [511, 28] width 95 height 10
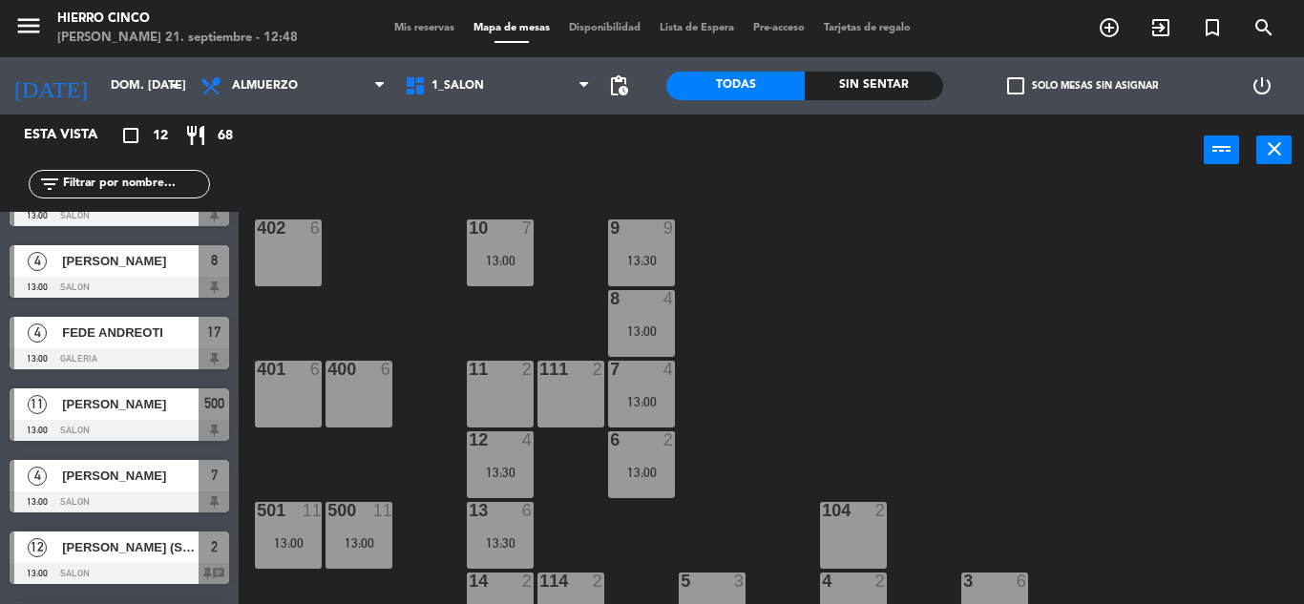
scroll to position [158, 0]
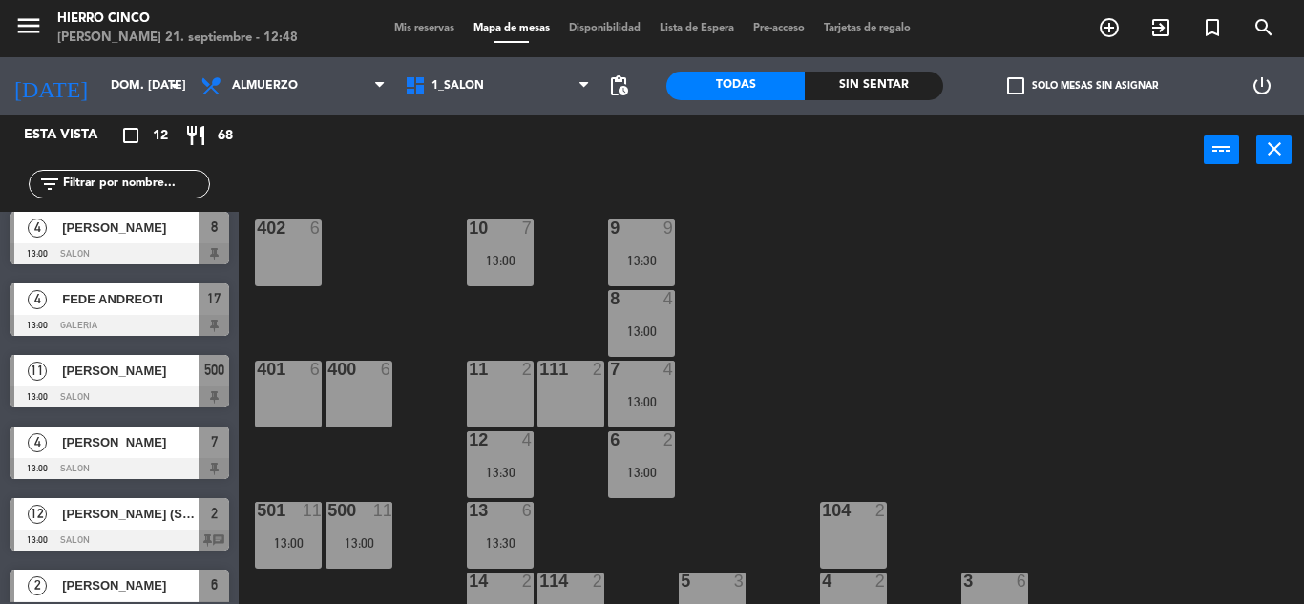
drag, startPoint x: 184, startPoint y: 531, endPoint x: 185, endPoint y: 583, distance: 52.5
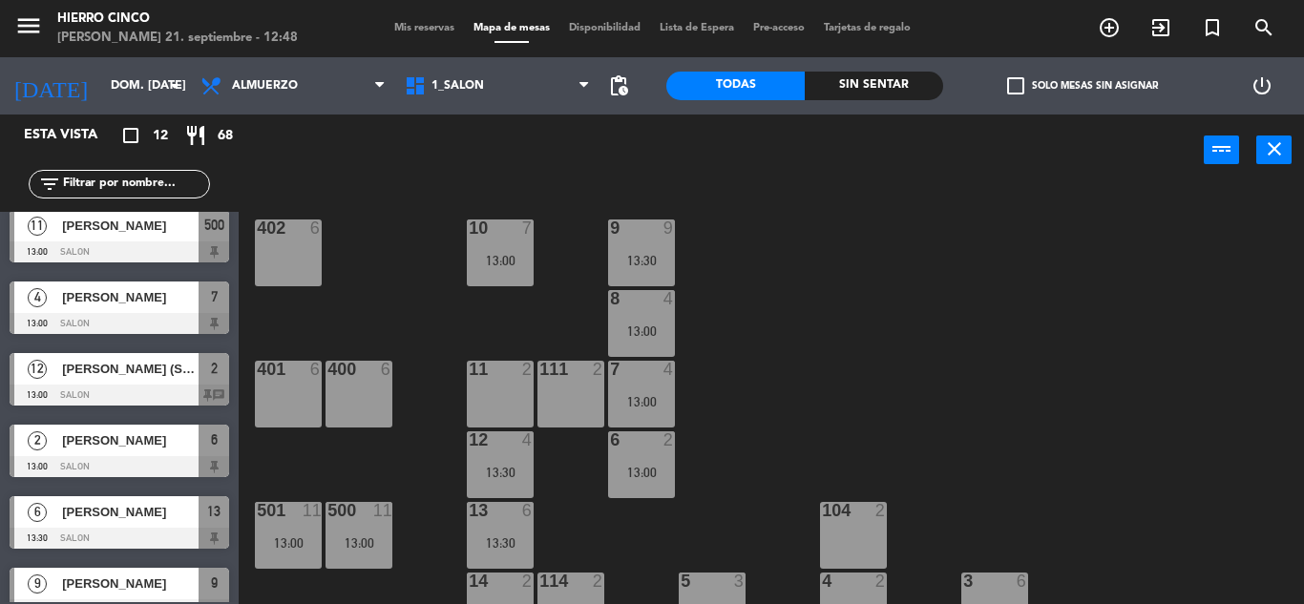
drag, startPoint x: 182, startPoint y: 554, endPoint x: 189, endPoint y: 587, distance: 33.1
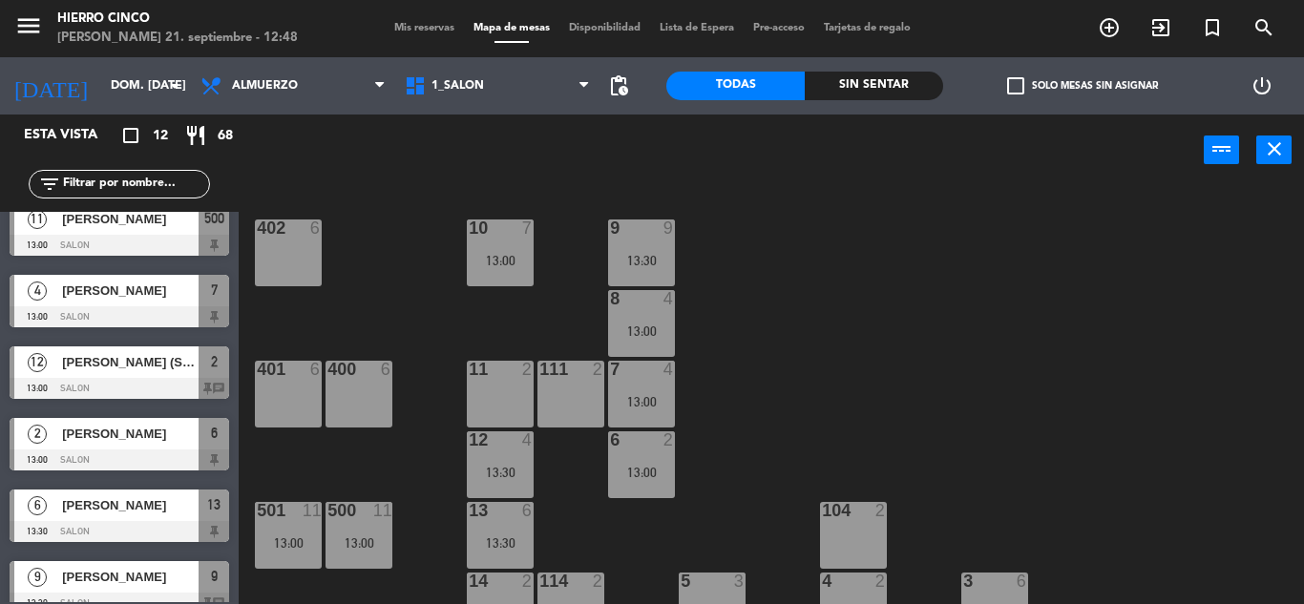
drag, startPoint x: 192, startPoint y: 592, endPoint x: 189, endPoint y: 531, distance: 61.1
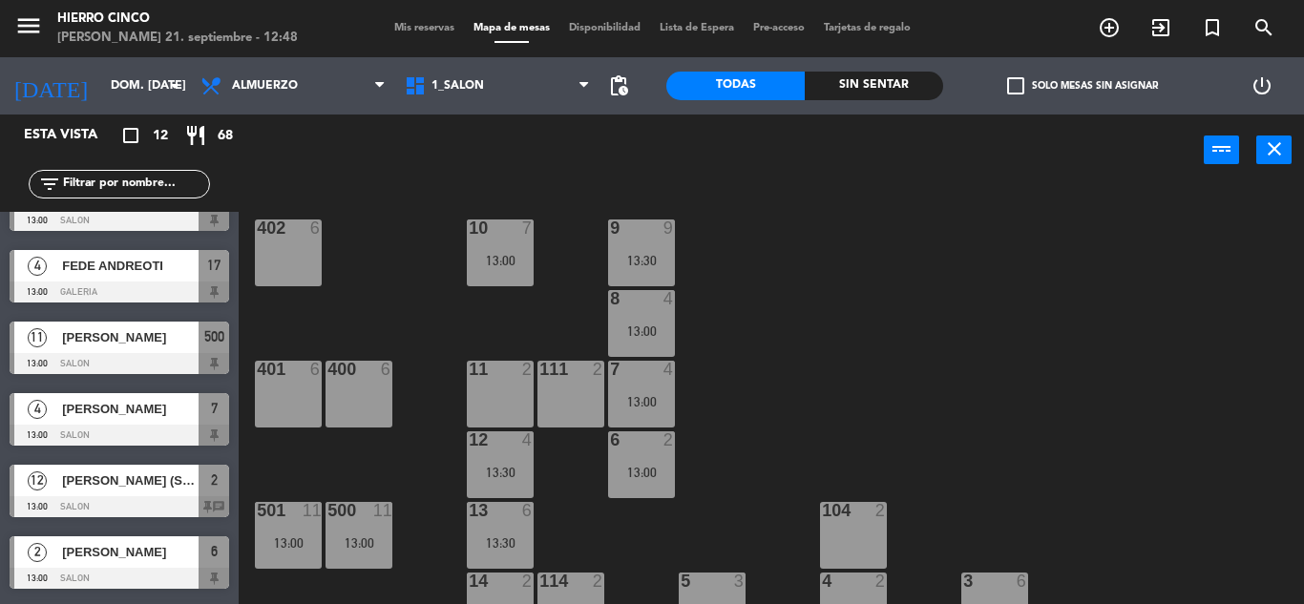
scroll to position [0, 0]
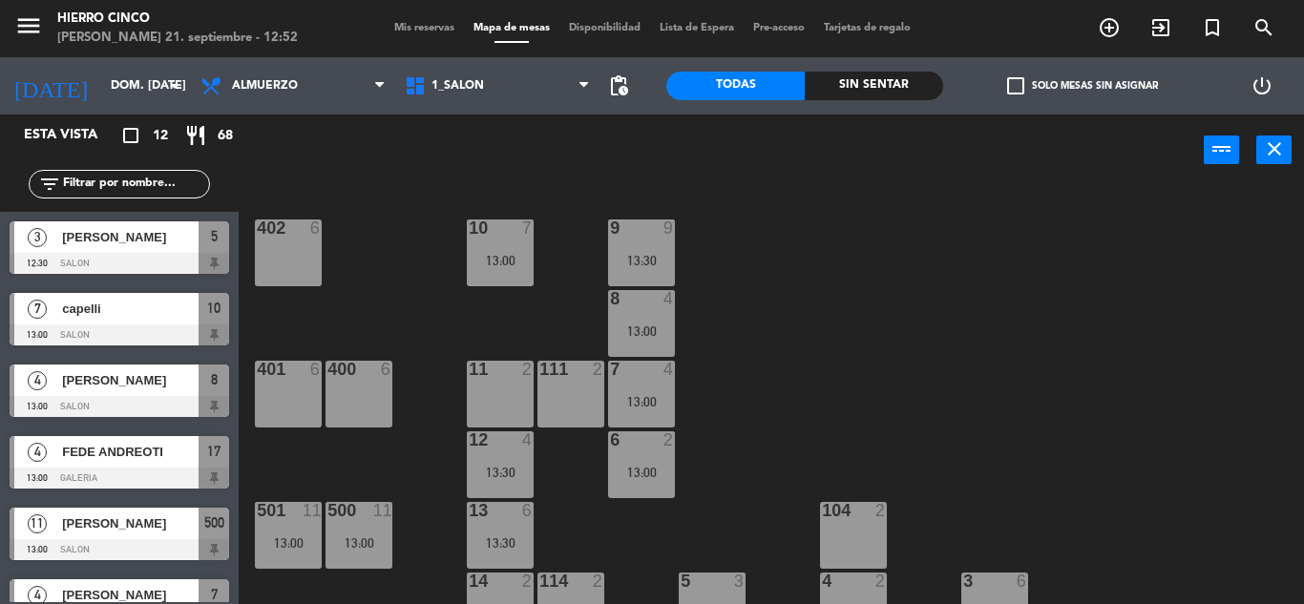
drag, startPoint x: 1030, startPoint y: 305, endPoint x: 1017, endPoint y: 333, distance: 30.3
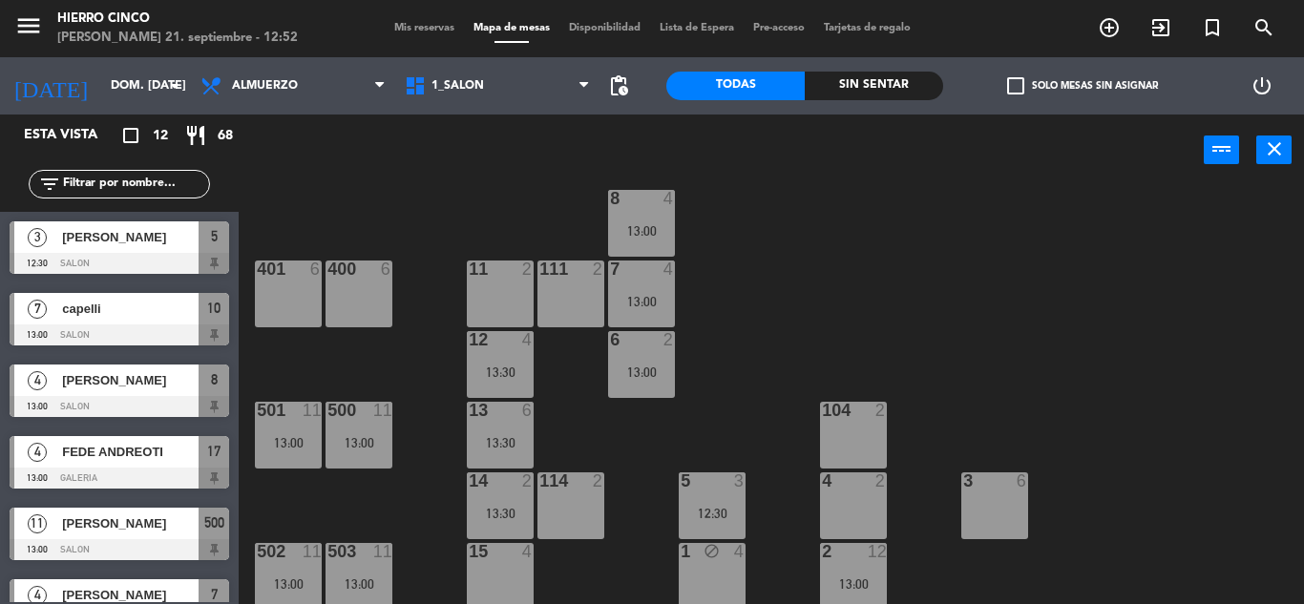
scroll to position [106, 0]
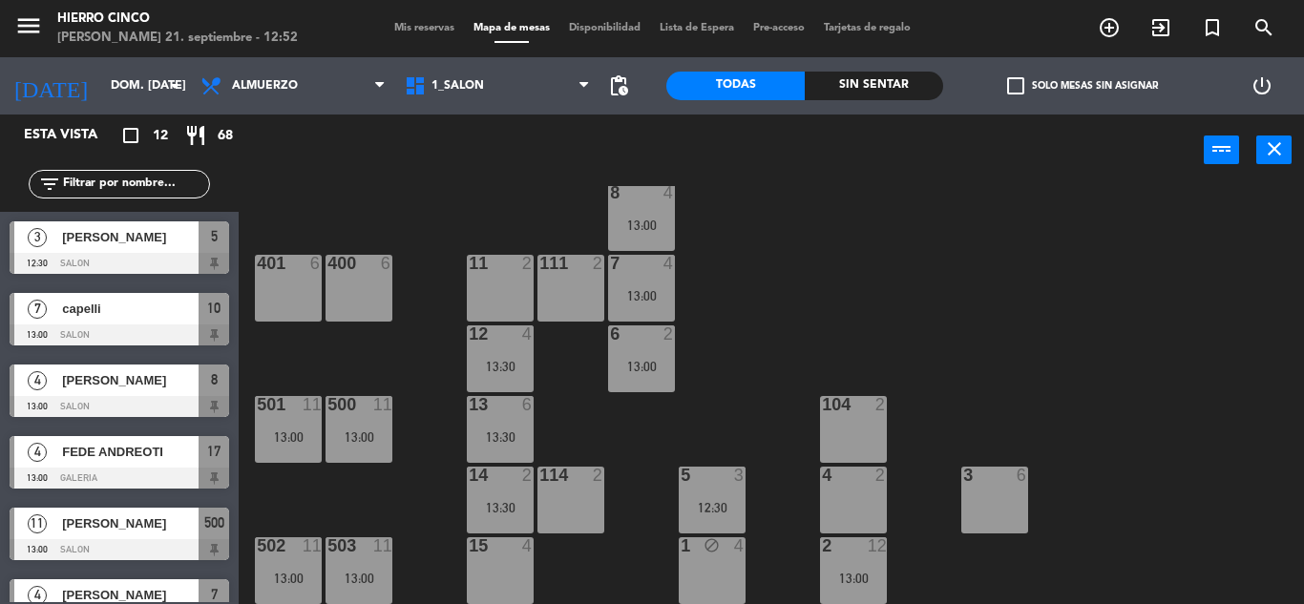
drag, startPoint x: 1015, startPoint y: 337, endPoint x: 1001, endPoint y: 449, distance: 113.5
drag, startPoint x: 436, startPoint y: 365, endPoint x: 430, endPoint y: 439, distance: 74.7
drag, startPoint x: 431, startPoint y: 434, endPoint x: 440, endPoint y: 475, distance: 41.9
drag, startPoint x: 438, startPoint y: 472, endPoint x: 443, endPoint y: 553, distance: 80.3
drag, startPoint x: 423, startPoint y: 513, endPoint x: 425, endPoint y: 585, distance: 71.6
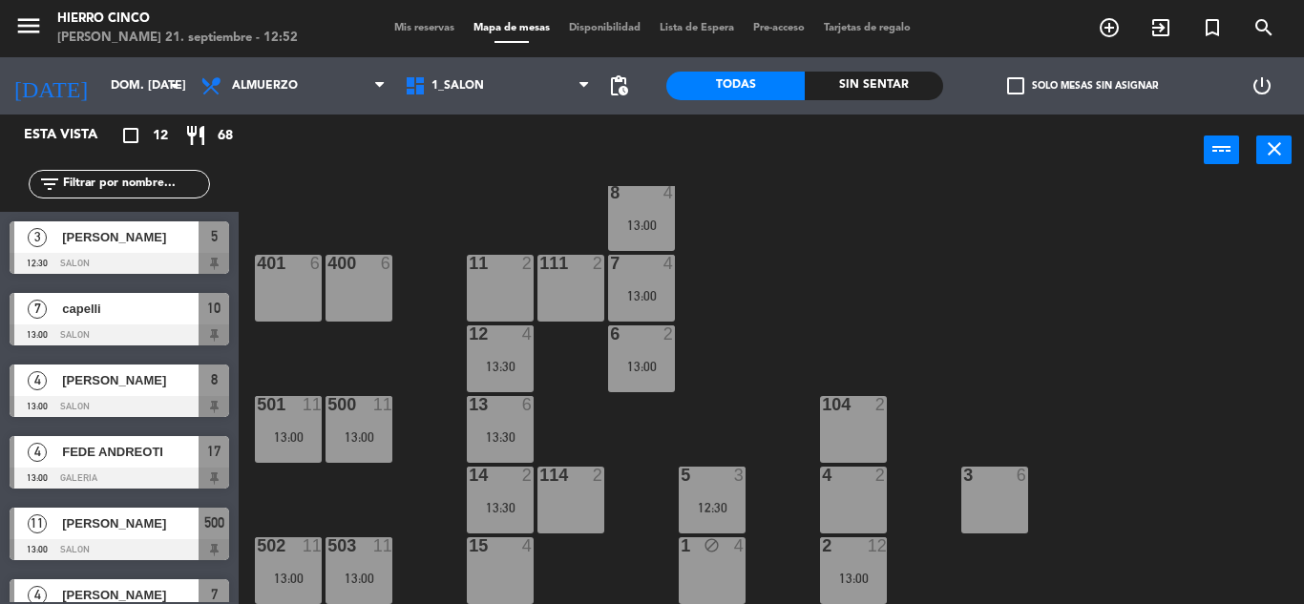
drag, startPoint x: 422, startPoint y: 553, endPoint x: 459, endPoint y: 578, distance: 45.3
drag, startPoint x: 1086, startPoint y: 205, endPoint x: 1093, endPoint y: 290, distance: 85.2
drag, startPoint x: 1079, startPoint y: 197, endPoint x: 1113, endPoint y: 507, distance: 311.9
drag, startPoint x: 775, startPoint y: 247, endPoint x: 1001, endPoint y: 434, distance: 293.5
click at [417, 488] on div "402 6 9 9 13:30 10 7 13:00 8 4 13:00 401 6 400 6 7 4 13:00 11 2 111 2 6 2 13:00…" at bounding box center [778, 395] width 1052 height 418
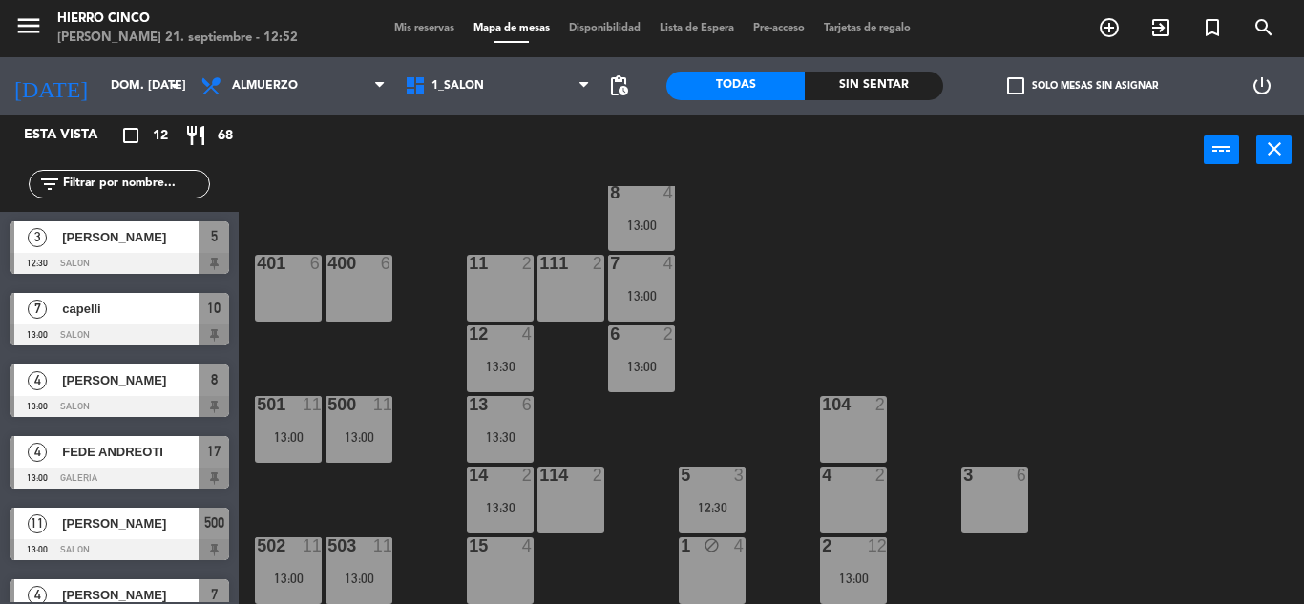
click at [425, 33] on span "Mis reservas" at bounding box center [424, 28] width 79 height 10
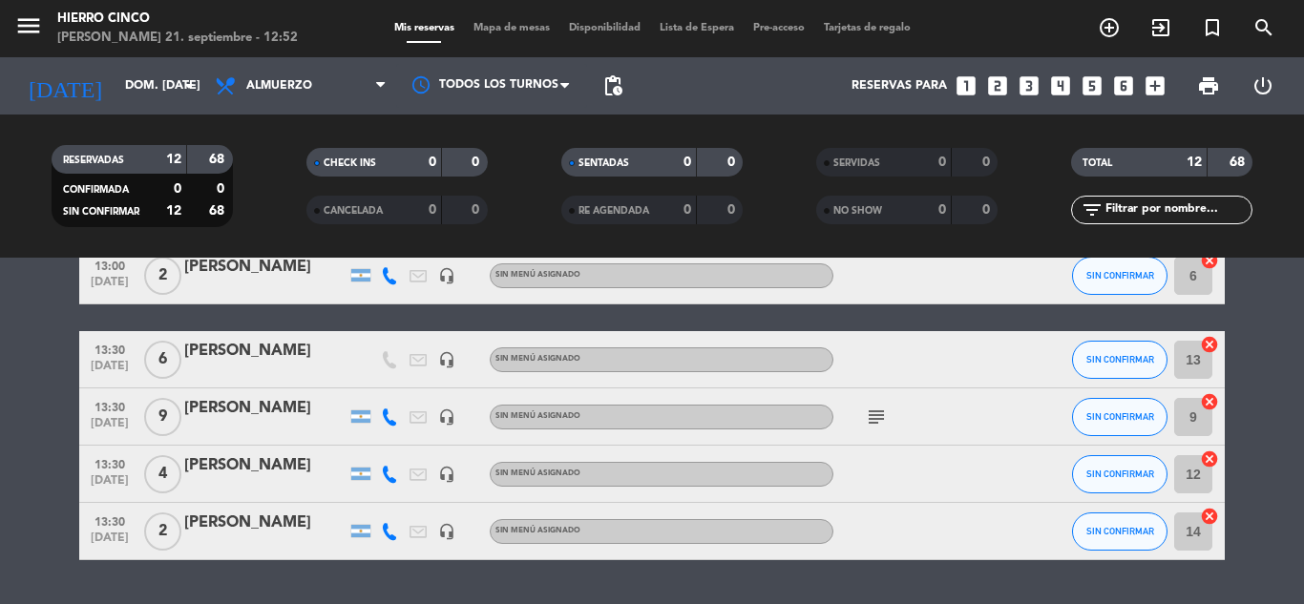
scroll to position [577, 0]
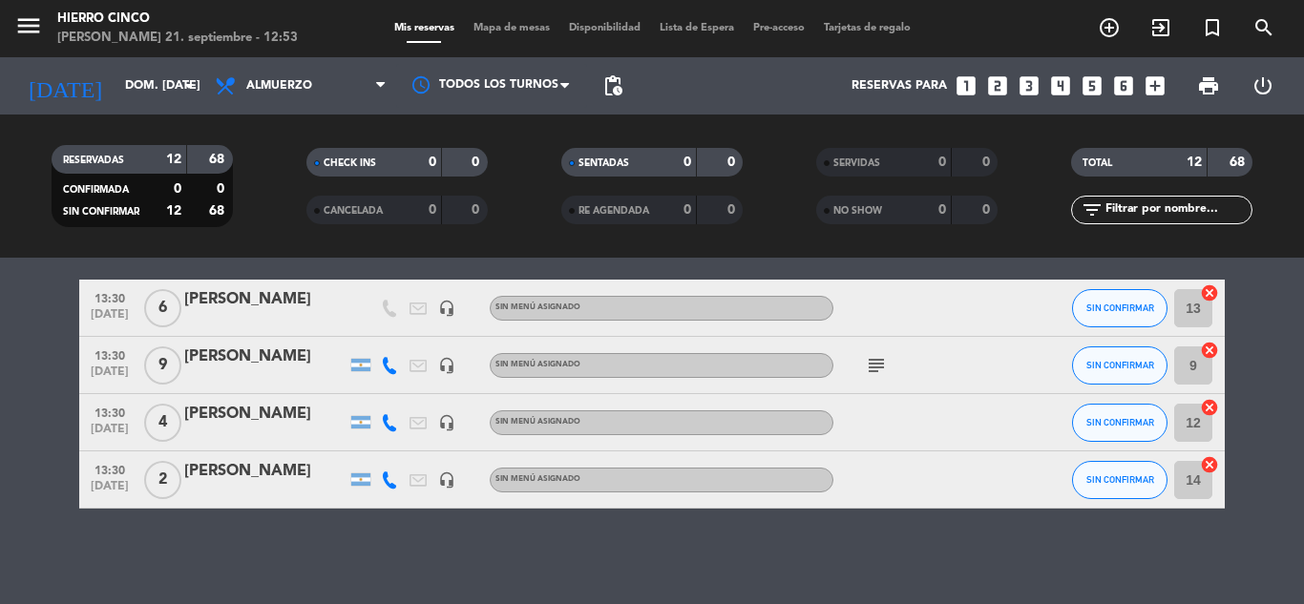
click at [220, 413] on div "[PERSON_NAME]" at bounding box center [265, 414] width 162 height 25
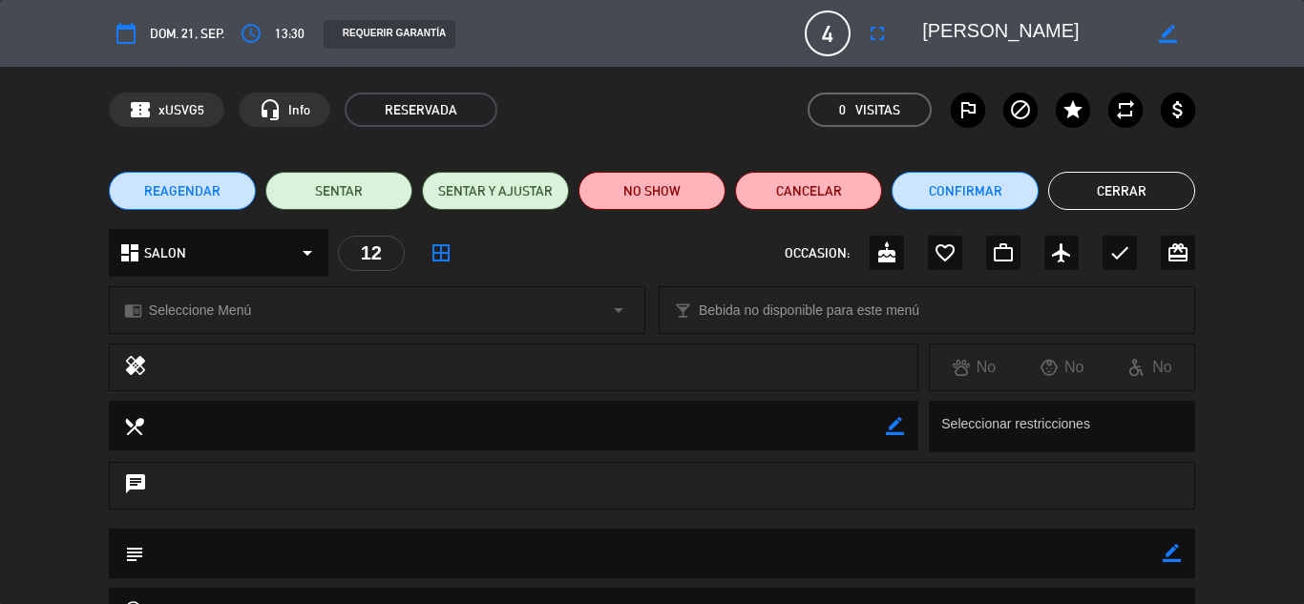
click at [956, 33] on textarea at bounding box center [1031, 33] width 219 height 34
click at [944, 23] on textarea at bounding box center [1031, 33] width 219 height 34
click at [1131, 205] on button "Cerrar" at bounding box center [1121, 191] width 147 height 38
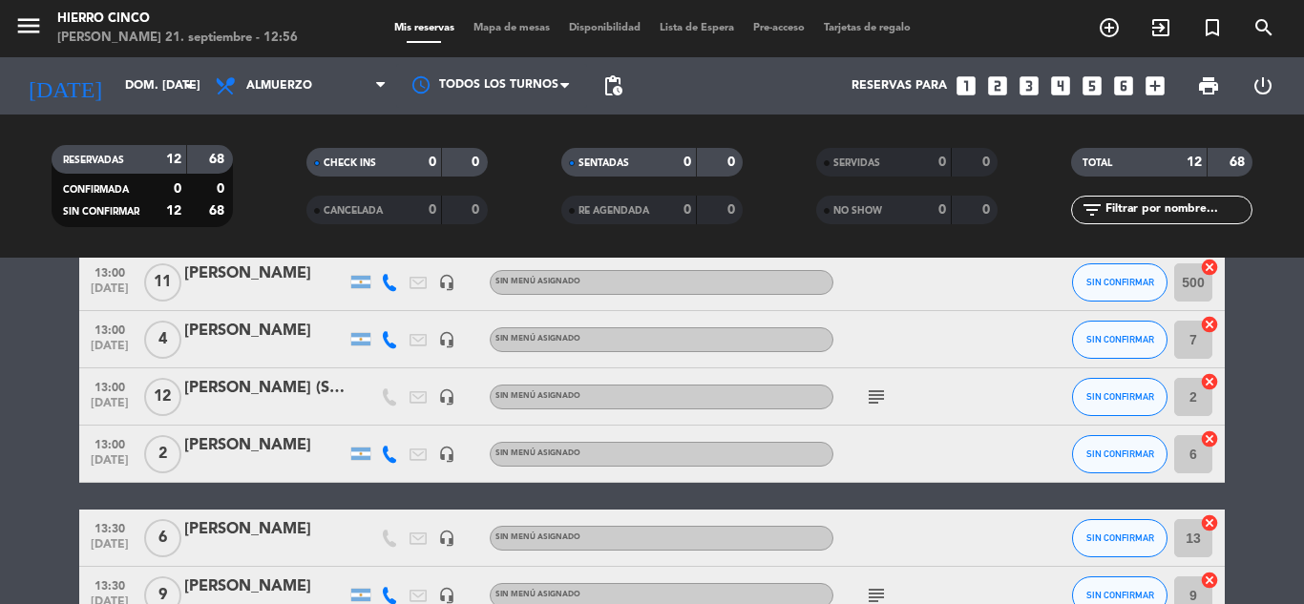
scroll to position [300, 0]
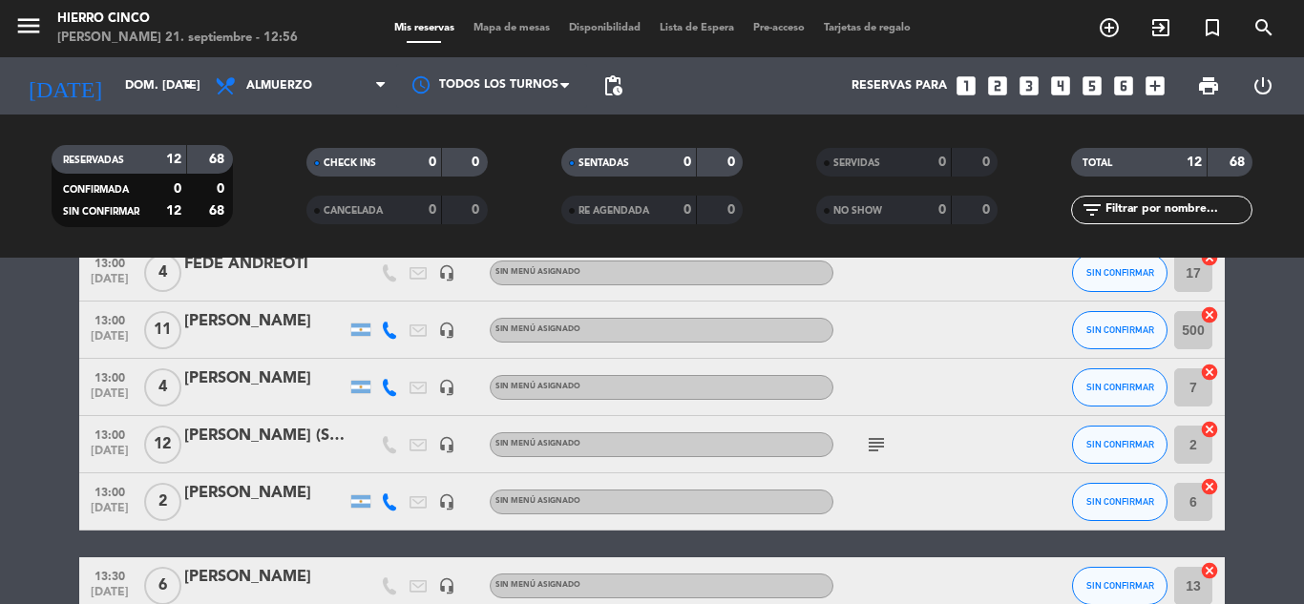
drag, startPoint x: 1252, startPoint y: 345, endPoint x: 1257, endPoint y: 270, distance: 75.5
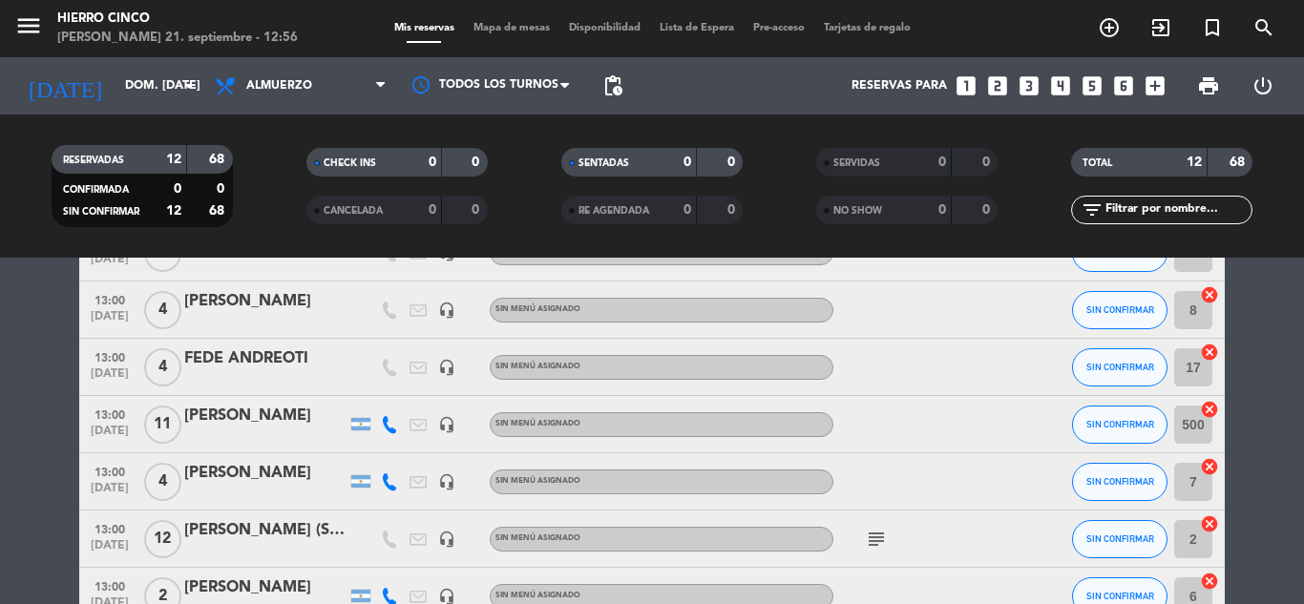
drag, startPoint x: 447, startPoint y: 407, endPoint x: 463, endPoint y: 359, distance: 50.4
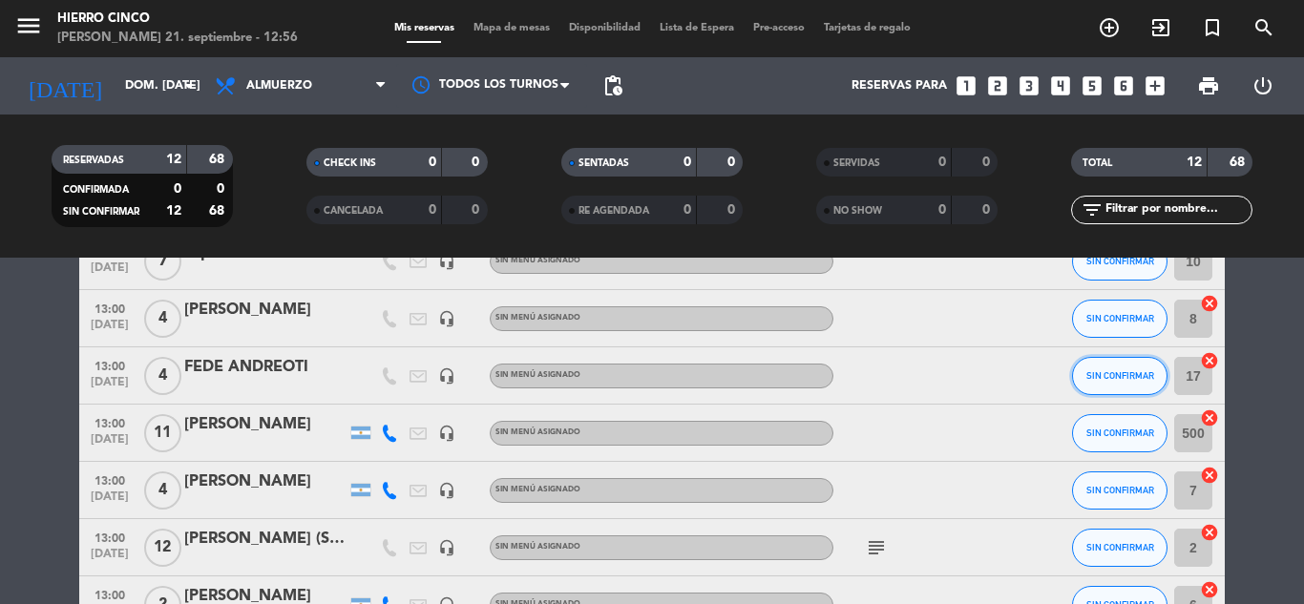
click at [1106, 380] on span "SIN CONFIRMAR" at bounding box center [1120, 375] width 68 height 10
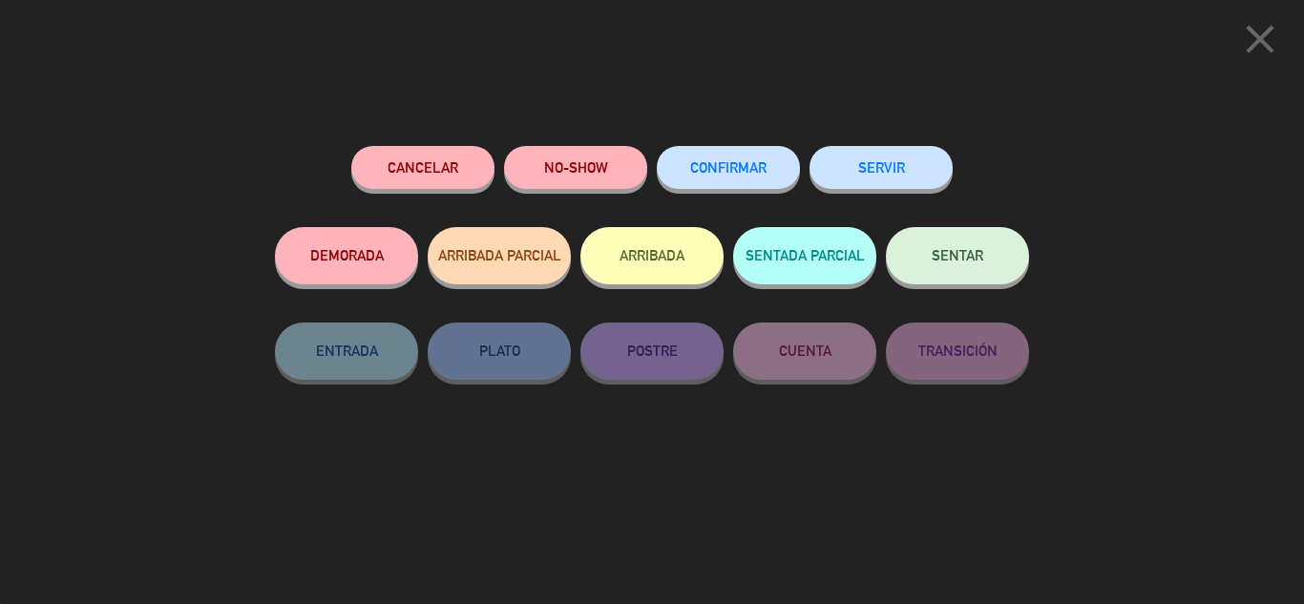
click at [677, 270] on button "ARRIBADA" at bounding box center [651, 255] width 143 height 57
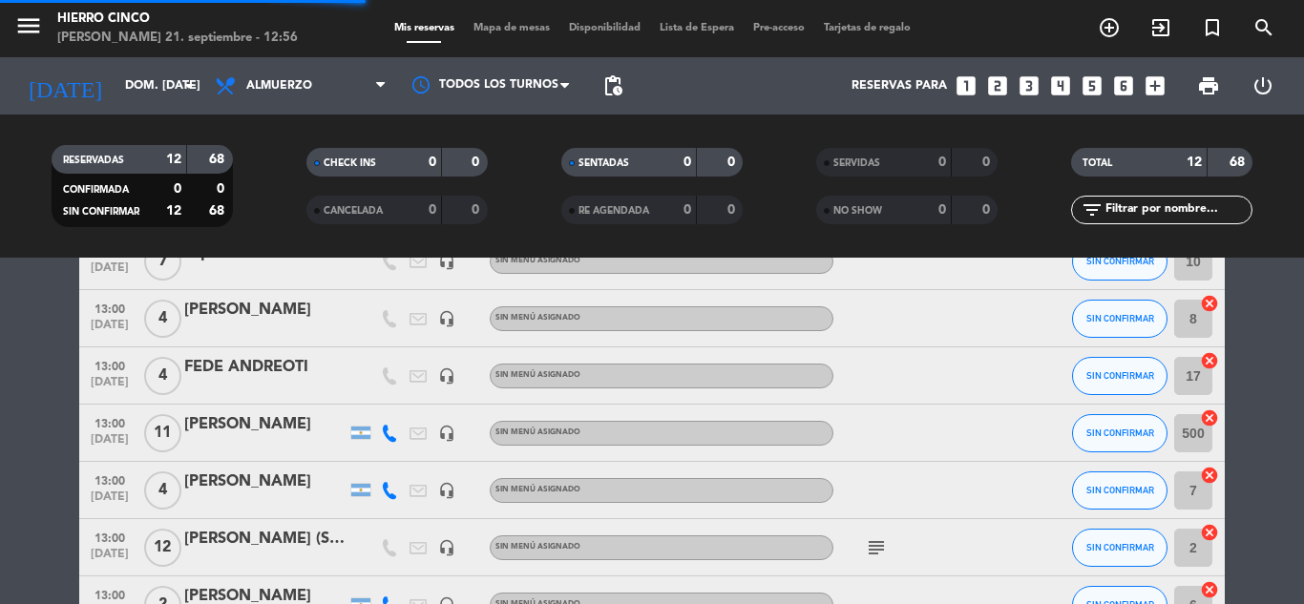
scroll to position [426, 0]
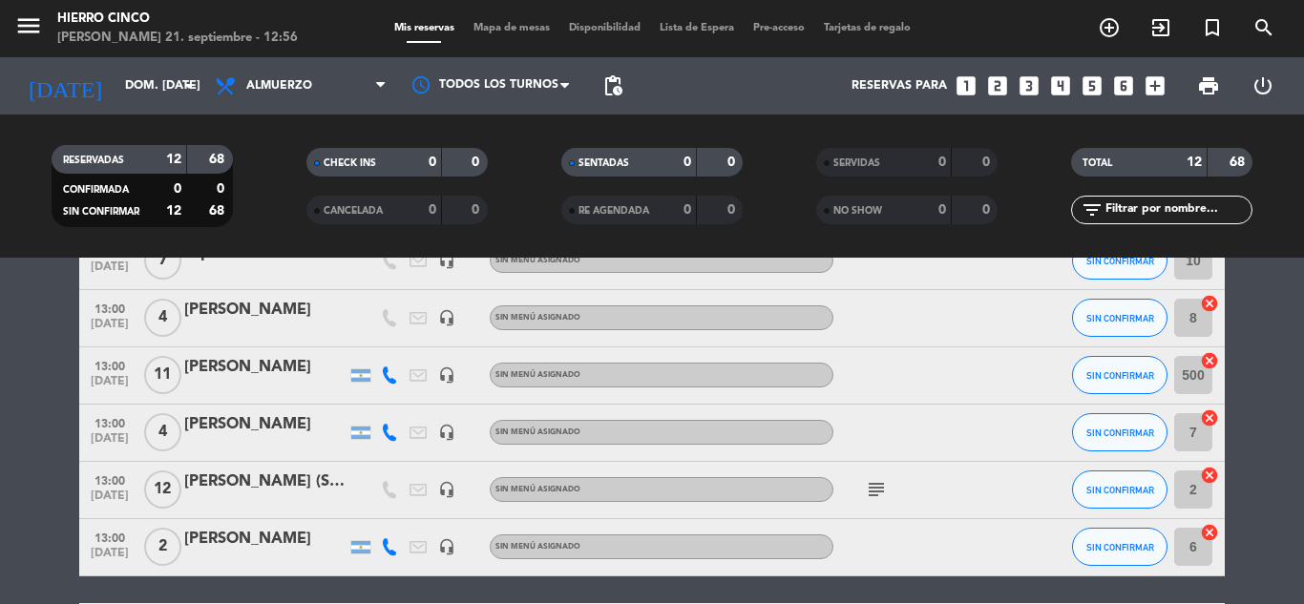
drag, startPoint x: 816, startPoint y: 346, endPoint x: 829, endPoint y: 324, distance: 25.7
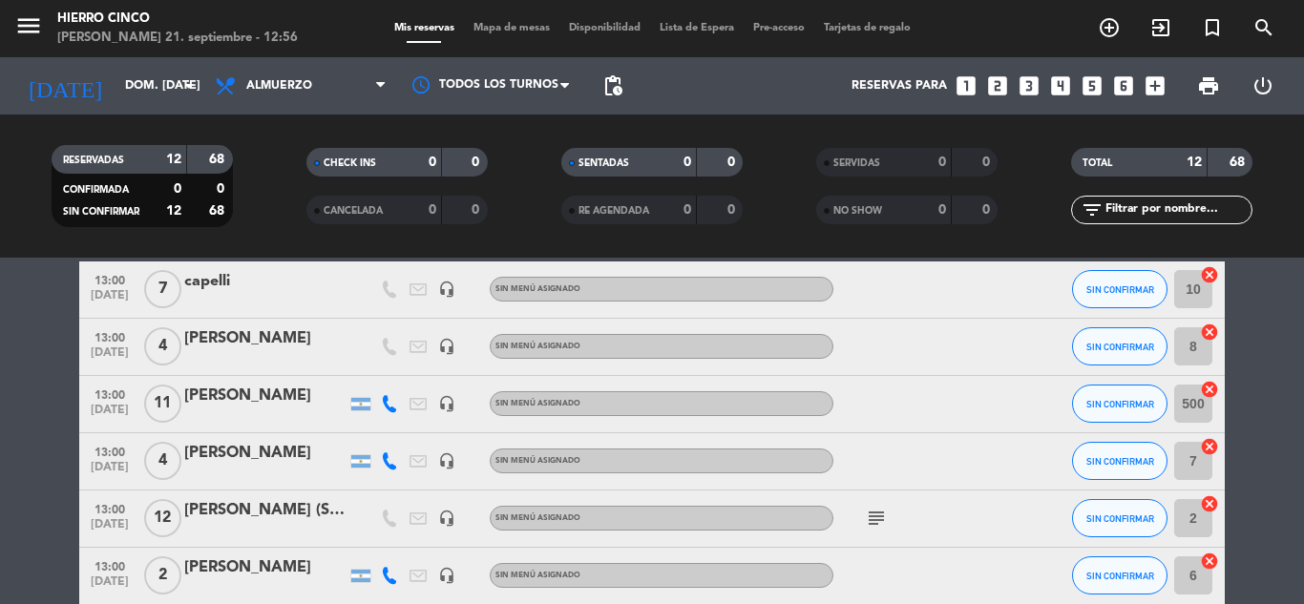
scroll to position [396, 0]
drag, startPoint x: 887, startPoint y: 369, endPoint x: 897, endPoint y: 345, distance: 25.7
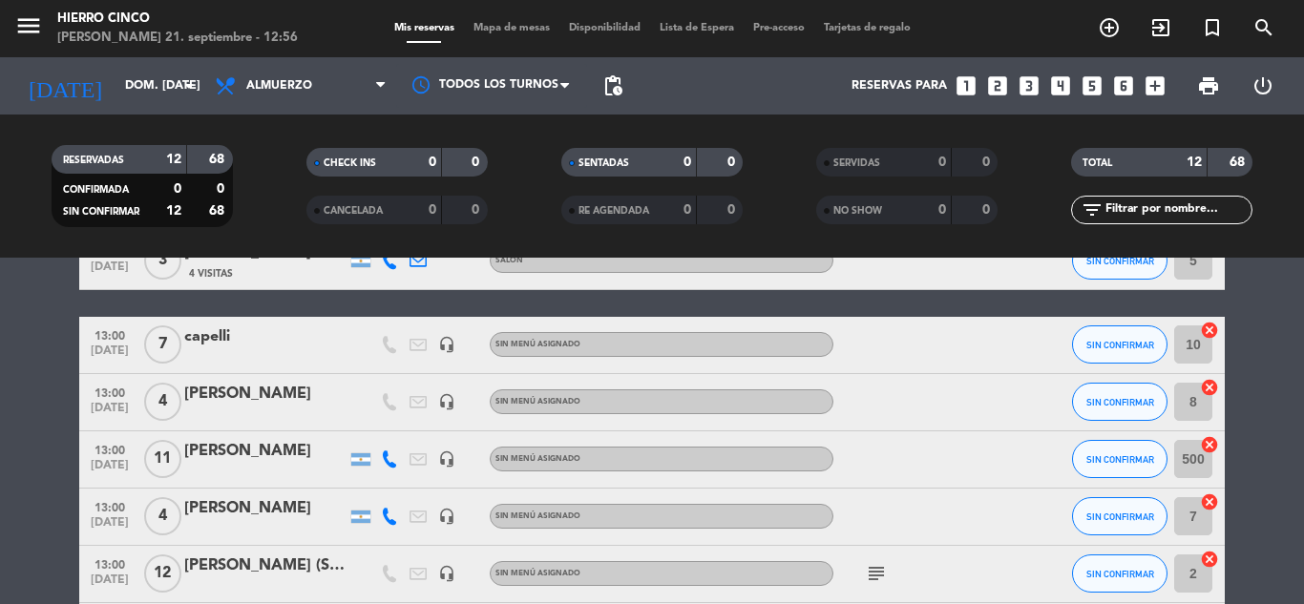
drag, startPoint x: 944, startPoint y: 334, endPoint x: 976, endPoint y: 302, distance: 45.9
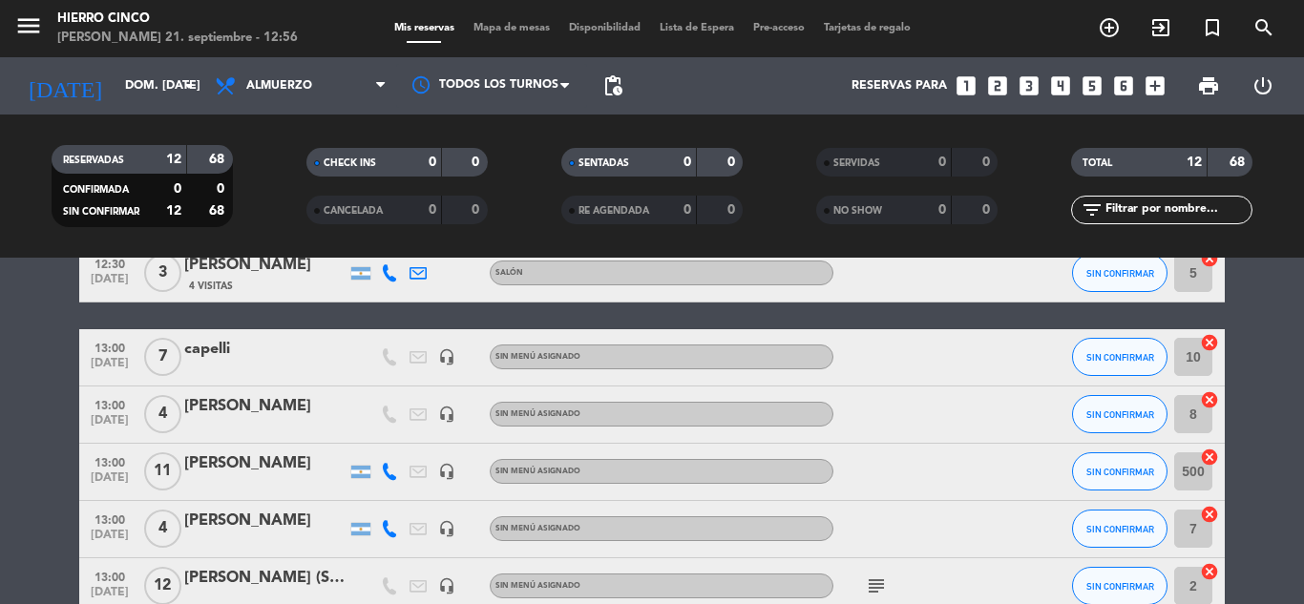
drag, startPoint x: 951, startPoint y: 367, endPoint x: 968, endPoint y: 338, distance: 33.7
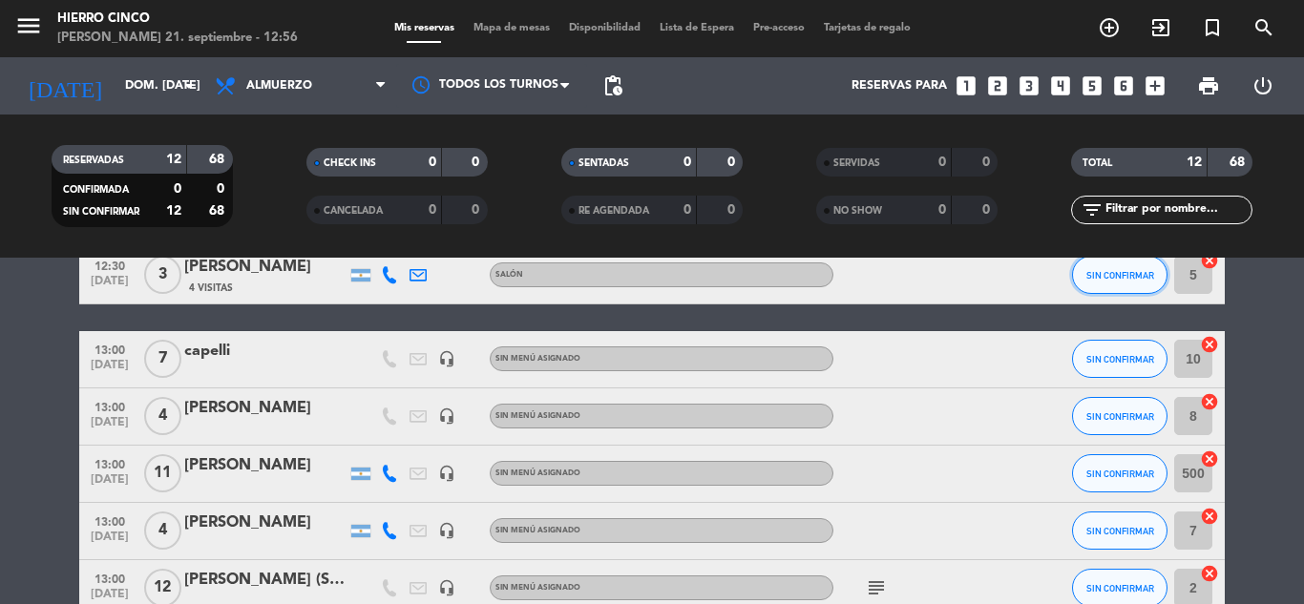
click at [1116, 265] on button "SIN CONFIRMAR" at bounding box center [1119, 275] width 95 height 38
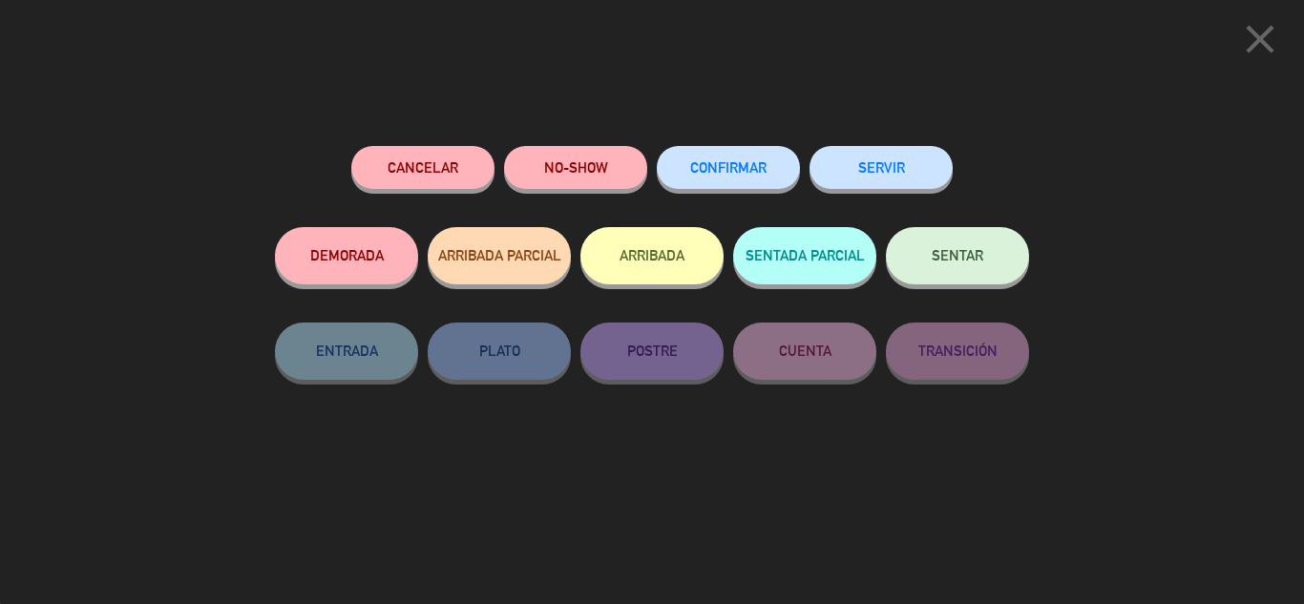
click at [684, 266] on button "ARRIBADA" at bounding box center [651, 255] width 143 height 57
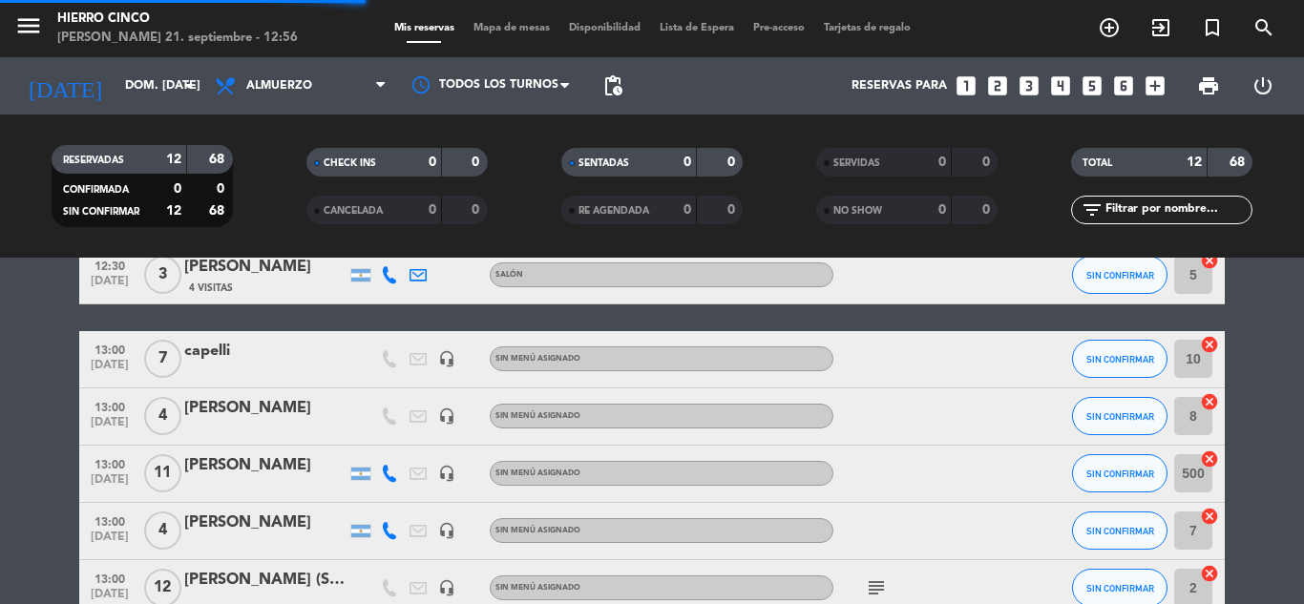
scroll to position [411, 0]
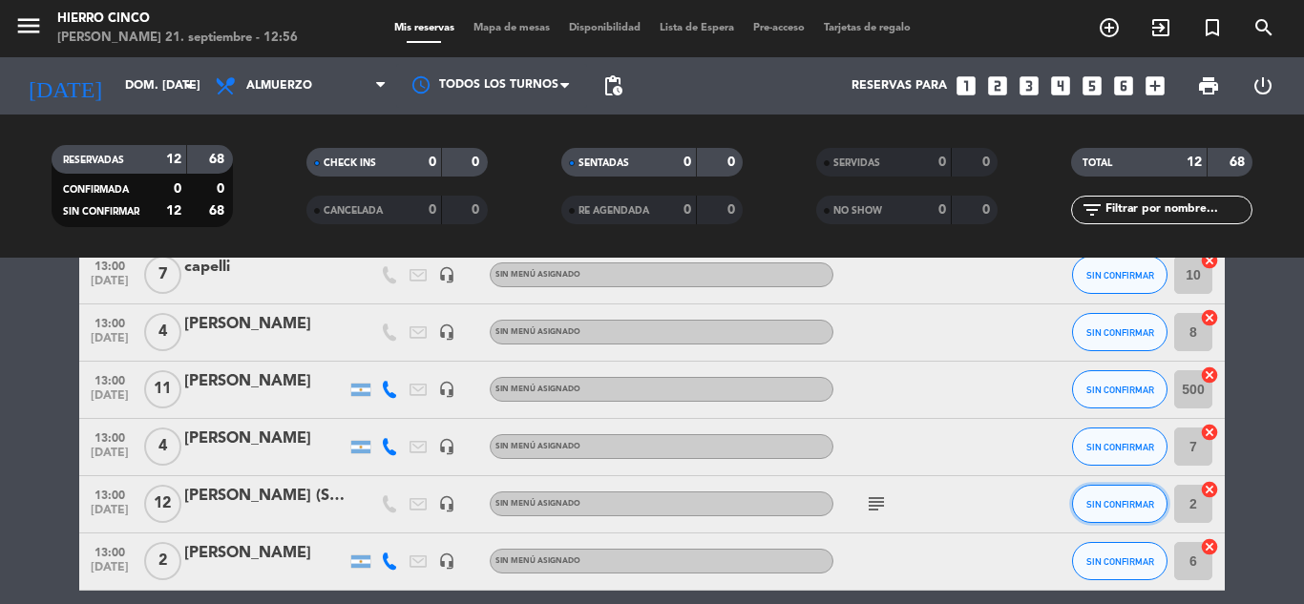
click at [1118, 497] on button "SIN CONFIRMAR" at bounding box center [1119, 504] width 95 height 38
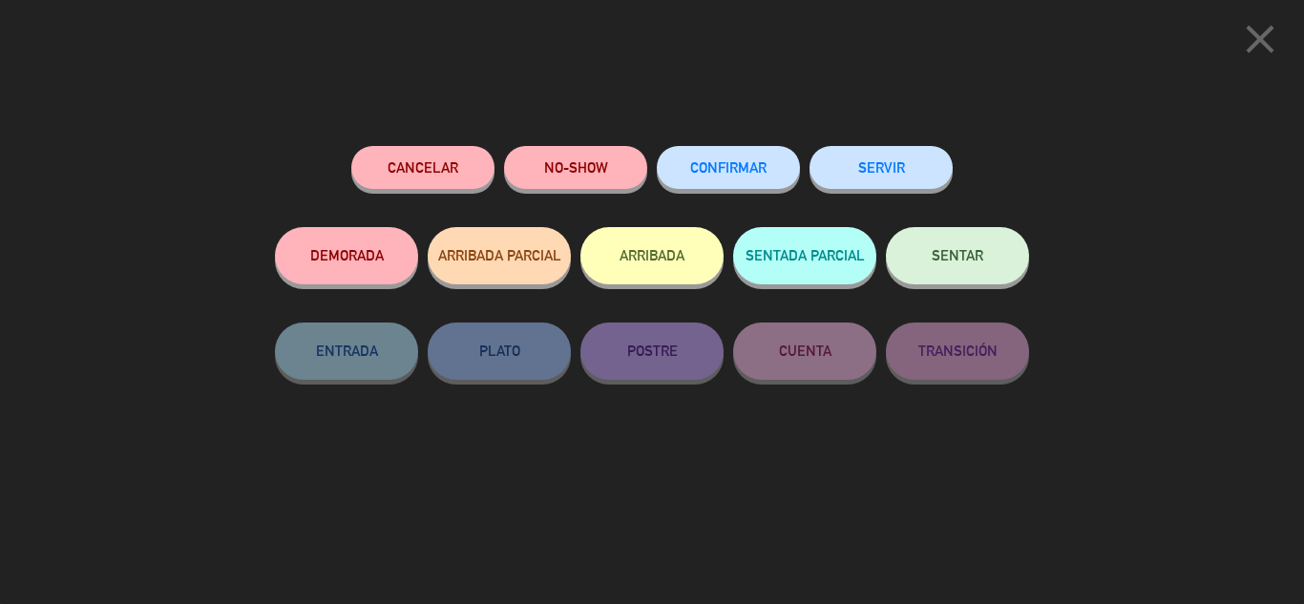
click at [655, 274] on button "ARRIBADA" at bounding box center [651, 255] width 143 height 57
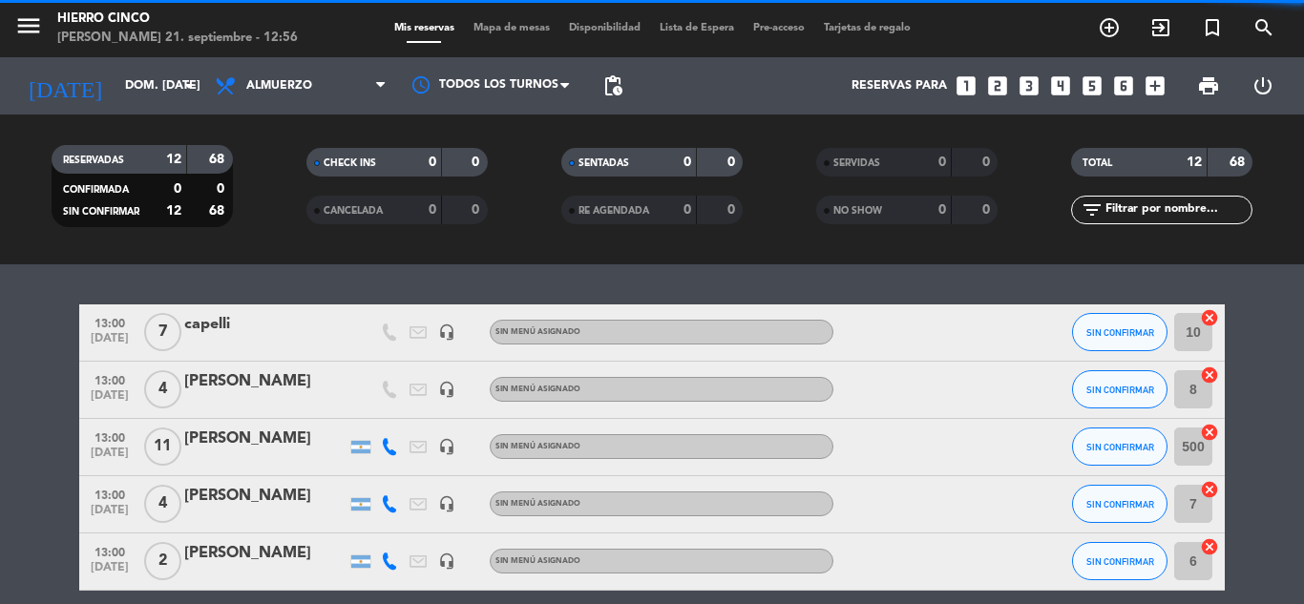
scroll to position [469, 0]
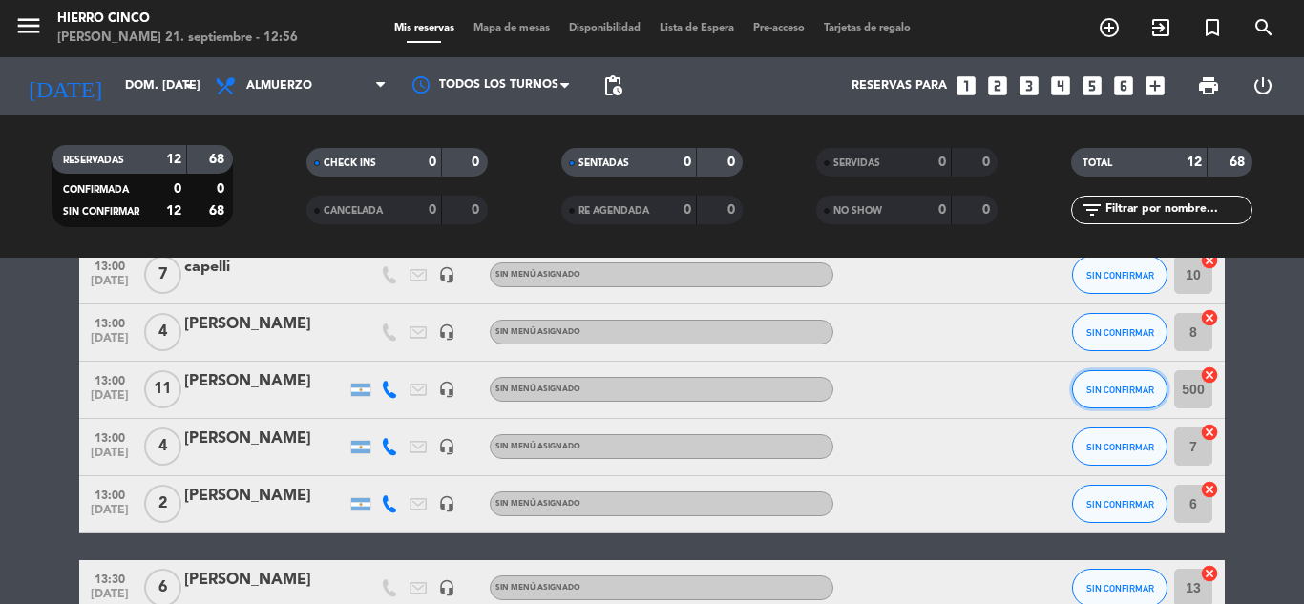
click at [1097, 386] on span "SIN CONFIRMAR" at bounding box center [1120, 390] width 68 height 10
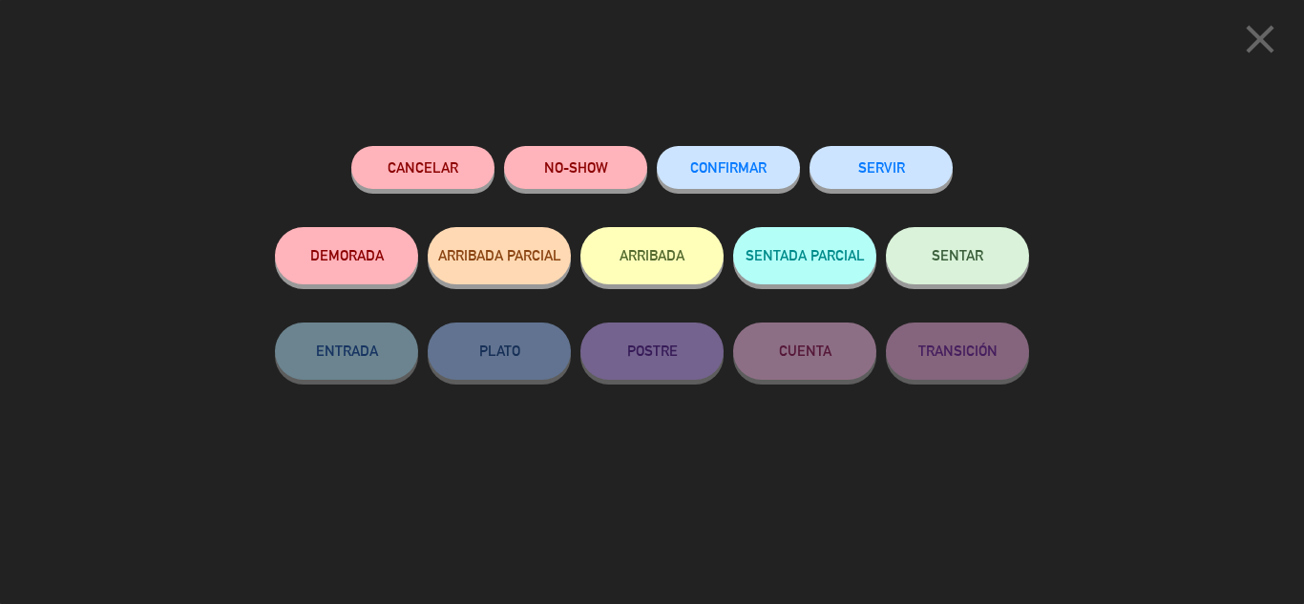
click at [647, 260] on button "ARRIBADA" at bounding box center [651, 255] width 143 height 57
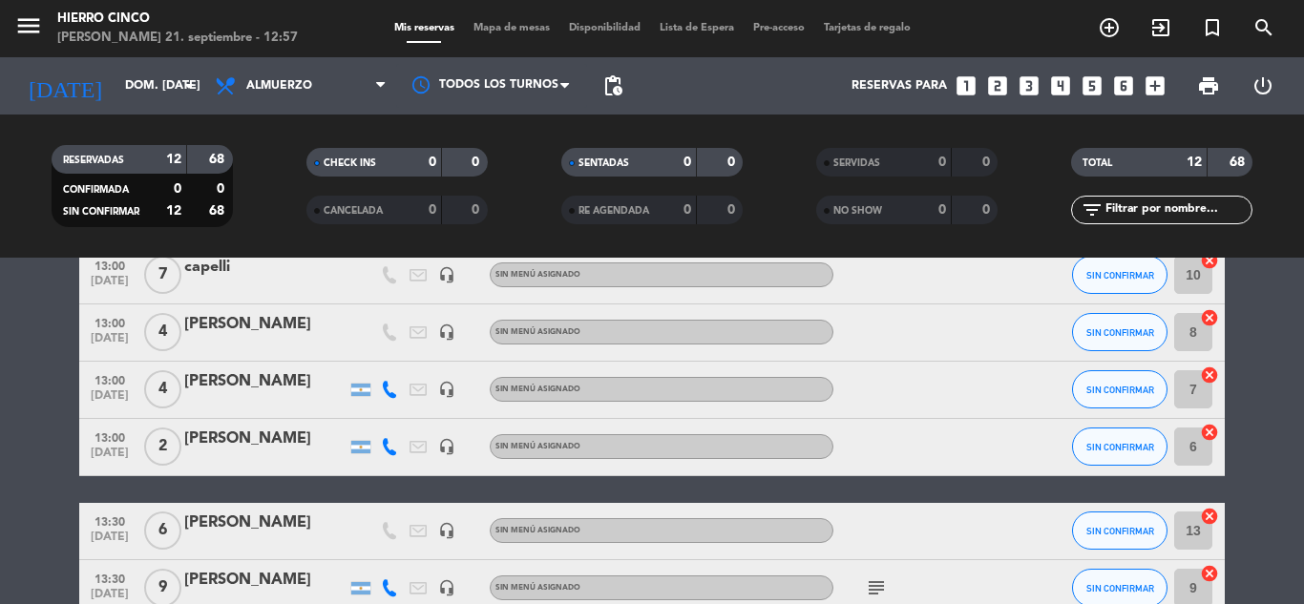
scroll to position [528, 0]
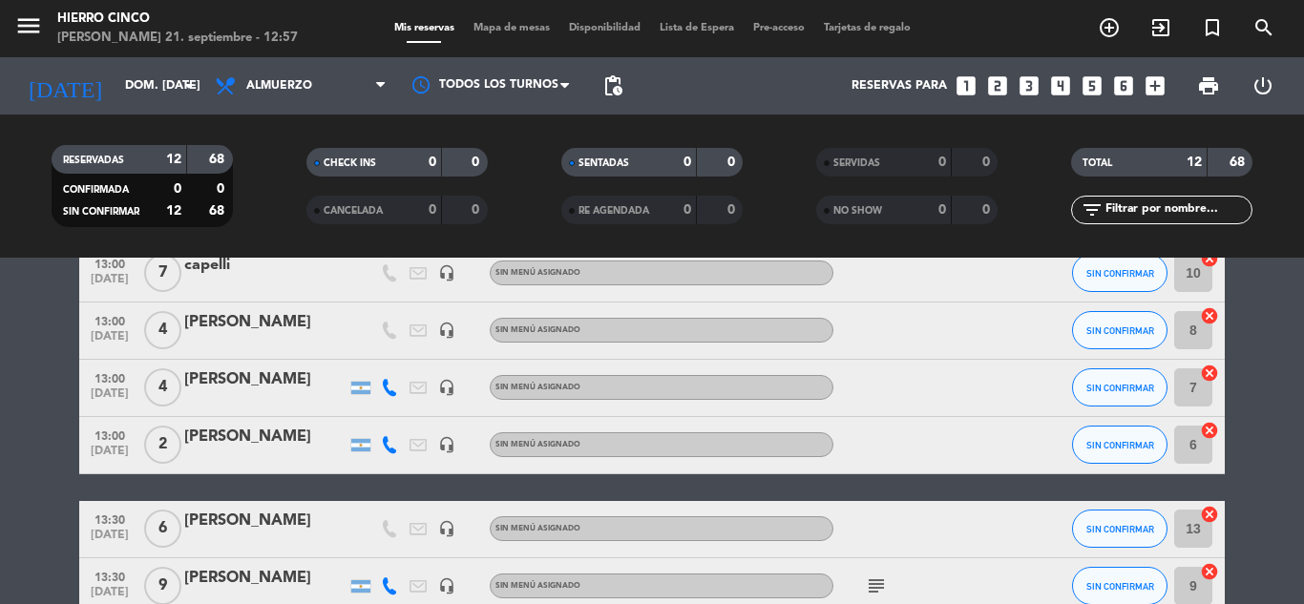
drag, startPoint x: 1000, startPoint y: 347, endPoint x: 1005, endPoint y: 326, distance: 21.5
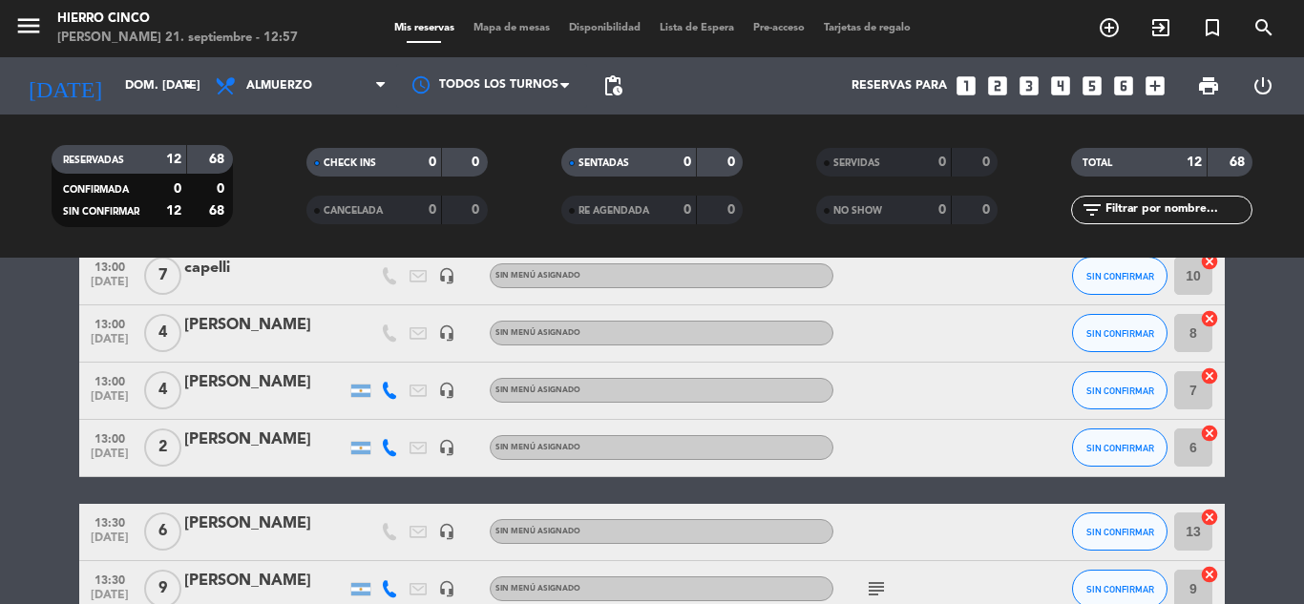
drag, startPoint x: 967, startPoint y: 358, endPoint x: 977, endPoint y: 342, distance: 19.3
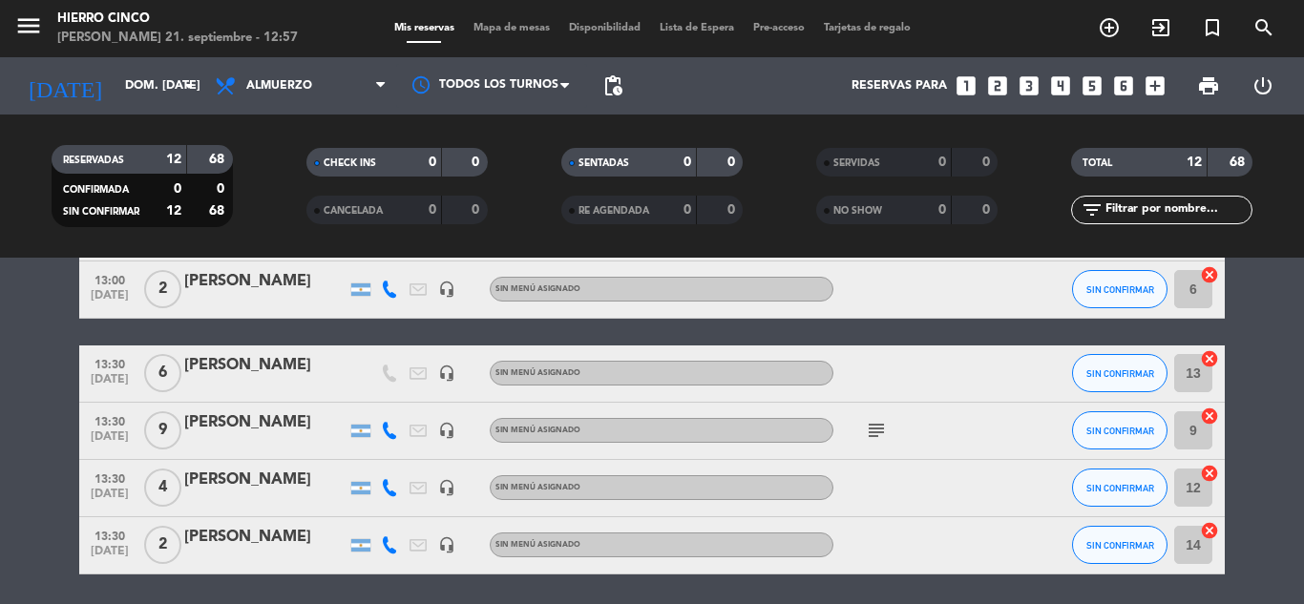
scroll to position [749, 0]
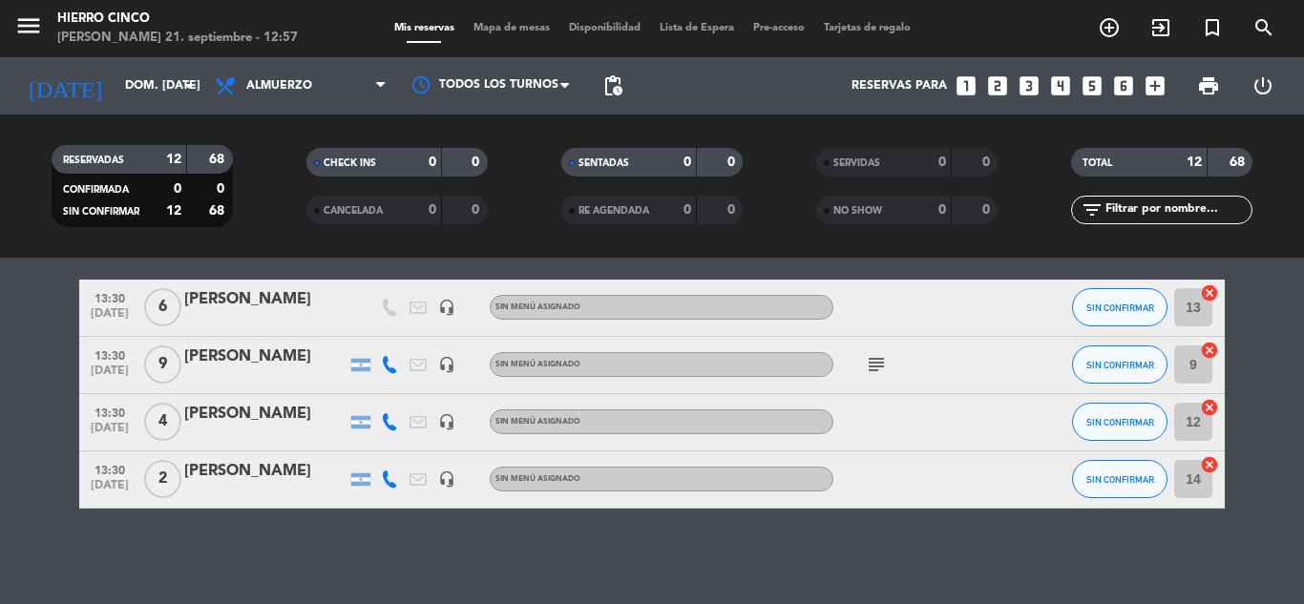
click at [985, 383] on div "subject" at bounding box center [919, 365] width 172 height 56
drag, startPoint x: 990, startPoint y: 380, endPoint x: 1000, endPoint y: 363, distance: 20.1
drag, startPoint x: 1001, startPoint y: 363, endPoint x: 1005, endPoint y: 351, distance: 12.1
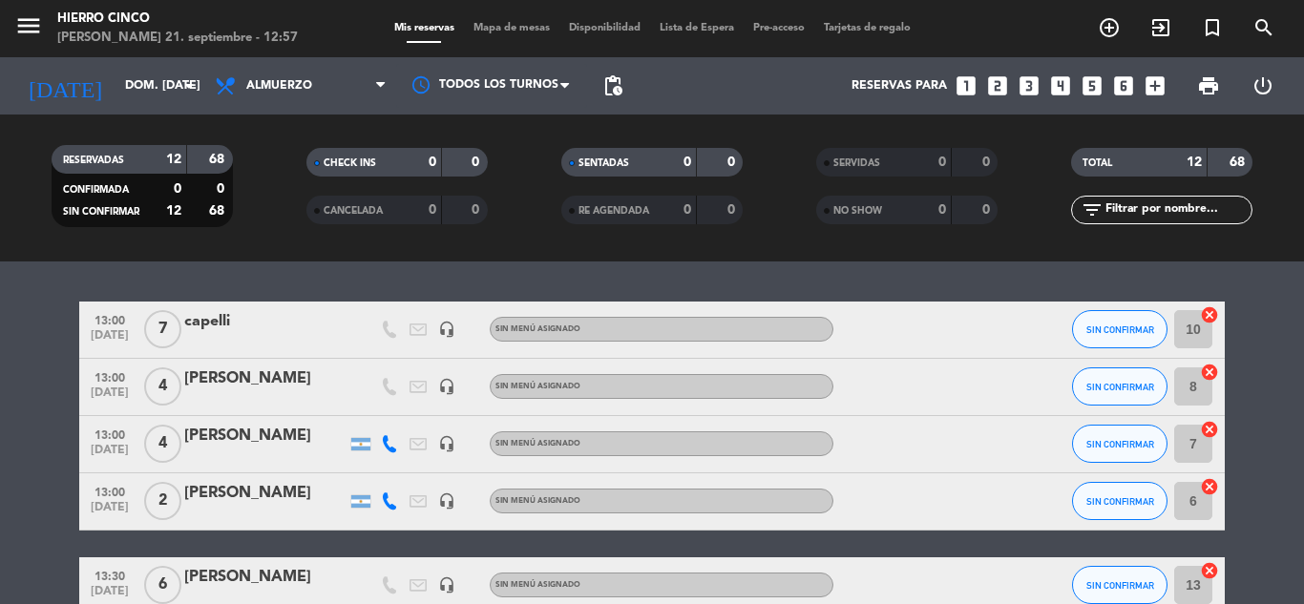
scroll to position [463, 0]
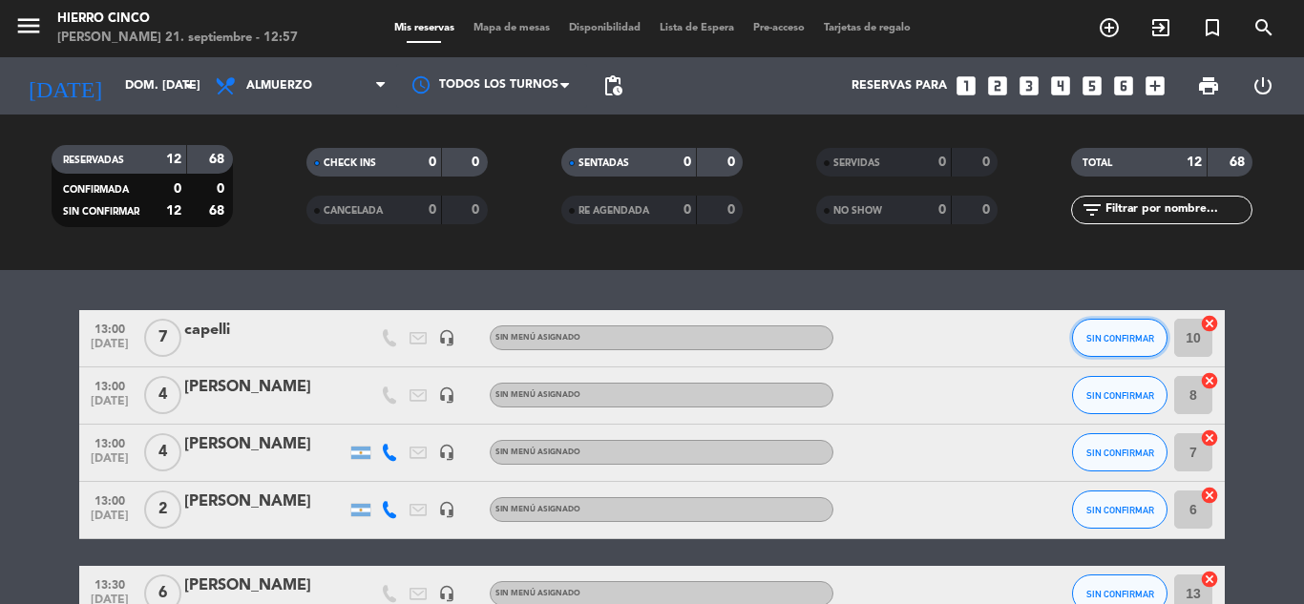
click at [1106, 329] on button "SIN CONFIRMAR" at bounding box center [1119, 338] width 95 height 38
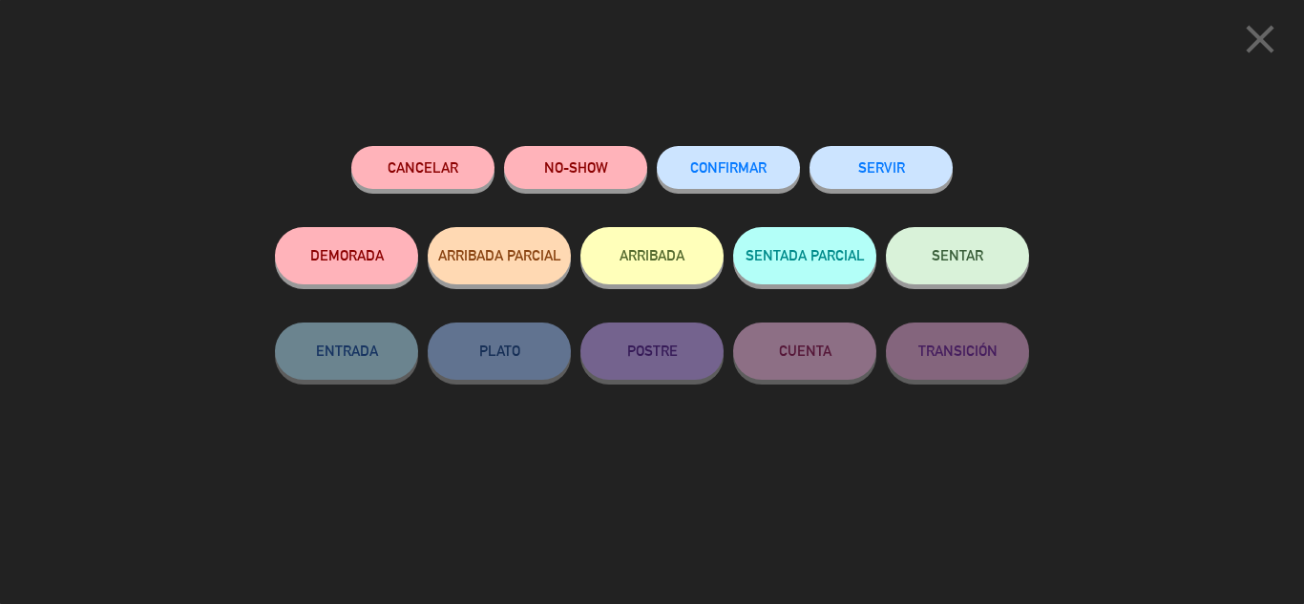
click at [634, 277] on button "ARRIBADA" at bounding box center [651, 255] width 143 height 57
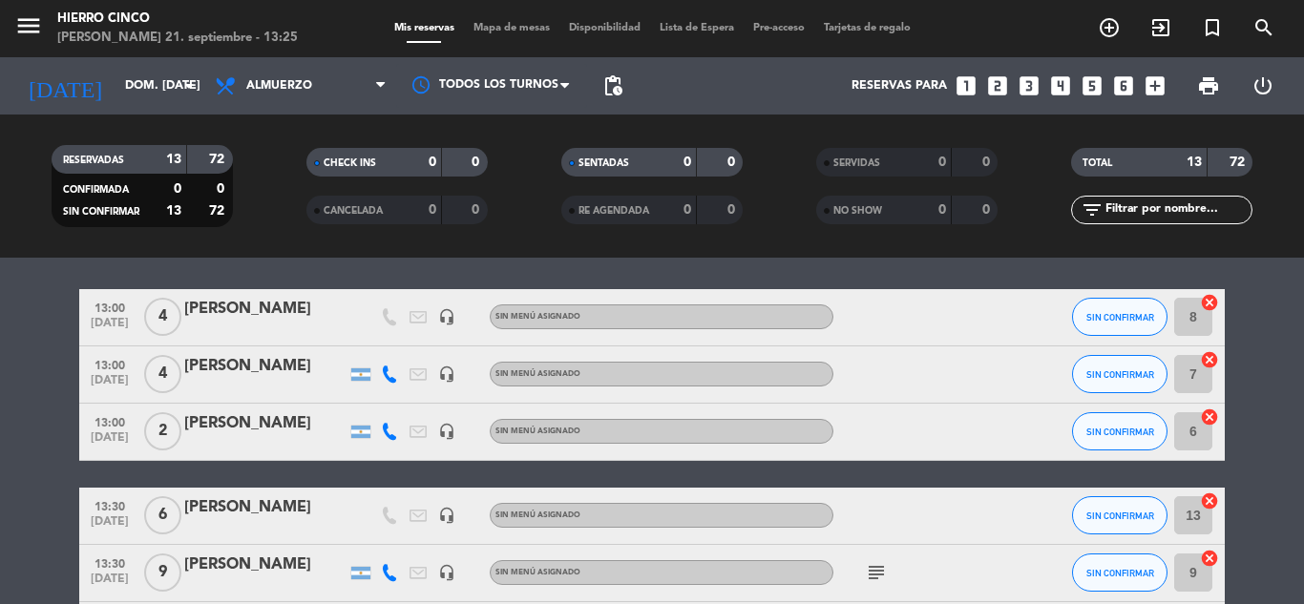
scroll to position [833, 0]
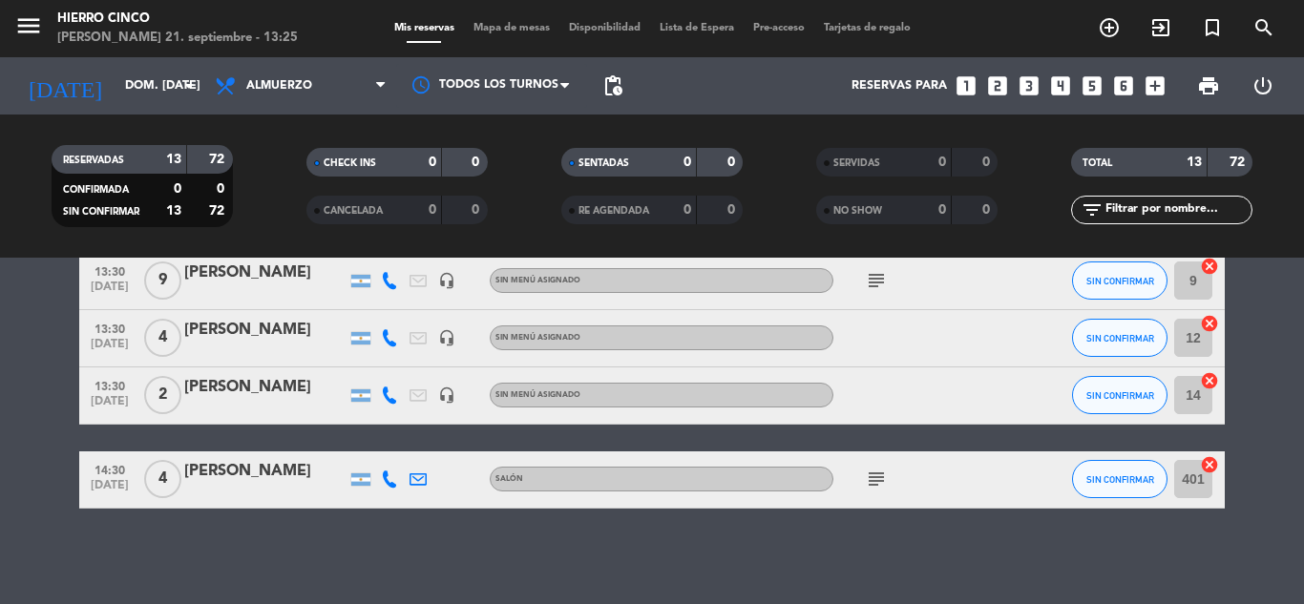
drag, startPoint x: 1243, startPoint y: 389, endPoint x: 1274, endPoint y: 469, distance: 84.9
drag, startPoint x: 731, startPoint y: 385, endPoint x: 741, endPoint y: 378, distance: 12.4
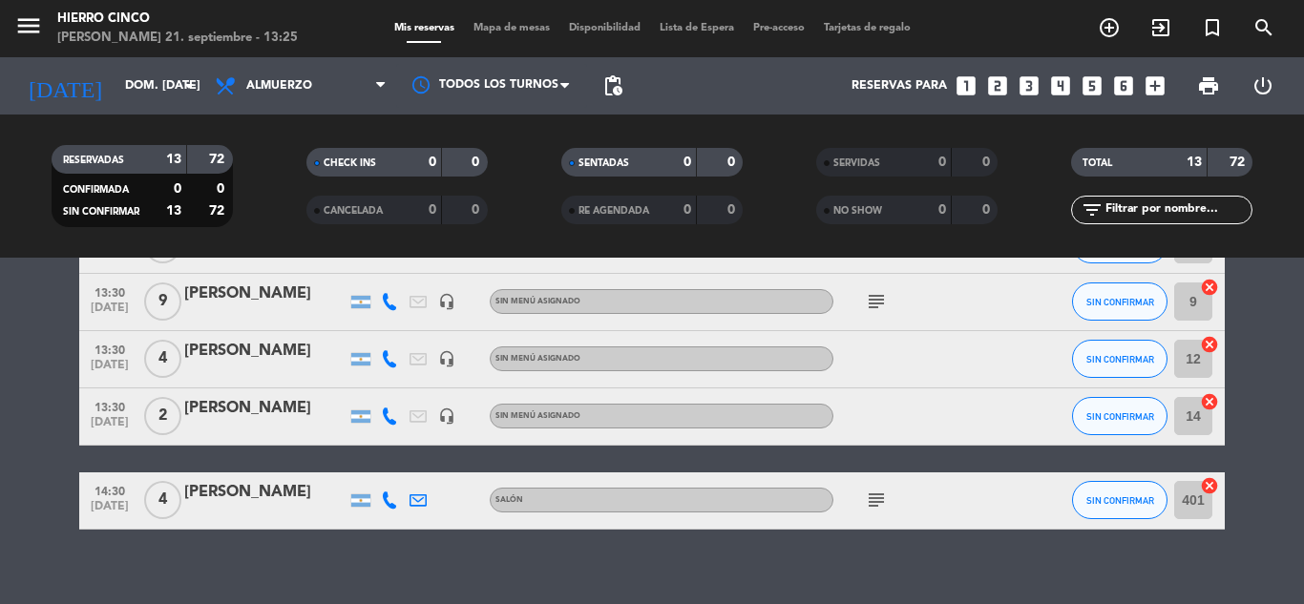
scroll to position [795, 0]
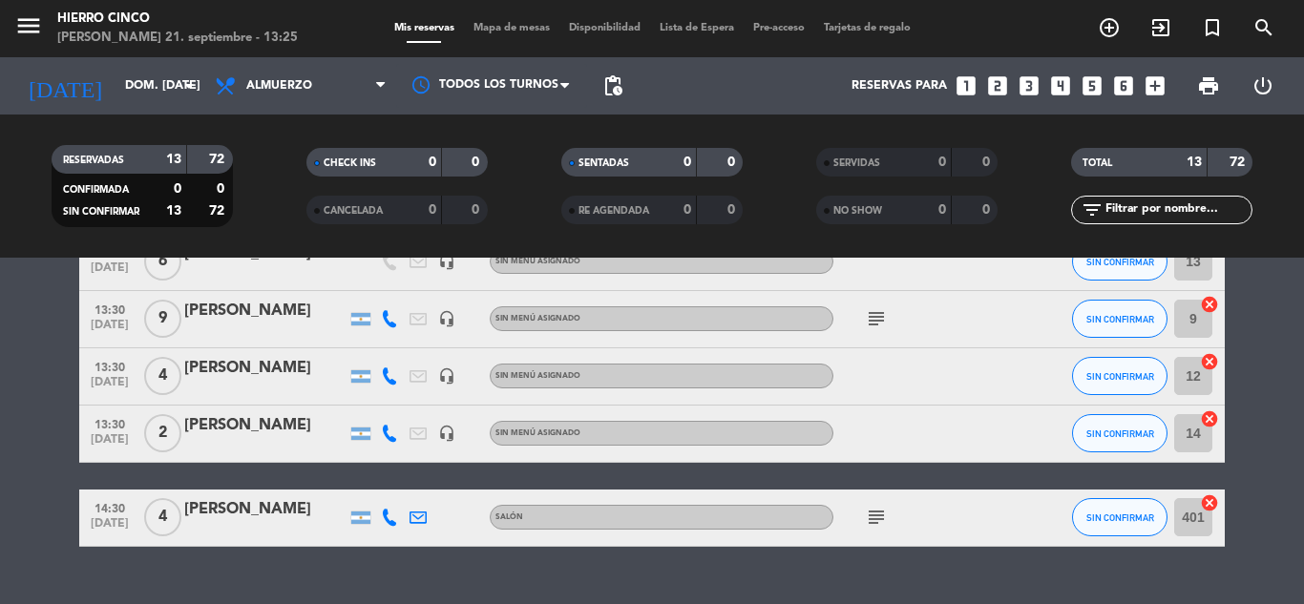
drag, startPoint x: 972, startPoint y: 317, endPoint x: 963, endPoint y: 301, distance: 18.8
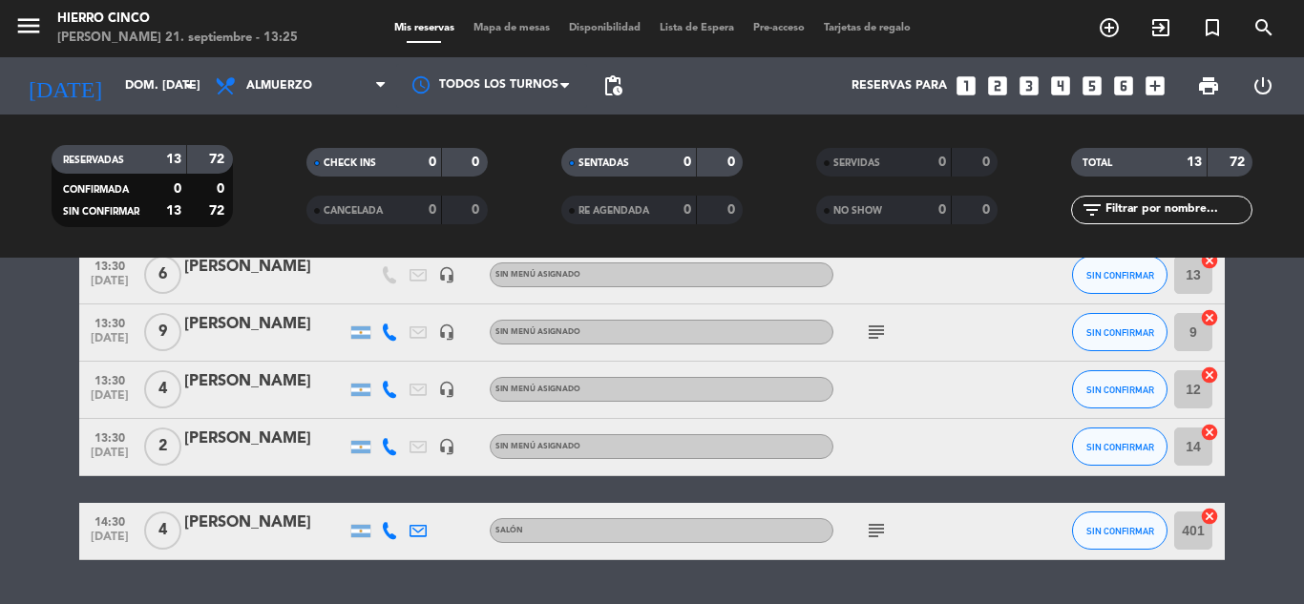
drag, startPoint x: 1296, startPoint y: 307, endPoint x: 1262, endPoint y: 284, distance: 41.3
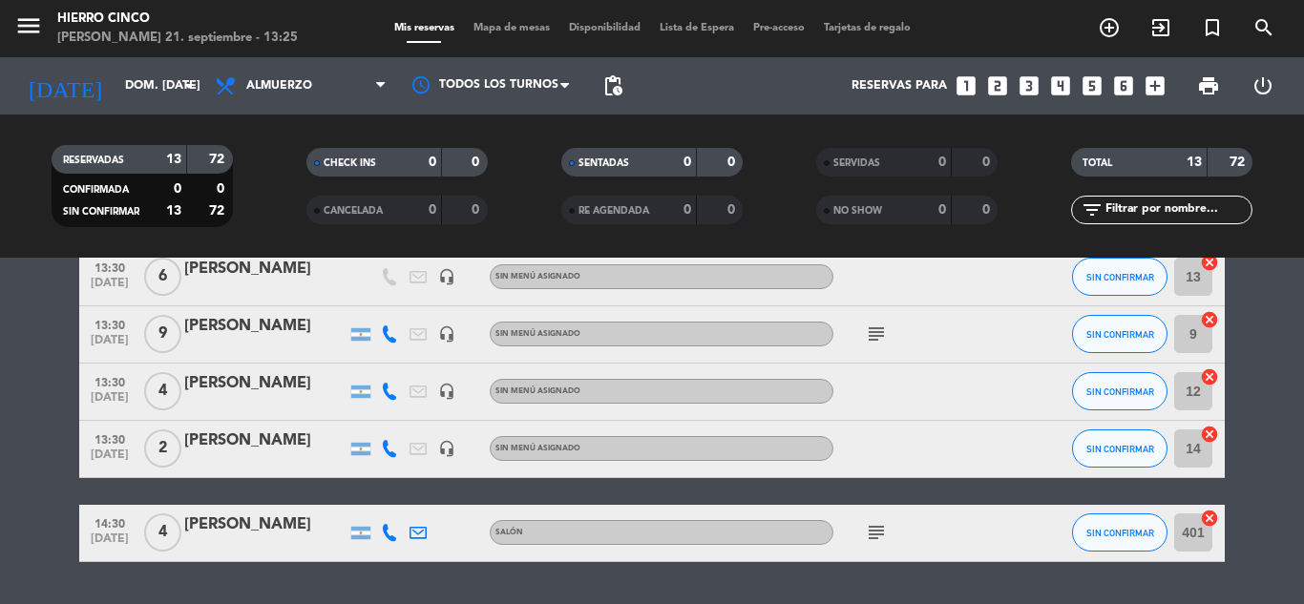
click at [209, 269] on div "[PERSON_NAME]" at bounding box center [265, 269] width 162 height 25
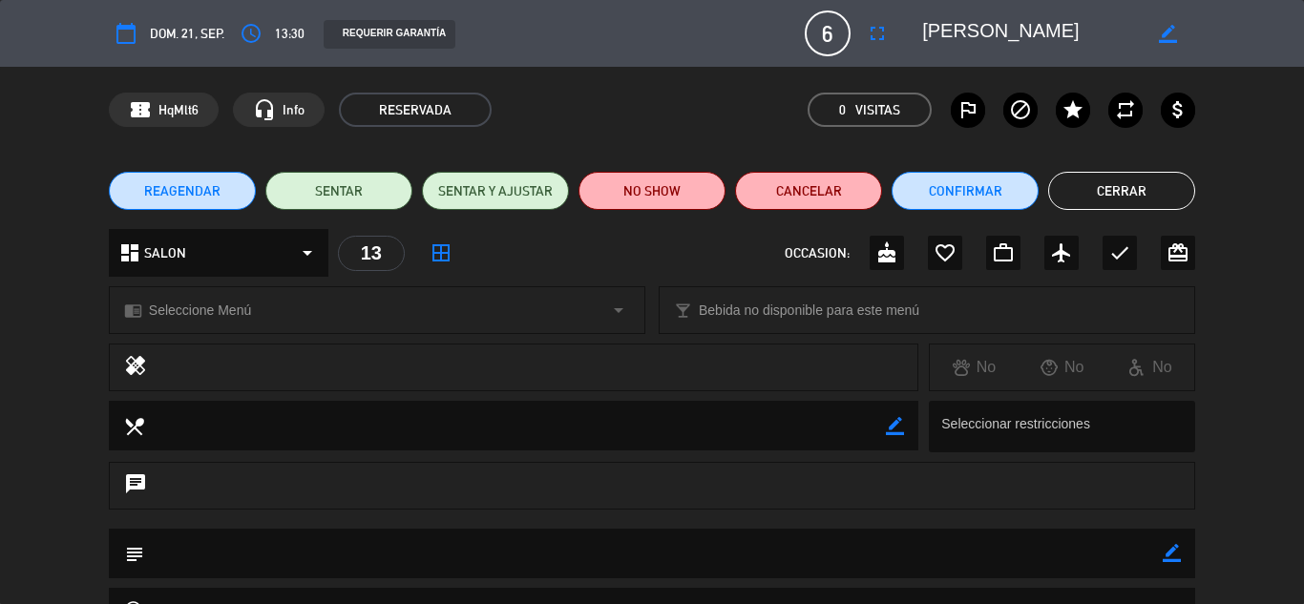
click at [1157, 185] on button "Cerrar" at bounding box center [1121, 191] width 147 height 38
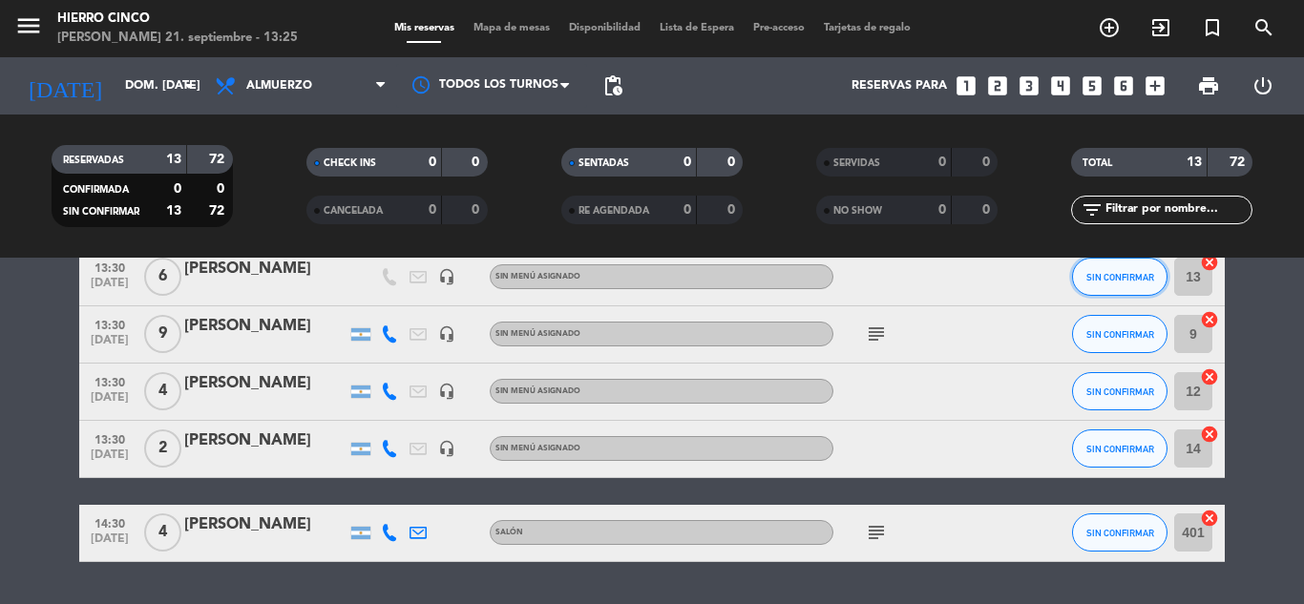
click at [1130, 274] on span "SIN CONFIRMAR" at bounding box center [1120, 277] width 68 height 10
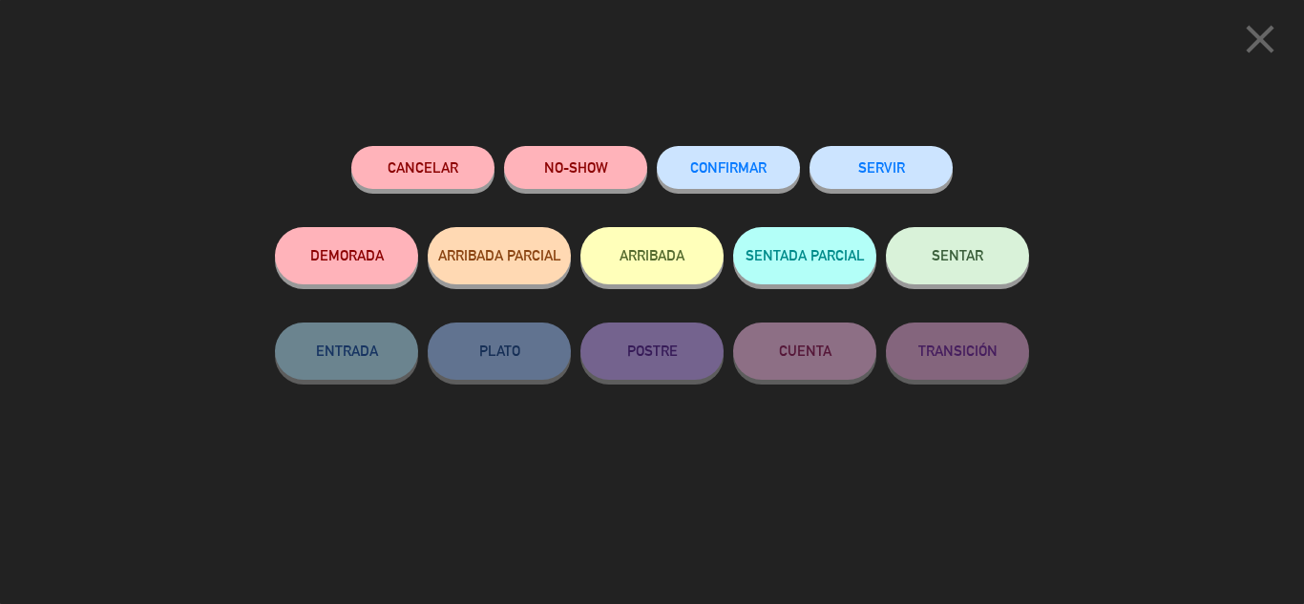
click at [653, 249] on button "ARRIBADA" at bounding box center [651, 255] width 143 height 57
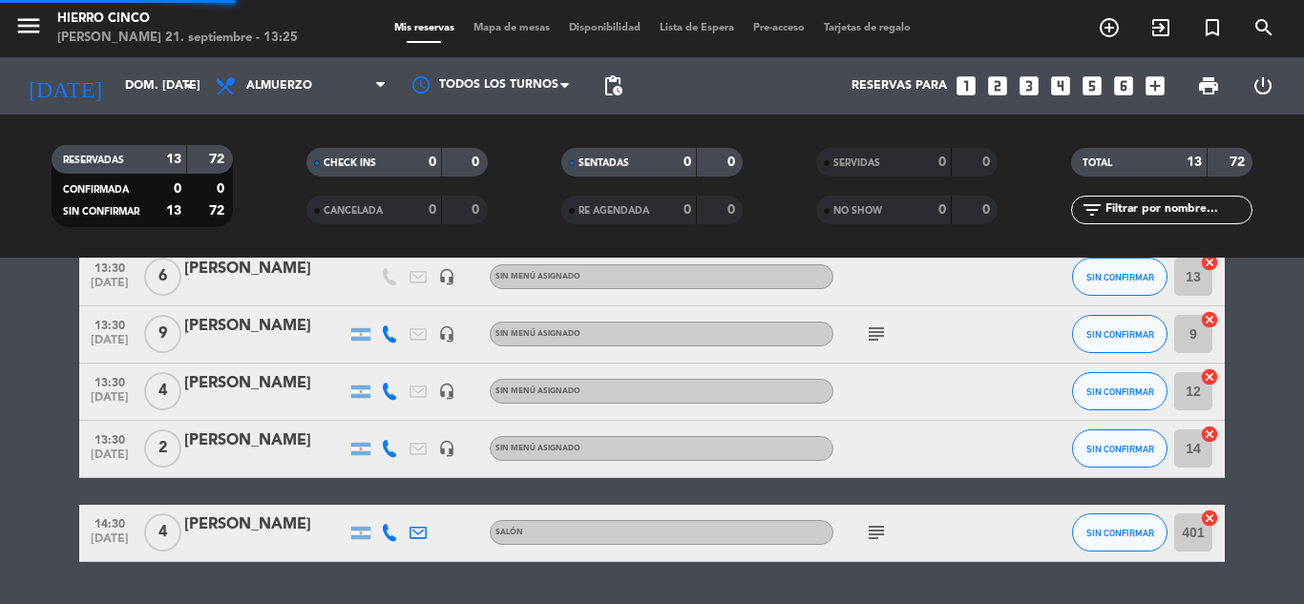
scroll to position [887, 0]
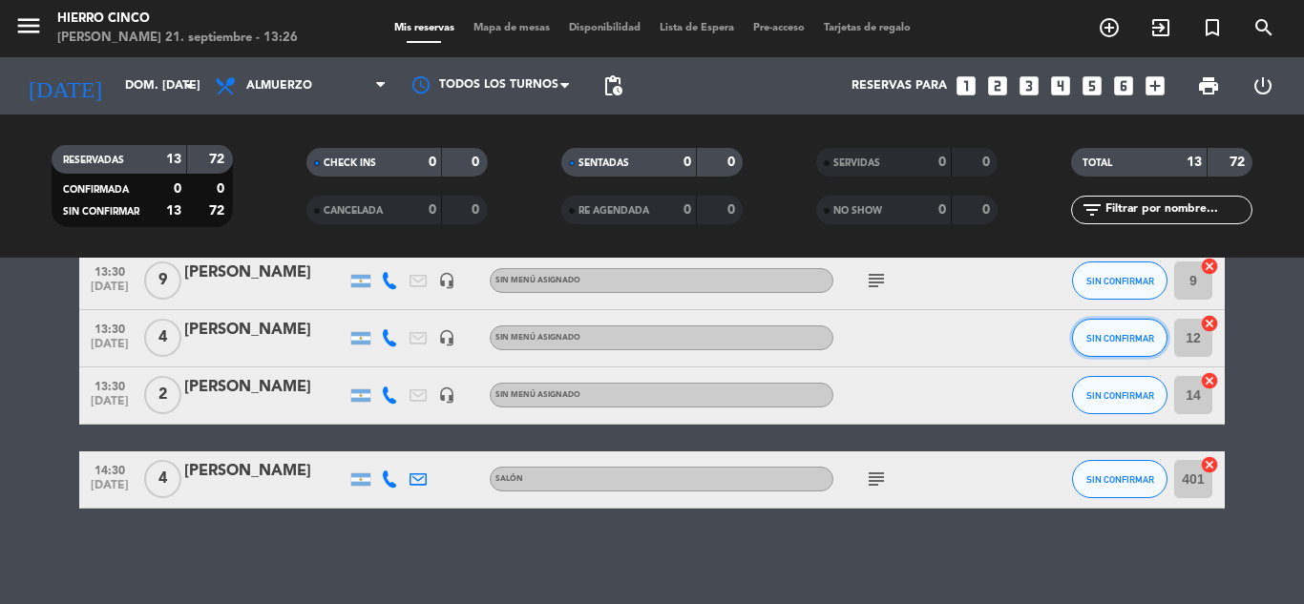
click at [1073, 336] on button "SIN CONFIRMAR" at bounding box center [1119, 338] width 95 height 38
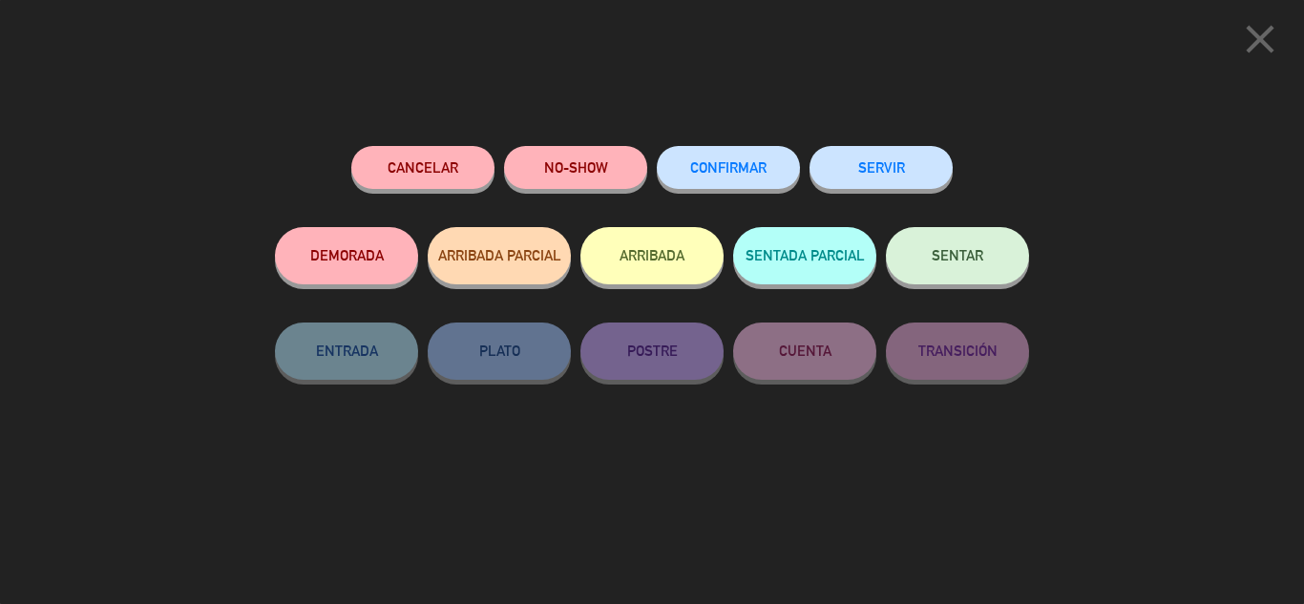
click at [606, 256] on button "ARRIBADA" at bounding box center [651, 255] width 143 height 57
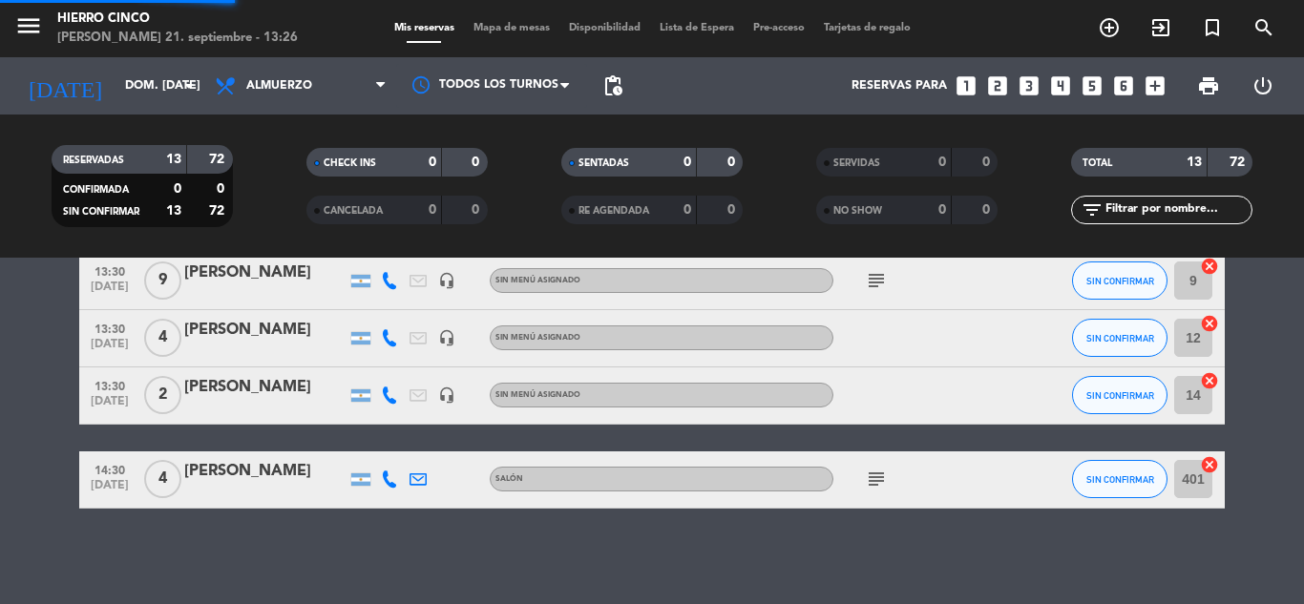
scroll to position [913, 0]
